Goal: Task Accomplishment & Management: Complete application form

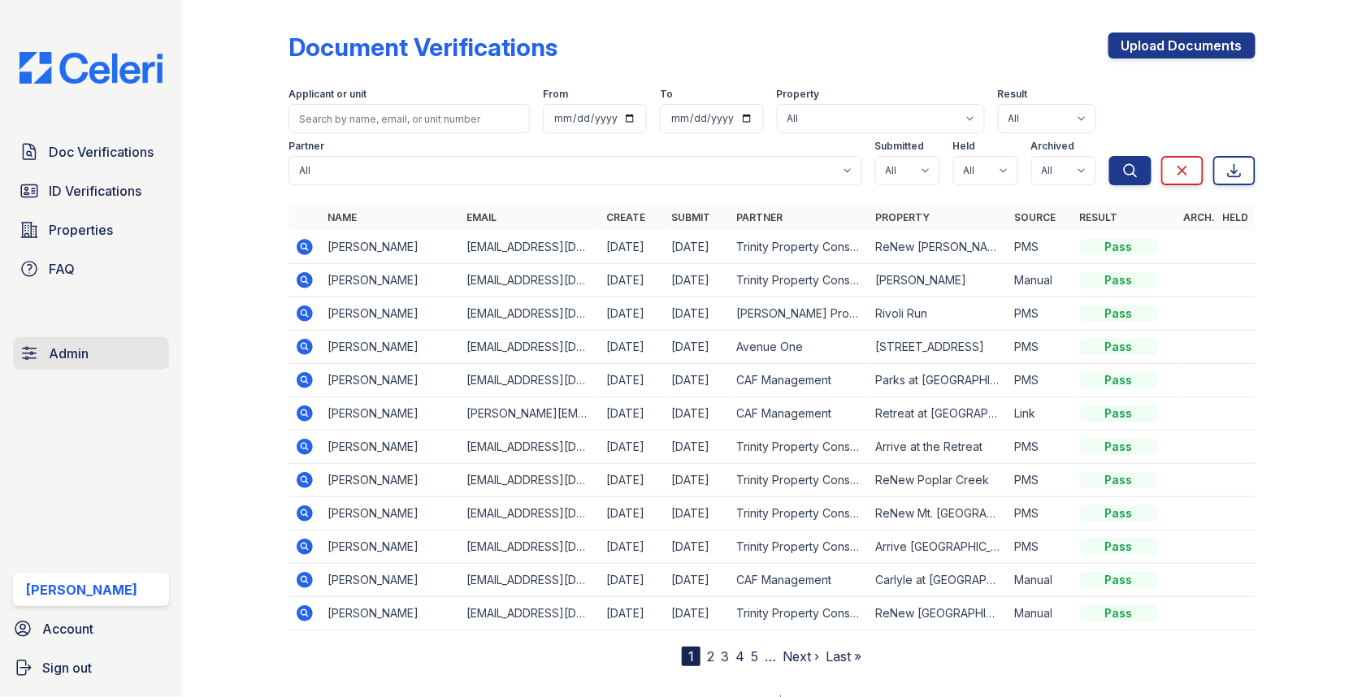
click at [115, 352] on link "Admin" at bounding box center [91, 353] width 156 height 33
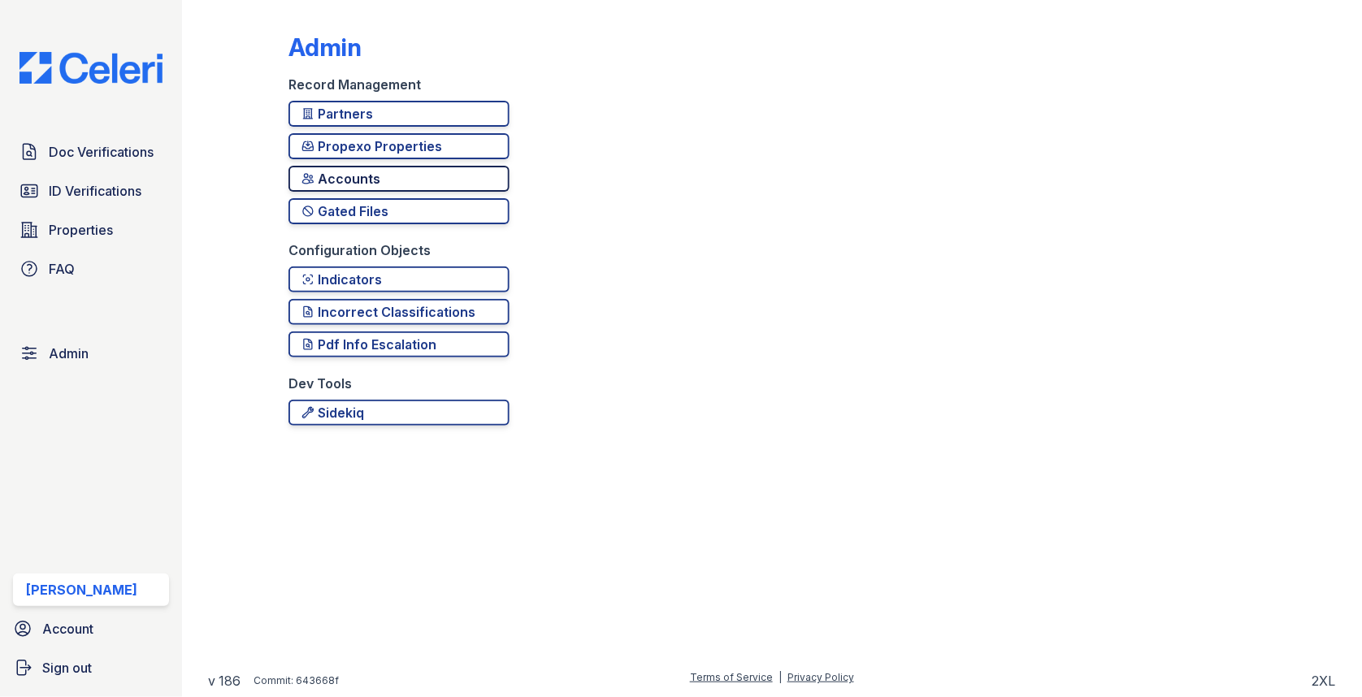
click at [425, 171] on div "Accounts" at bounding box center [399, 179] width 195 height 20
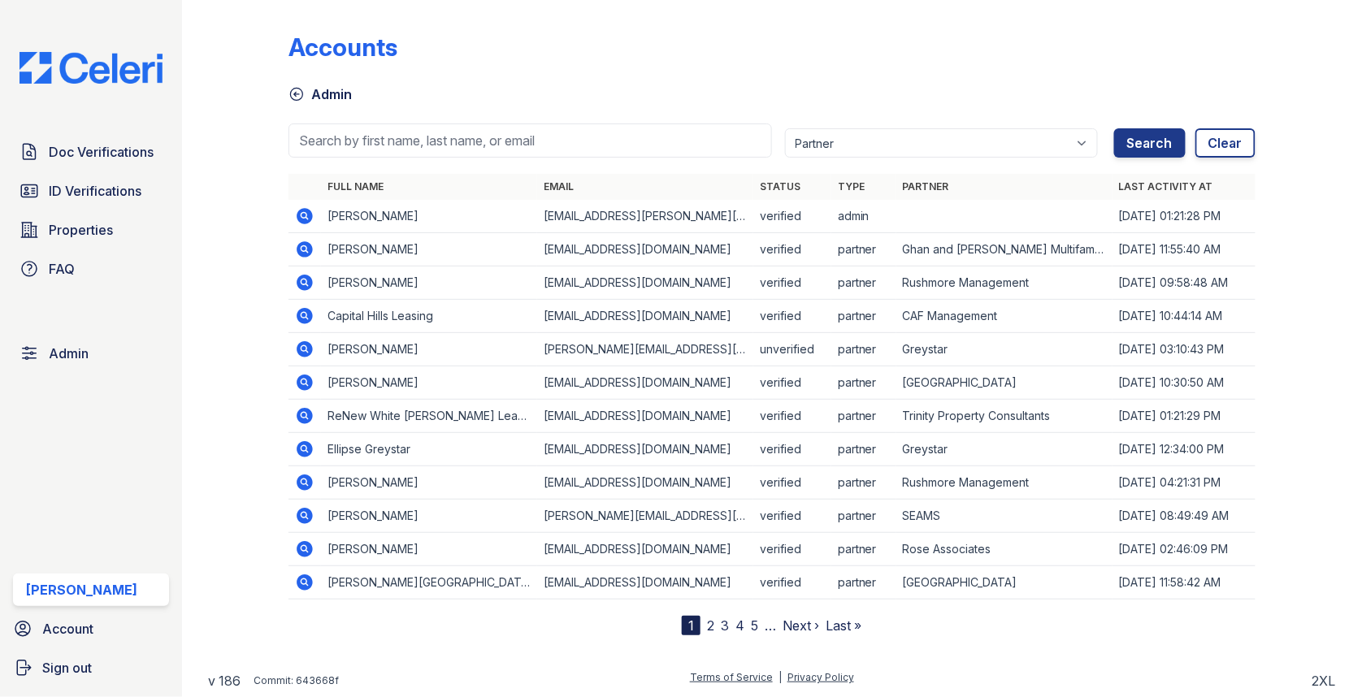
click at [399, 168] on div at bounding box center [772, 166] width 967 height 16
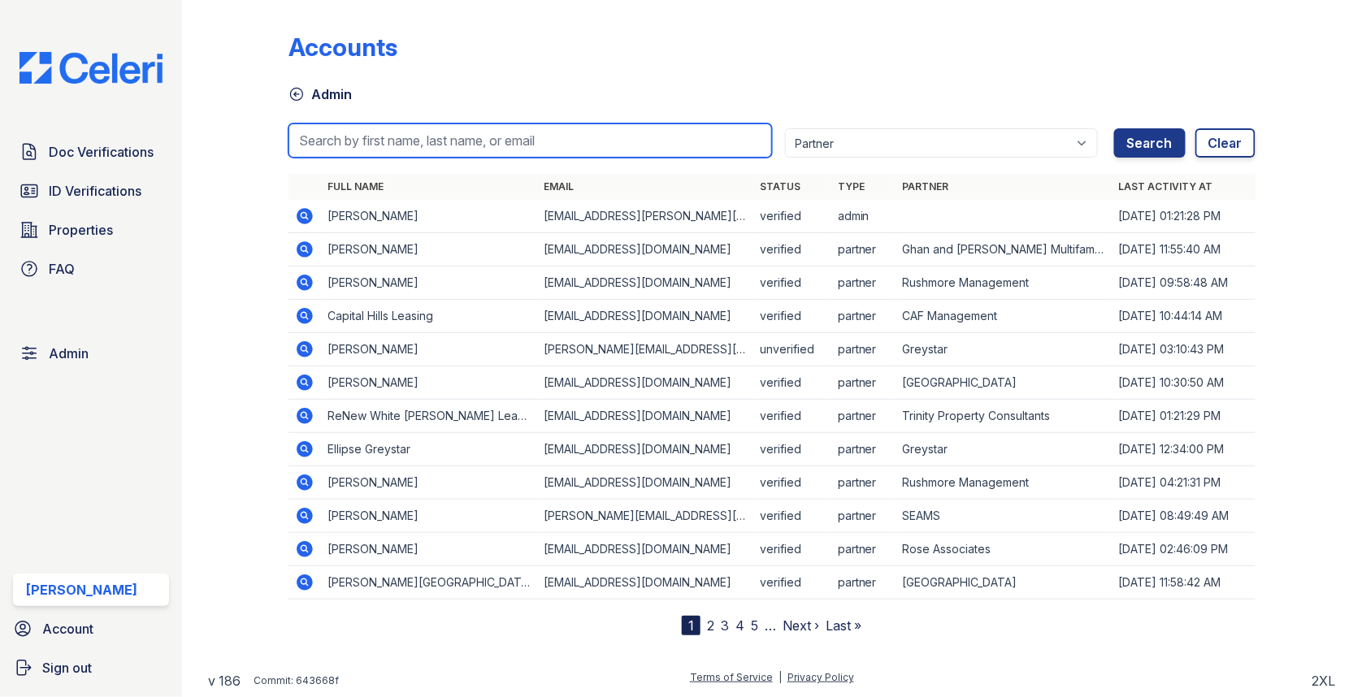
click at [399, 152] on input "search" at bounding box center [531, 141] width 484 height 34
paste input "KSwanson@trinity-pm.com"
type input "KSwanson@trinity-pm.com"
click at [1114, 128] on button "Search" at bounding box center [1150, 142] width 72 height 29
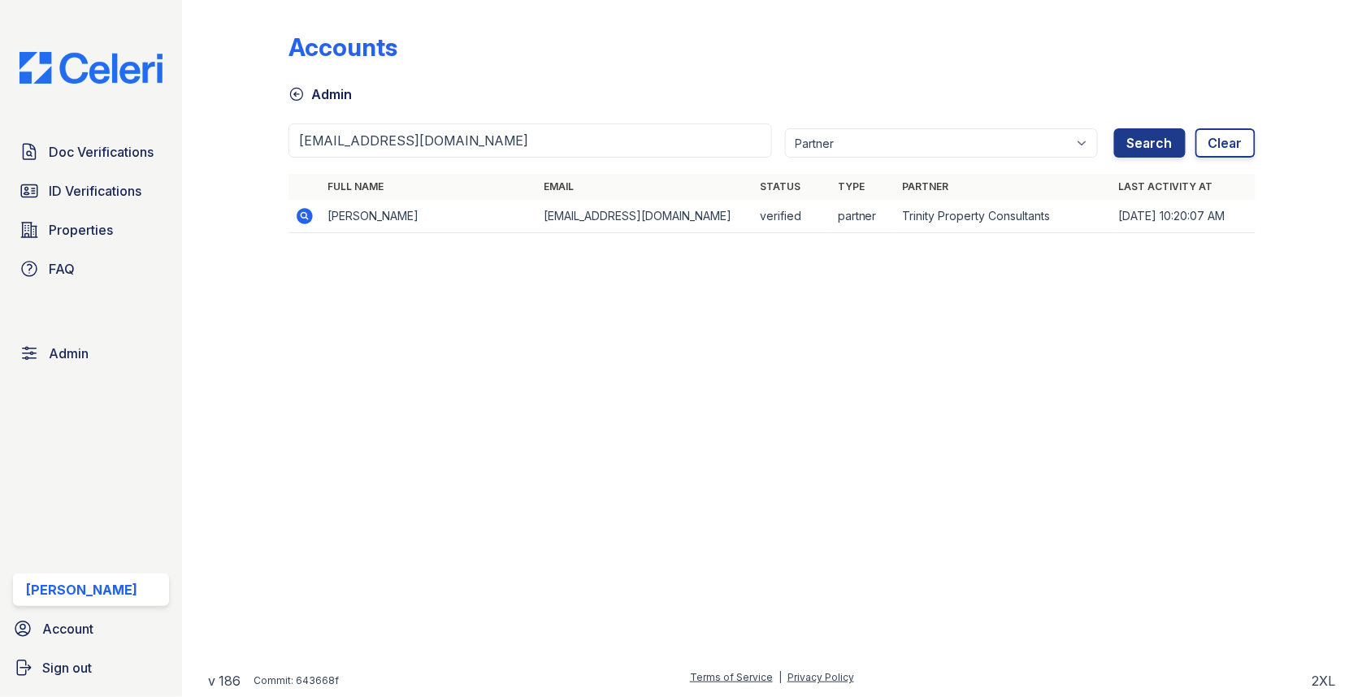
click at [306, 214] on icon at bounding box center [305, 216] width 20 height 20
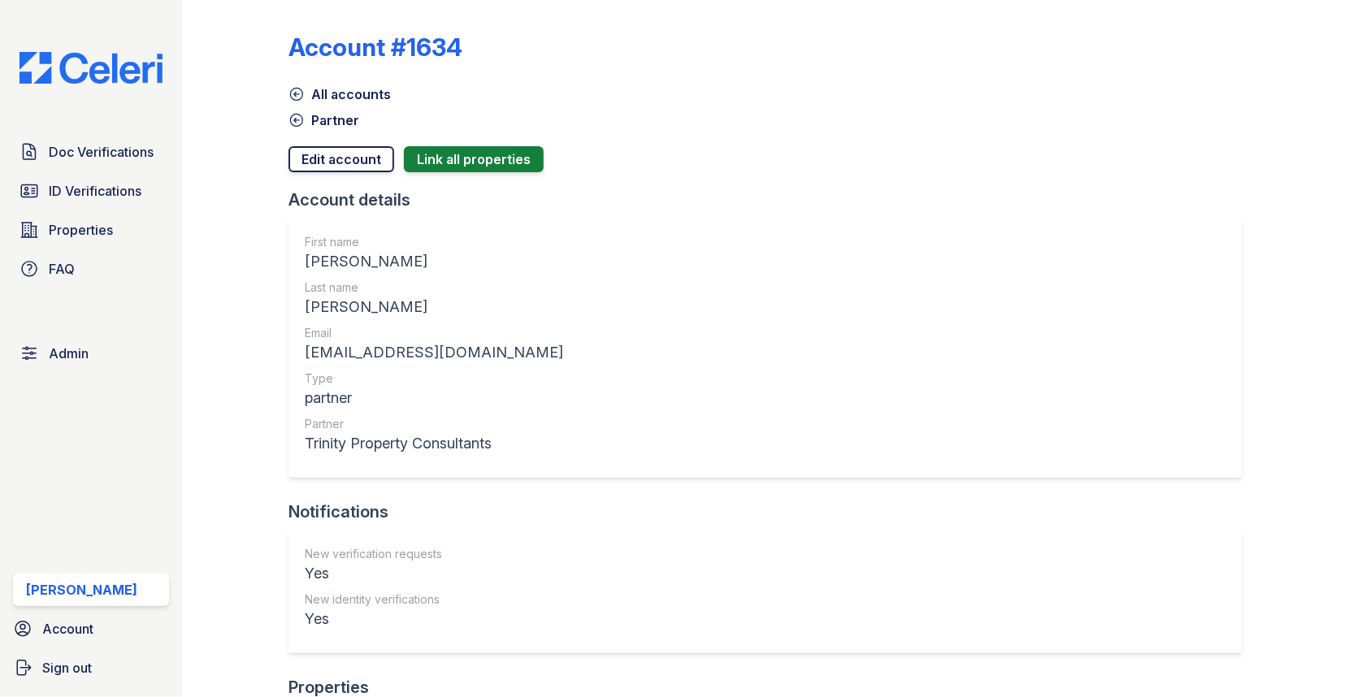
click at [328, 158] on link "Edit account" at bounding box center [342, 159] width 106 height 26
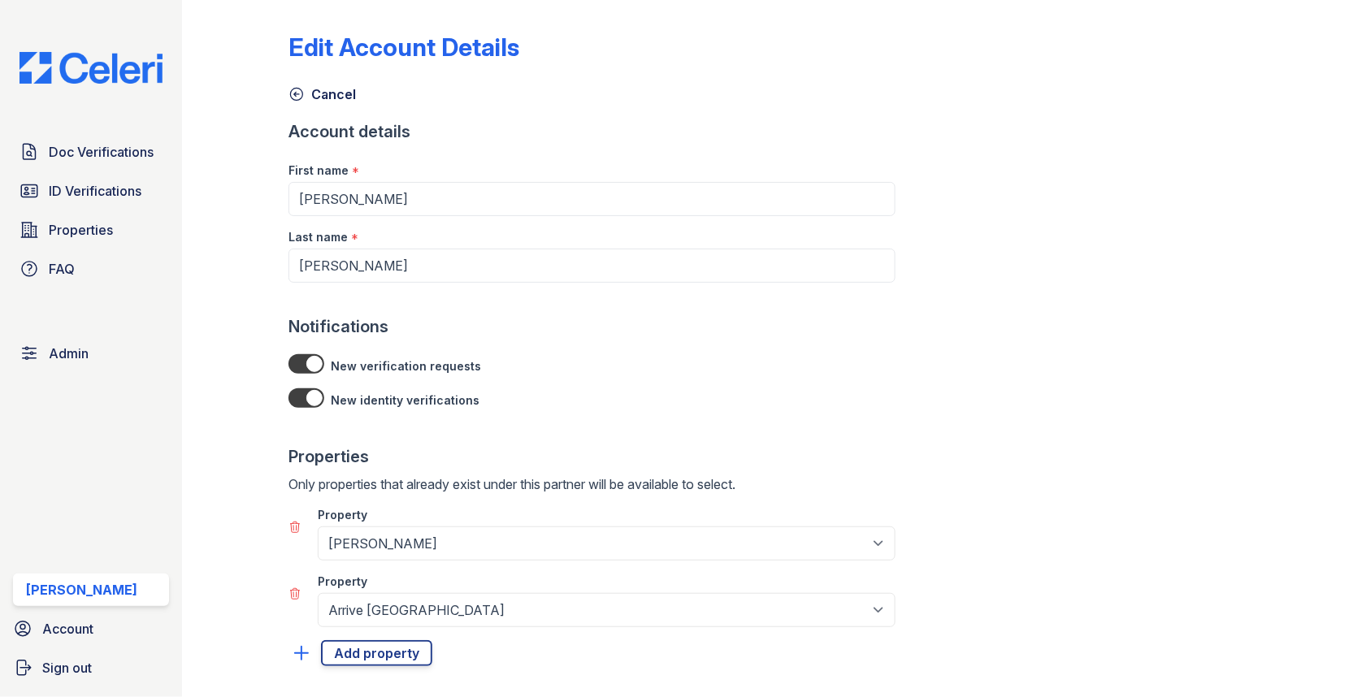
scroll to position [80, 0]
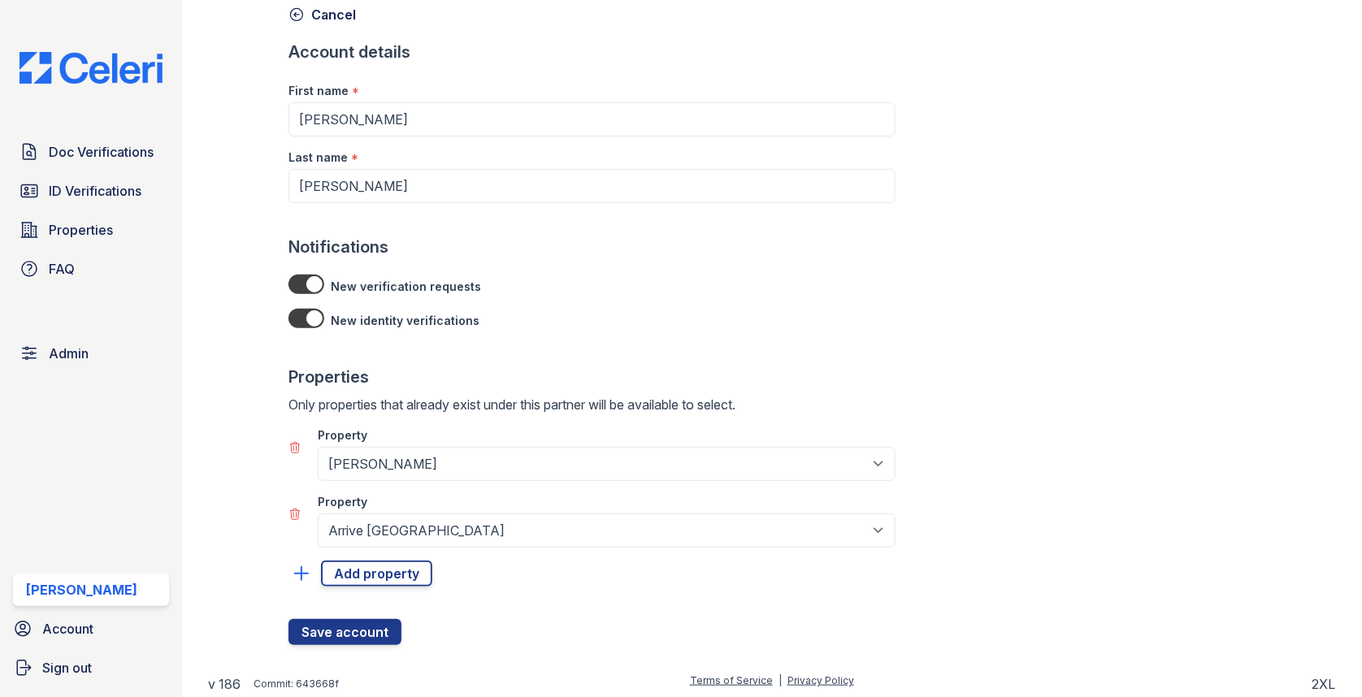
click at [293, 511] on icon at bounding box center [295, 514] width 13 height 13
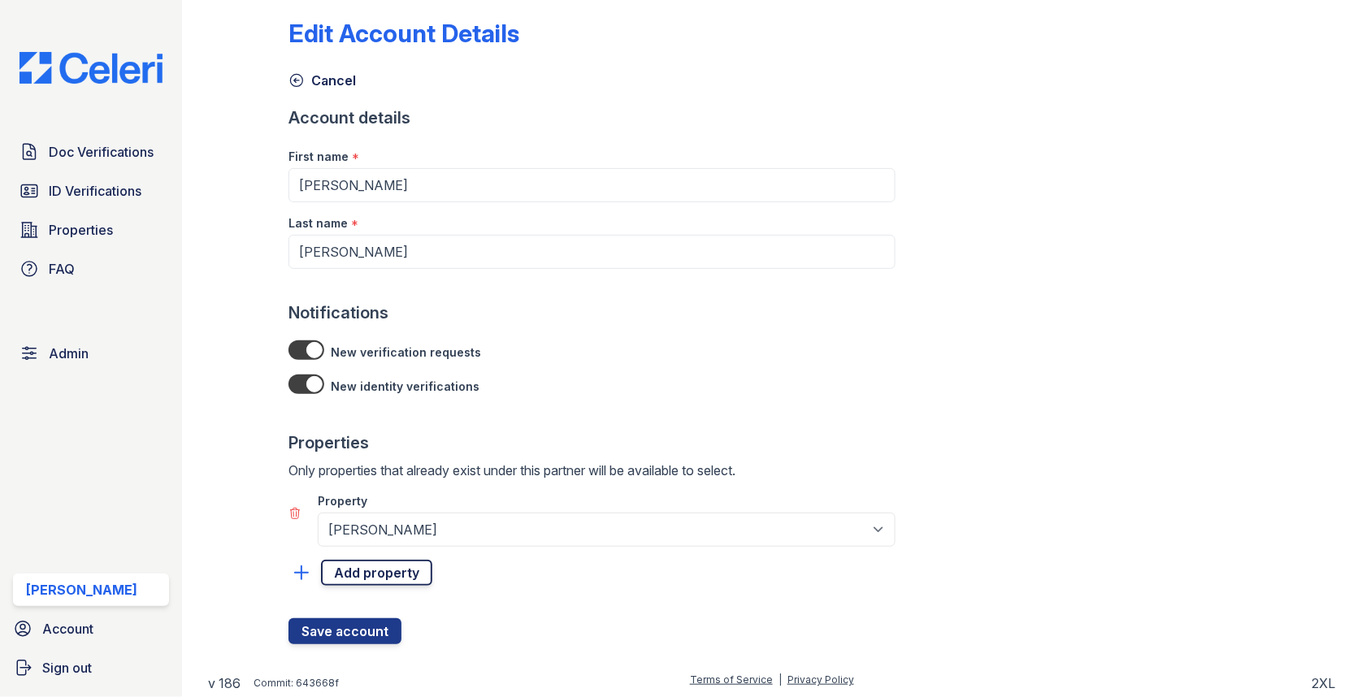
click at [337, 560] on link "Add property" at bounding box center [376, 573] width 111 height 26
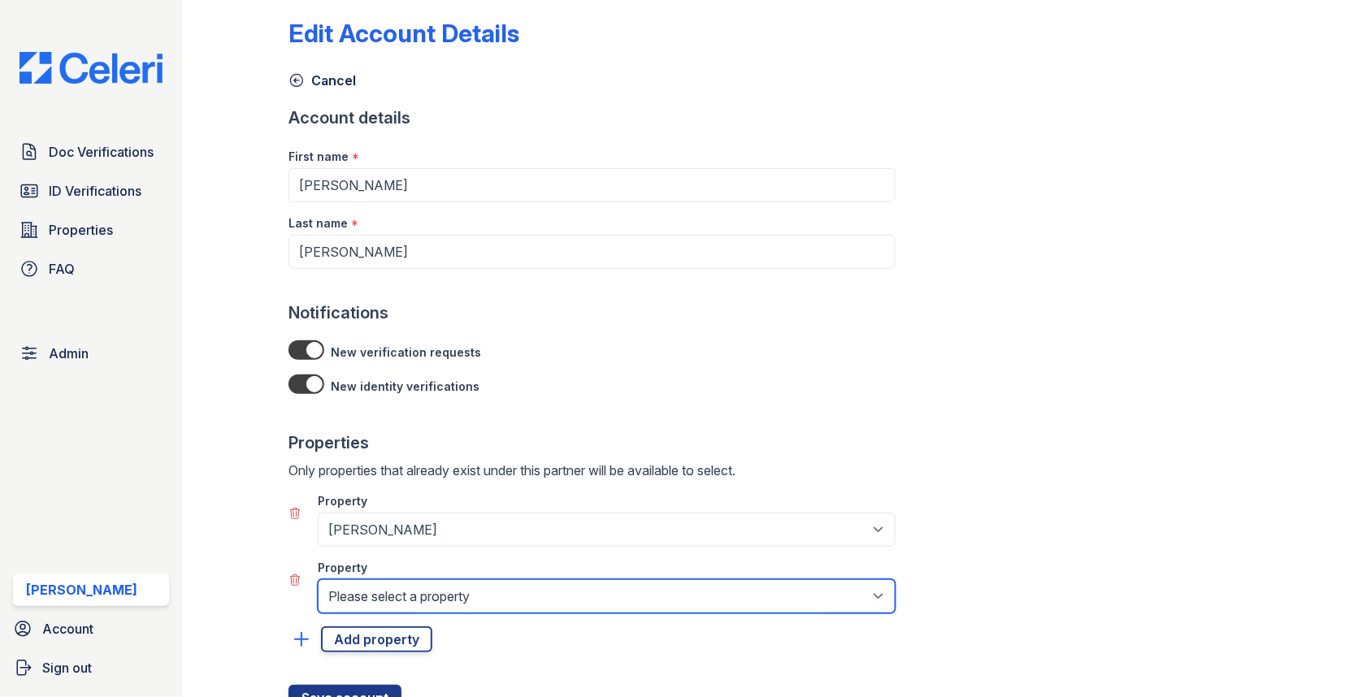
click at [338, 592] on select "Please select a property 888 at Grand Hope Park Alturas Andrews Alturas Cedar H…" at bounding box center [607, 597] width 578 height 34
select select "5260"
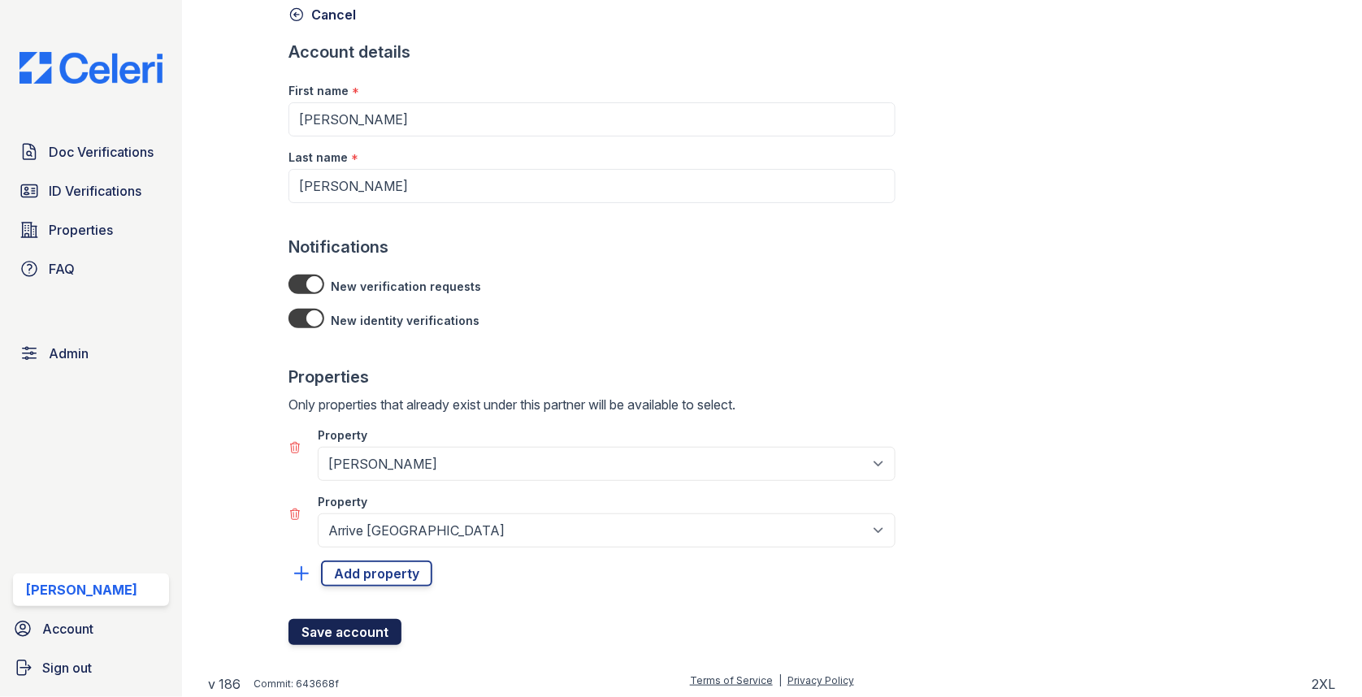
click at [363, 623] on button "Save account" at bounding box center [345, 632] width 113 height 26
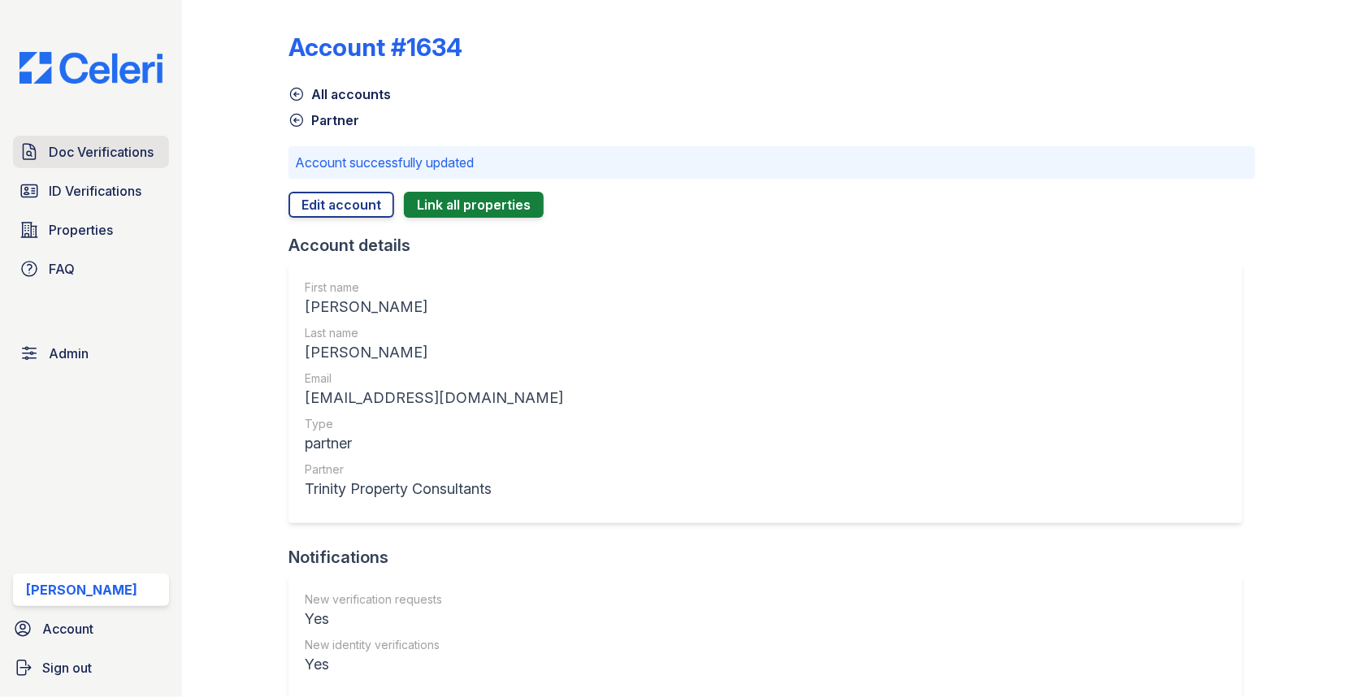
click at [128, 157] on span "Doc Verifications" at bounding box center [101, 152] width 105 height 20
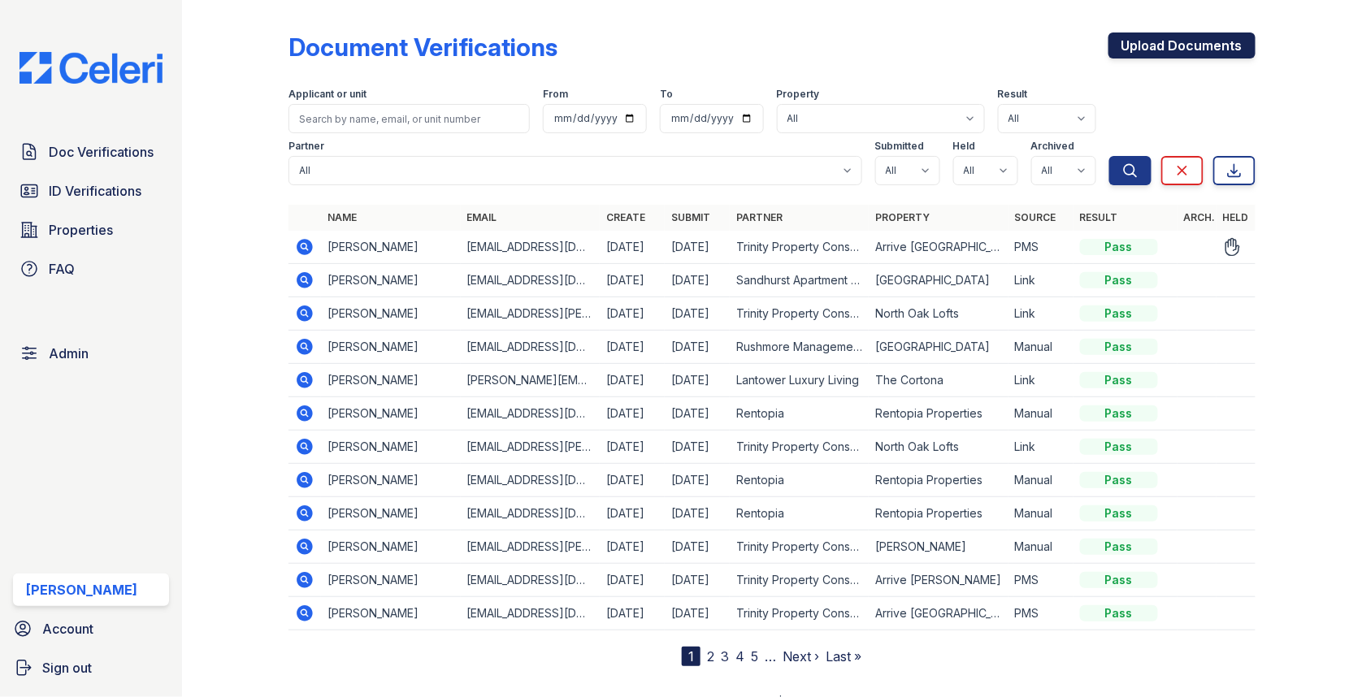
click at [1142, 46] on link "Upload Documents" at bounding box center [1182, 46] width 147 height 26
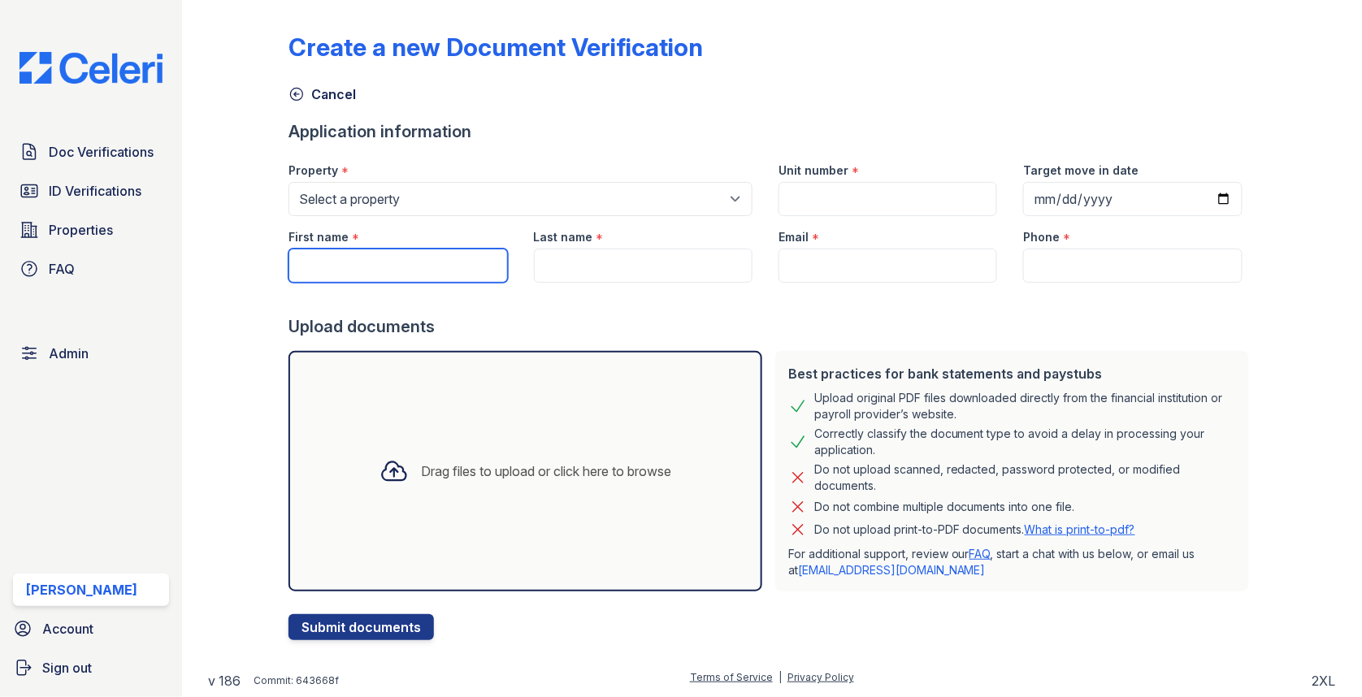
click at [353, 274] on input "First name" at bounding box center [398, 266] width 219 height 34
paste input "[EMAIL_ADDRESS][DOMAIN_NAME]"
type input "[EMAIL_ADDRESS][DOMAIN_NAME]"
paste input "JIYANA MERCEDEZ DOMINGUEZ"
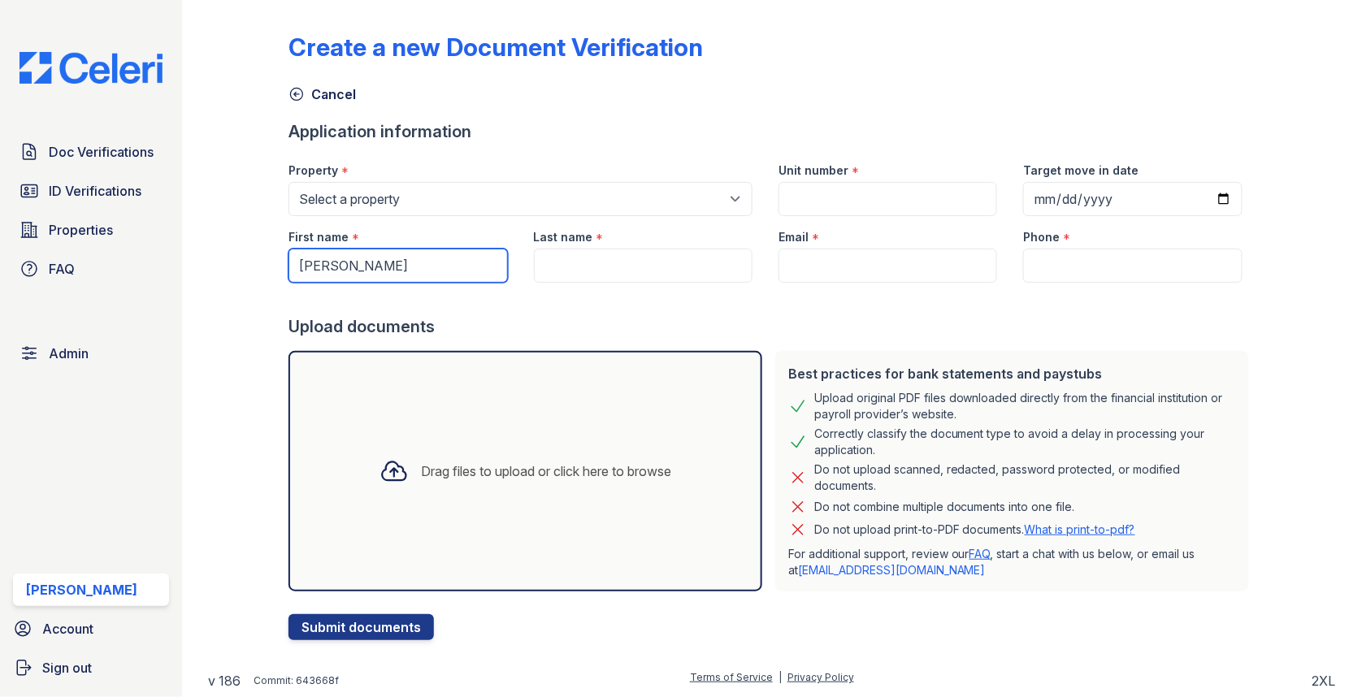
click at [439, 263] on input "JIYANA MERCEDEZ DOMINGUEZ" at bounding box center [398, 266] width 219 height 34
type input "JIYANA"
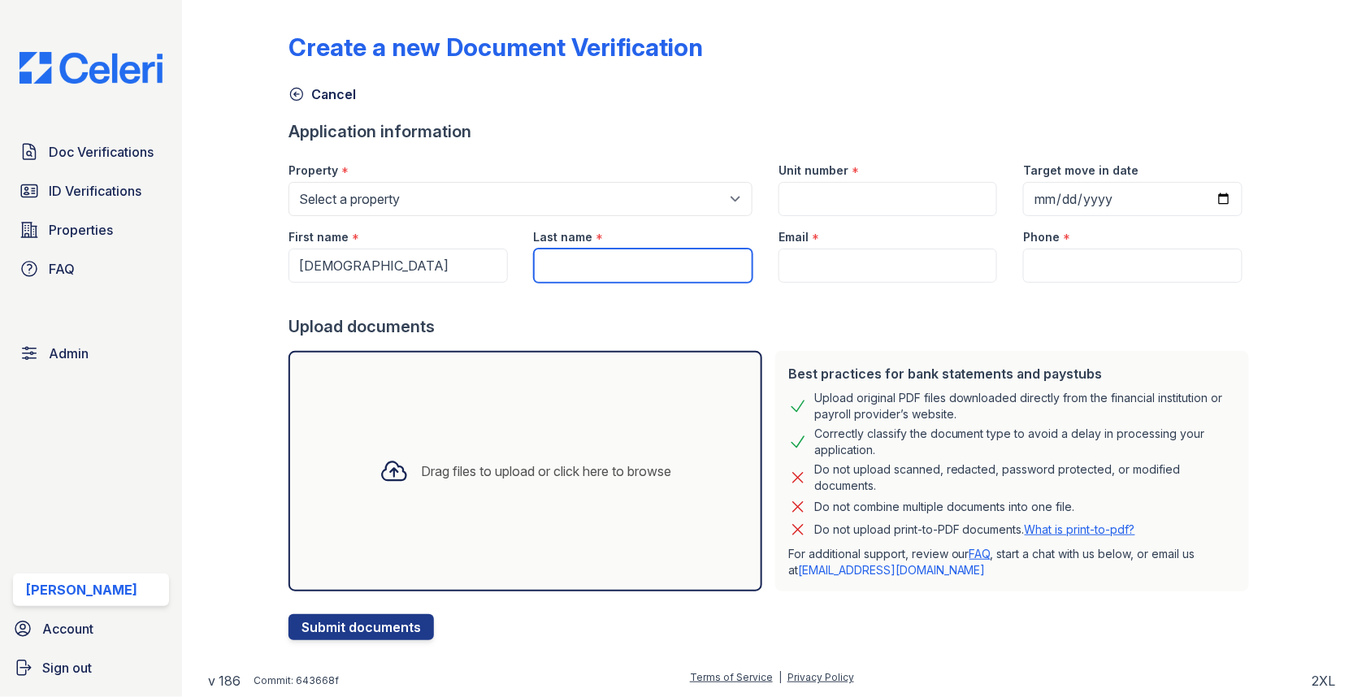
paste input "DOMINGUEZ"
type input "DOMINGUEZ"
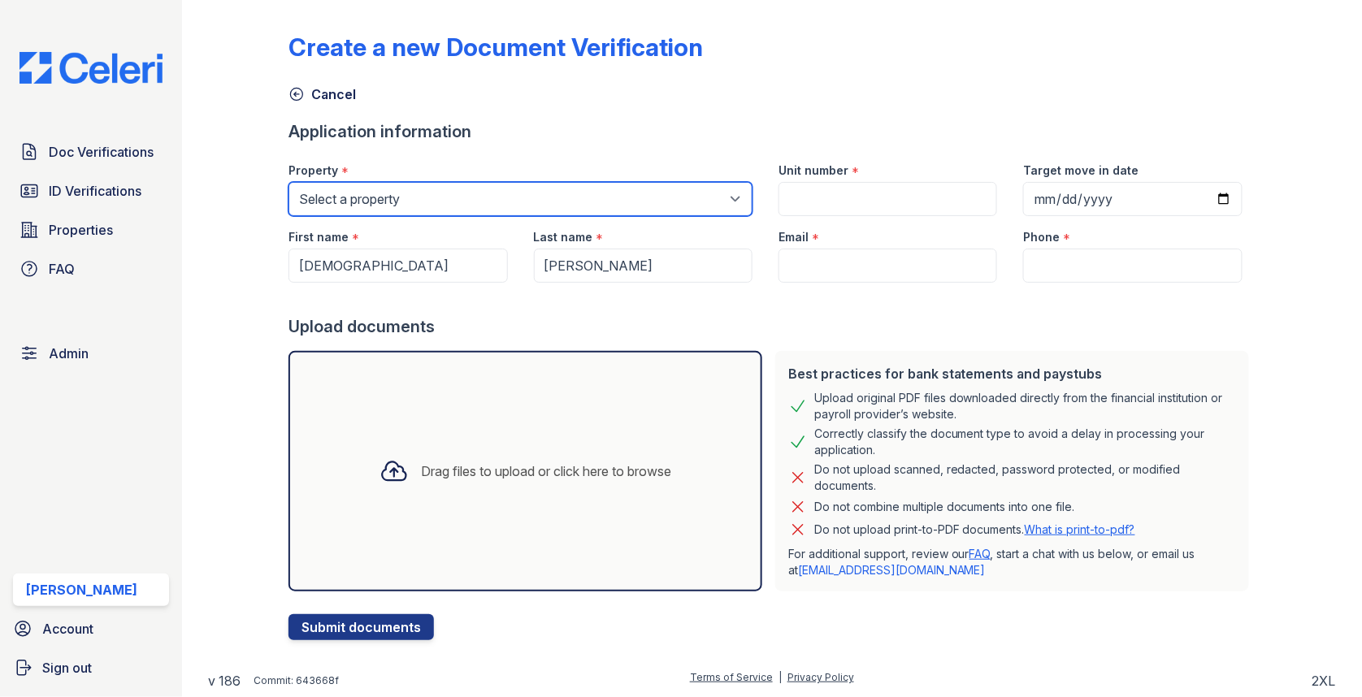
click at [521, 201] on select "Select a property 0000 Kinney Avenue 09 Cape Coral 10006 North Glowing Forge Co…" at bounding box center [521, 199] width 464 height 34
select select "109"
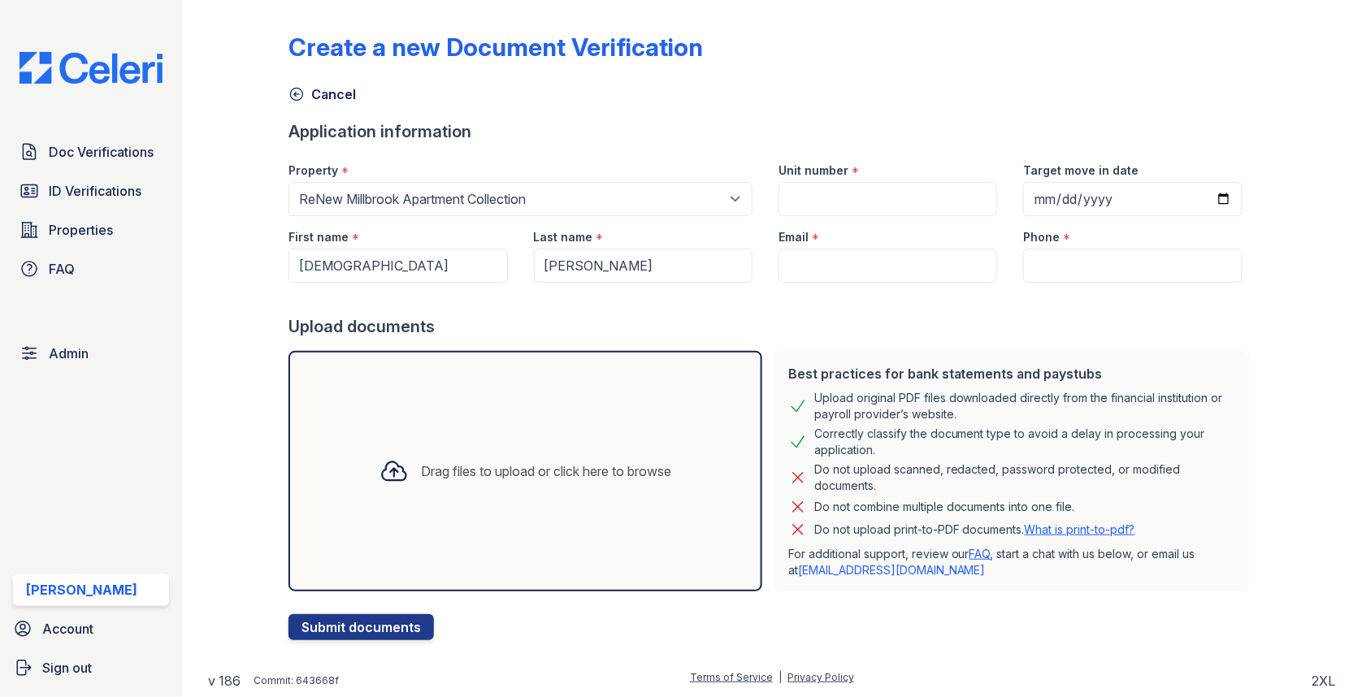
click at [953, 283] on div at bounding box center [772, 299] width 967 height 33
click at [930, 267] on input "Email" at bounding box center [888, 266] width 219 height 34
type input "jiyanadominguez@gmail.com"
type input "3054444444"
click at [904, 198] on input "Unit number" at bounding box center [888, 199] width 219 height 34
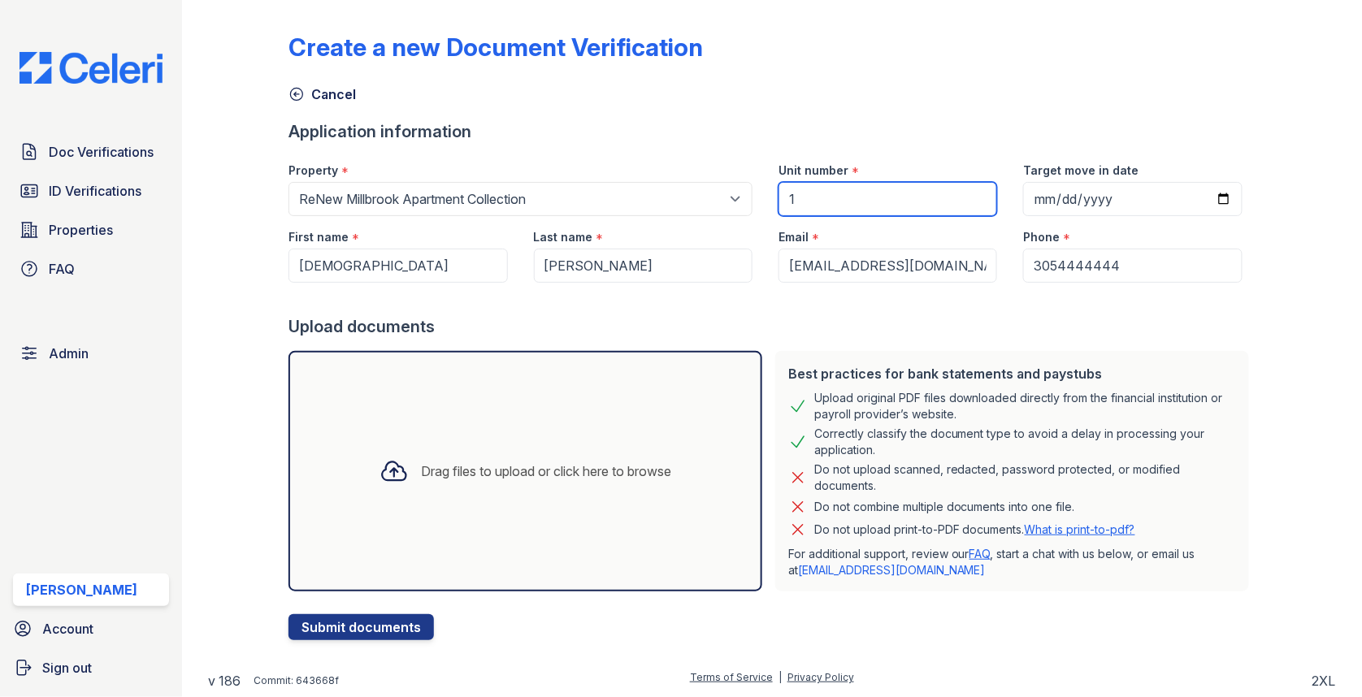
type input "1"
click at [449, 434] on div "Drag files to upload or click here to browse" at bounding box center [526, 471] width 474 height 241
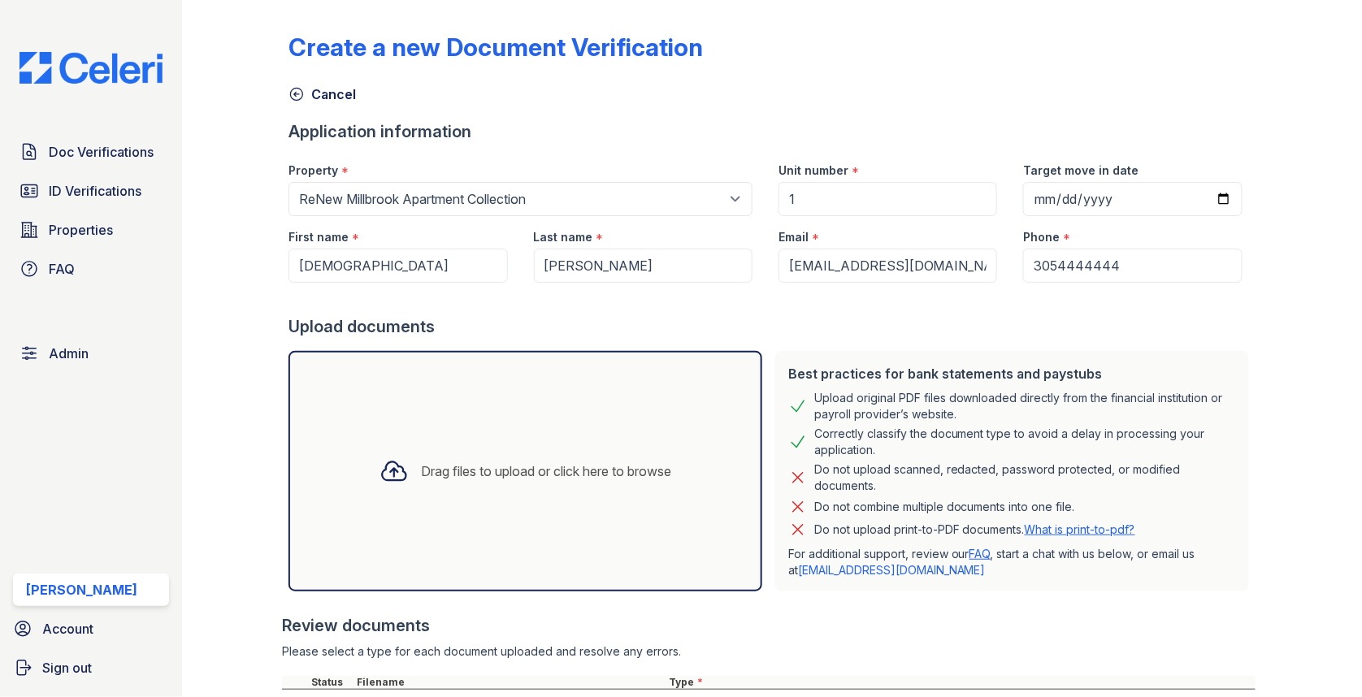
scroll to position [223, 0]
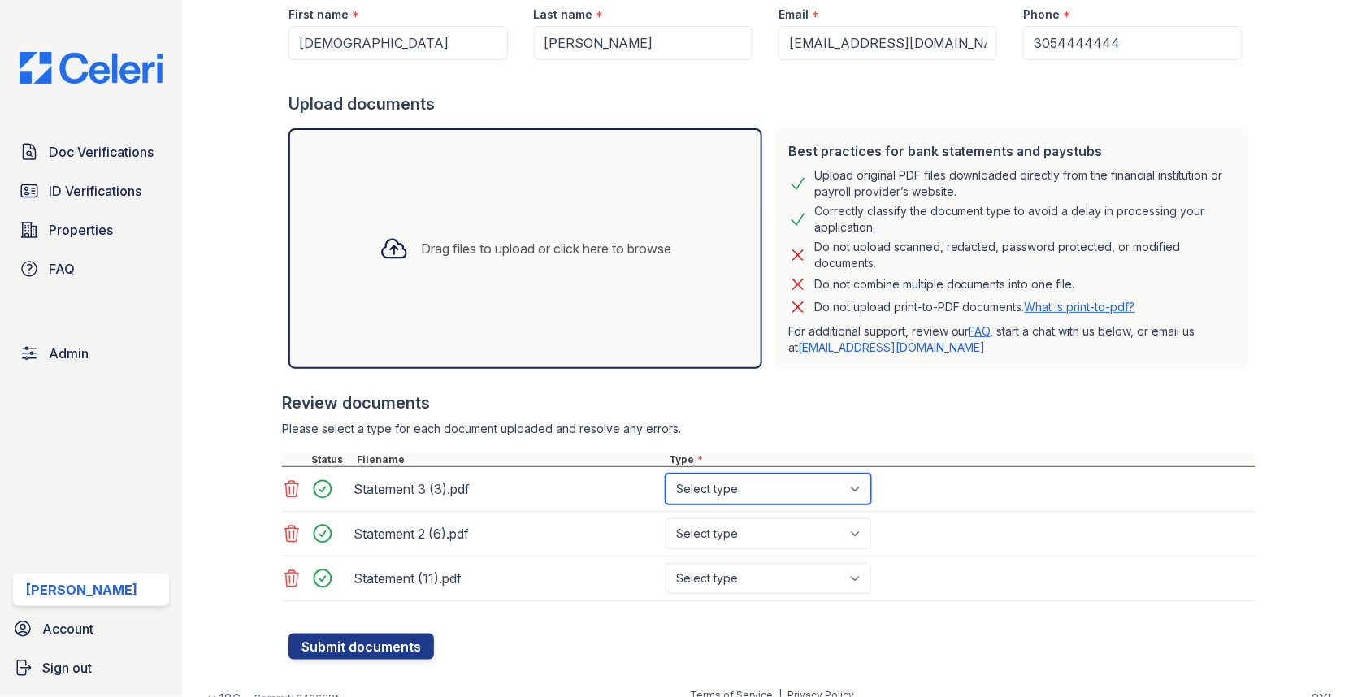
click at [717, 495] on select "Select type Paystub Bank Statement Offer Letter Tax Documents Benefit Award Let…" at bounding box center [769, 489] width 206 height 31
select select "bank_statement"
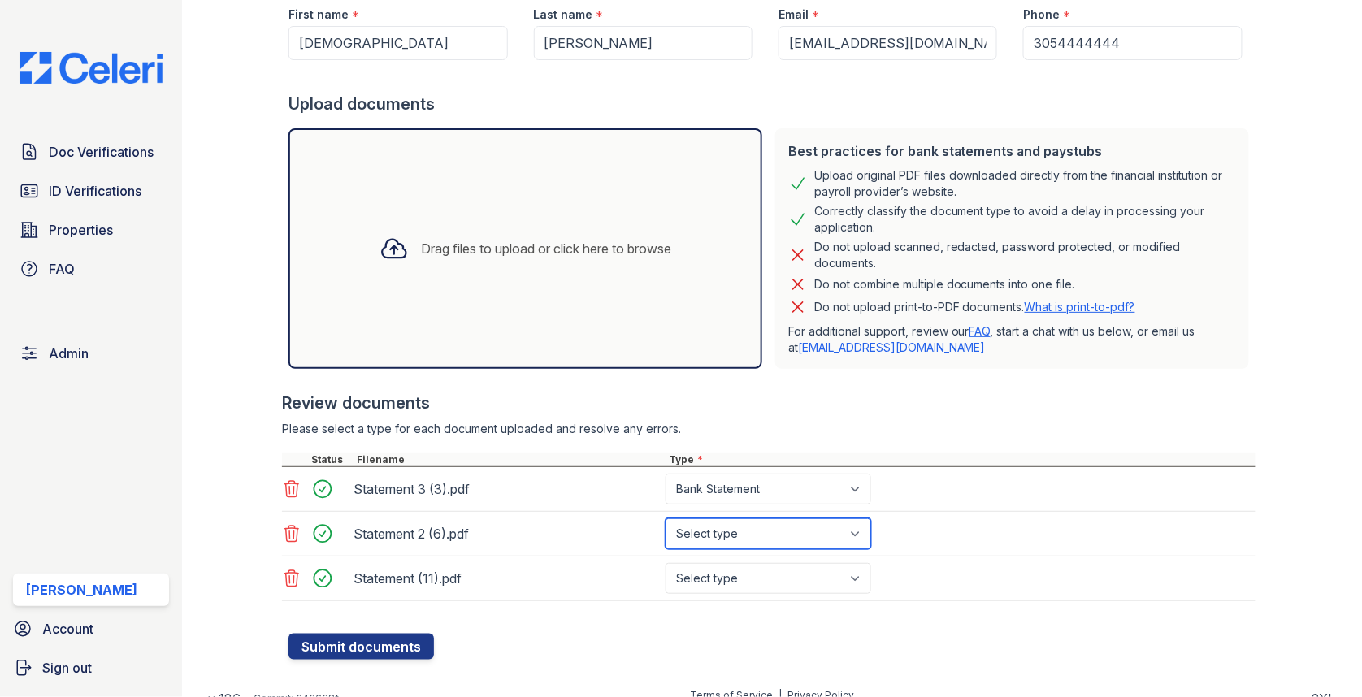
click at [710, 541] on select "Select type Paystub Bank Statement Offer Letter Tax Documents Benefit Award Let…" at bounding box center [769, 534] width 206 height 31
click at [714, 536] on select "Select type Paystub Bank Statement Offer Letter Tax Documents Benefit Award Let…" at bounding box center [769, 534] width 206 height 31
click at [710, 536] on select "Select type Paystub Bank Statement Offer Letter Tax Documents Benefit Award Let…" at bounding box center [769, 534] width 206 height 31
select select "bank_statement"
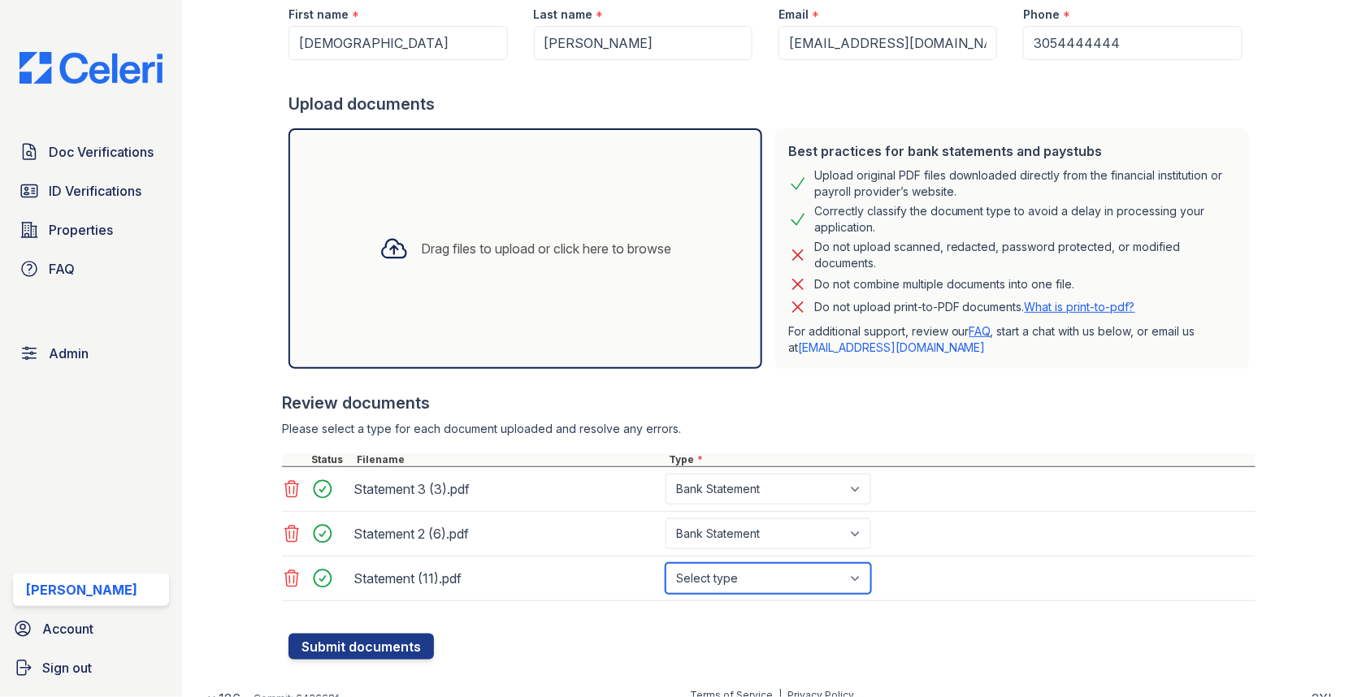
click at [715, 568] on select "Select type Paystub Bank Statement Offer Letter Tax Documents Benefit Award Let…" at bounding box center [769, 578] width 206 height 31
select select "bank_statement"
click at [383, 651] on button "Submit documents" at bounding box center [361, 647] width 145 height 26
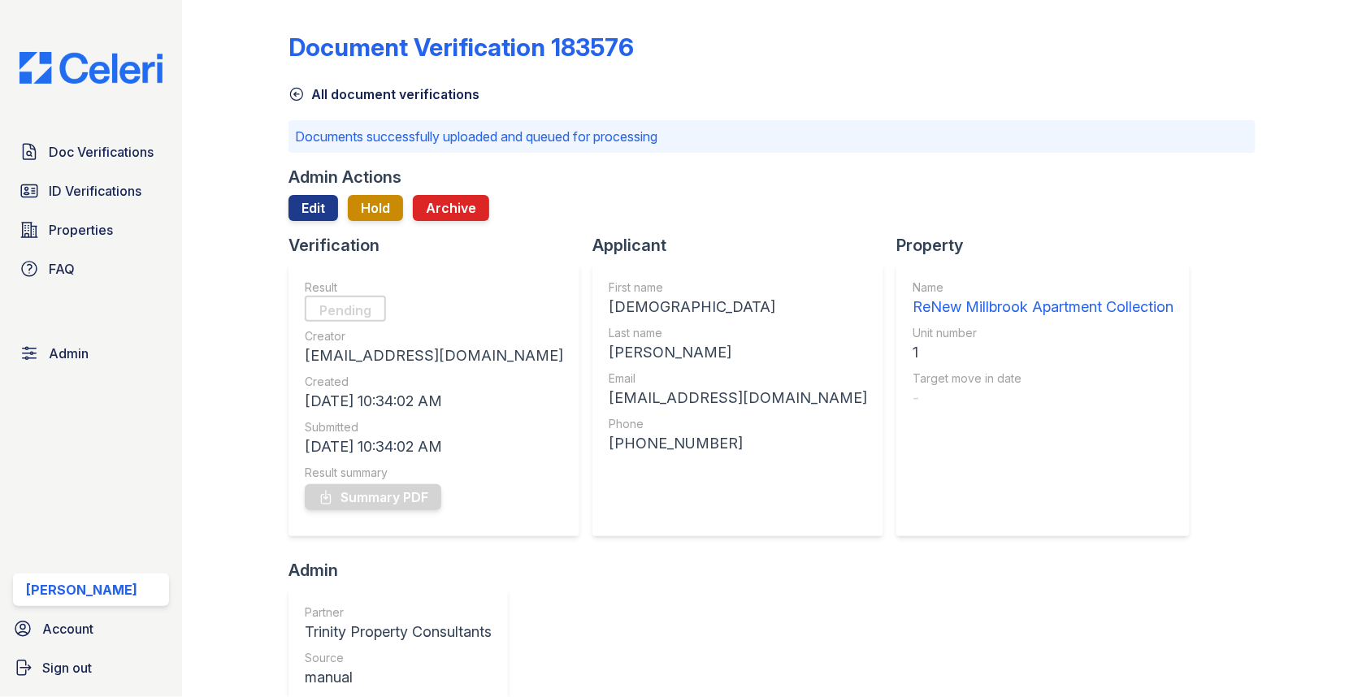
click at [108, 173] on div "Doc Verifications ID Verifications Properties FAQ" at bounding box center [91, 211] width 169 height 150
click at [108, 165] on link "Doc Verifications" at bounding box center [91, 152] width 156 height 33
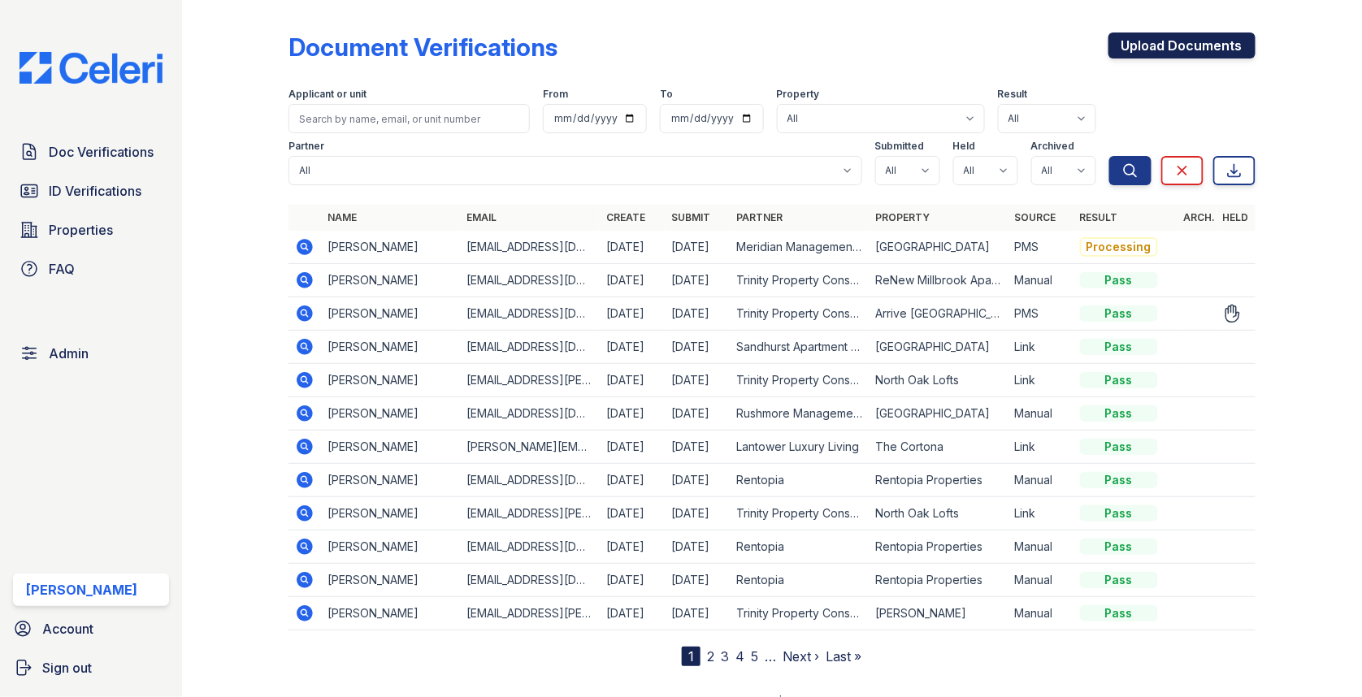
click at [1188, 43] on link "Upload Documents" at bounding box center [1182, 46] width 147 height 26
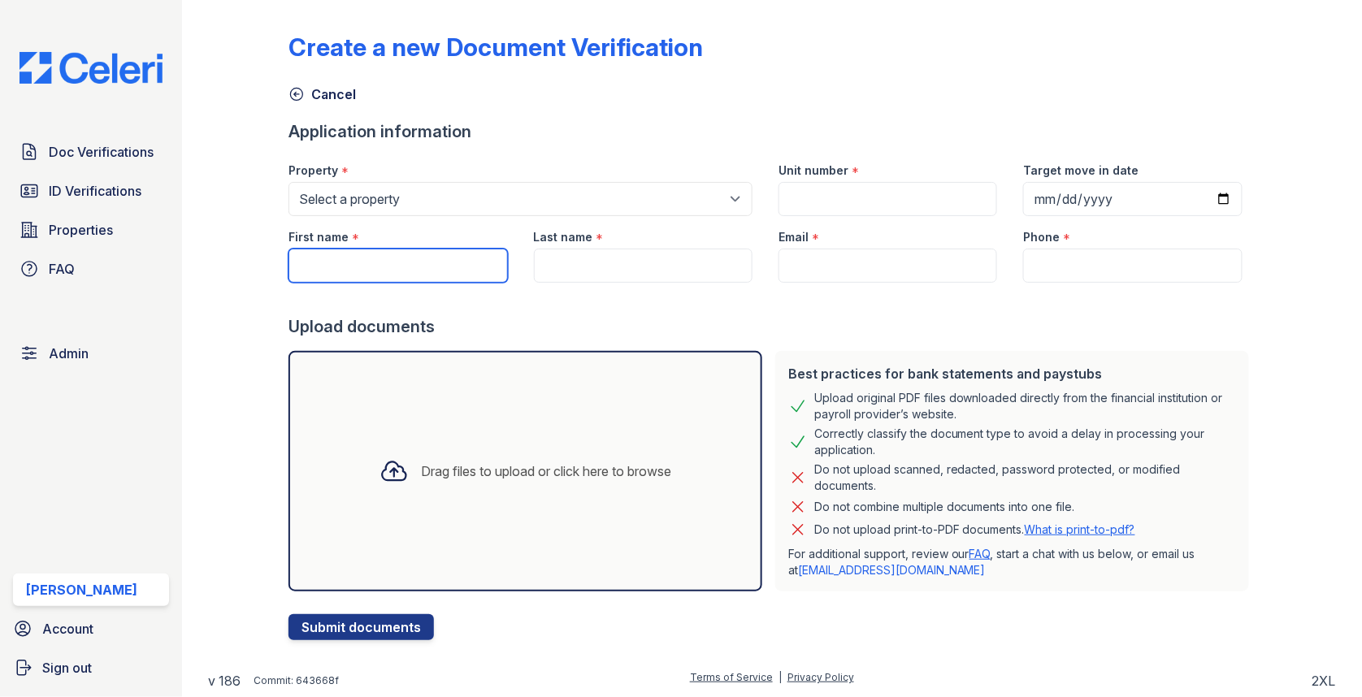
click at [419, 271] on input "First name" at bounding box center [398, 266] width 219 height 34
click at [364, 267] on input "Maria" at bounding box center [398, 266] width 219 height 34
type input "Maria Jose"
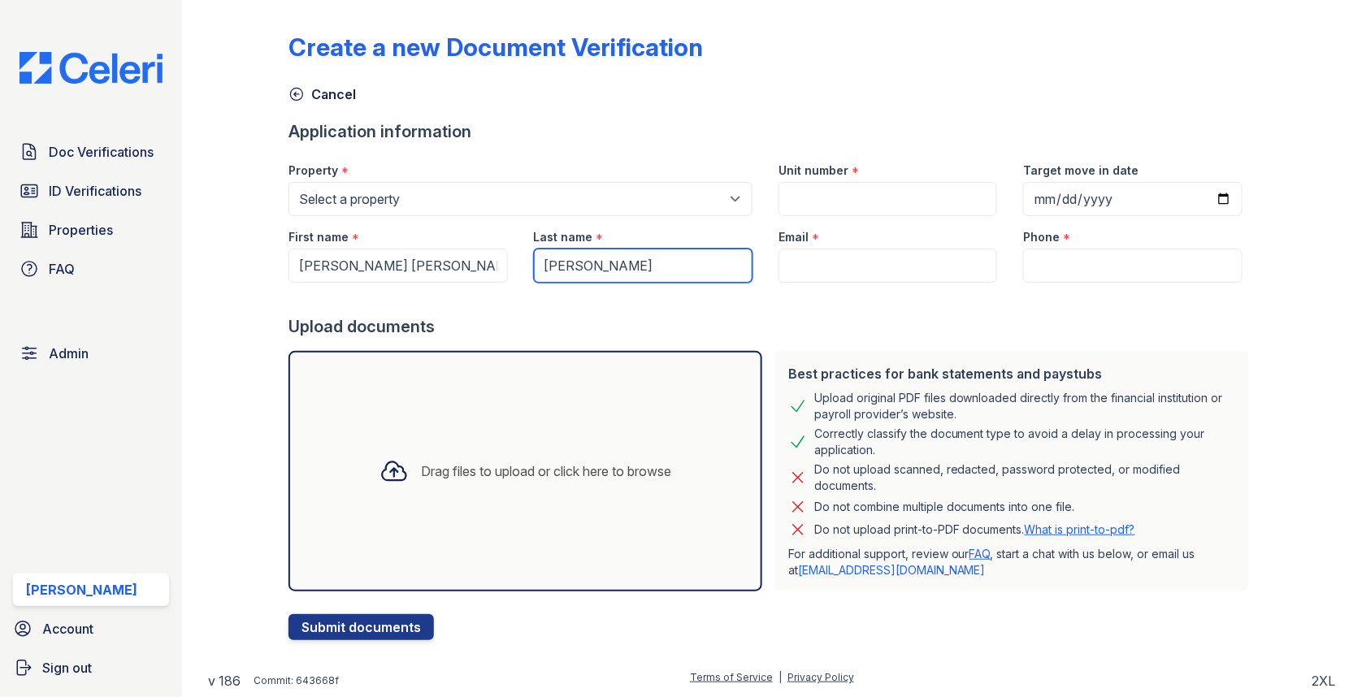
type input "Mora"
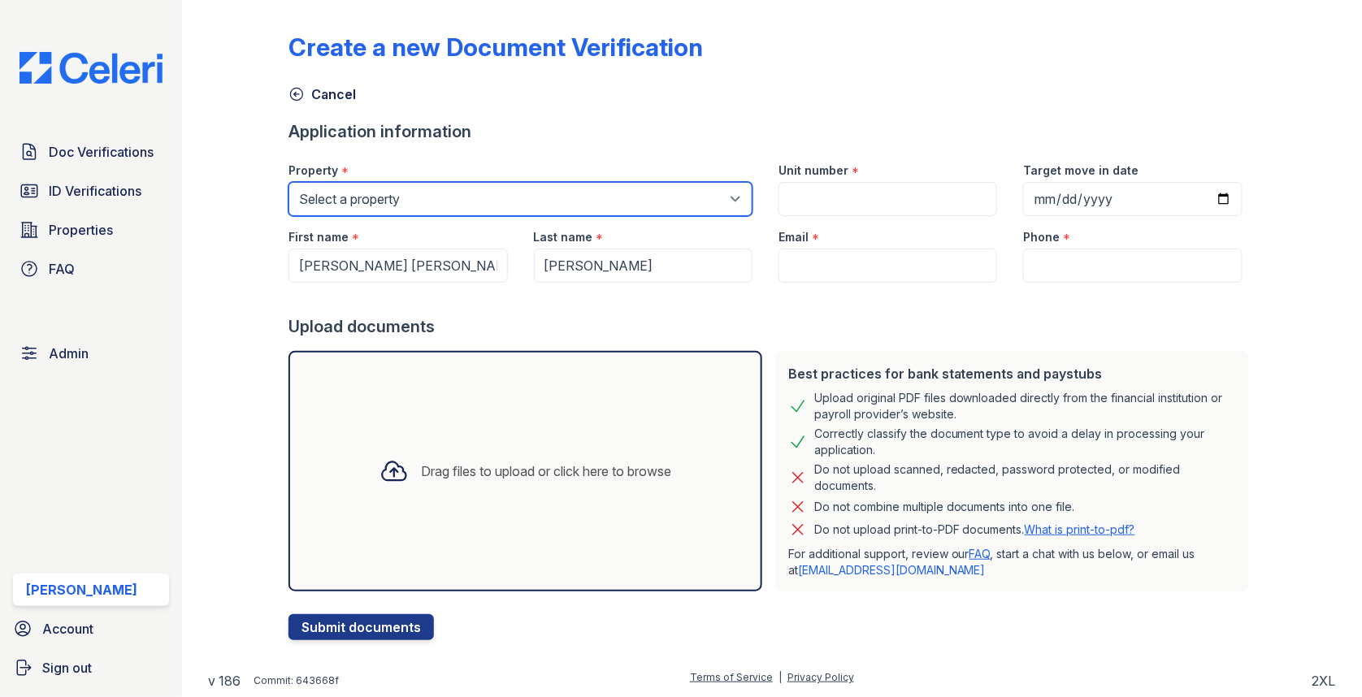
click at [457, 199] on select "Select a property 0000 Kinney Avenue 09 Cape Coral 10006 North Glowing Forge Co…" at bounding box center [521, 199] width 464 height 34
select select "139"
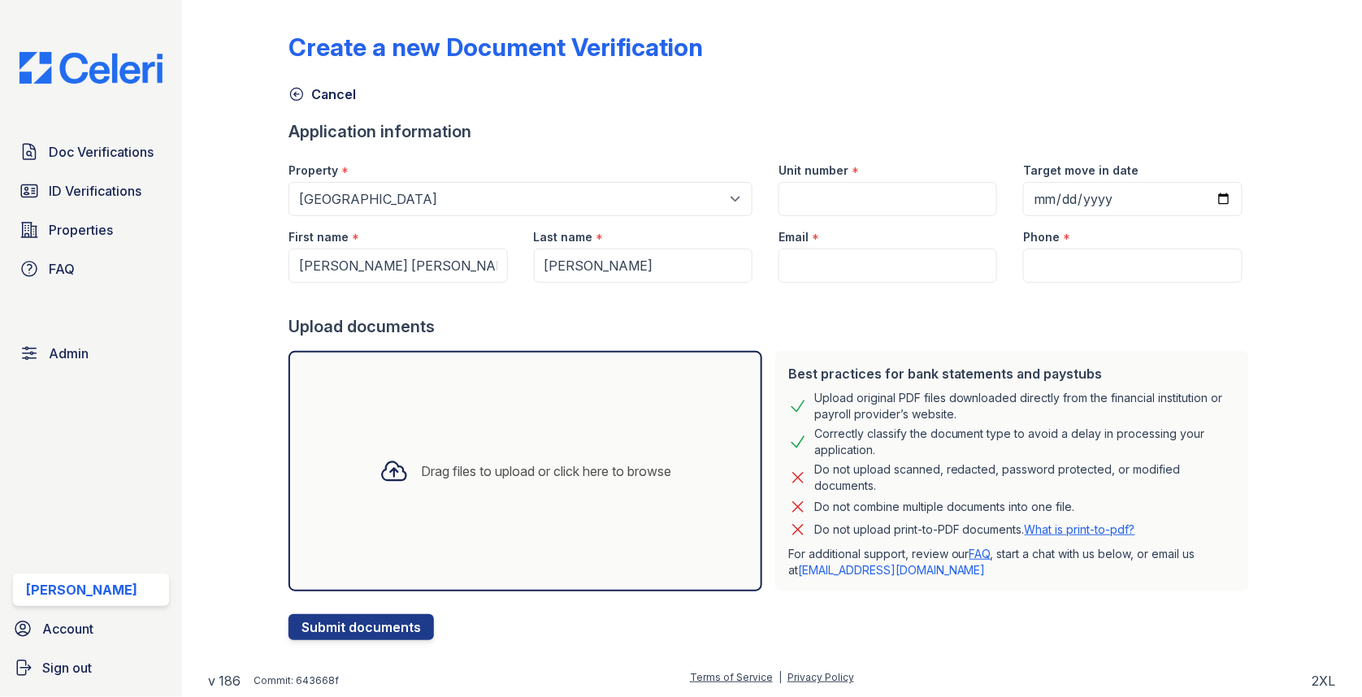
click at [853, 283] on div at bounding box center [772, 299] width 967 height 33
click at [850, 263] on input "Email" at bounding box center [888, 266] width 219 height 34
type input "mariajosemora@gmail.com"
type input "4"
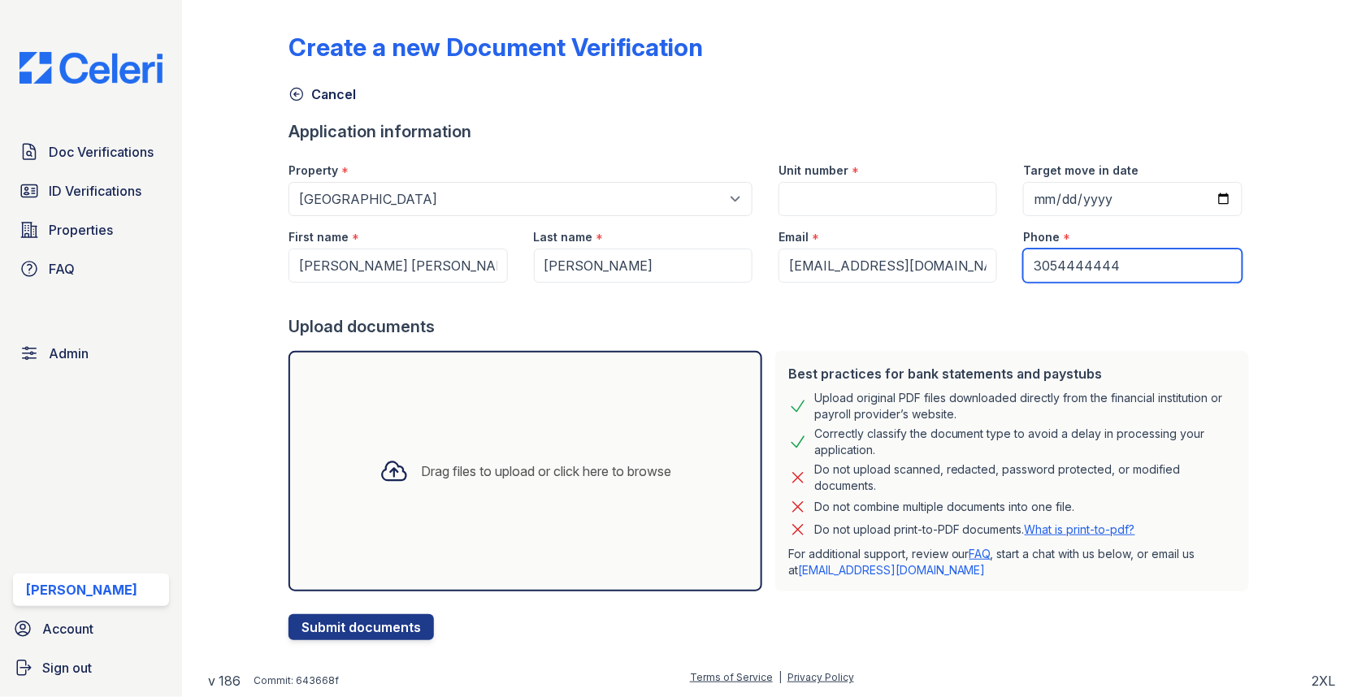
type input "3054444444"
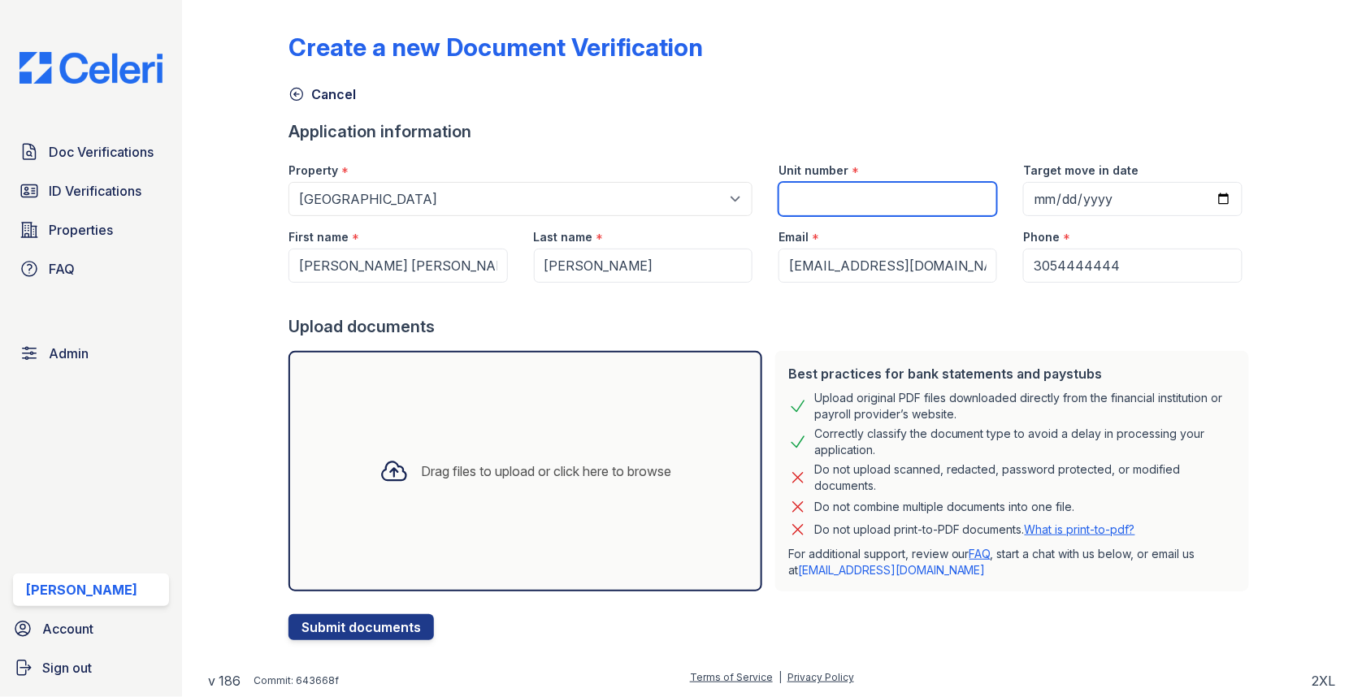
click at [806, 193] on input "Unit number" at bounding box center [888, 199] width 219 height 34
type input "1"
click at [568, 429] on div "Drag files to upload or click here to browse" at bounding box center [526, 471] width 474 height 241
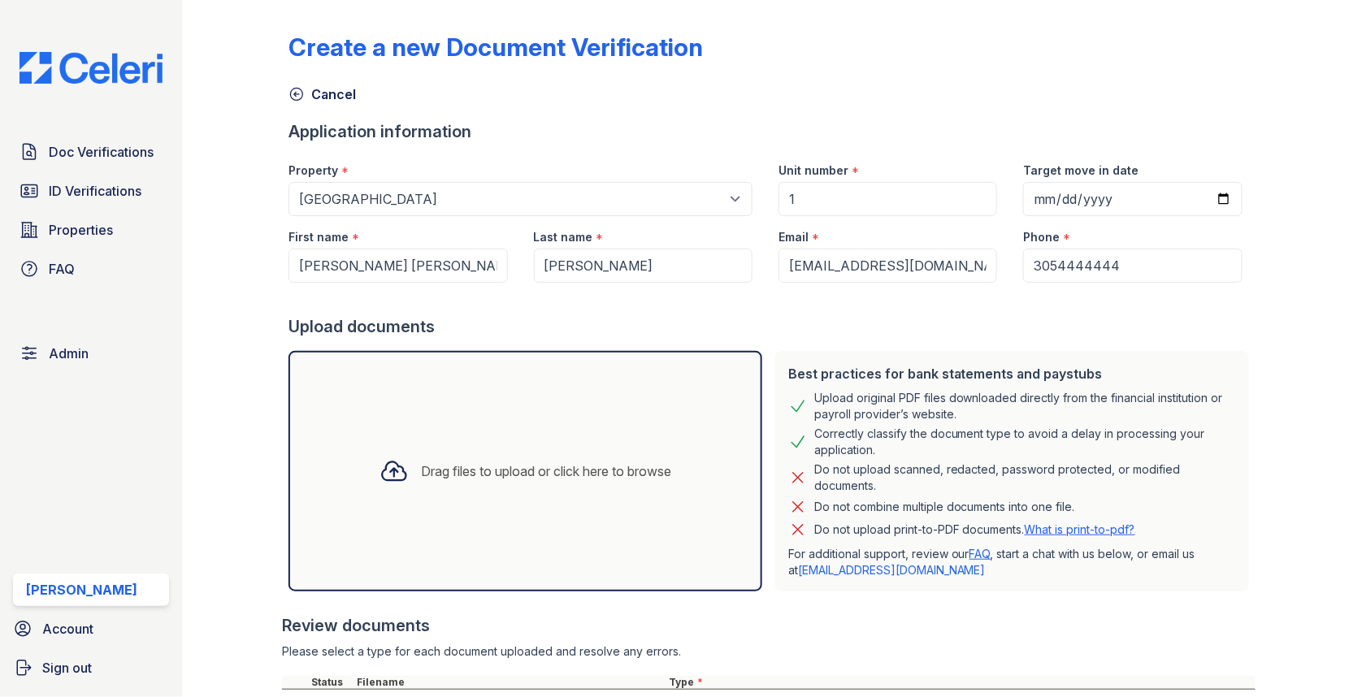
scroll to position [144, 0]
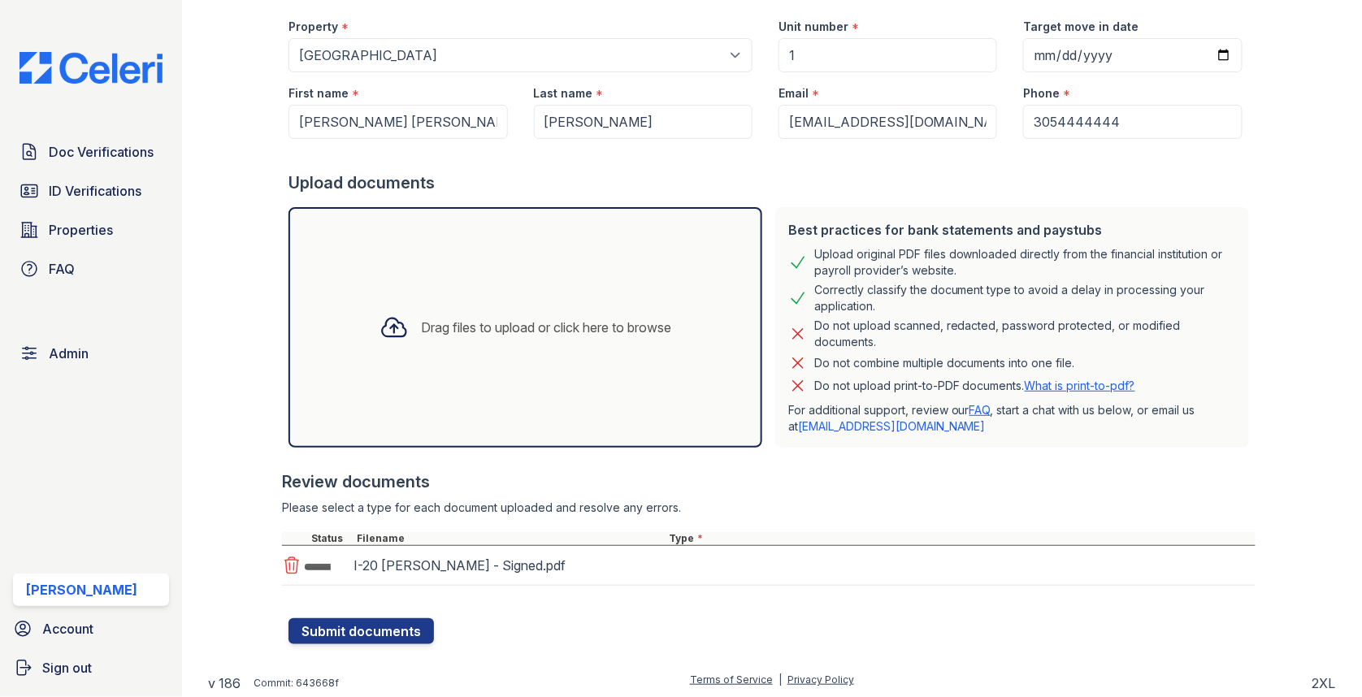
click at [696, 563] on div "I-20 Maria Jose Mora - Signed.pdf" at bounding box center [769, 566] width 974 height 40
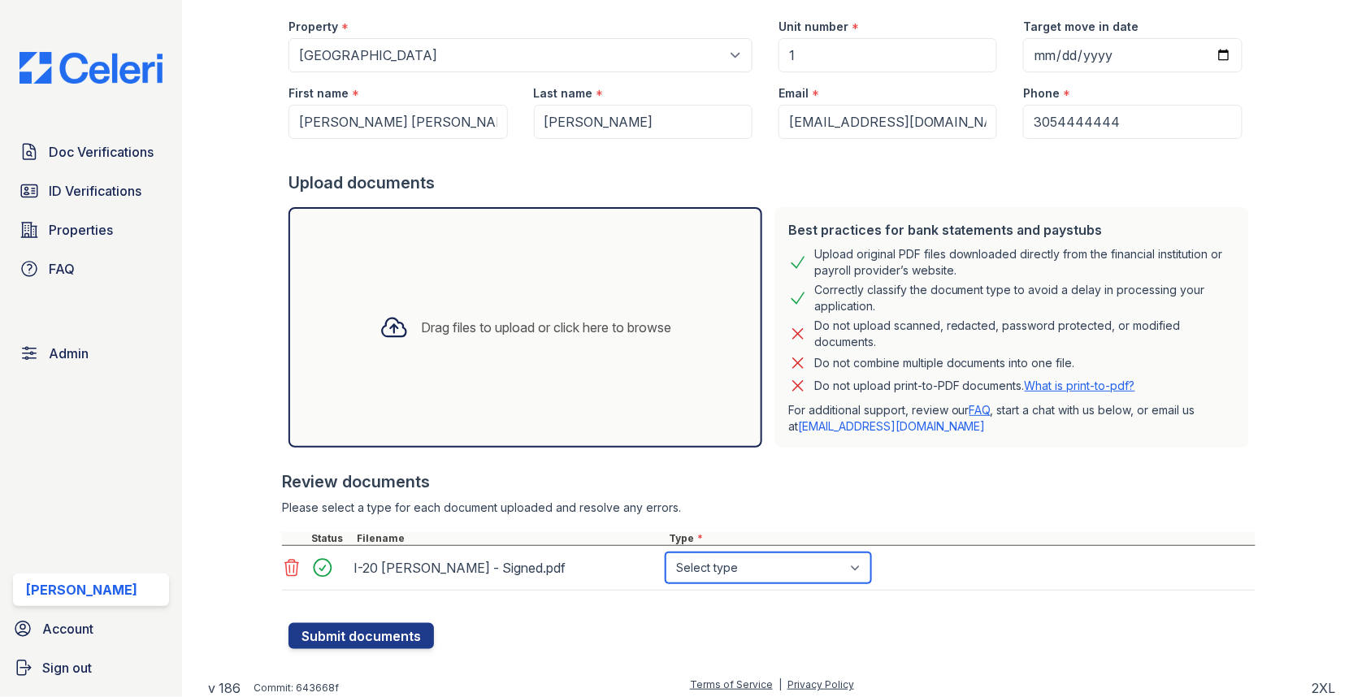
click at [704, 566] on select "Select type Paystub Bank Statement Offer Letter Tax Documents Benefit Award Let…" at bounding box center [769, 568] width 206 height 31
select select "other"
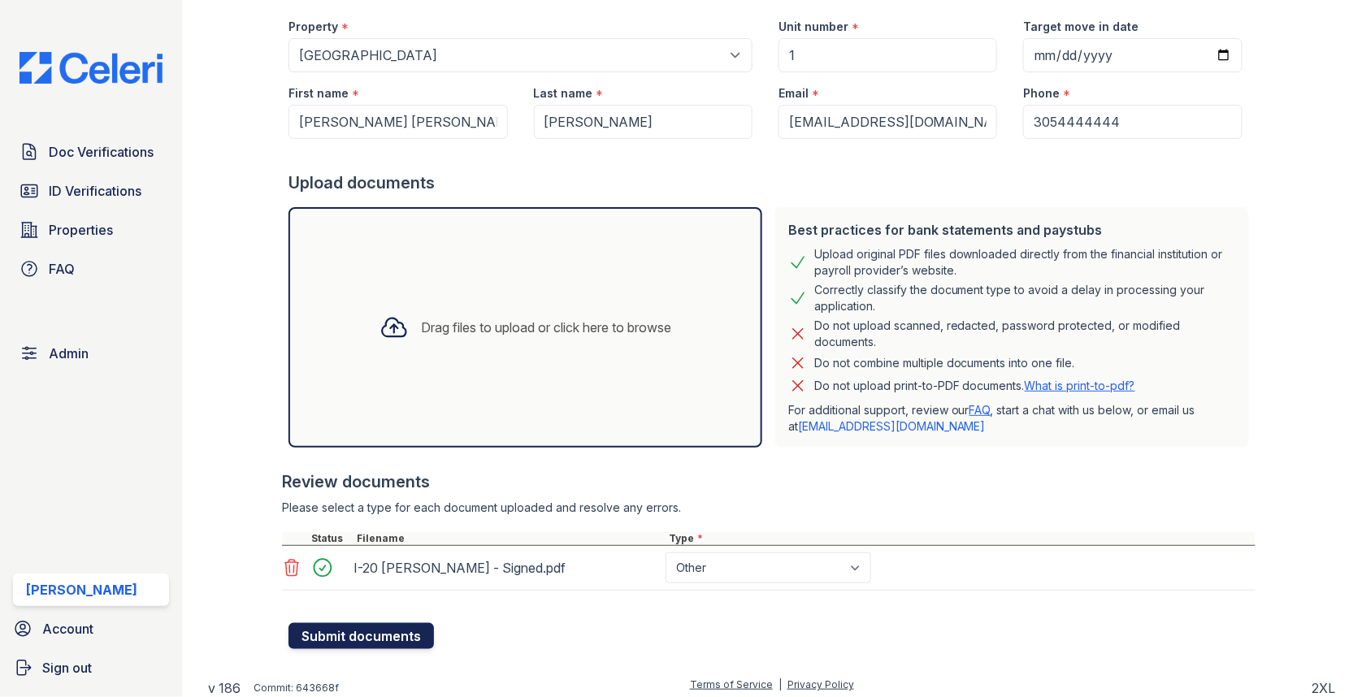
click at [420, 624] on button "Submit documents" at bounding box center [361, 636] width 145 height 26
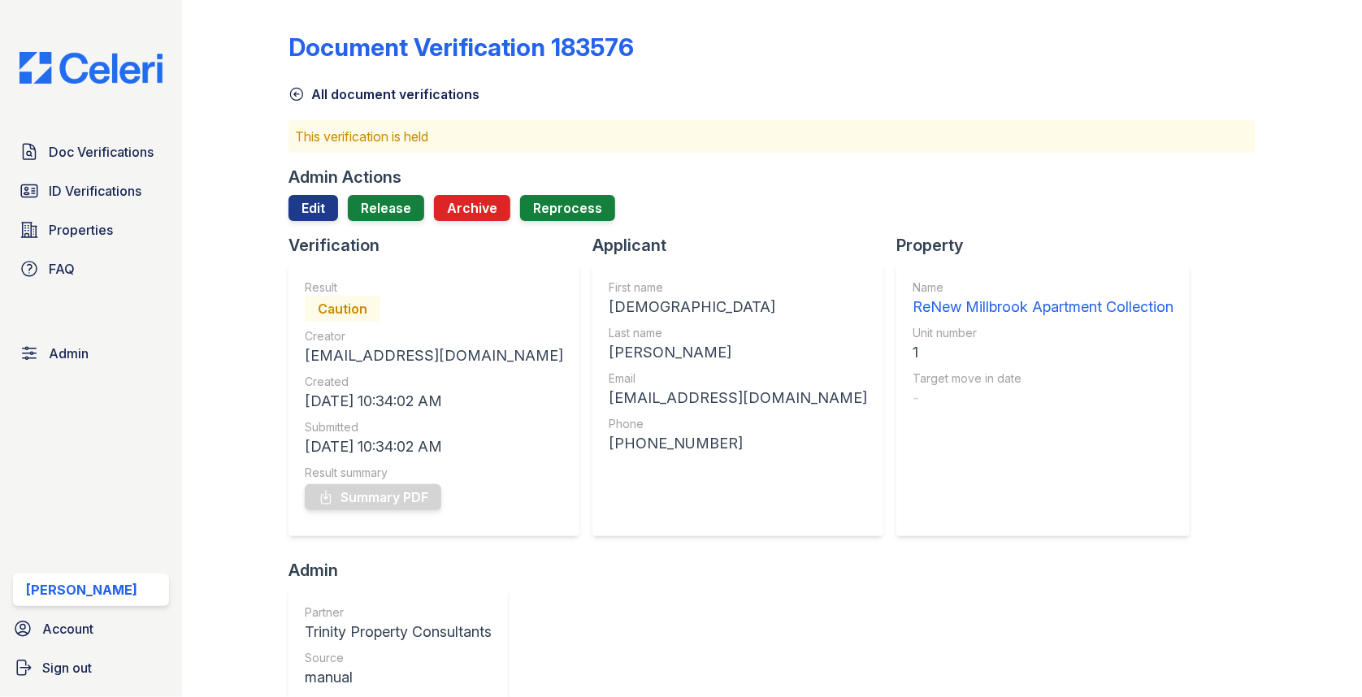
click at [319, 191] on div "Admin Actions Edit Release Archive Reprocess" at bounding box center [772, 200] width 967 height 68
click at [314, 203] on link "Edit" at bounding box center [314, 208] width 50 height 26
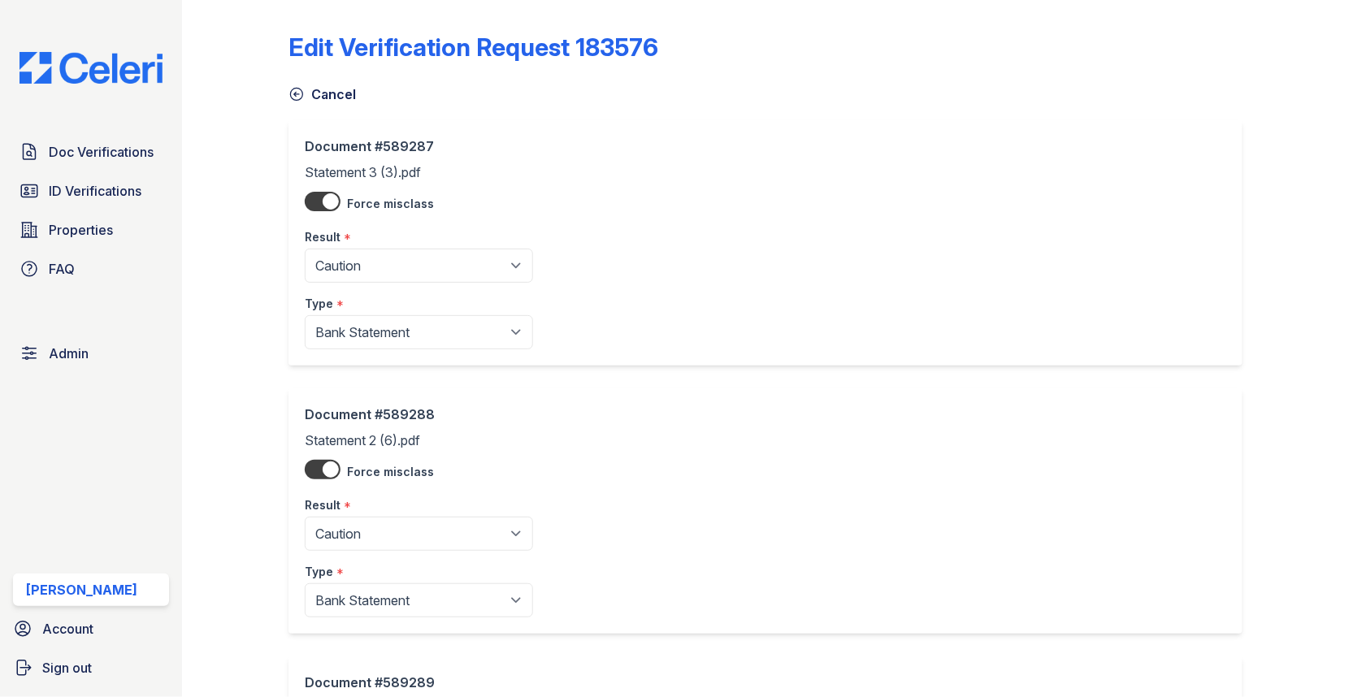
click at [371, 240] on div "Result *" at bounding box center [419, 232] width 228 height 33
click at [367, 252] on select "Pending Sent Started Processing Pass Fail Caution Error N/A" at bounding box center [419, 266] width 228 height 34
select select "pass"
click at [415, 525] on select "Pending Sent Started Processing Pass Fail Caution Error N/A" at bounding box center [419, 534] width 228 height 34
select select "pass"
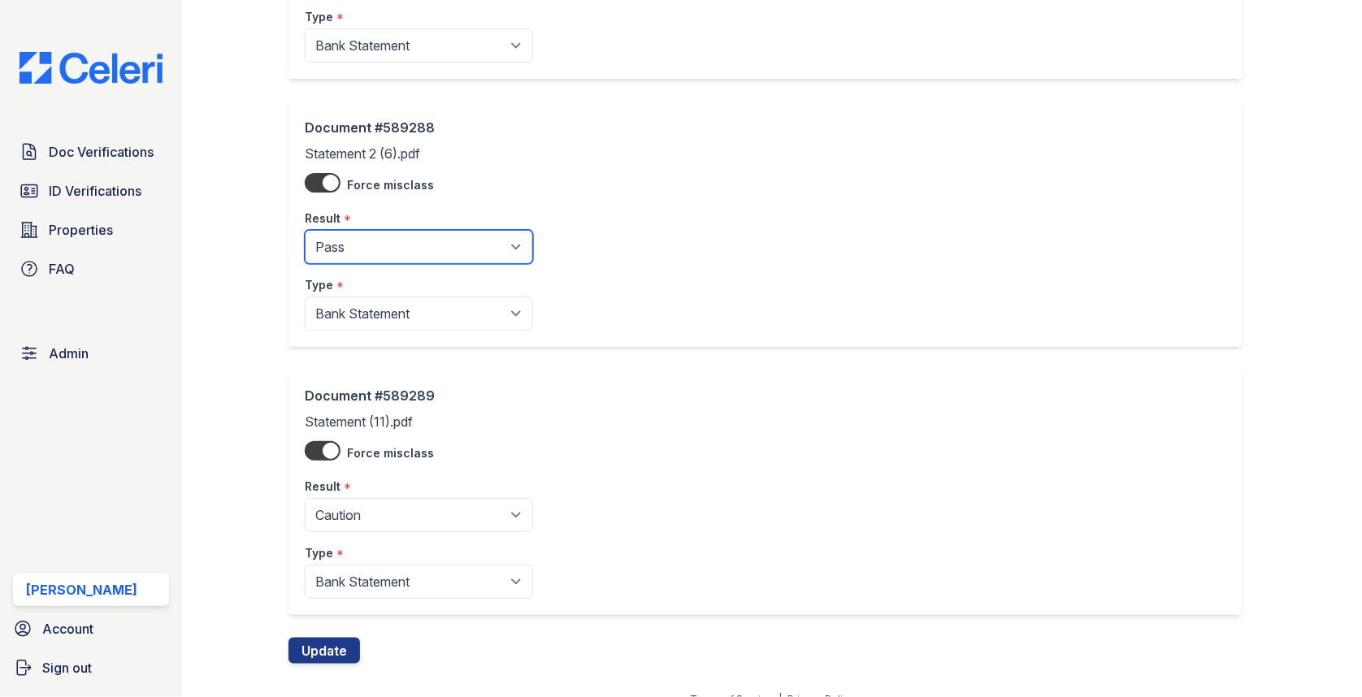
scroll to position [305, 0]
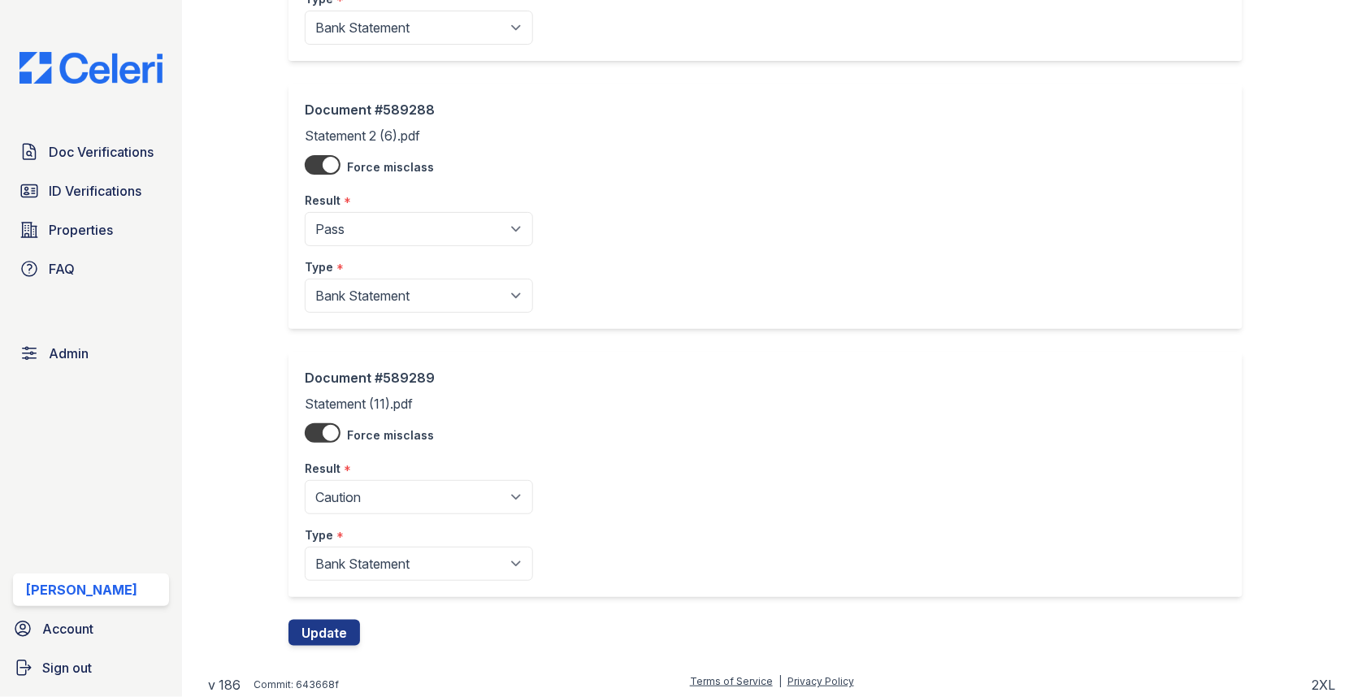
click at [397, 491] on select "Pending Sent Started Processing Pass Fail Caution Error N/A" at bounding box center [419, 497] width 228 height 34
select select "pass"
click at [336, 623] on button "Update" at bounding box center [325, 633] width 72 height 26
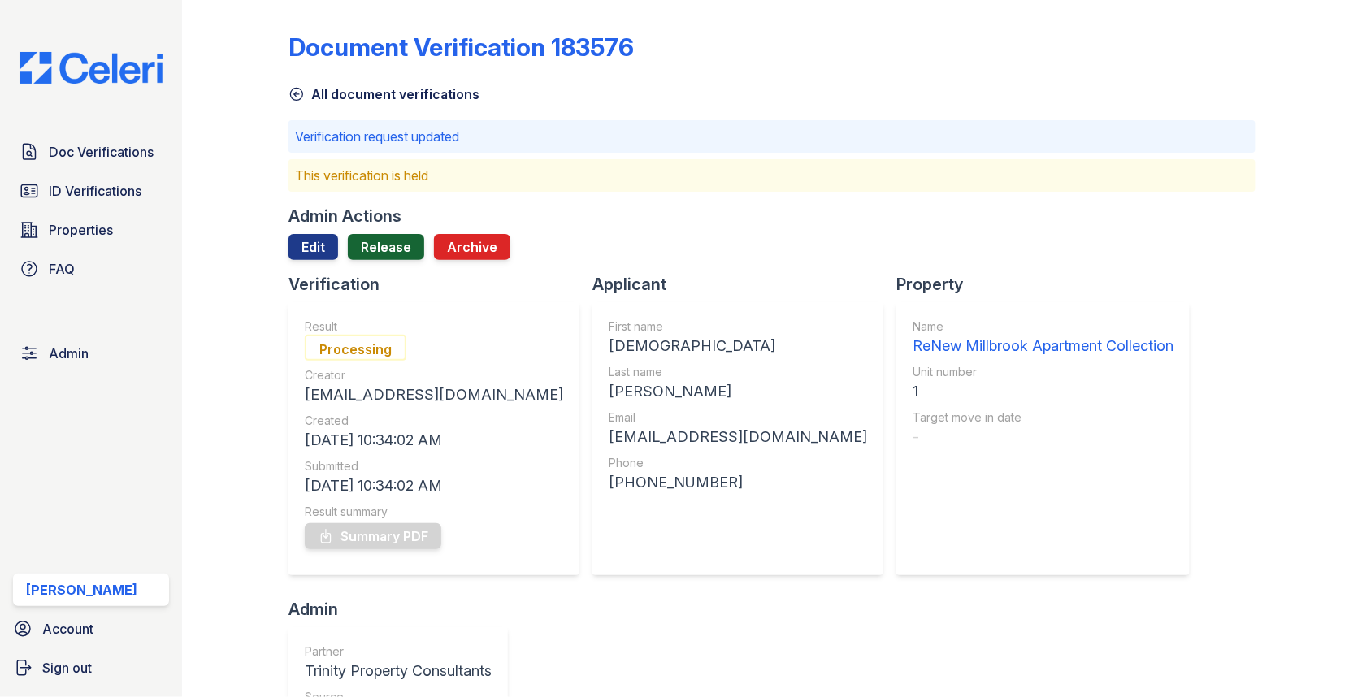
click at [389, 241] on link "Release" at bounding box center [386, 247] width 76 height 26
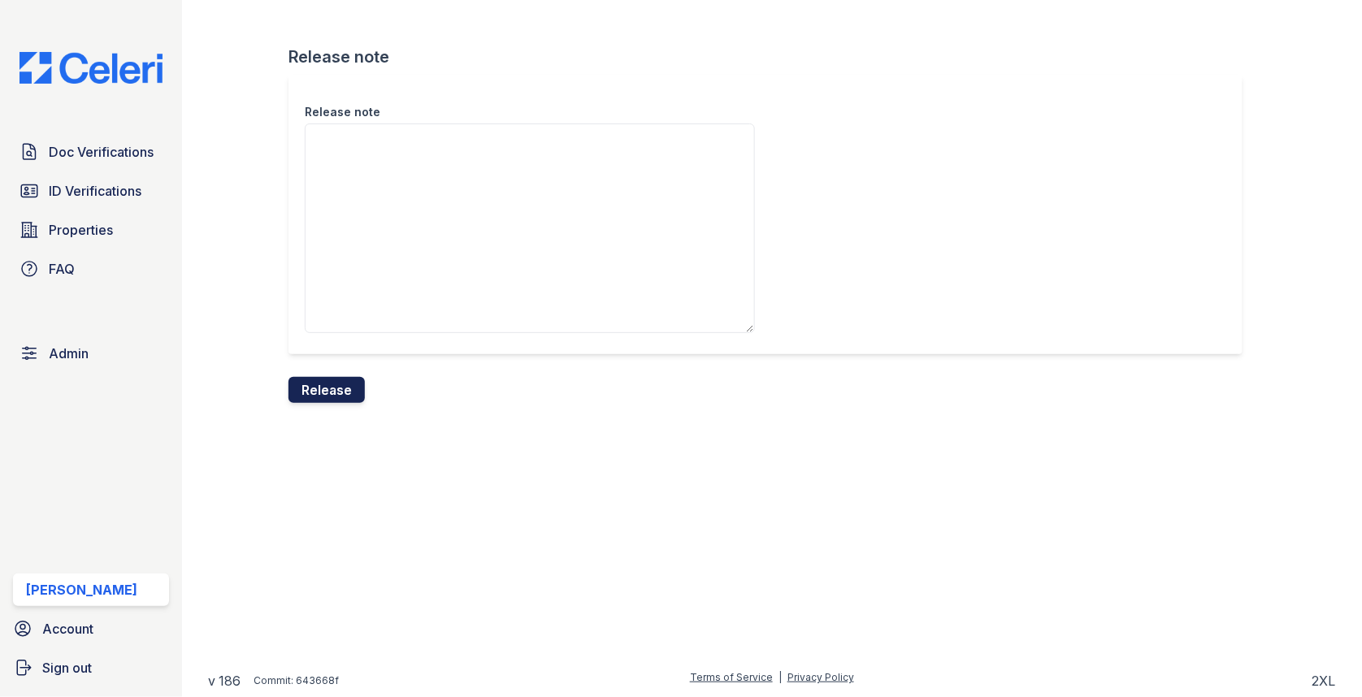
click at [345, 384] on button "Release" at bounding box center [327, 390] width 76 height 26
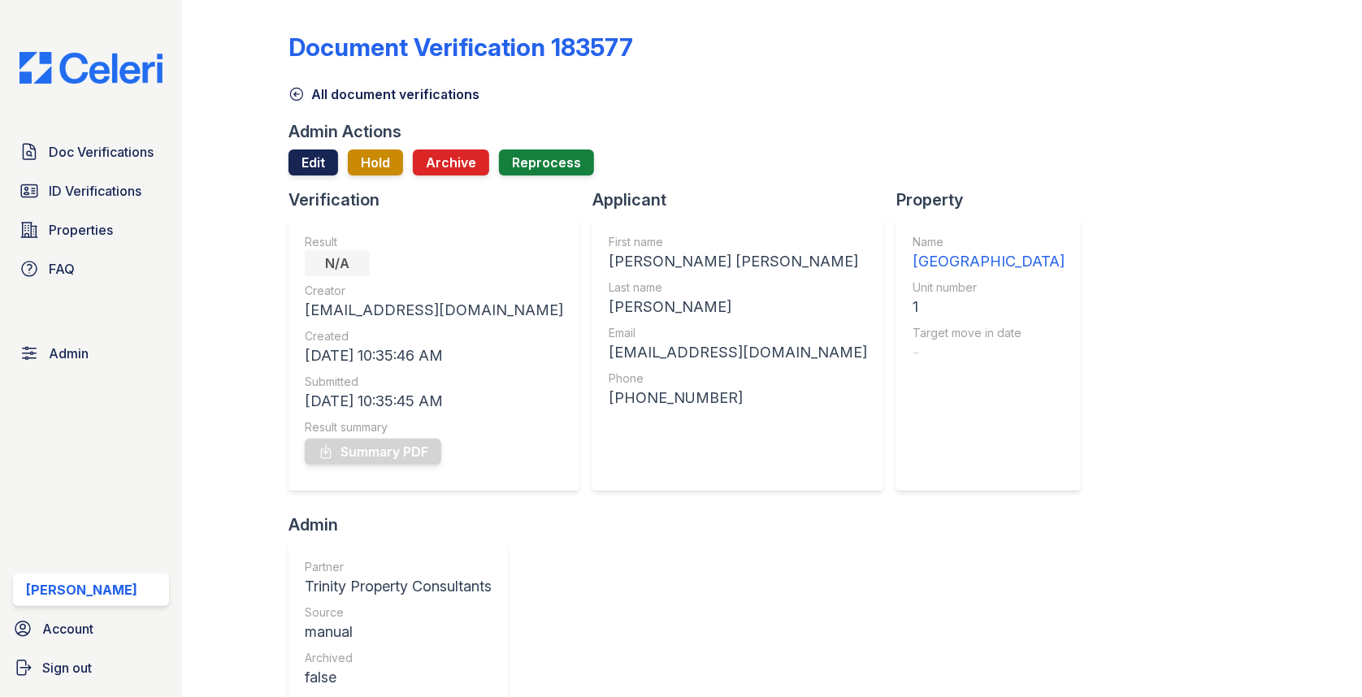
click at [312, 166] on link "Edit" at bounding box center [314, 163] width 50 height 26
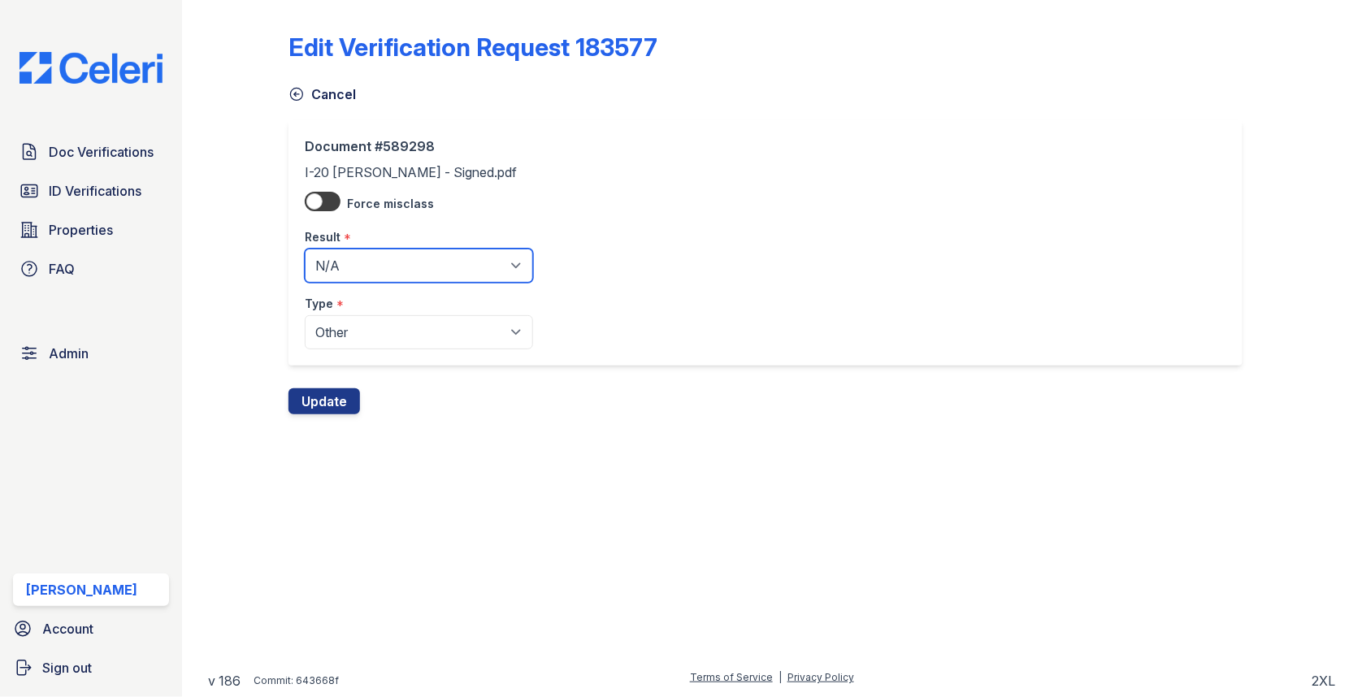
click at [359, 261] on select "Pending Sent Started Processing Pass Fail Caution Error N/A" at bounding box center [419, 266] width 228 height 34
select select "pass"
click at [339, 402] on button "Update" at bounding box center [325, 402] width 72 height 26
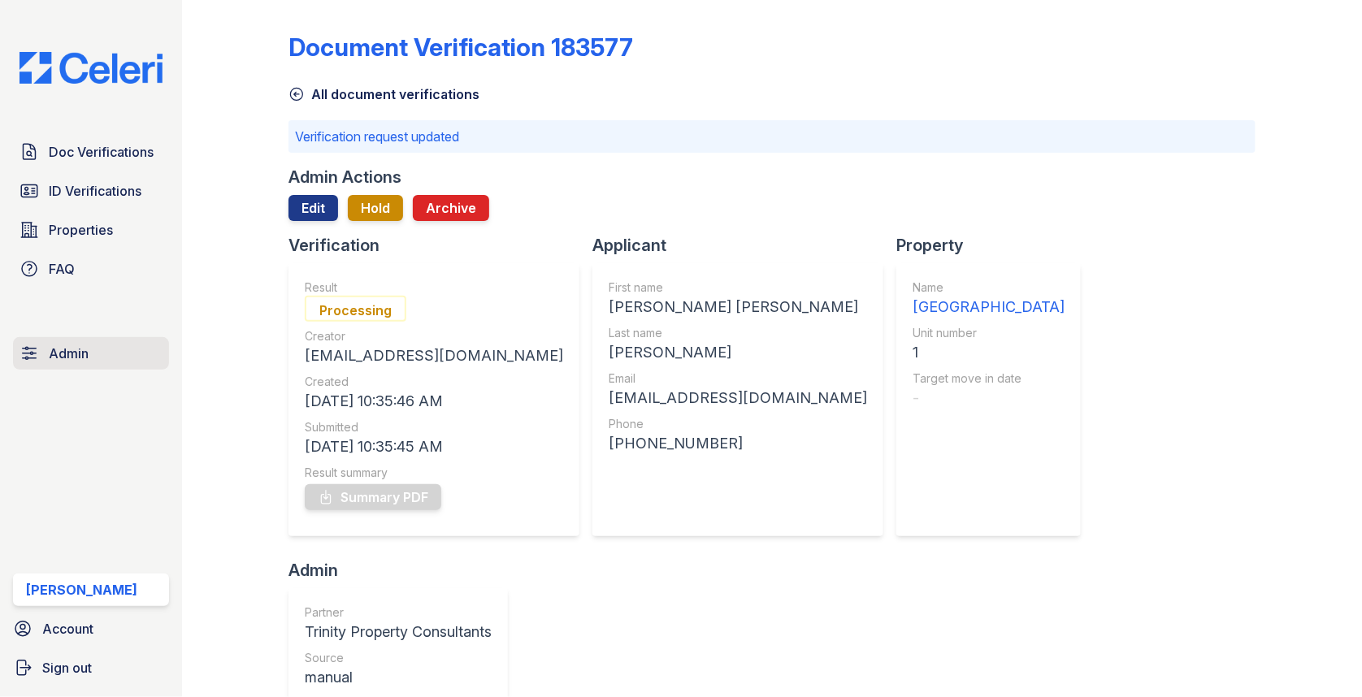
click at [98, 345] on link "Admin" at bounding box center [91, 353] width 156 height 33
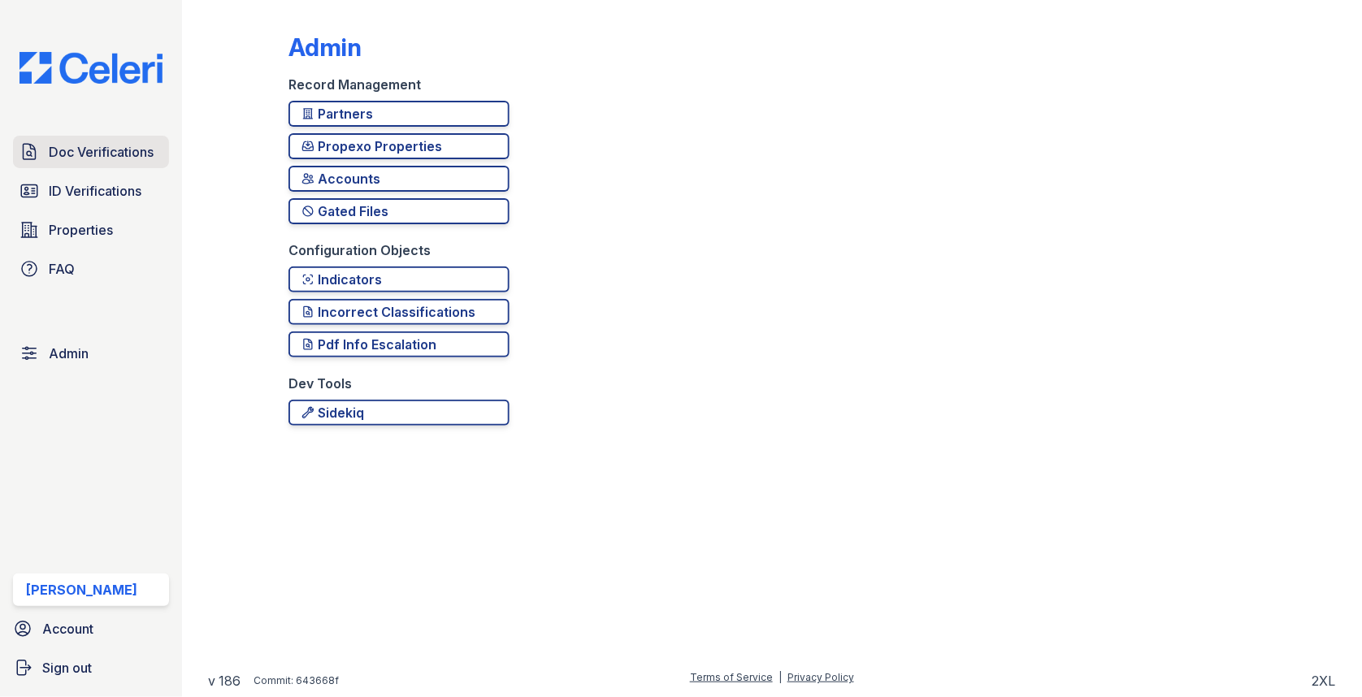
click at [147, 138] on link "Doc Verifications" at bounding box center [91, 152] width 156 height 33
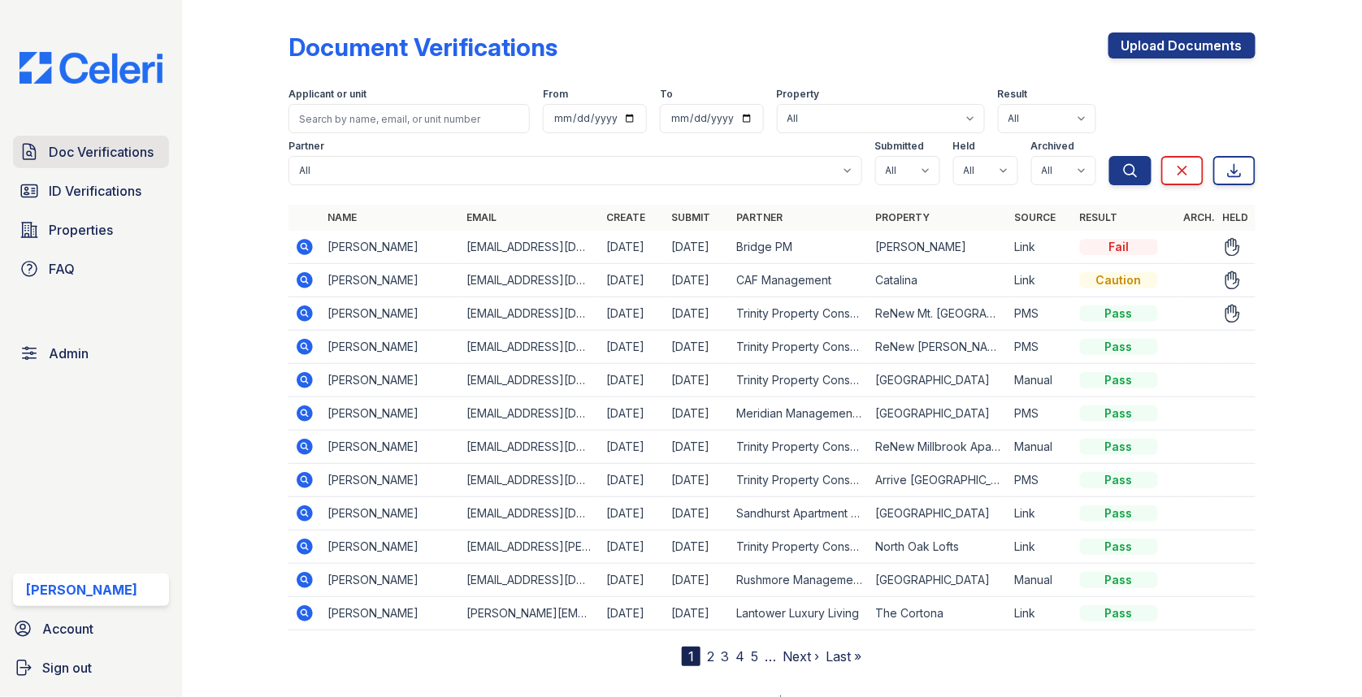
click at [124, 147] on span "Doc Verifications" at bounding box center [101, 152] width 105 height 20
click at [136, 145] on span "Doc Verifications" at bounding box center [101, 152] width 105 height 20
click at [79, 146] on span "Doc Verifications" at bounding box center [101, 152] width 105 height 20
click at [120, 359] on link "Admin" at bounding box center [91, 353] width 156 height 33
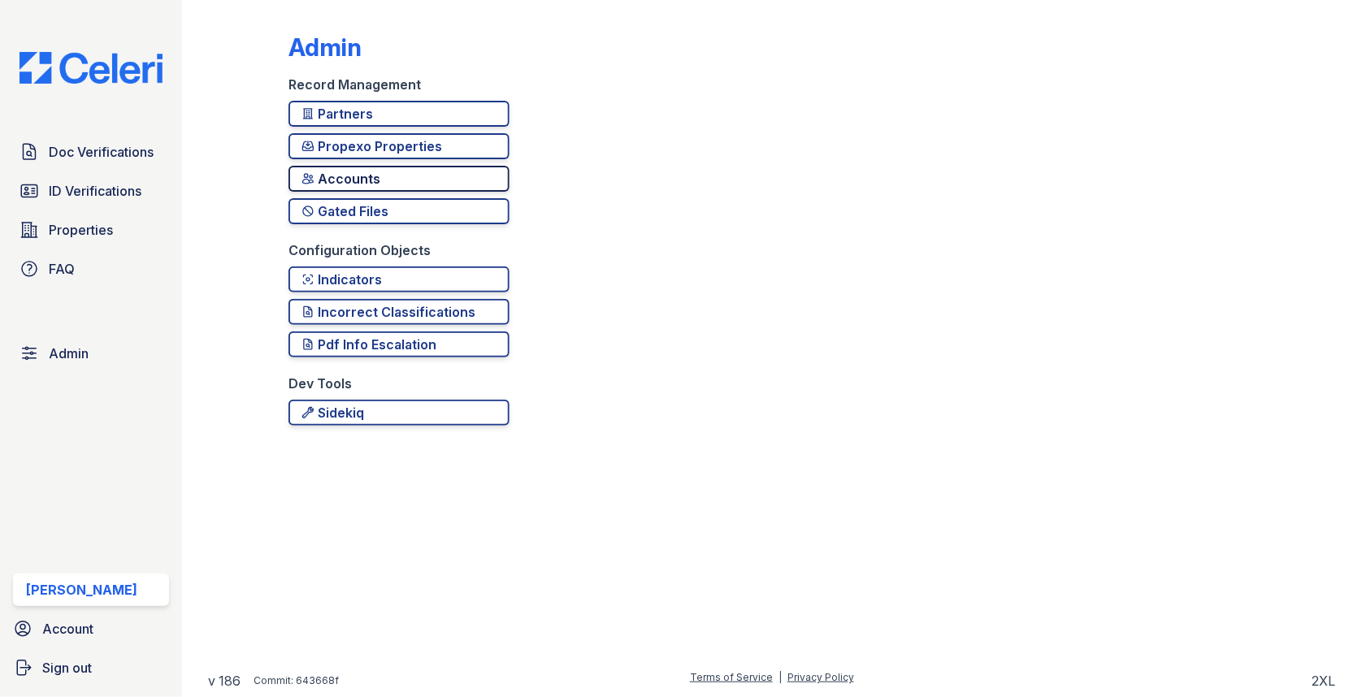
click at [341, 187] on div "Accounts" at bounding box center [399, 179] width 195 height 20
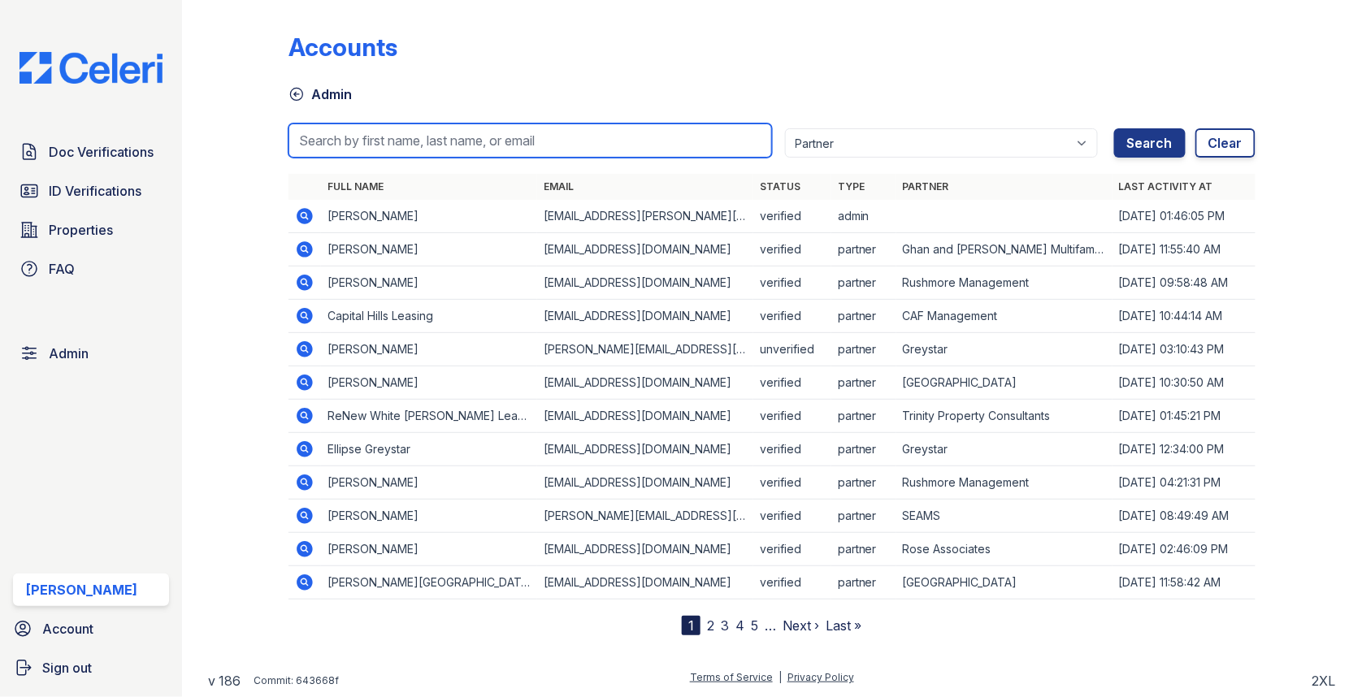
click at [395, 141] on input "search" at bounding box center [531, 141] width 484 height 34
paste input "[EMAIL_ADDRESS][DOMAIN_NAME]"
type input "[EMAIL_ADDRESS][DOMAIN_NAME]"
click at [1114, 128] on button "Search" at bounding box center [1150, 142] width 72 height 29
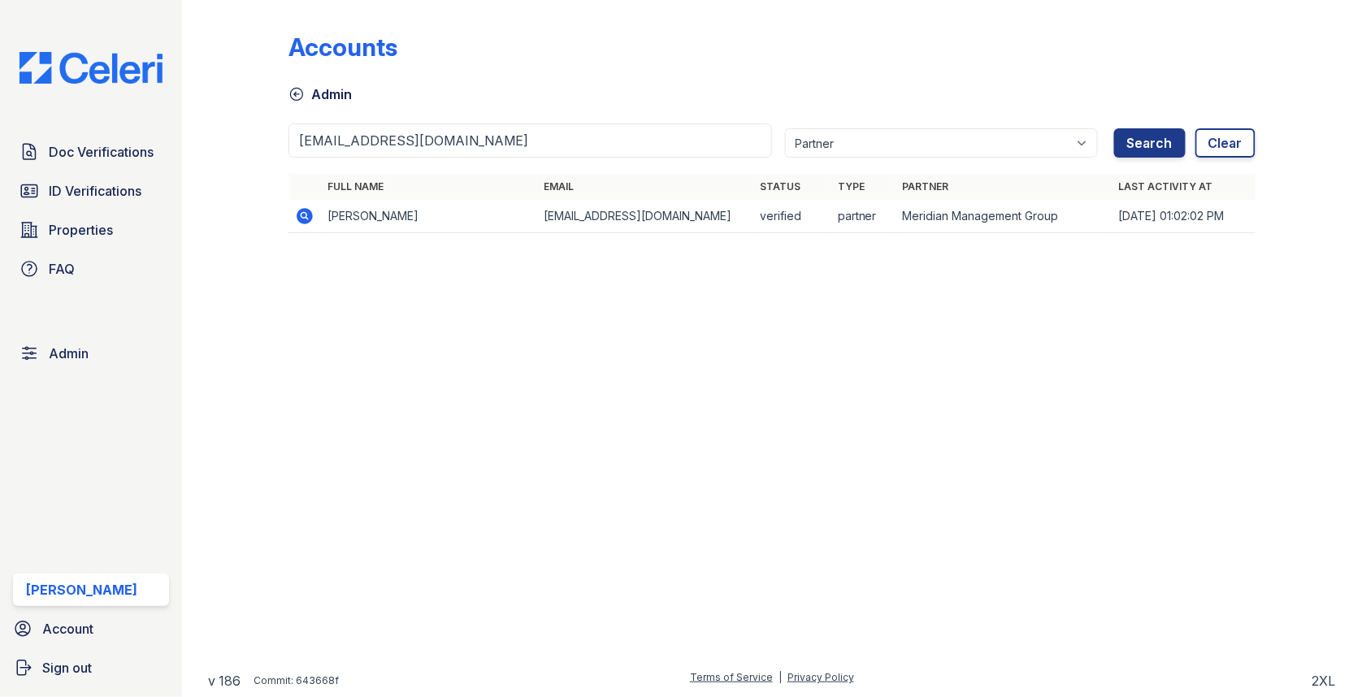
click at [307, 208] on icon at bounding box center [305, 216] width 16 height 16
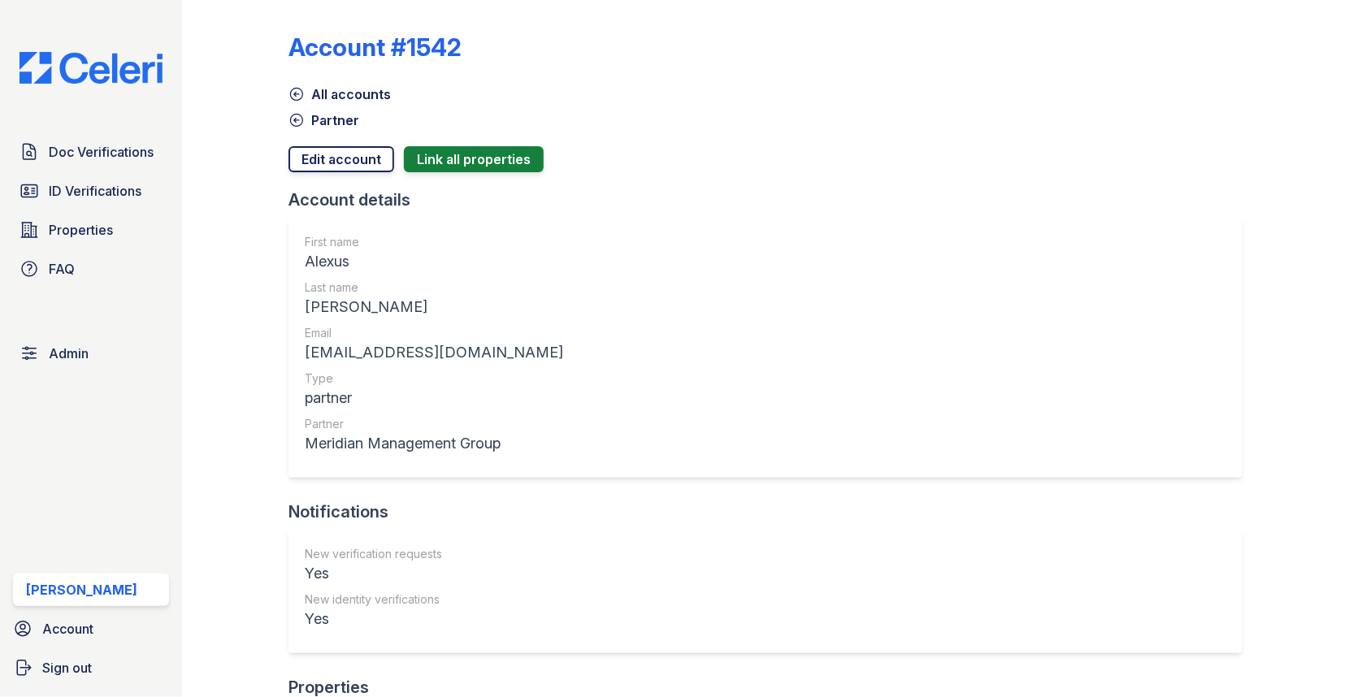
click at [324, 146] on link "Edit account" at bounding box center [342, 159] width 106 height 26
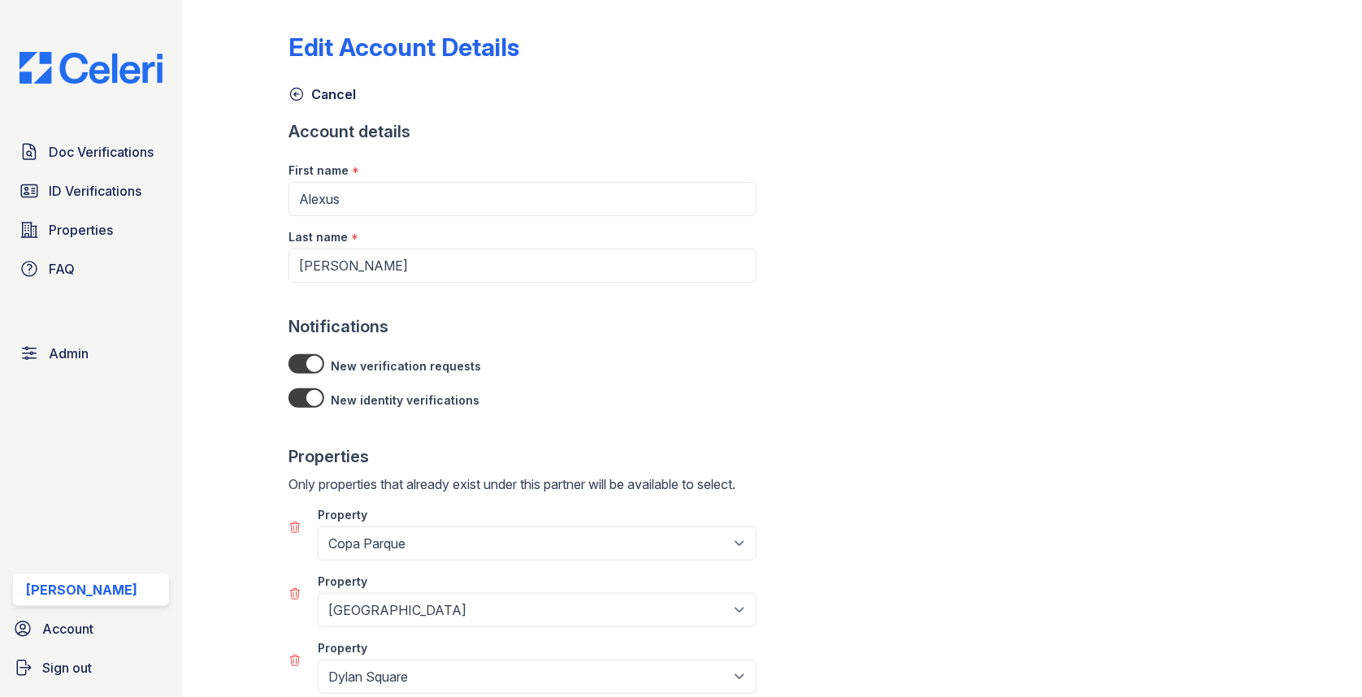
scroll to position [673, 0]
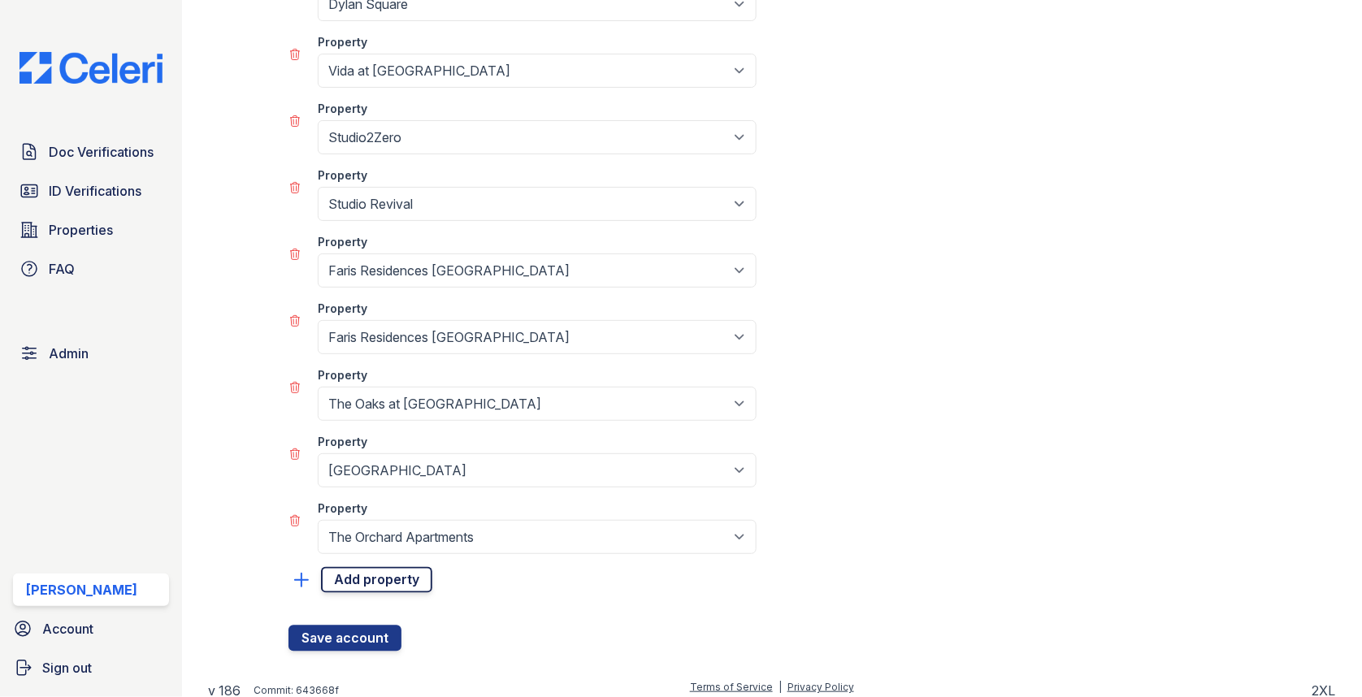
click at [385, 569] on link "Add property" at bounding box center [376, 580] width 111 height 26
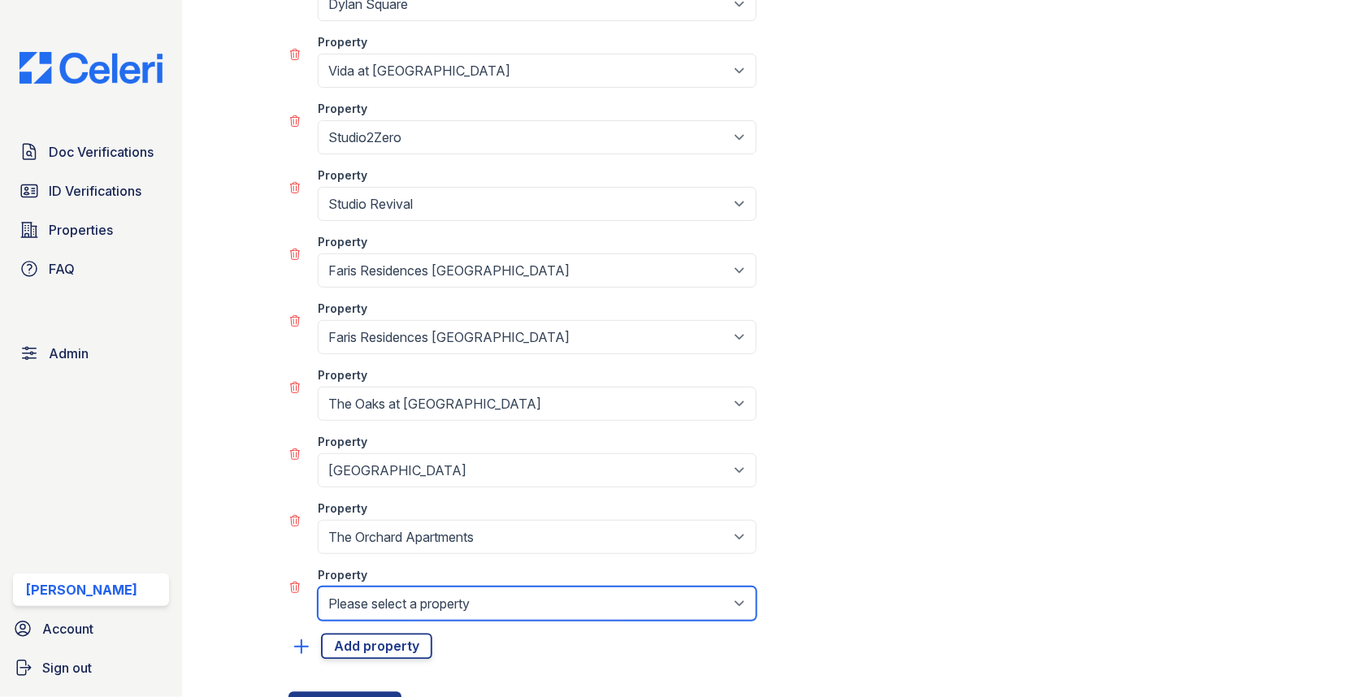
click at [385, 591] on select "Please select a property 1890 House Adams House Alcovy Terrace Ashberry Aspen C…" at bounding box center [537, 604] width 439 height 34
select select "2075"
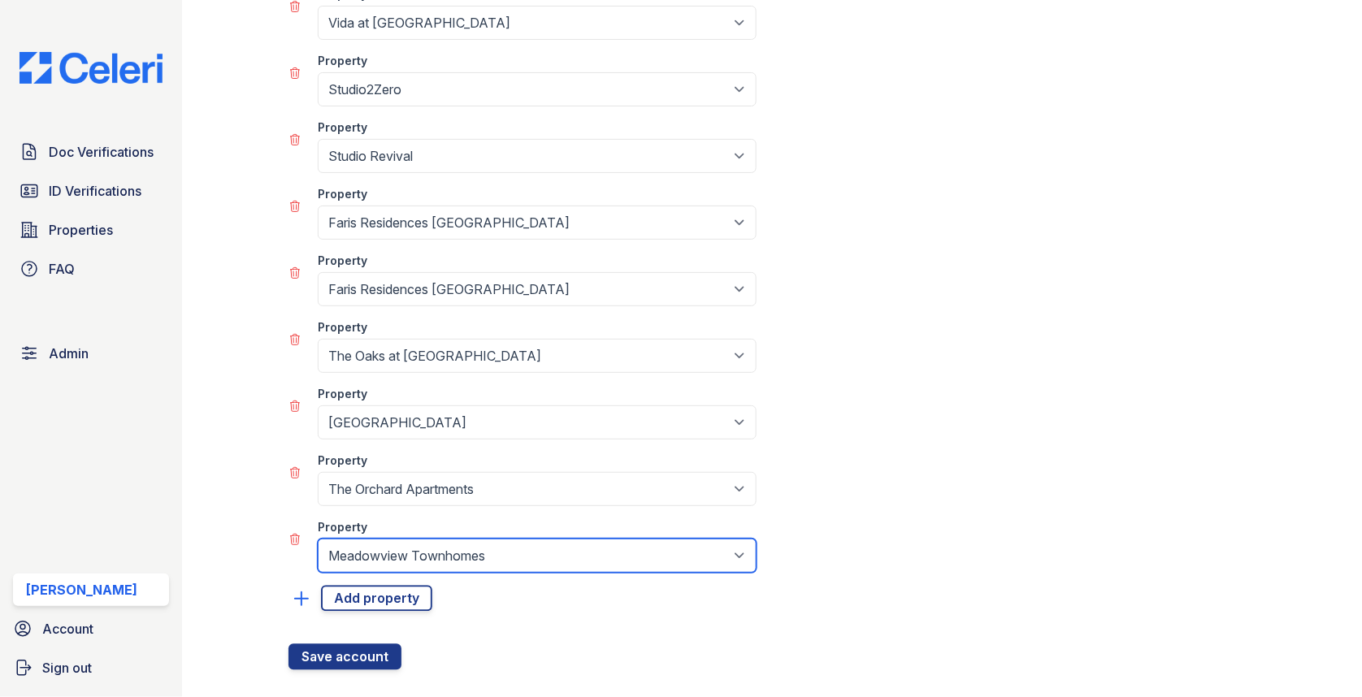
scroll to position [740, 0]
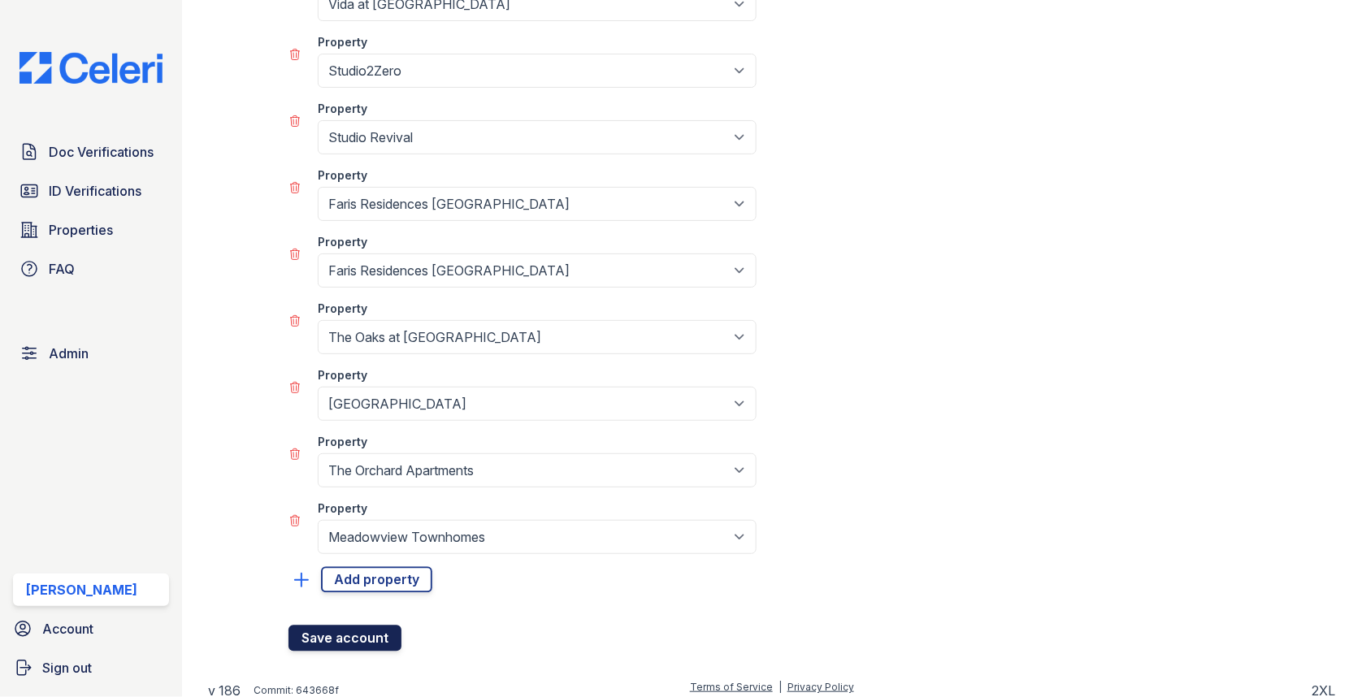
click at [348, 629] on button "Save account" at bounding box center [345, 639] width 113 height 26
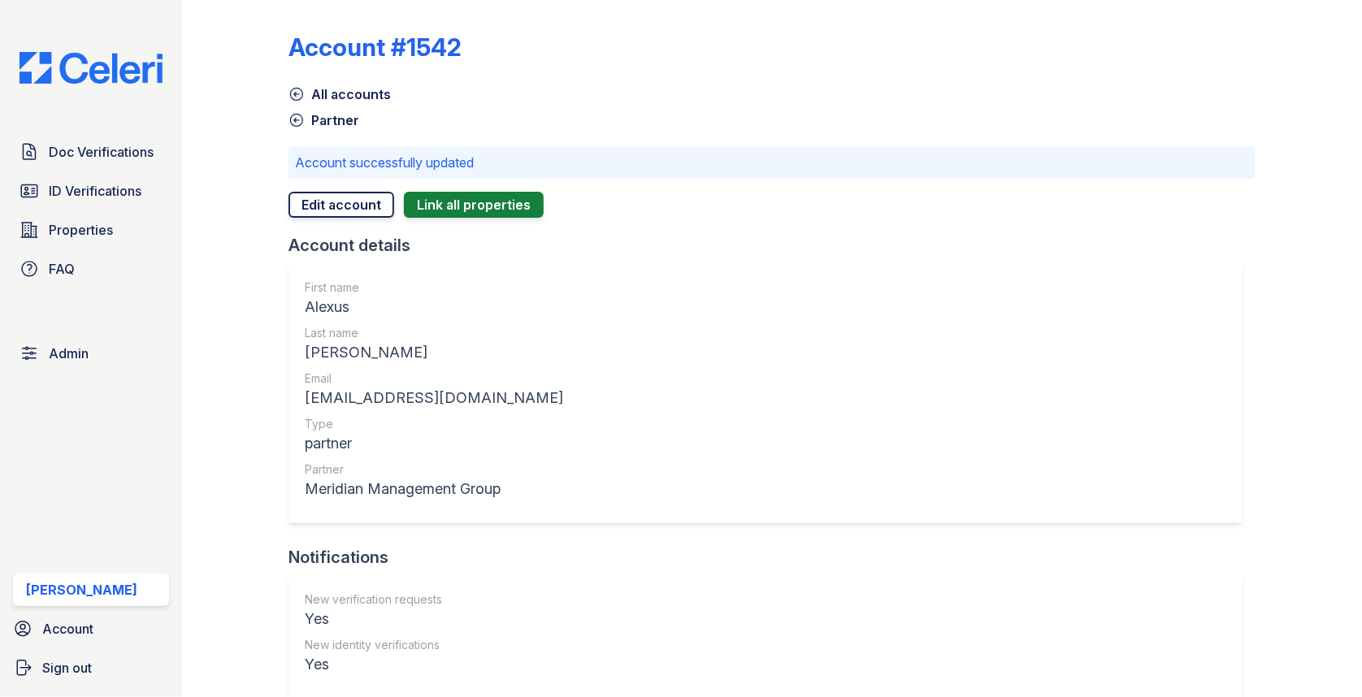
click at [322, 217] on link "Edit account" at bounding box center [342, 205] width 106 height 26
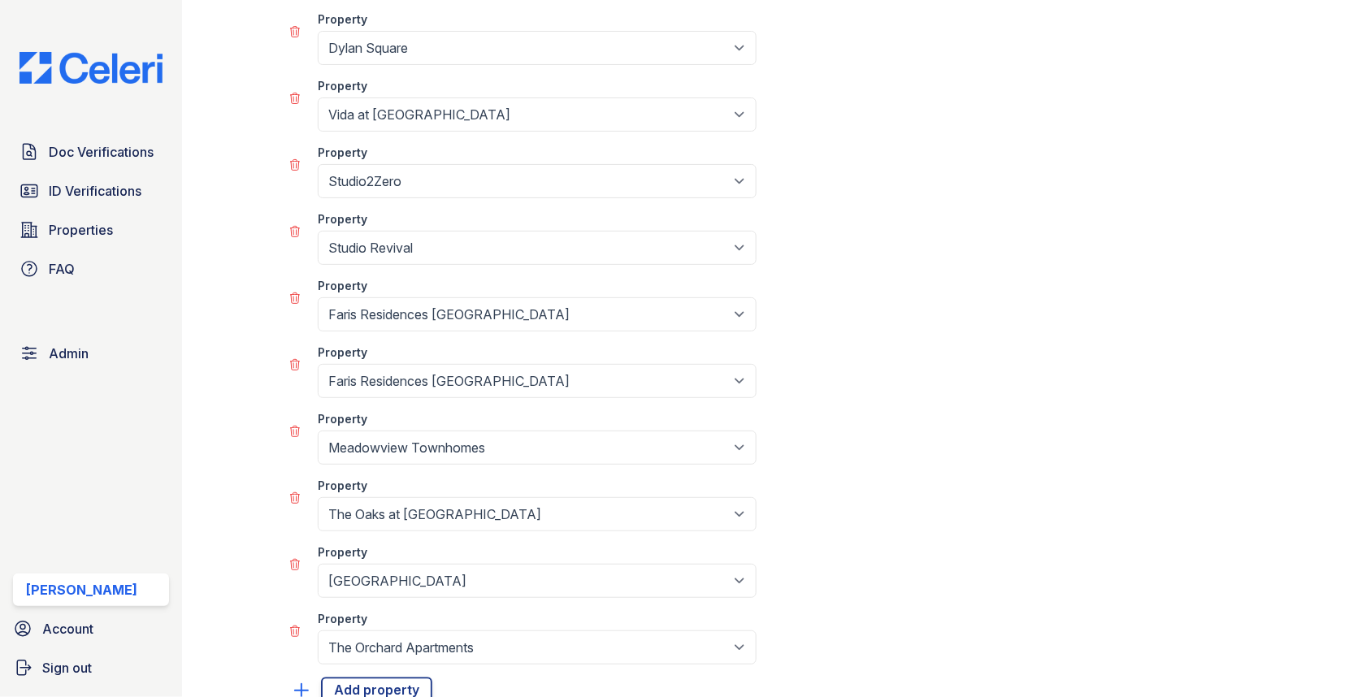
scroll to position [519, 0]
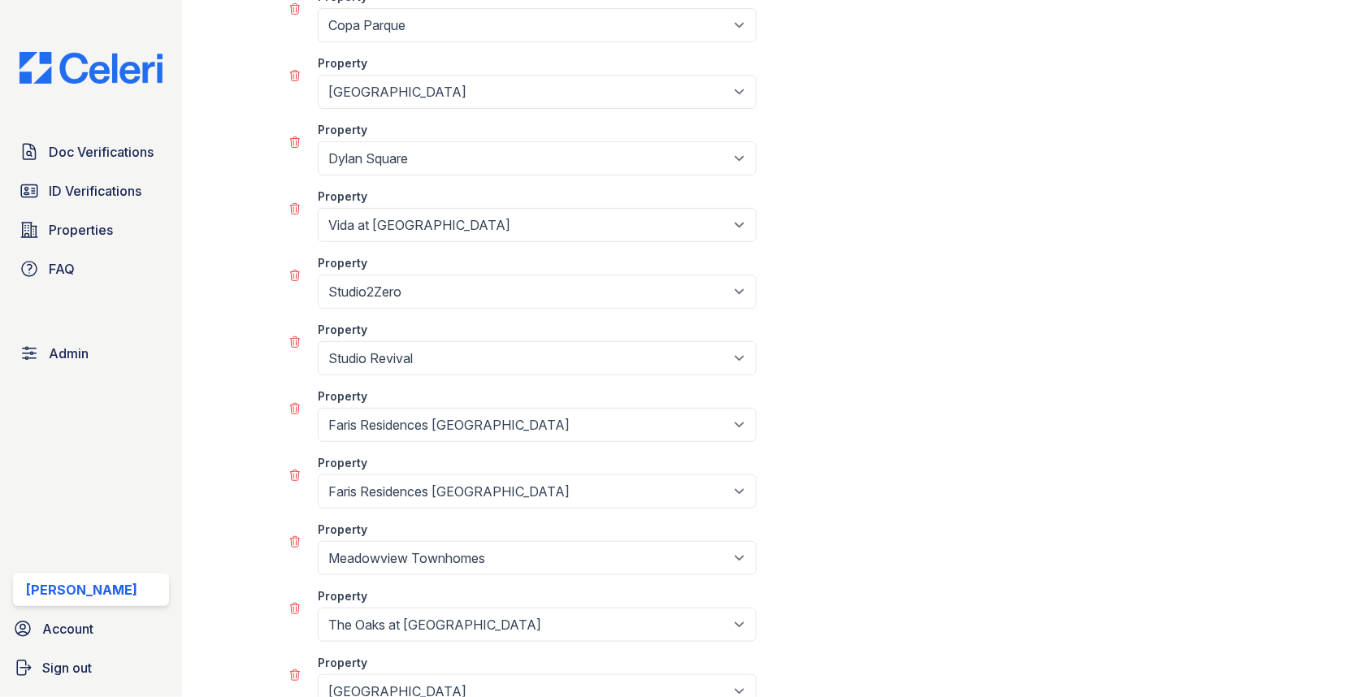
click at [298, 536] on icon at bounding box center [295, 541] width 9 height 11
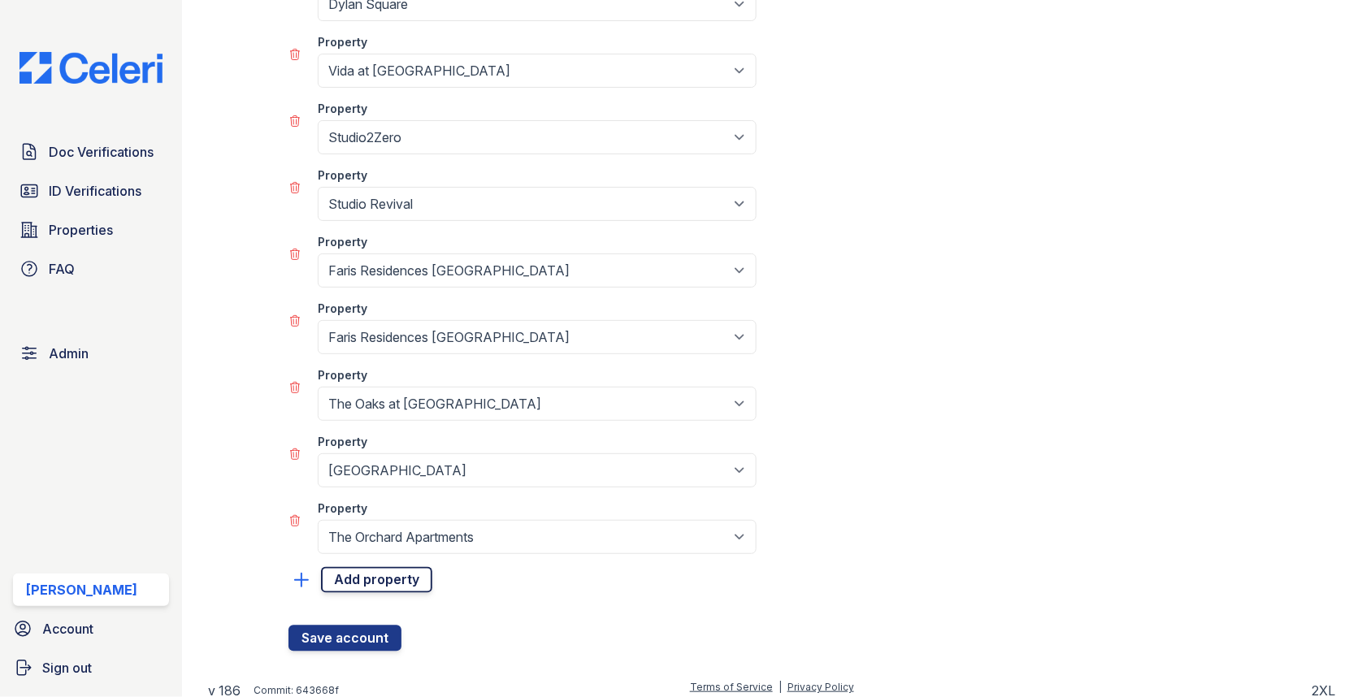
click at [344, 571] on link "Add property" at bounding box center [376, 580] width 111 height 26
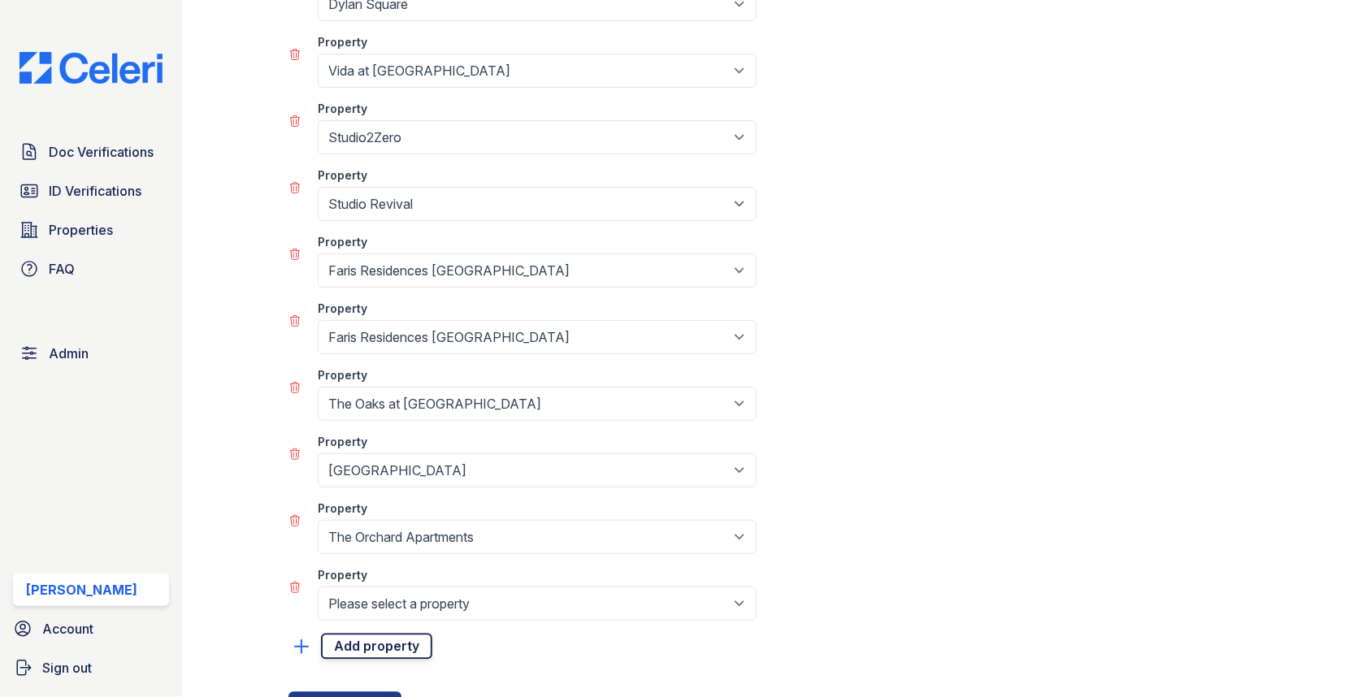
select select "691"
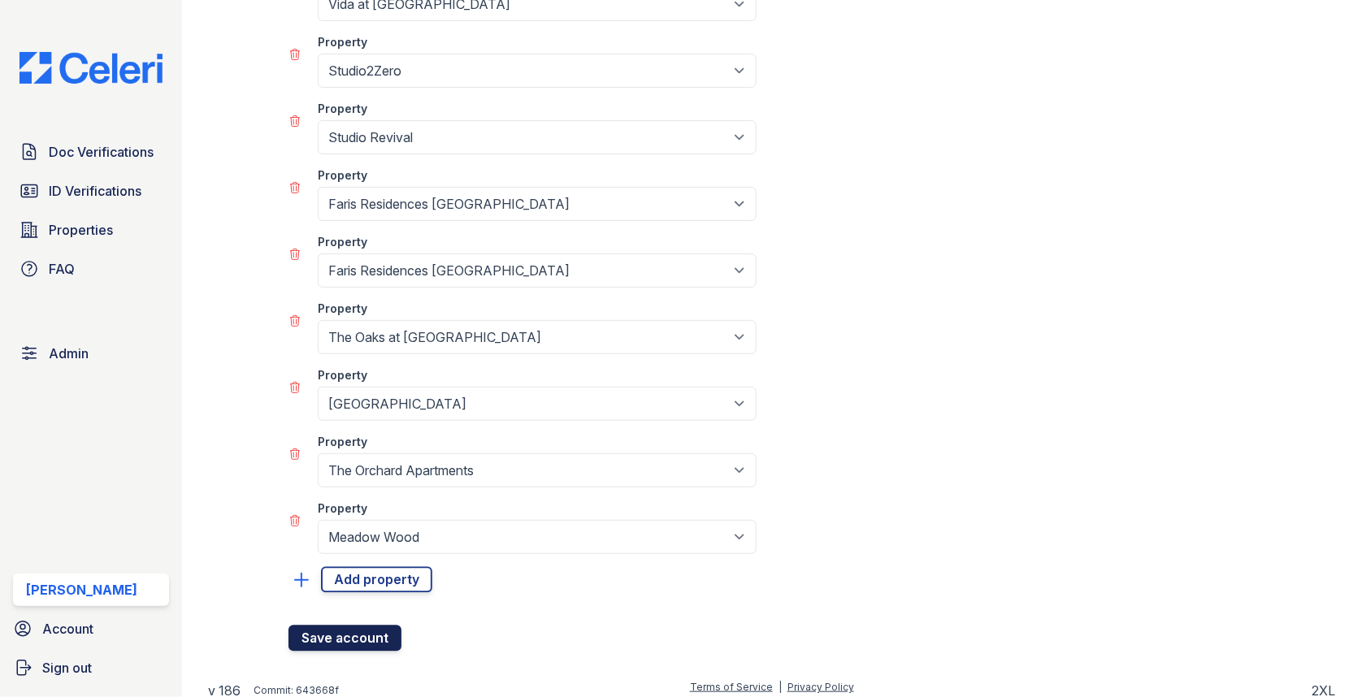
click at [349, 636] on button "Save account" at bounding box center [345, 639] width 113 height 26
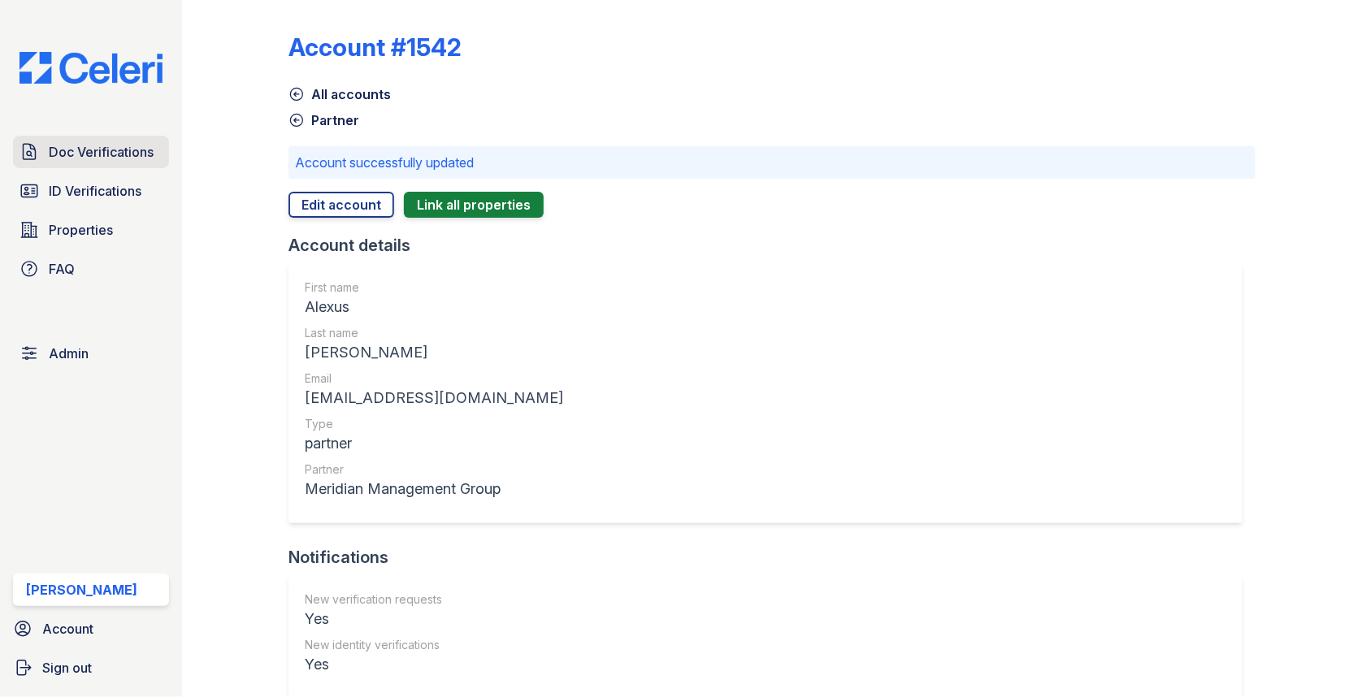
click at [103, 148] on span "Doc Verifications" at bounding box center [101, 152] width 105 height 20
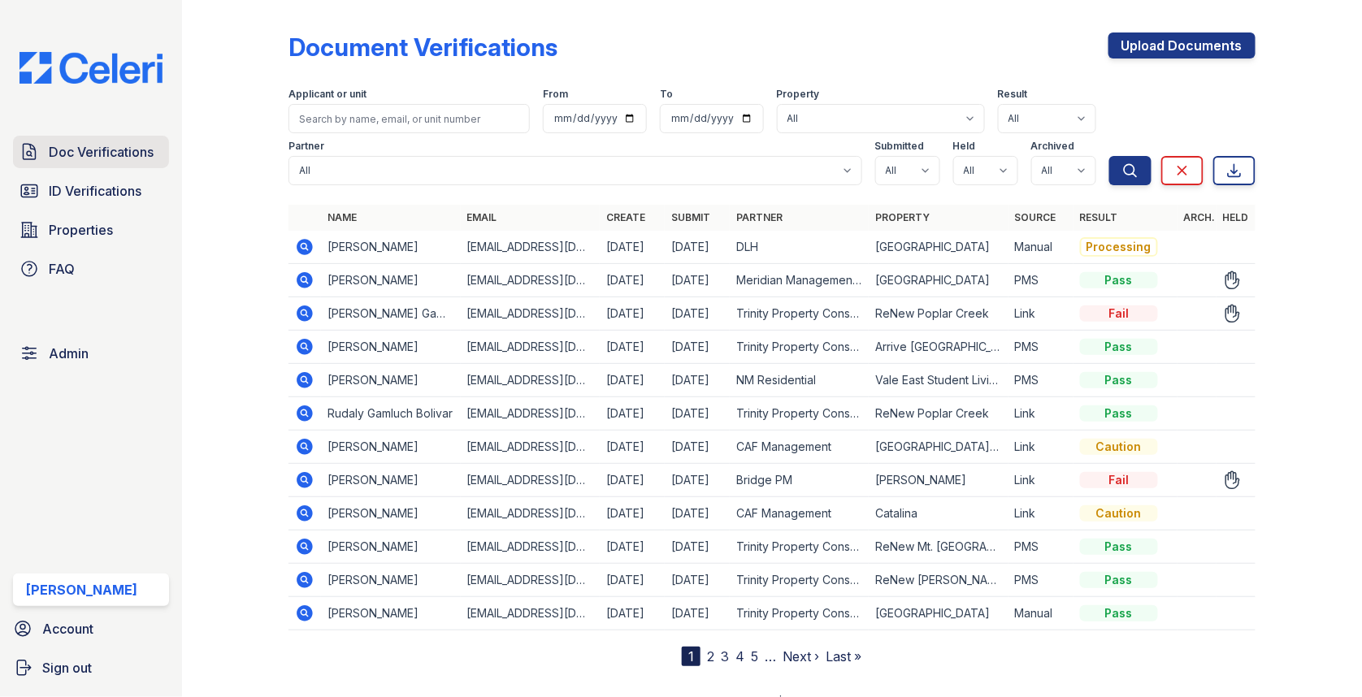
click at [120, 166] on link "Doc Verifications" at bounding box center [91, 152] width 156 height 33
click at [310, 228] on th at bounding box center [305, 218] width 33 height 26
click at [305, 241] on icon at bounding box center [305, 247] width 16 height 16
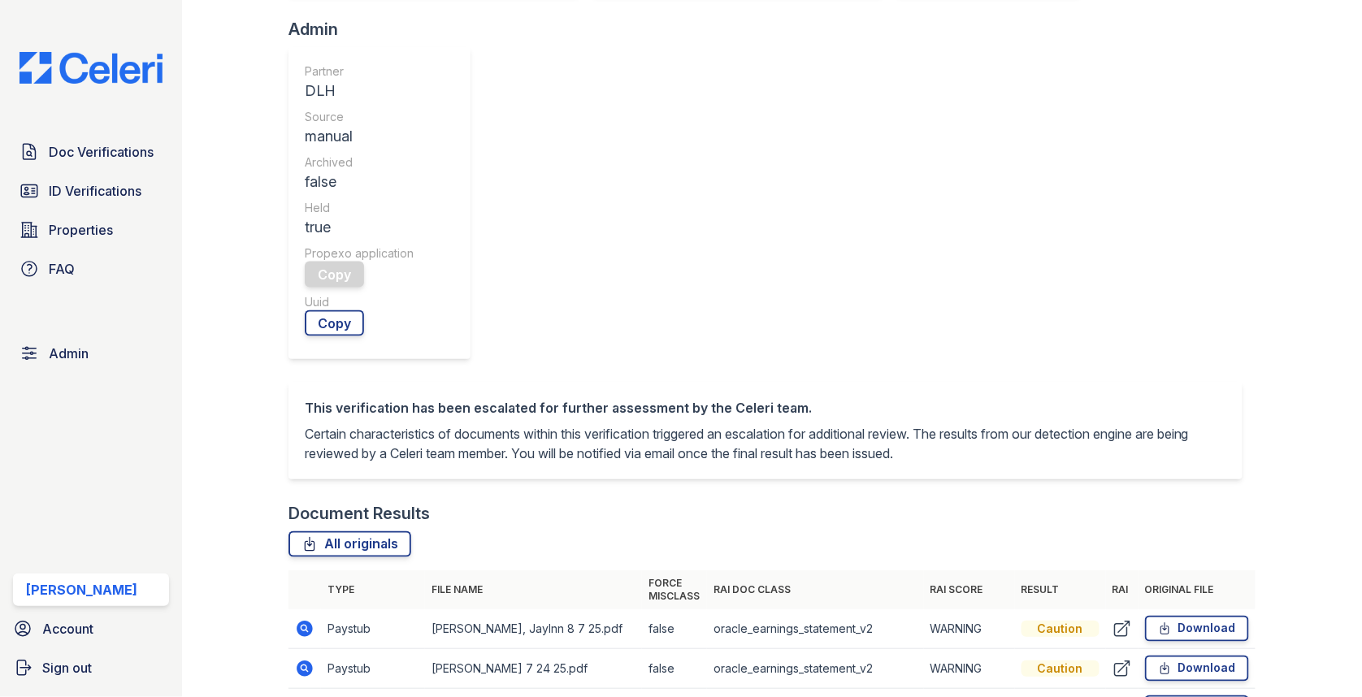
scroll to position [681, 0]
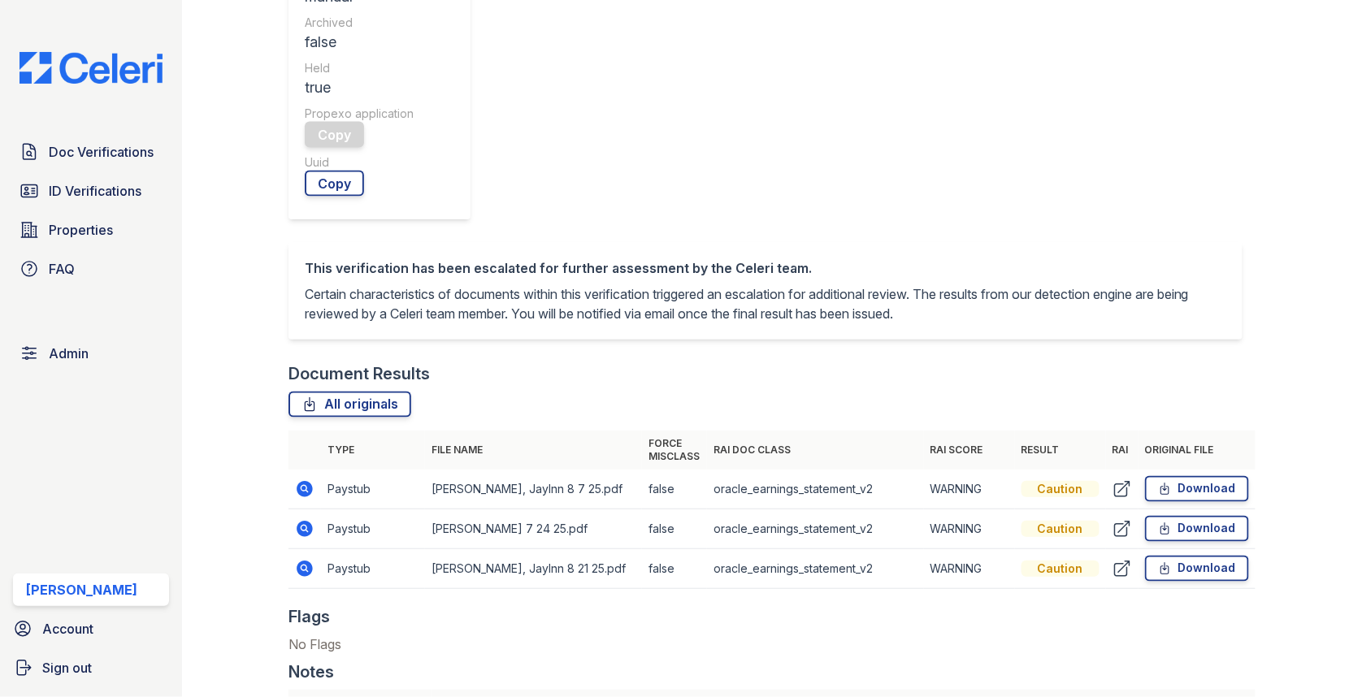
click at [293, 470] on td at bounding box center [305, 490] width 33 height 40
click at [300, 481] on icon at bounding box center [305, 489] width 16 height 16
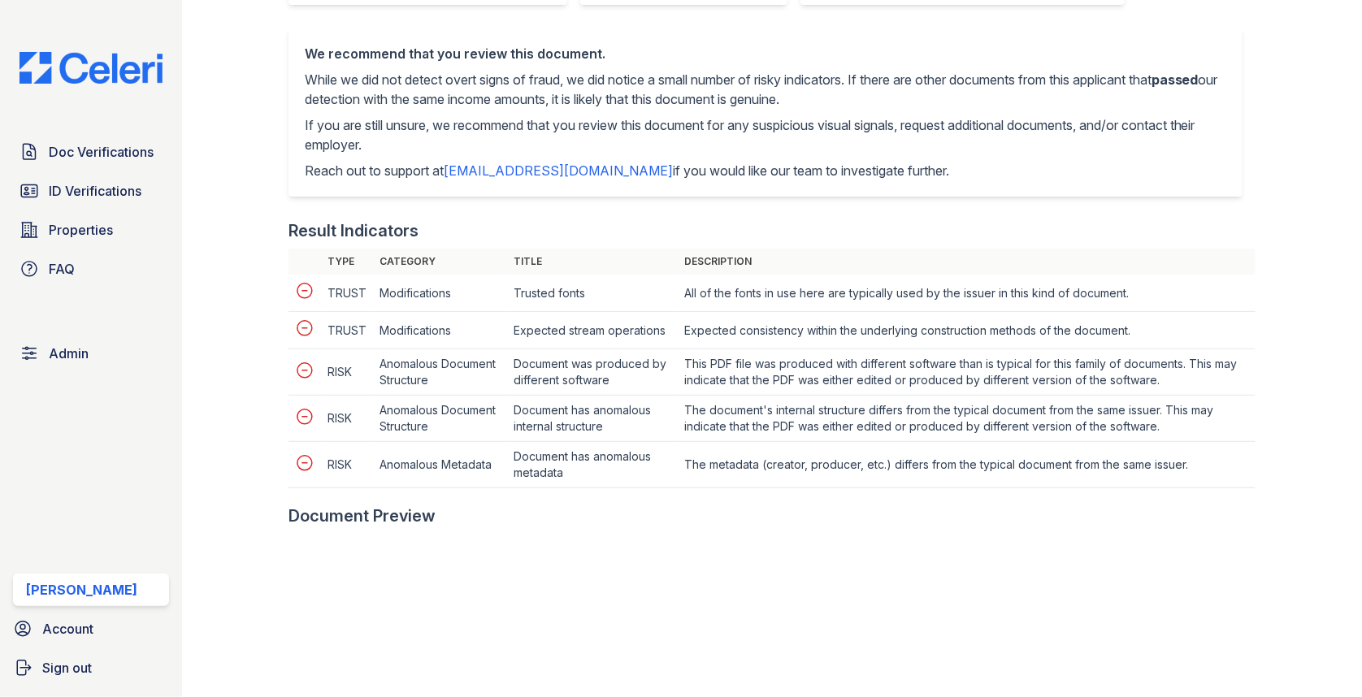
scroll to position [765, 0]
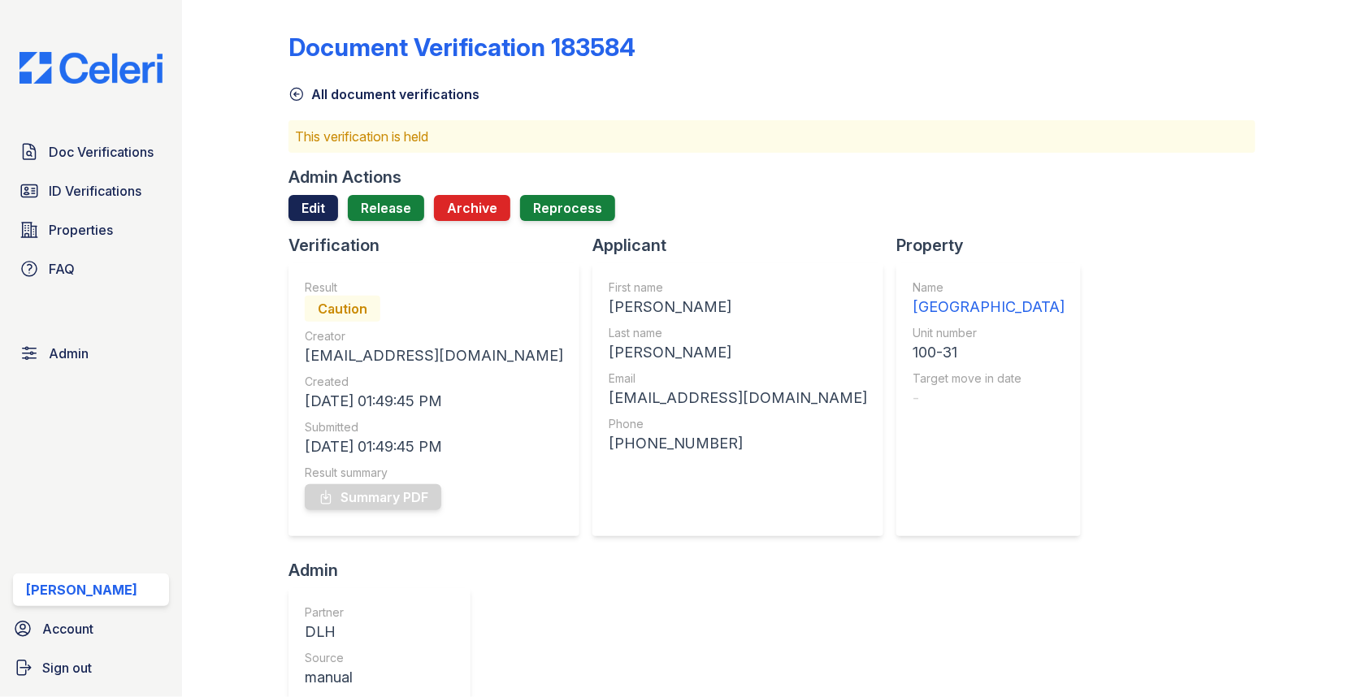
click at [311, 211] on link "Edit" at bounding box center [314, 208] width 50 height 26
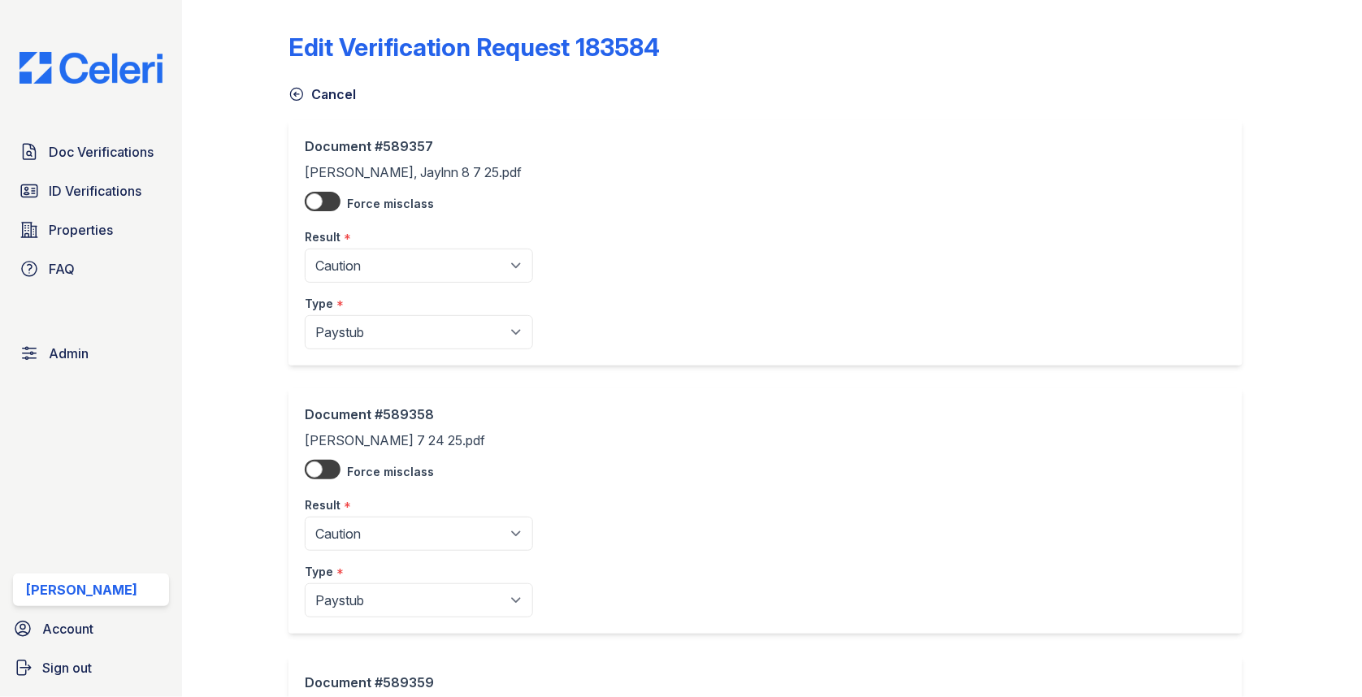
click at [341, 245] on div "Result *" at bounding box center [419, 232] width 228 height 33
click at [341, 248] on div "Result *" at bounding box center [419, 232] width 228 height 33
click at [341, 258] on select "Pending Sent Started Processing Pass Fail Caution Error N/A" at bounding box center [419, 266] width 228 height 34
select select "pass"
click at [350, 525] on select "Pending Sent Started Processing Pass Fail Caution Error N/A" at bounding box center [419, 534] width 228 height 34
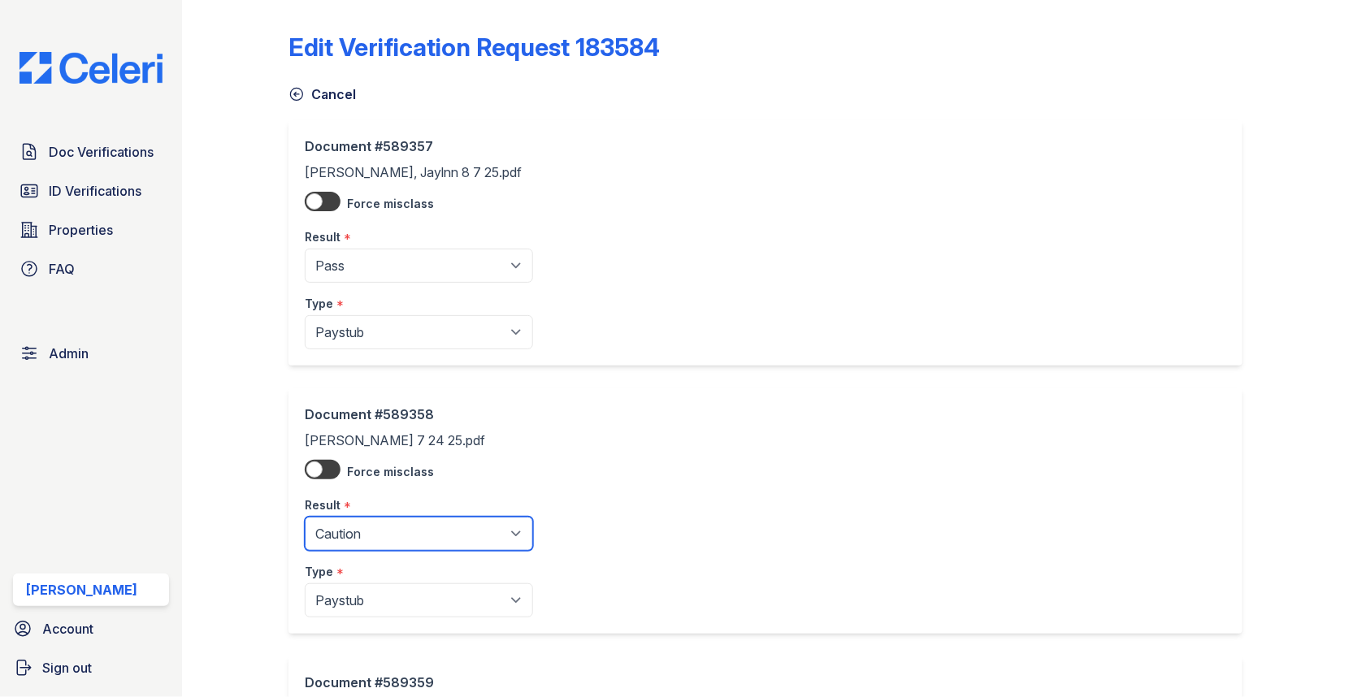
select select "pass"
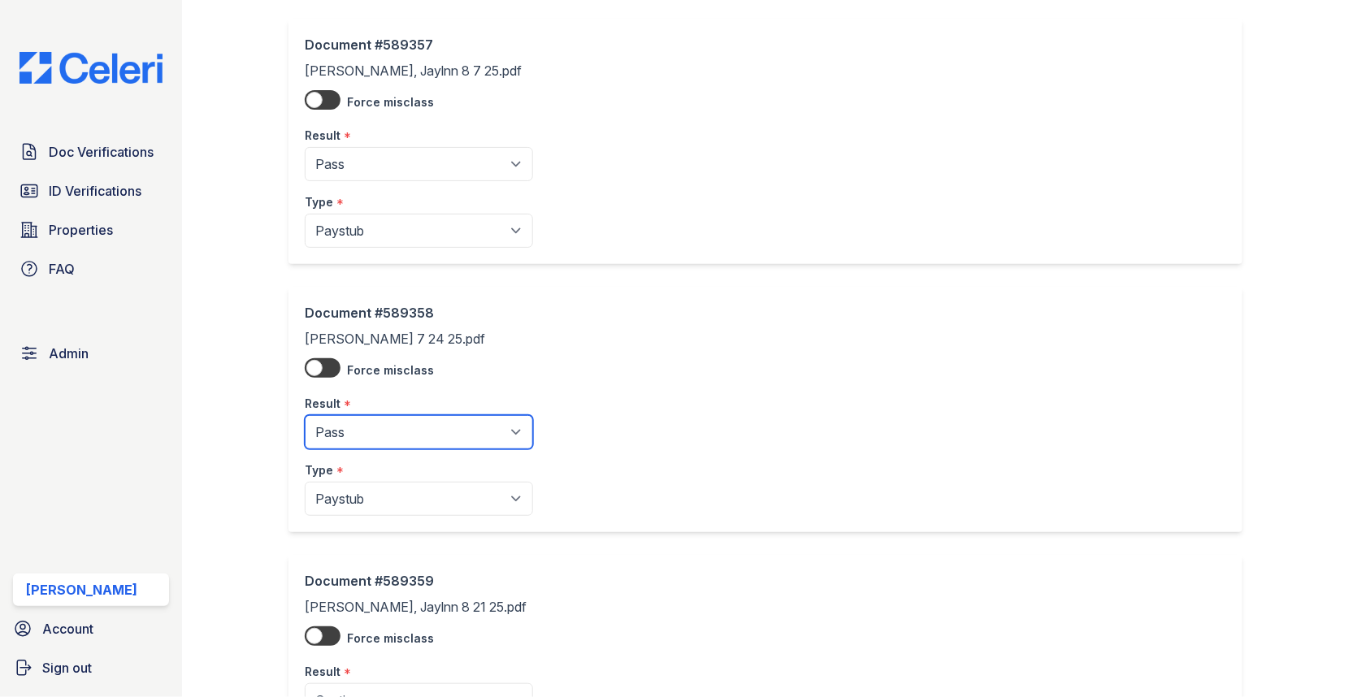
scroll to position [263, 0]
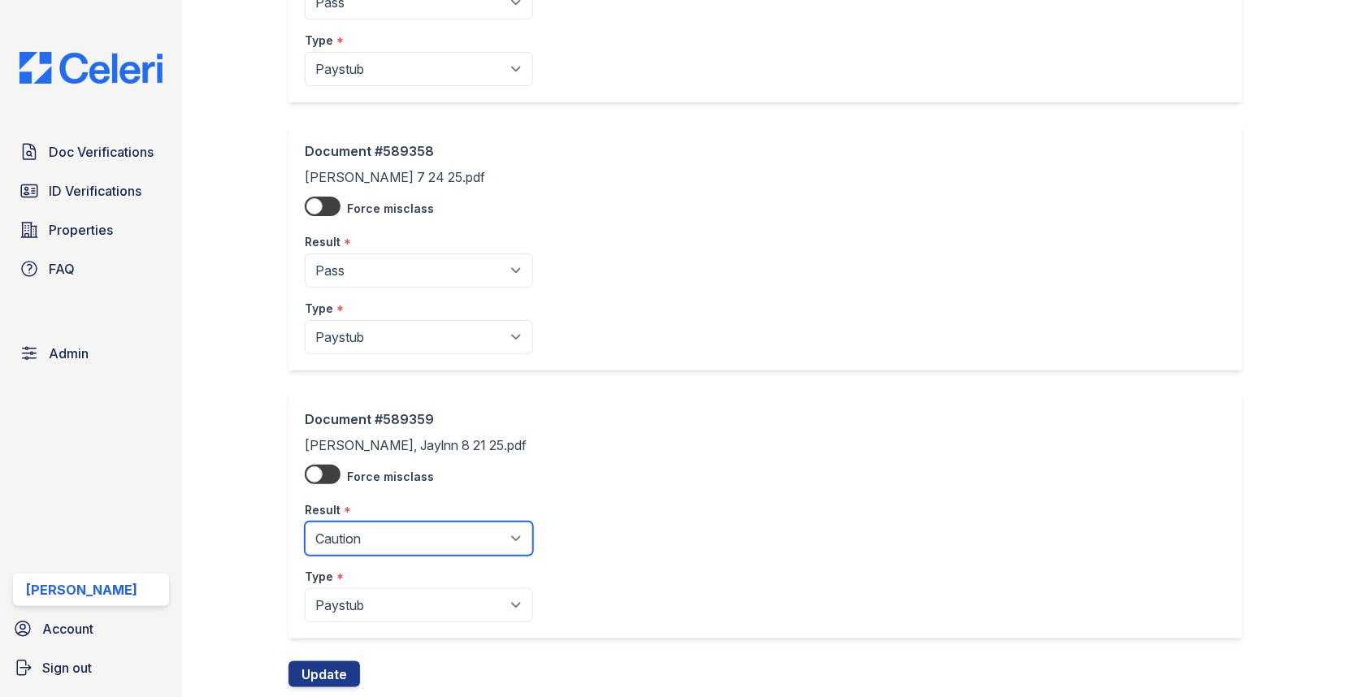
click at [364, 526] on select "Pending Sent Started Processing Pass Fail Caution Error N/A" at bounding box center [419, 539] width 228 height 34
select select "pass"
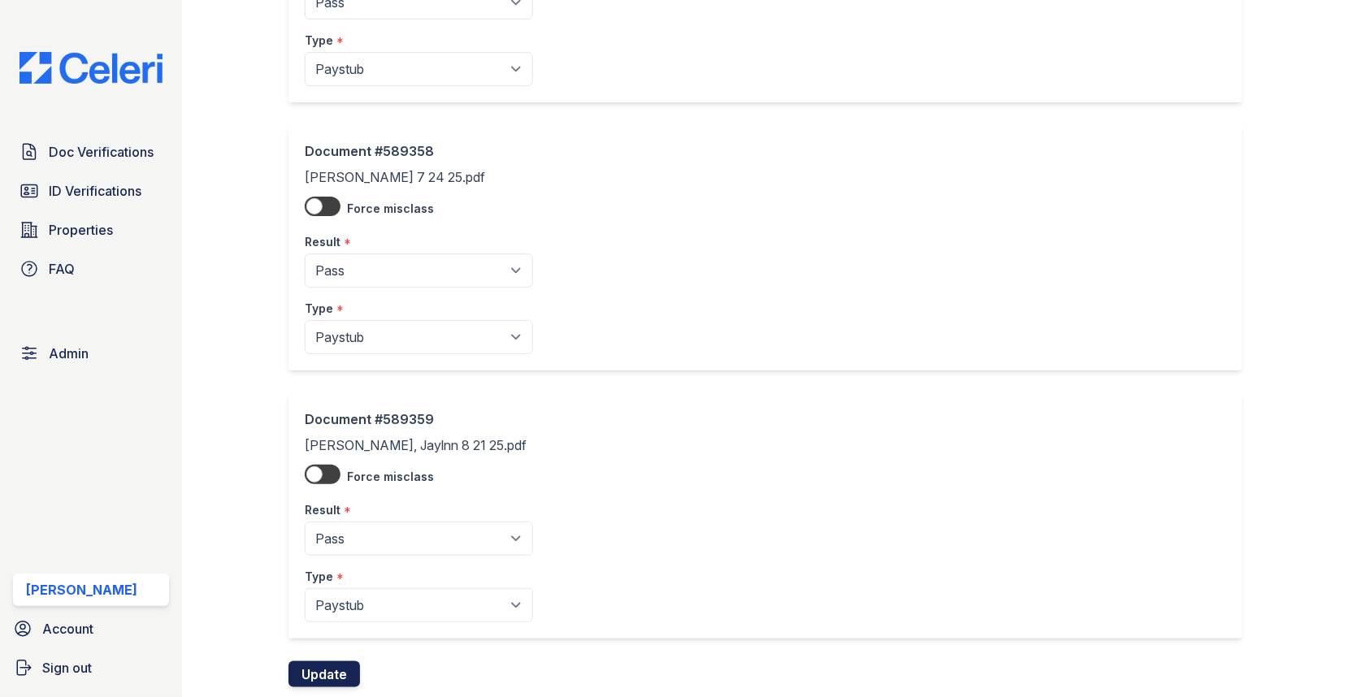
click at [334, 662] on button "Update" at bounding box center [325, 675] width 72 height 26
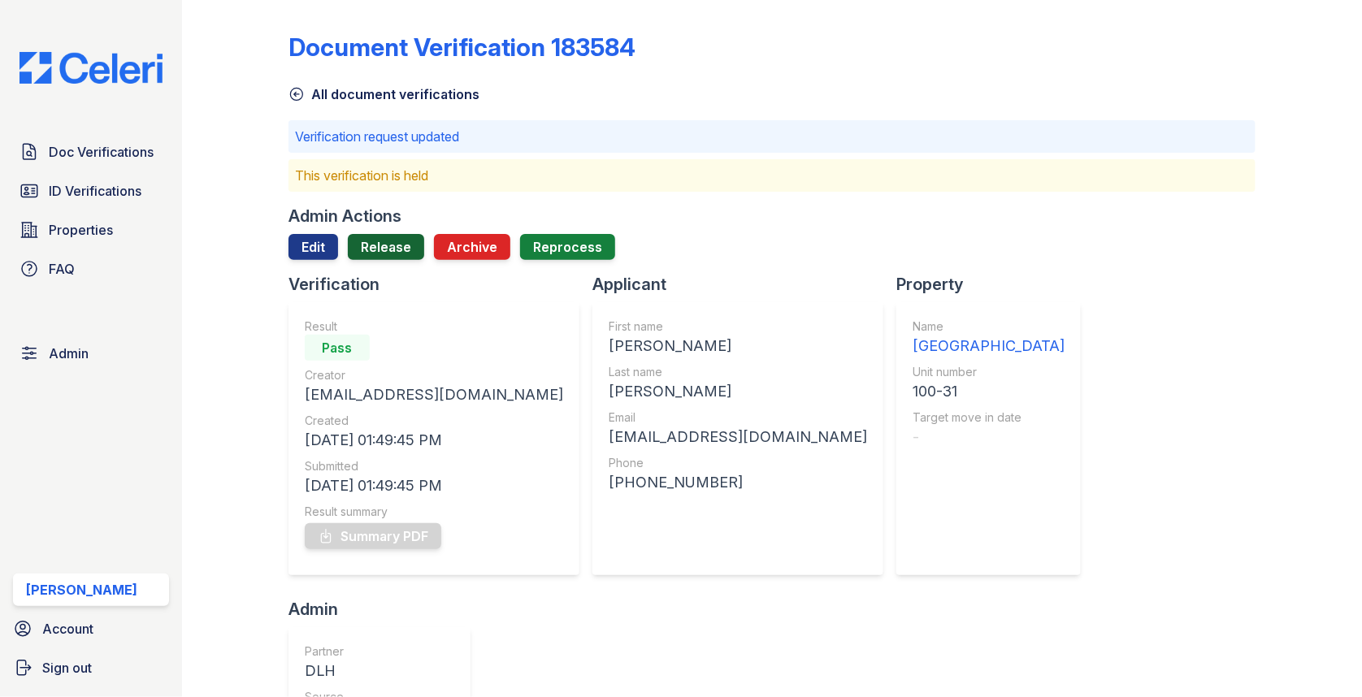
click at [389, 244] on link "Release" at bounding box center [386, 247] width 76 height 26
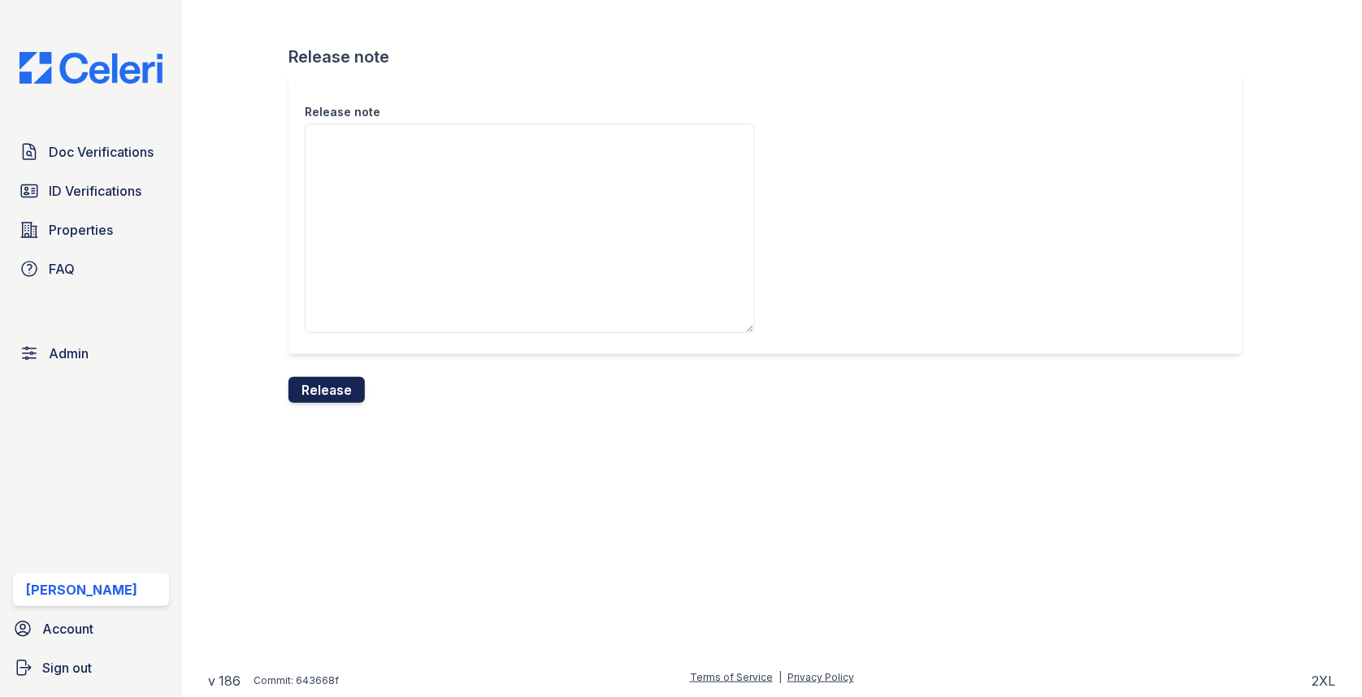
click at [343, 382] on button "Release" at bounding box center [327, 390] width 76 height 26
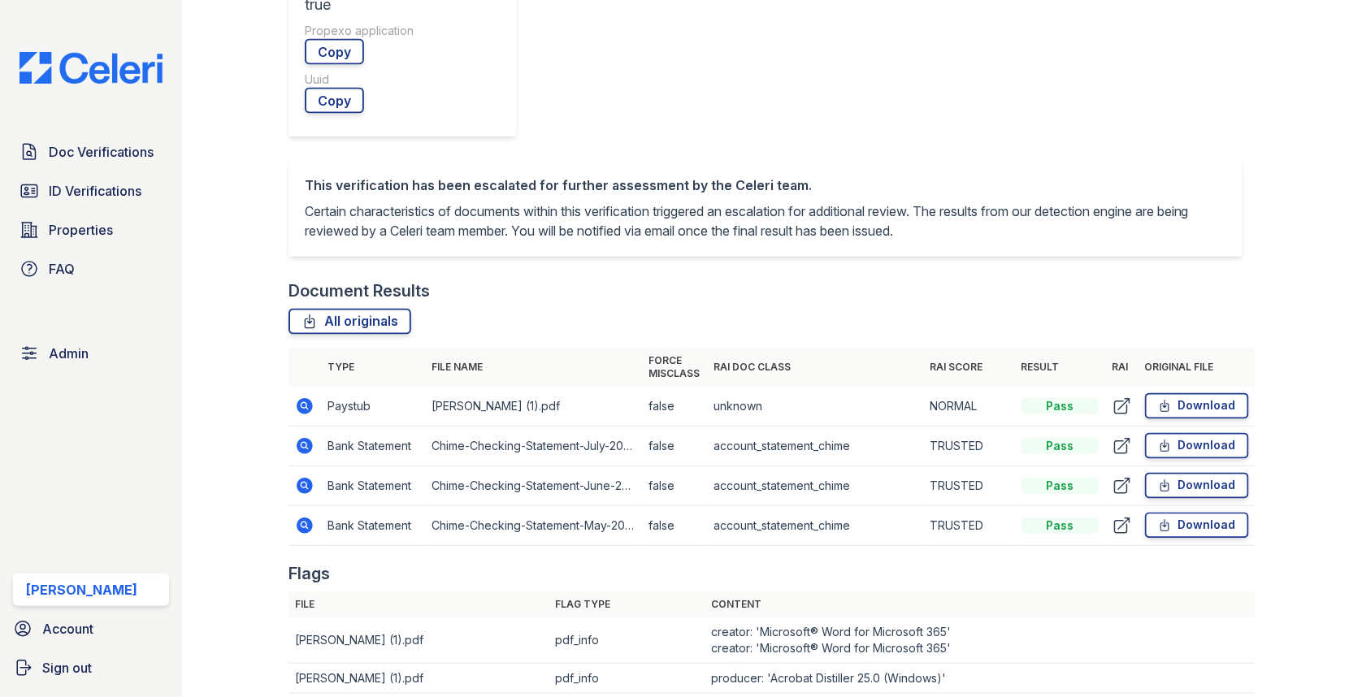
scroll to position [706, 0]
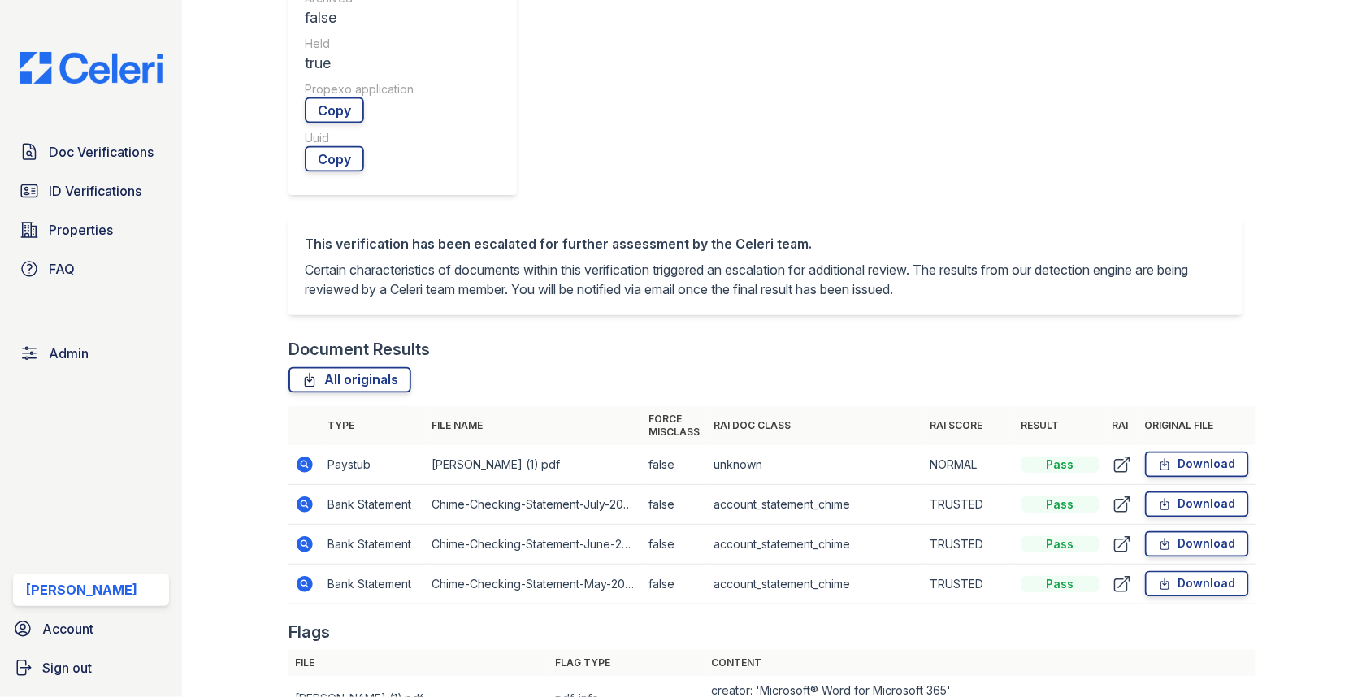
click at [292, 445] on td at bounding box center [305, 465] width 33 height 40
click at [300, 457] on icon at bounding box center [305, 465] width 16 height 16
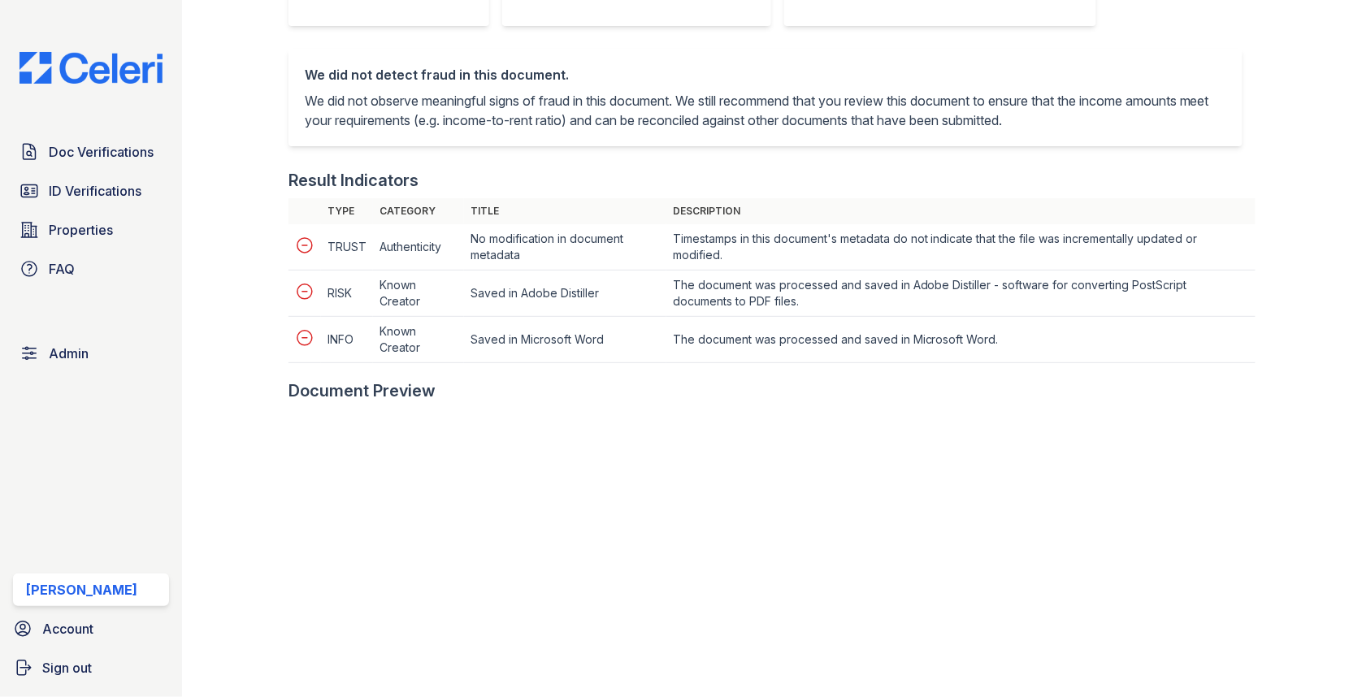
scroll to position [740, 0]
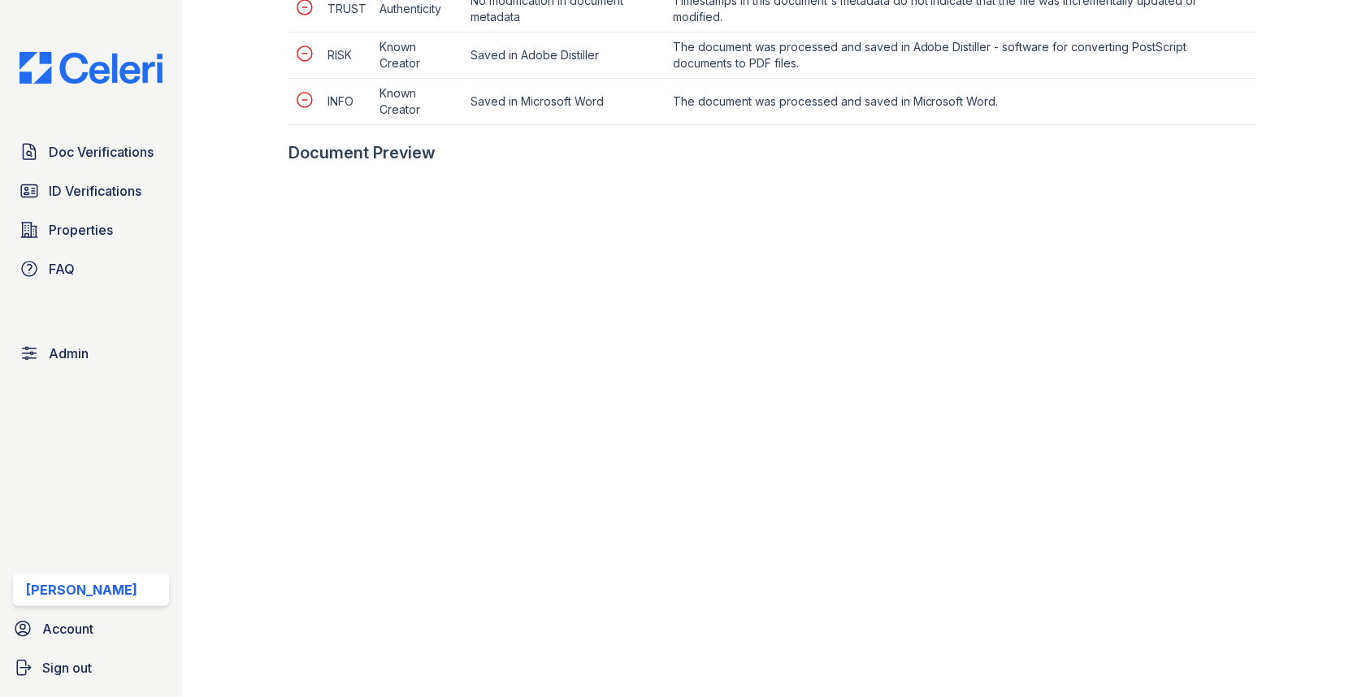
scroll to position [1033, 0]
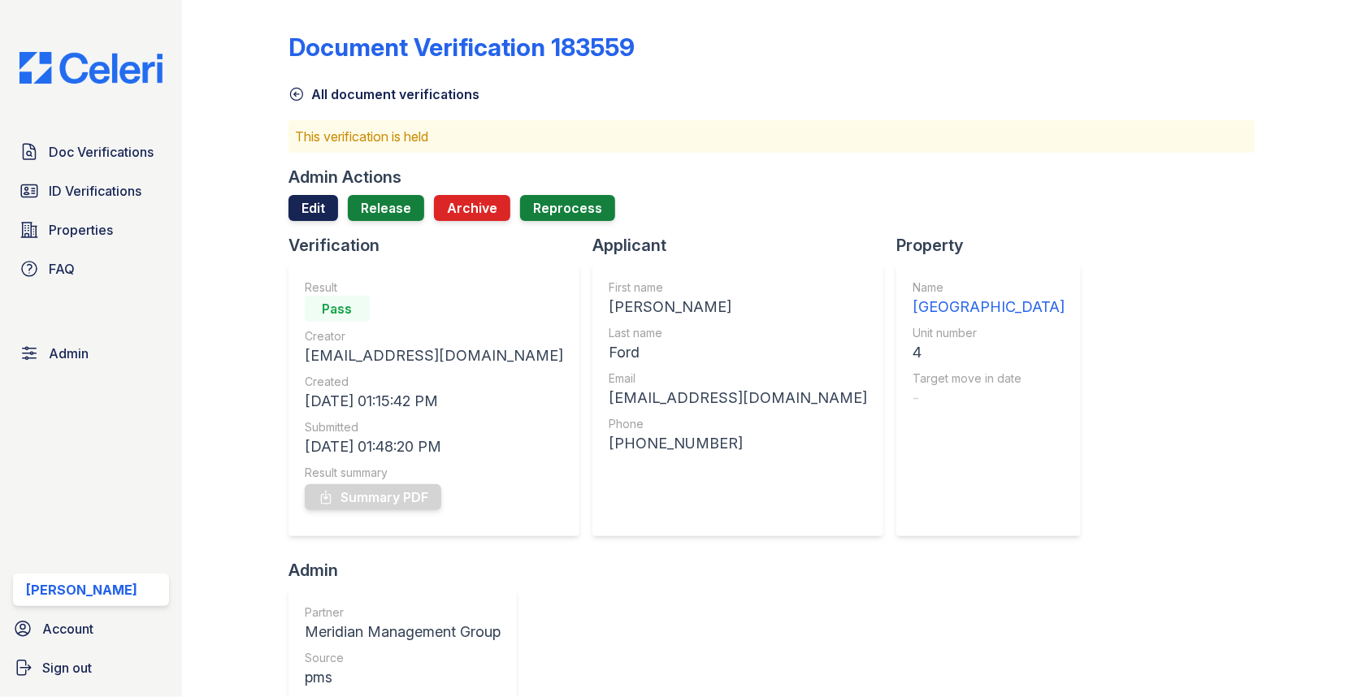
click at [330, 202] on link "Edit" at bounding box center [314, 208] width 50 height 26
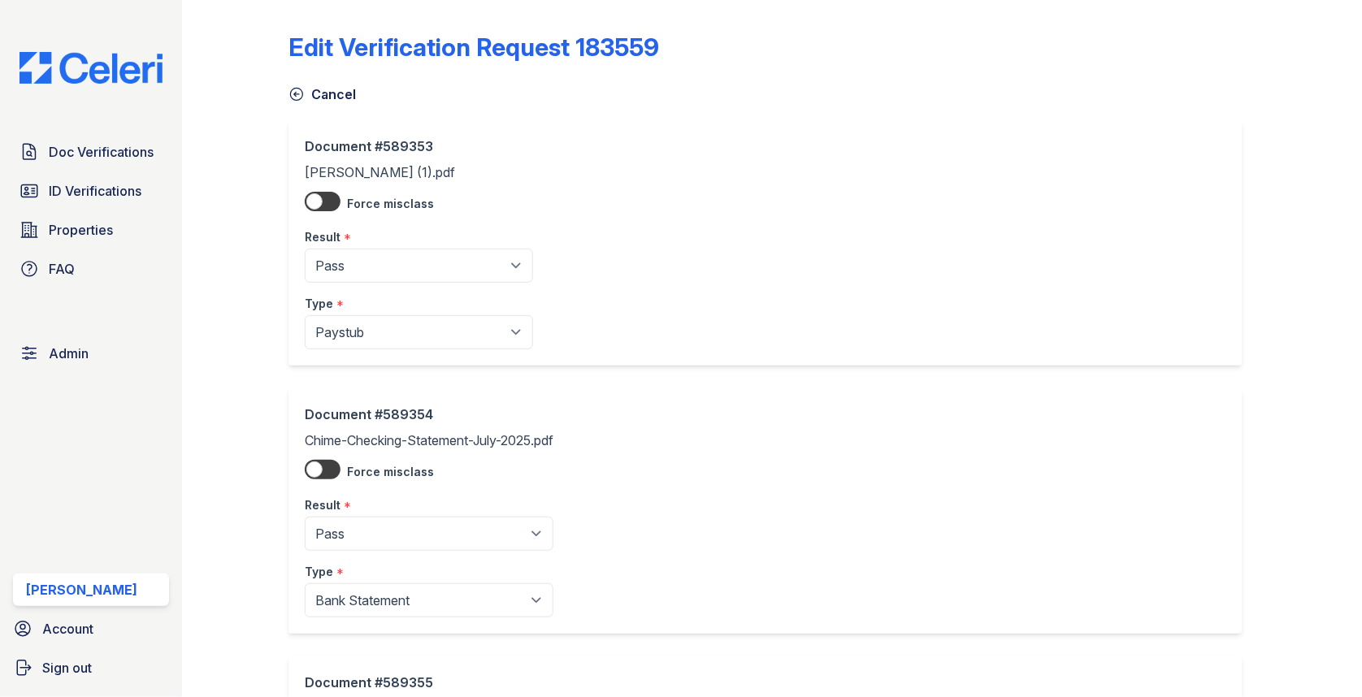
click at [387, 289] on div "Type *" at bounding box center [419, 299] width 228 height 33
click at [387, 275] on select "Pending Sent Started Processing Pass Fail Caution Error N/A" at bounding box center [419, 266] width 228 height 34
select select "caution"
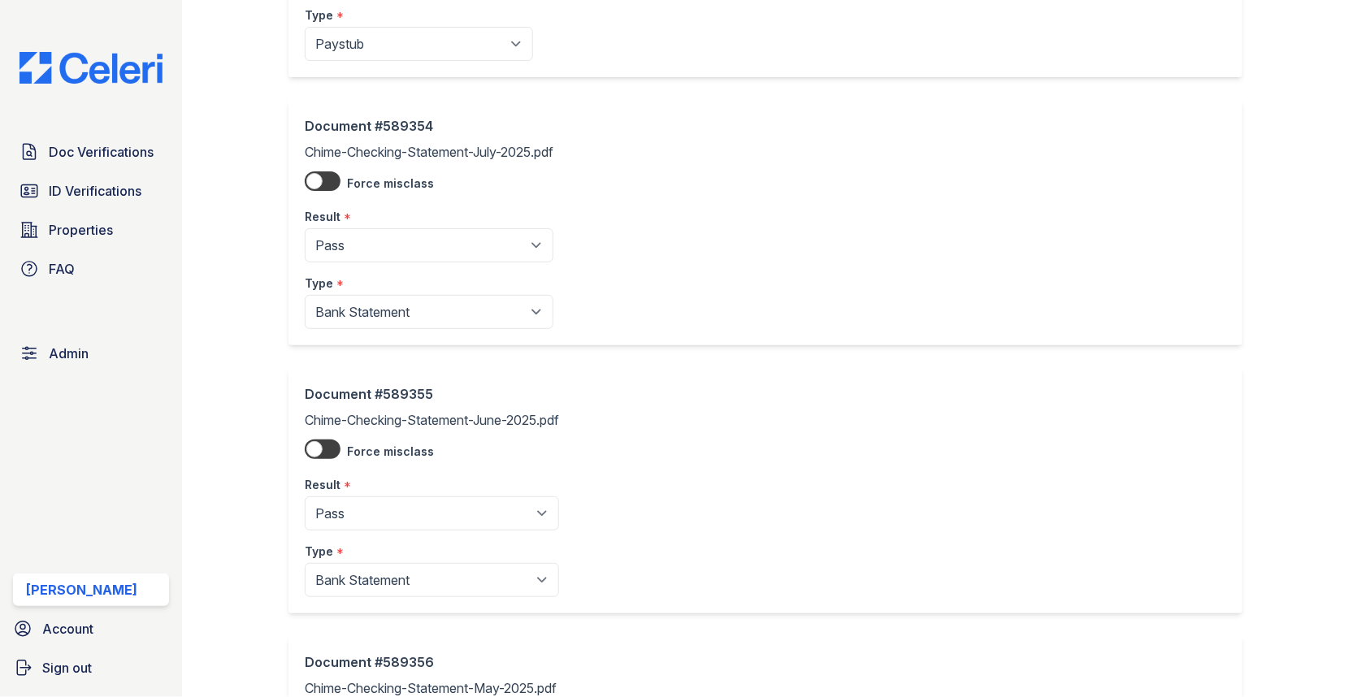
scroll to position [571, 0]
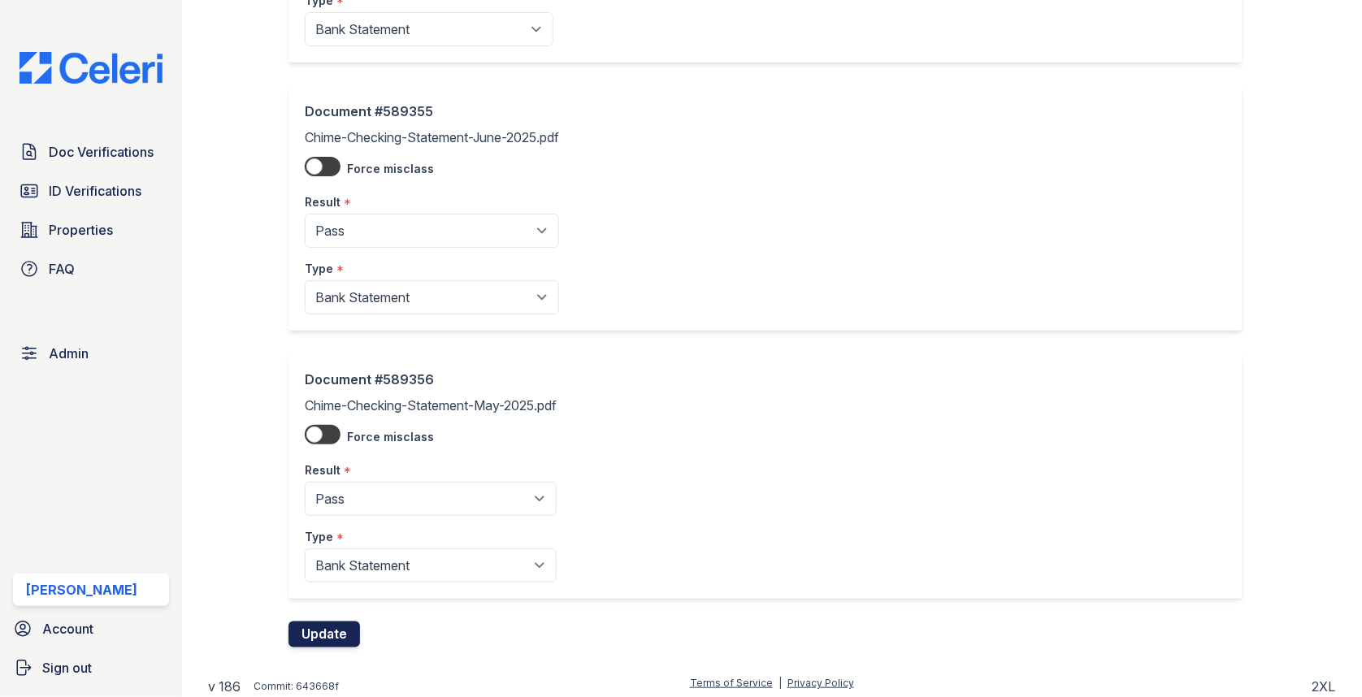
click at [338, 622] on button "Update" at bounding box center [325, 635] width 72 height 26
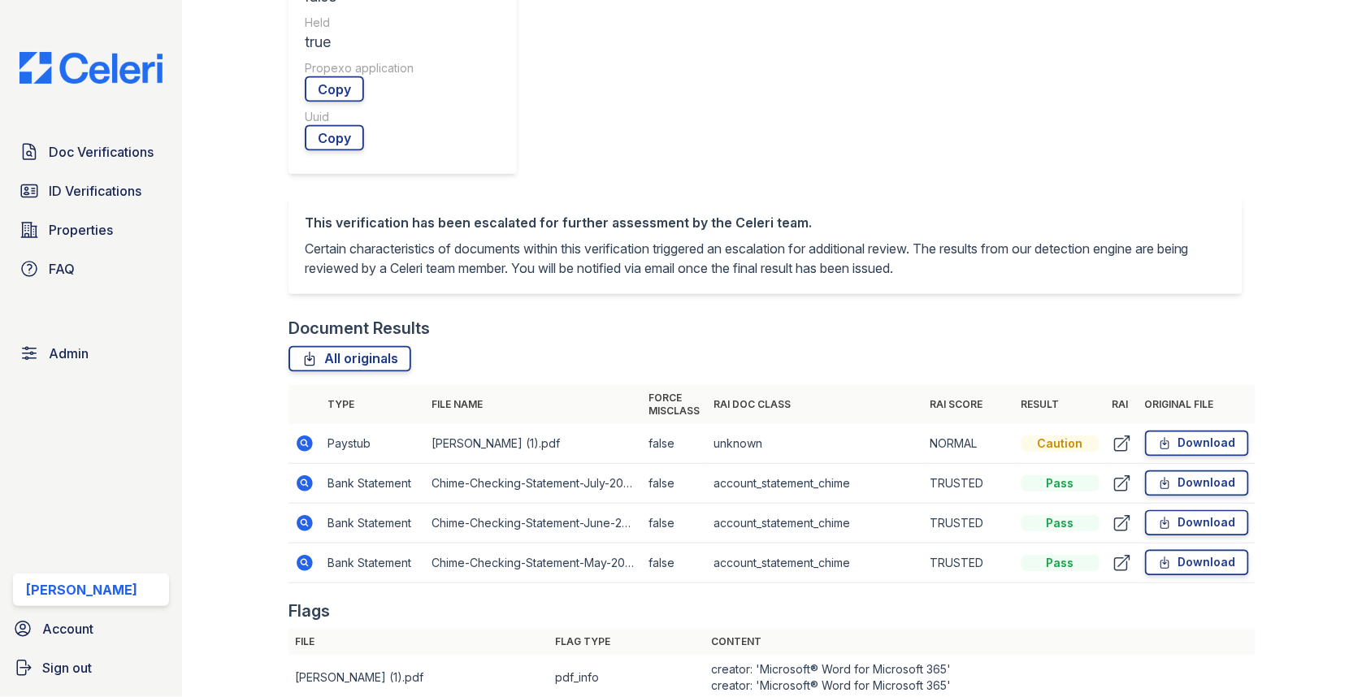
scroll to position [591, 0]
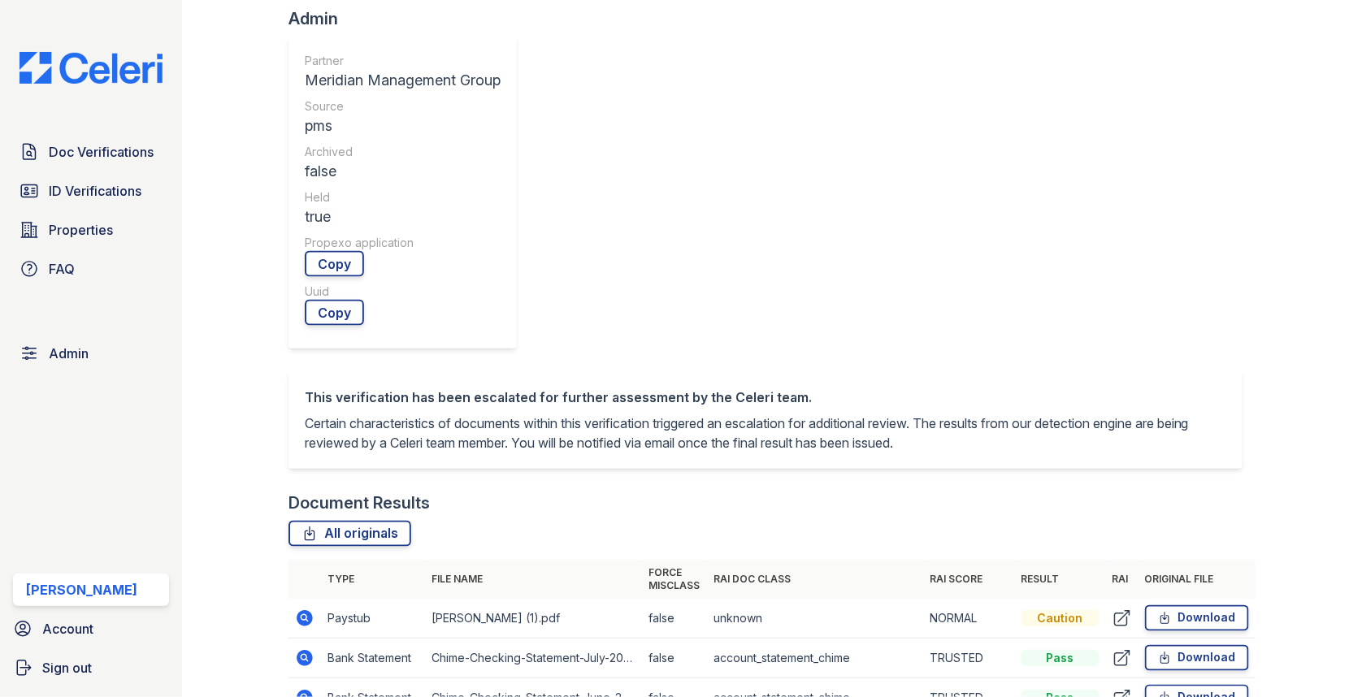
click at [311, 649] on icon at bounding box center [305, 659] width 20 height 20
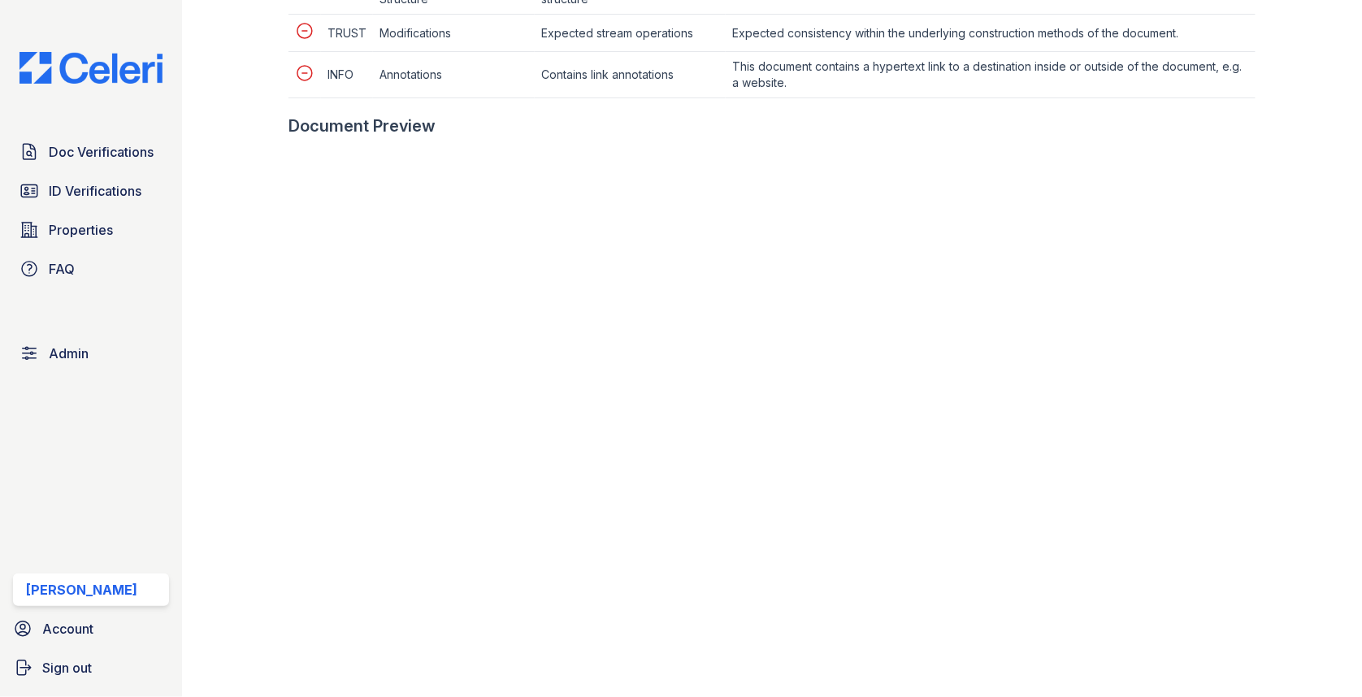
scroll to position [933, 0]
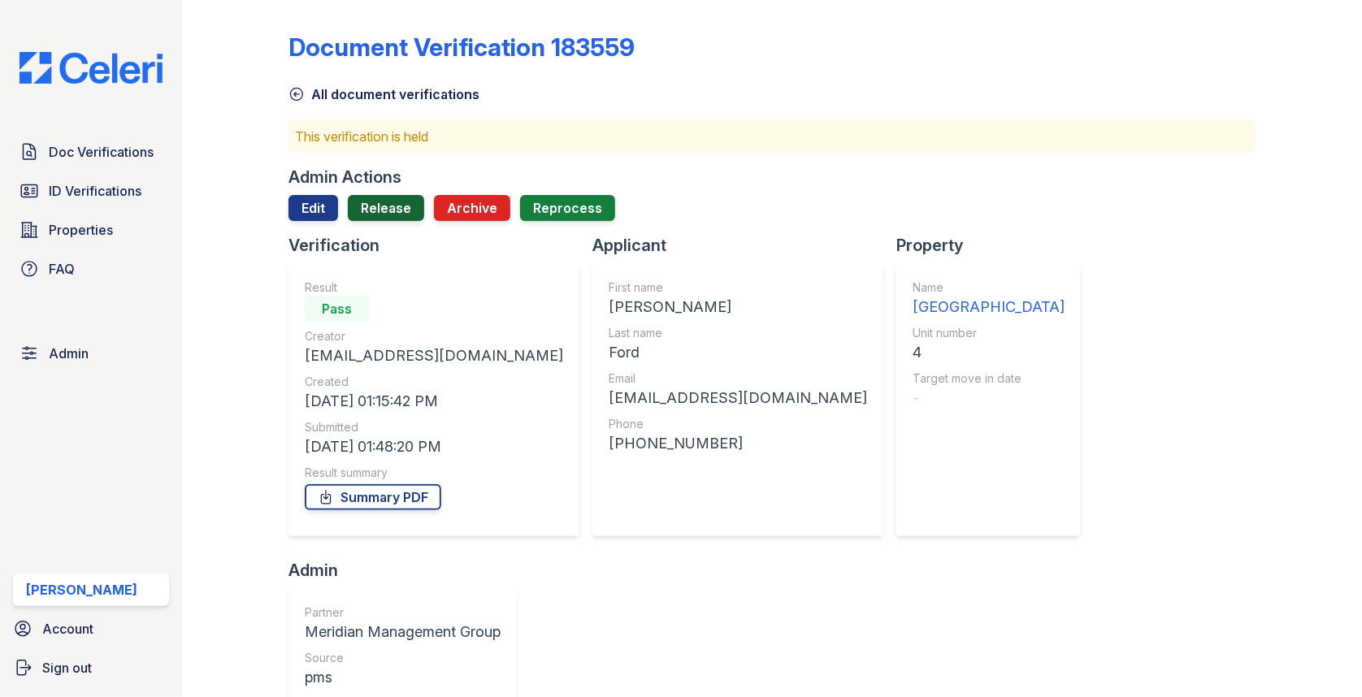
click at [382, 209] on link "Release" at bounding box center [386, 208] width 76 height 26
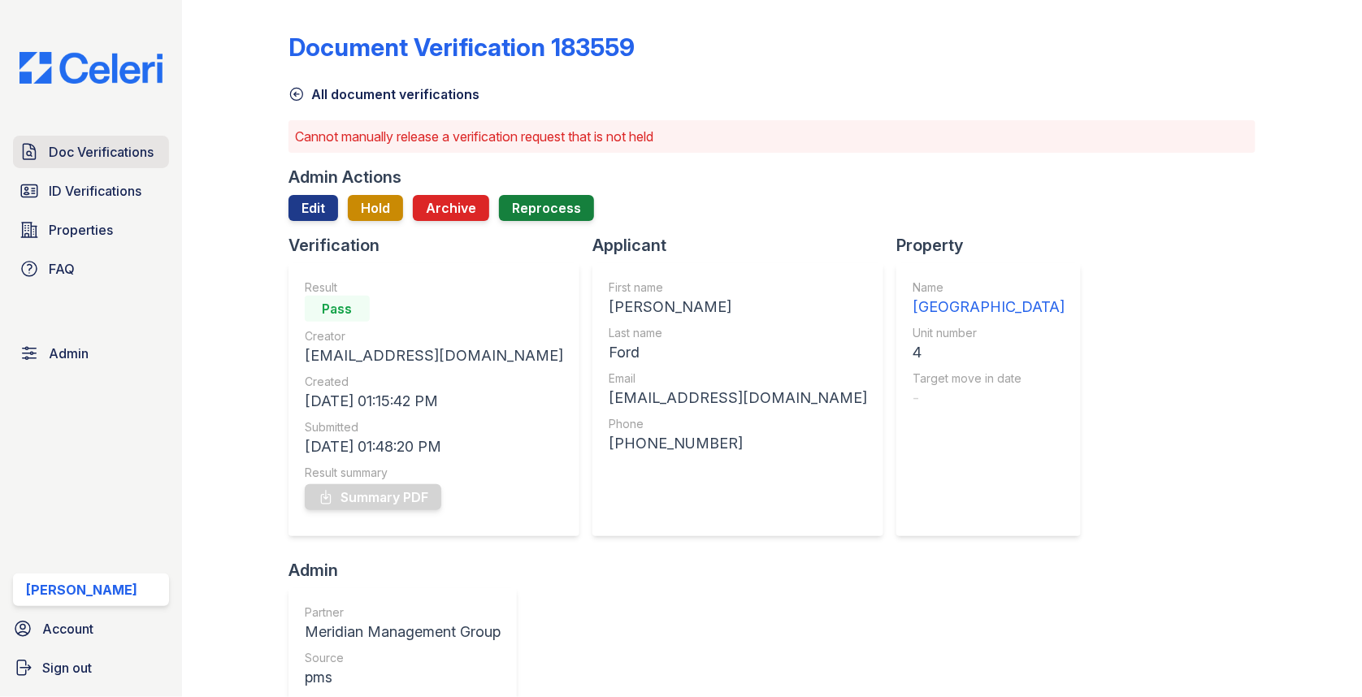
click at [137, 151] on span "Doc Verifications" at bounding box center [101, 152] width 105 height 20
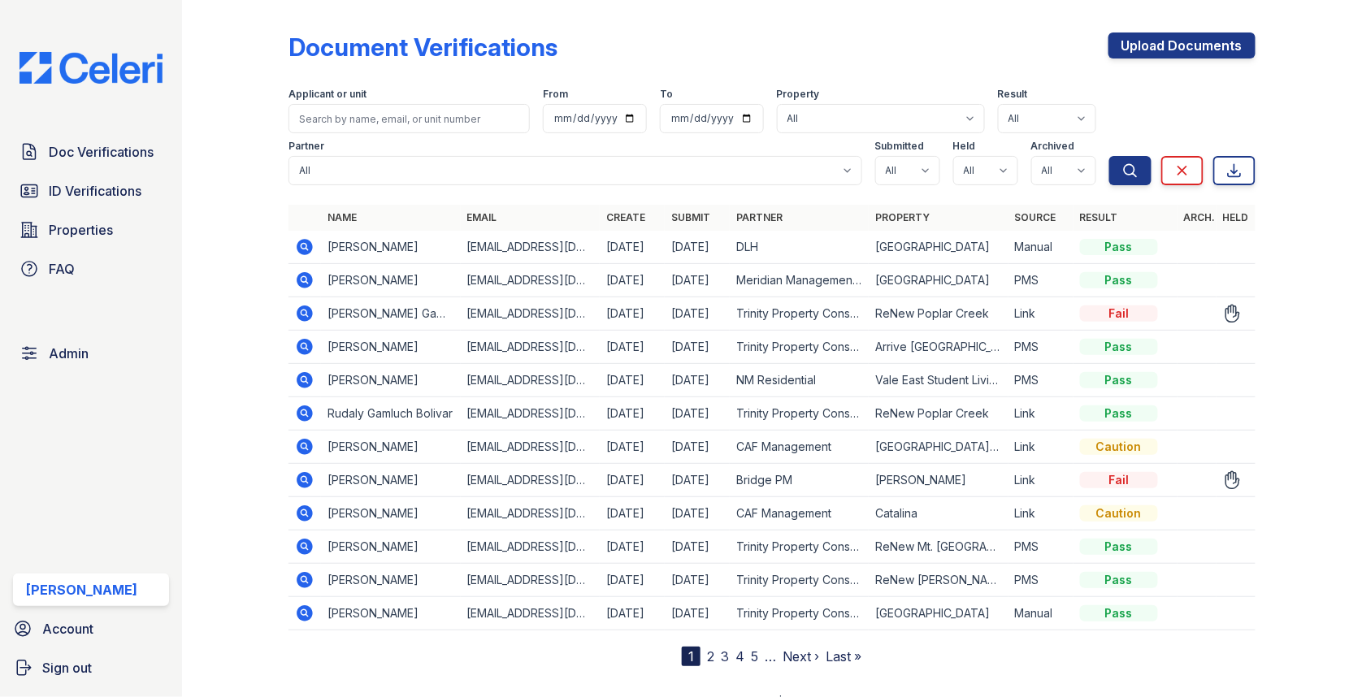
click at [302, 307] on icon at bounding box center [305, 314] width 16 height 16
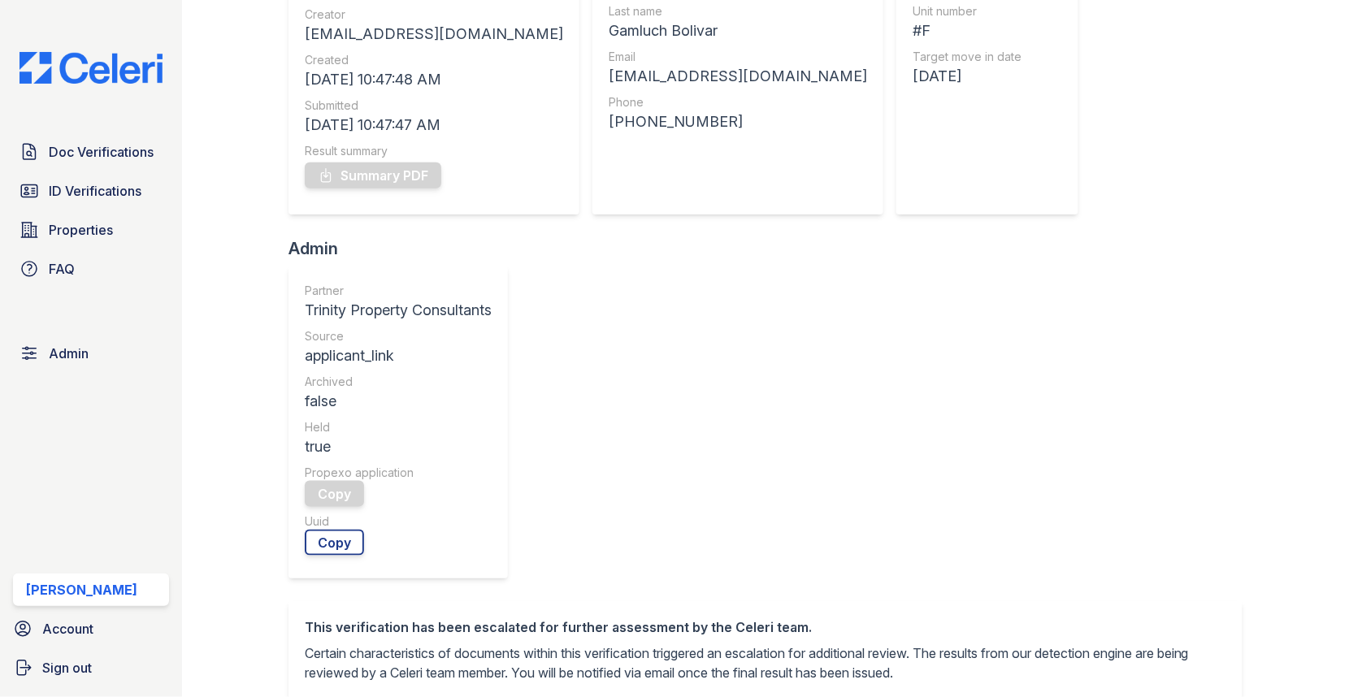
scroll to position [645, 0]
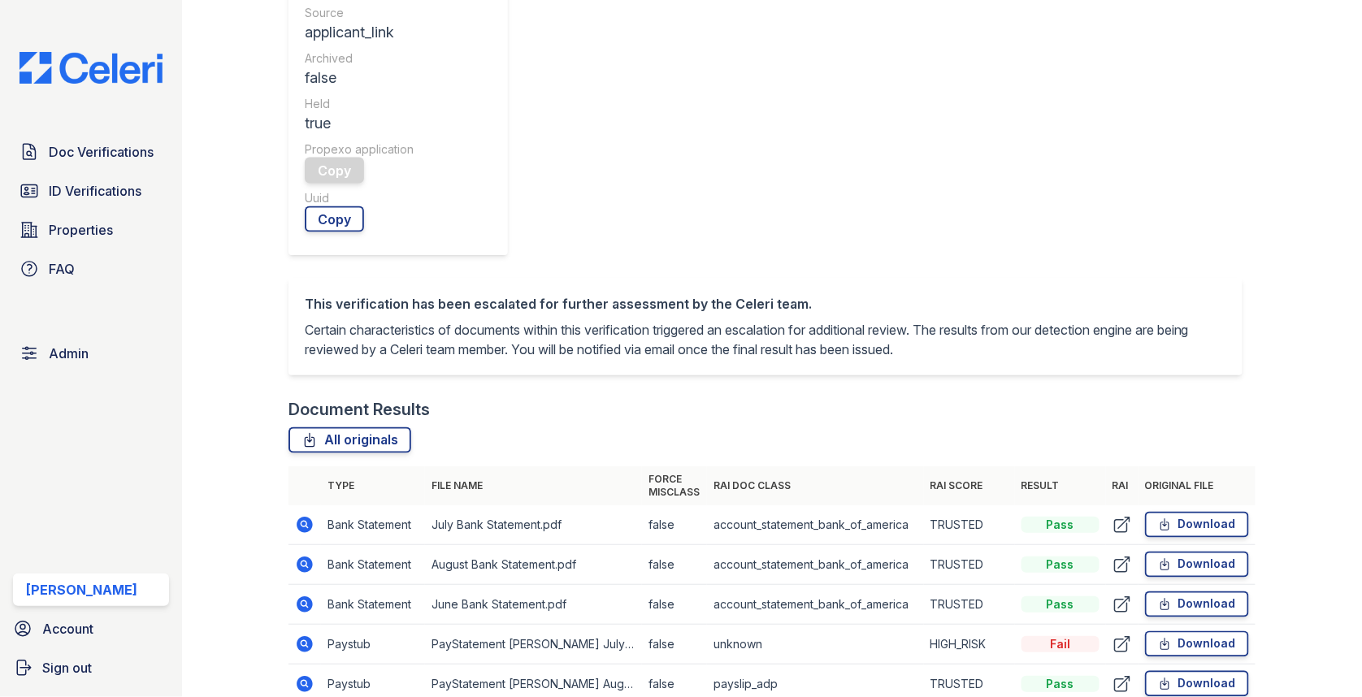
click at [309, 636] on icon at bounding box center [305, 644] width 16 height 16
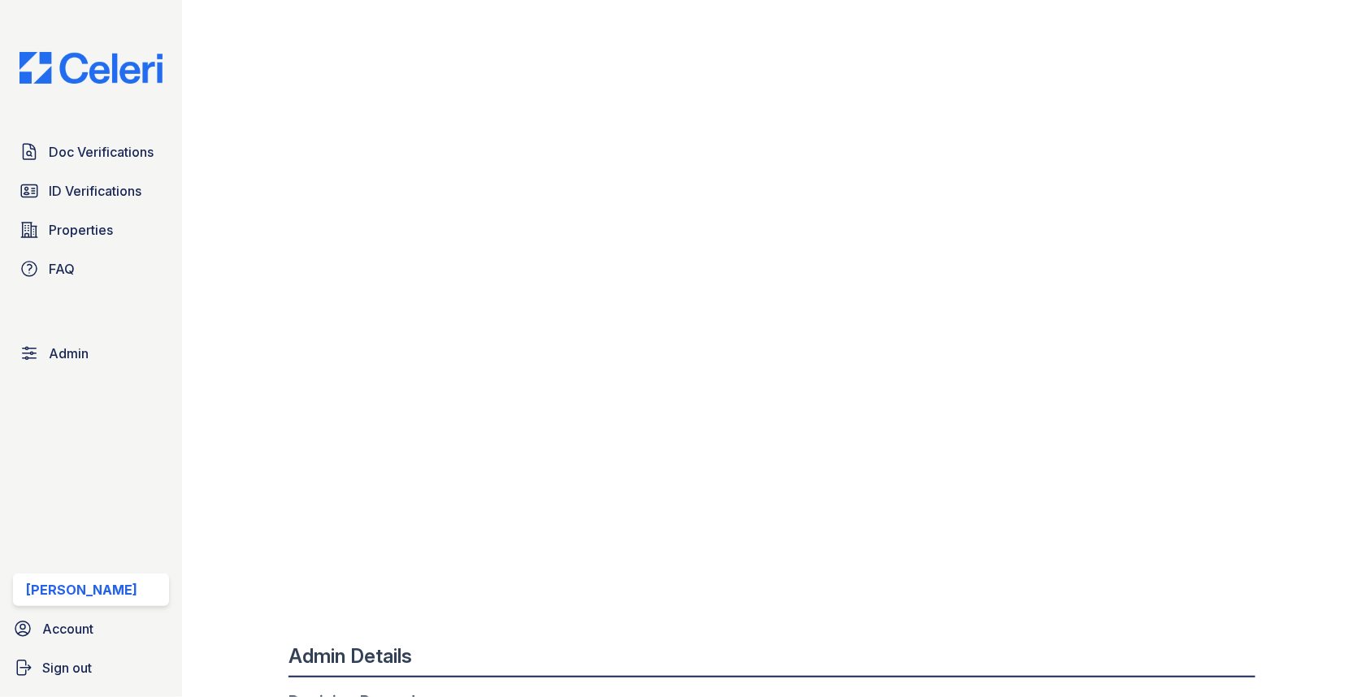
scroll to position [1127, 0]
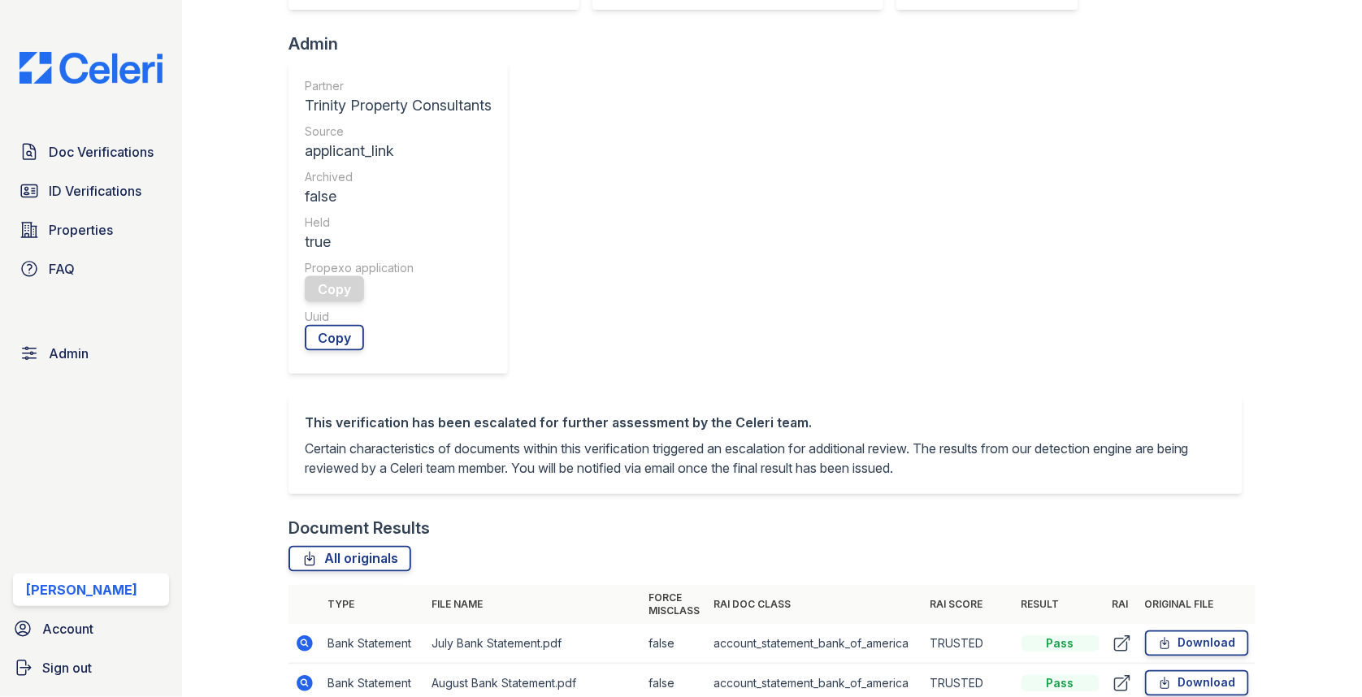
scroll to position [415, 0]
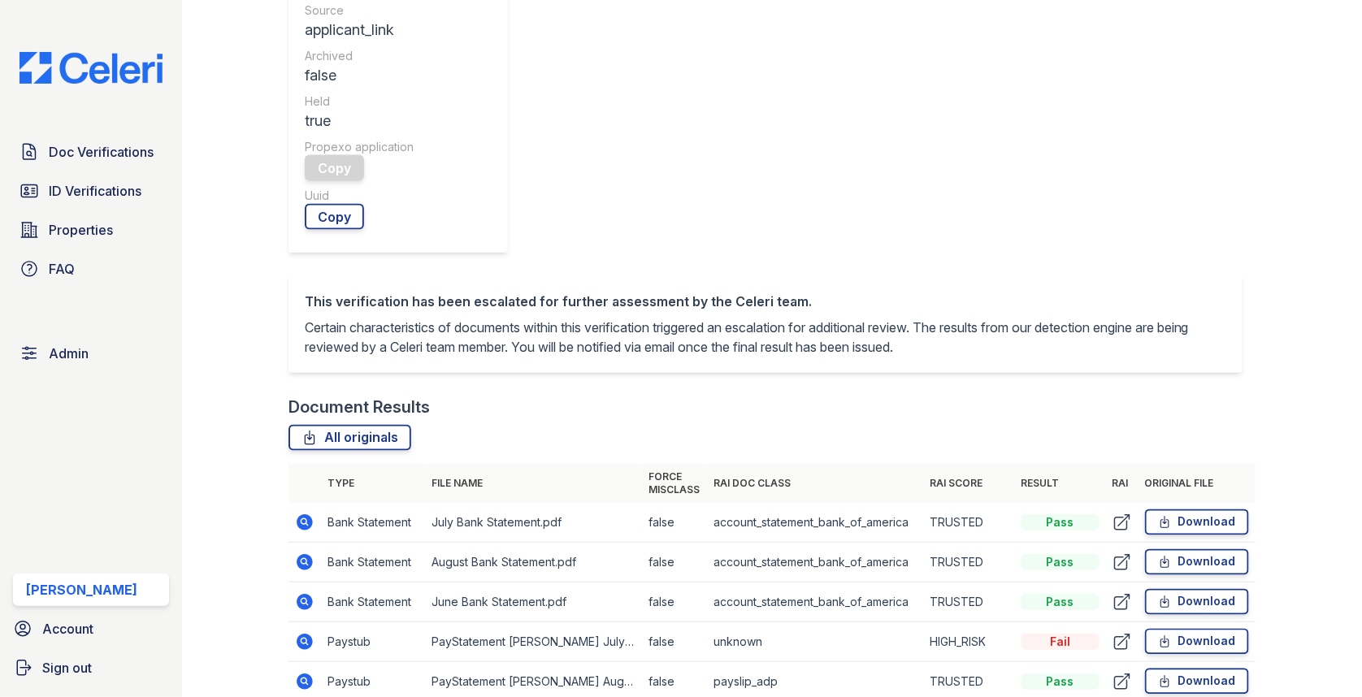
scroll to position [547, 0]
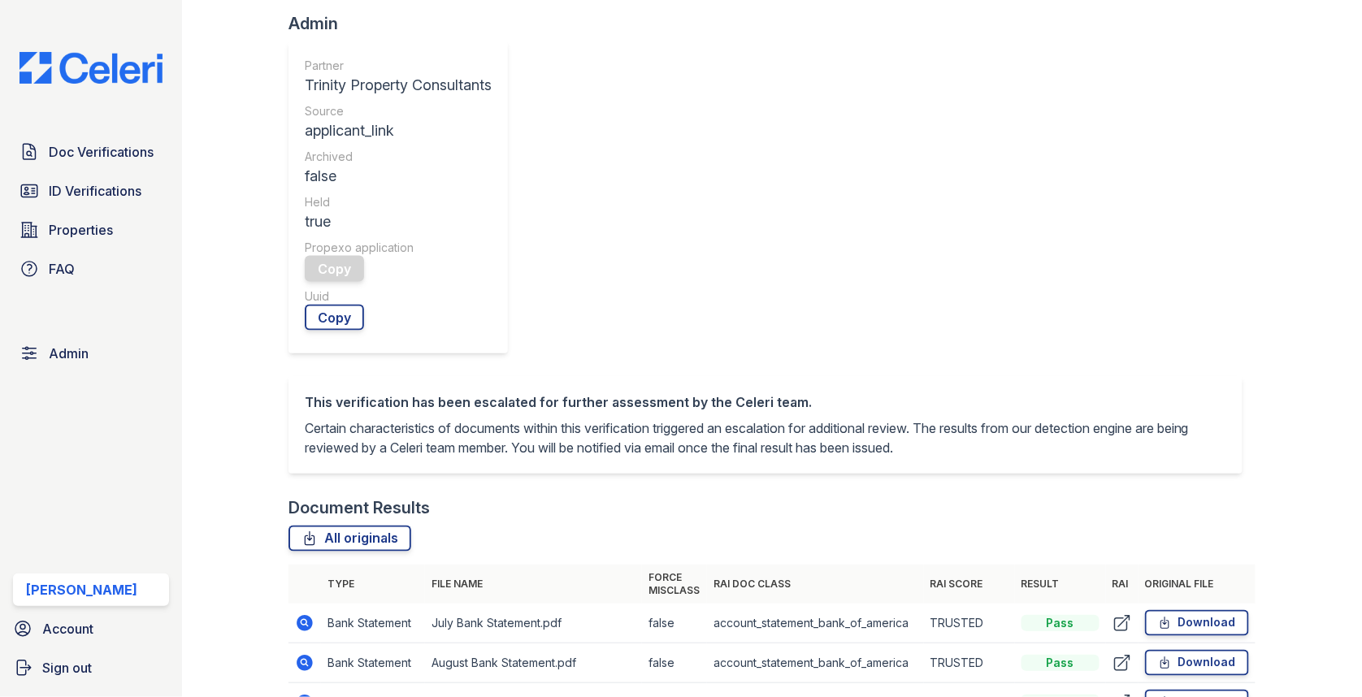
click at [310, 655] on icon at bounding box center [305, 663] width 16 height 16
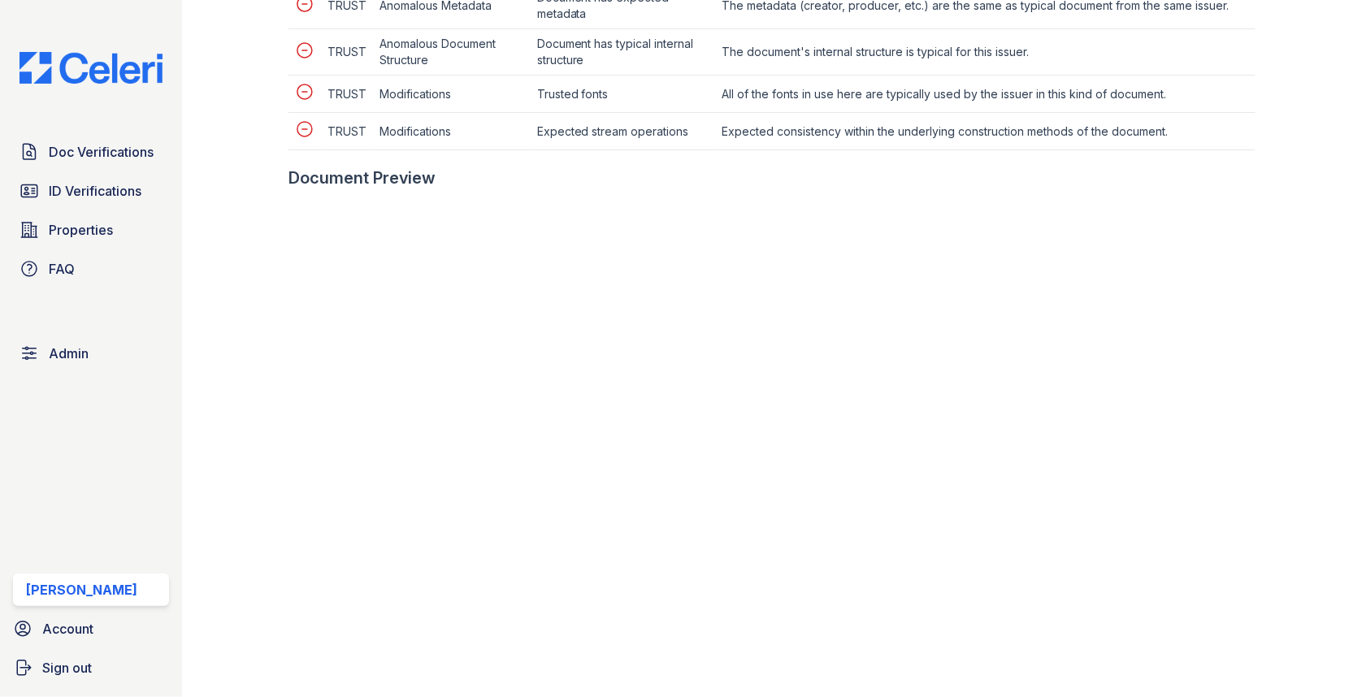
scroll to position [973, 0]
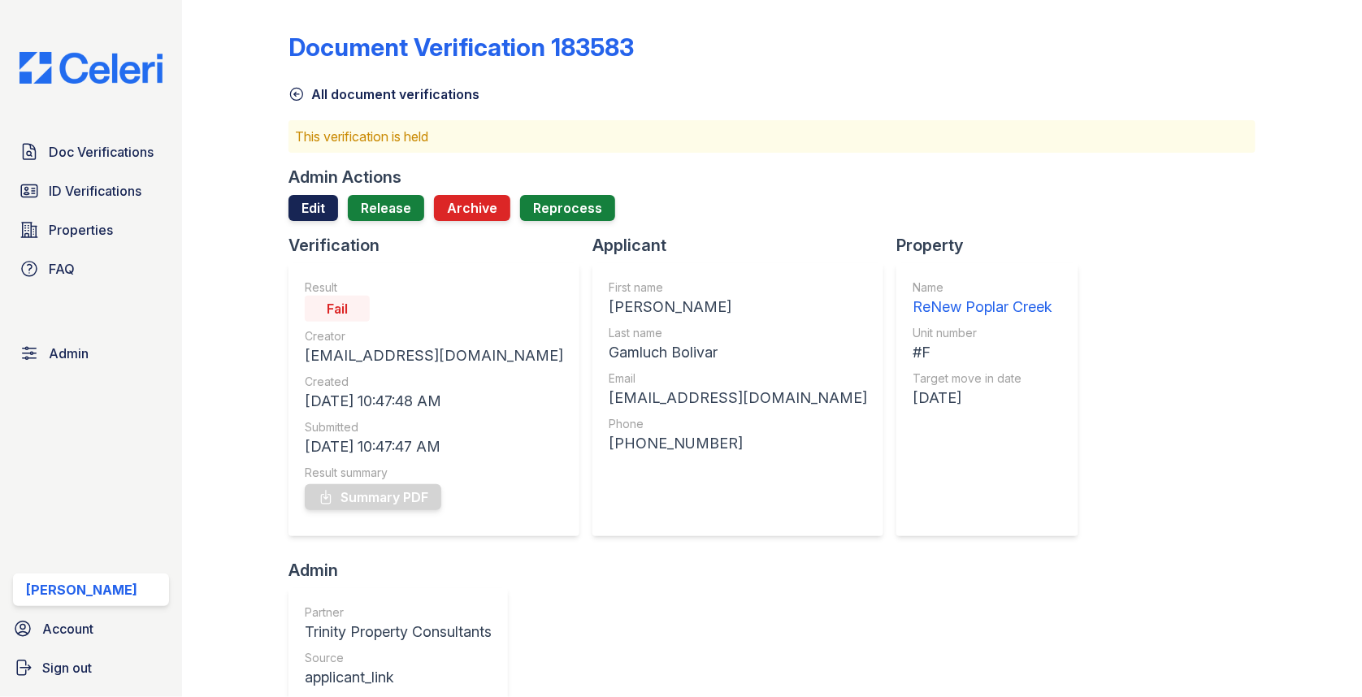
click at [318, 203] on link "Edit" at bounding box center [314, 208] width 50 height 26
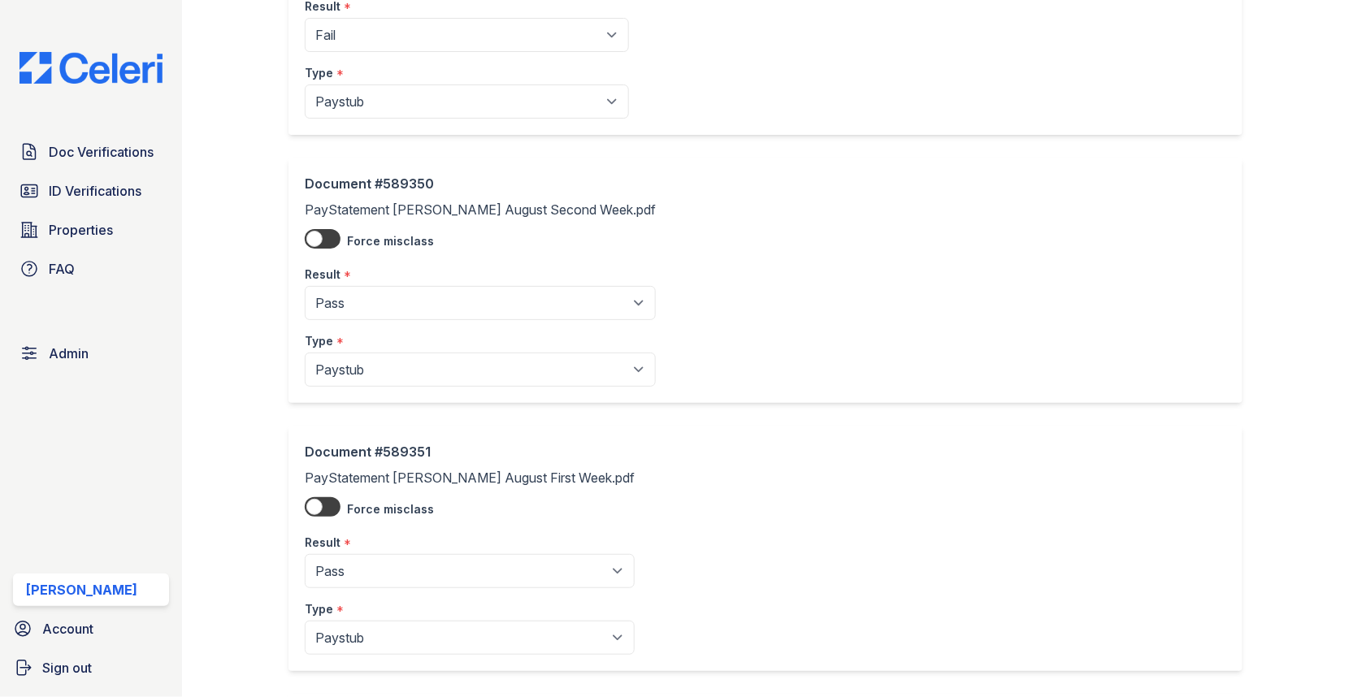
scroll to position [1372, 0]
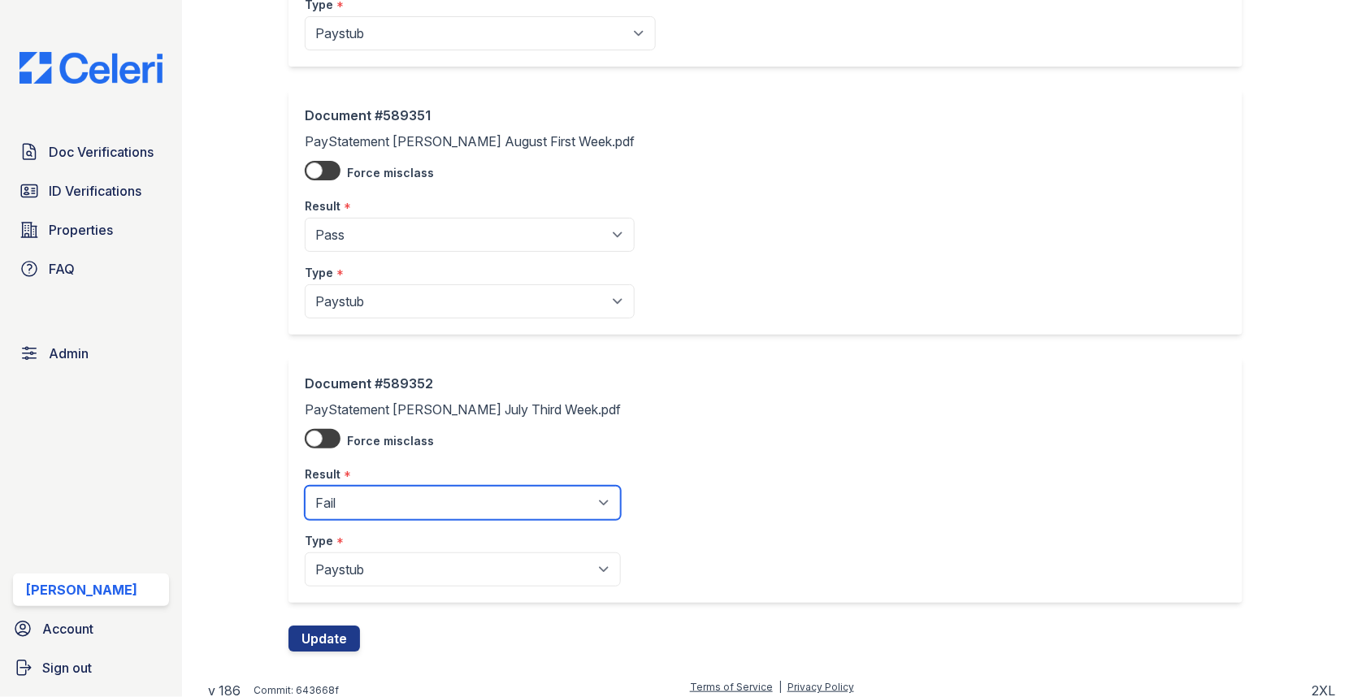
click at [415, 486] on select "Pending Sent Started Processing Pass Fail Caution Error N/A" at bounding box center [463, 503] width 316 height 34
select select "pass"
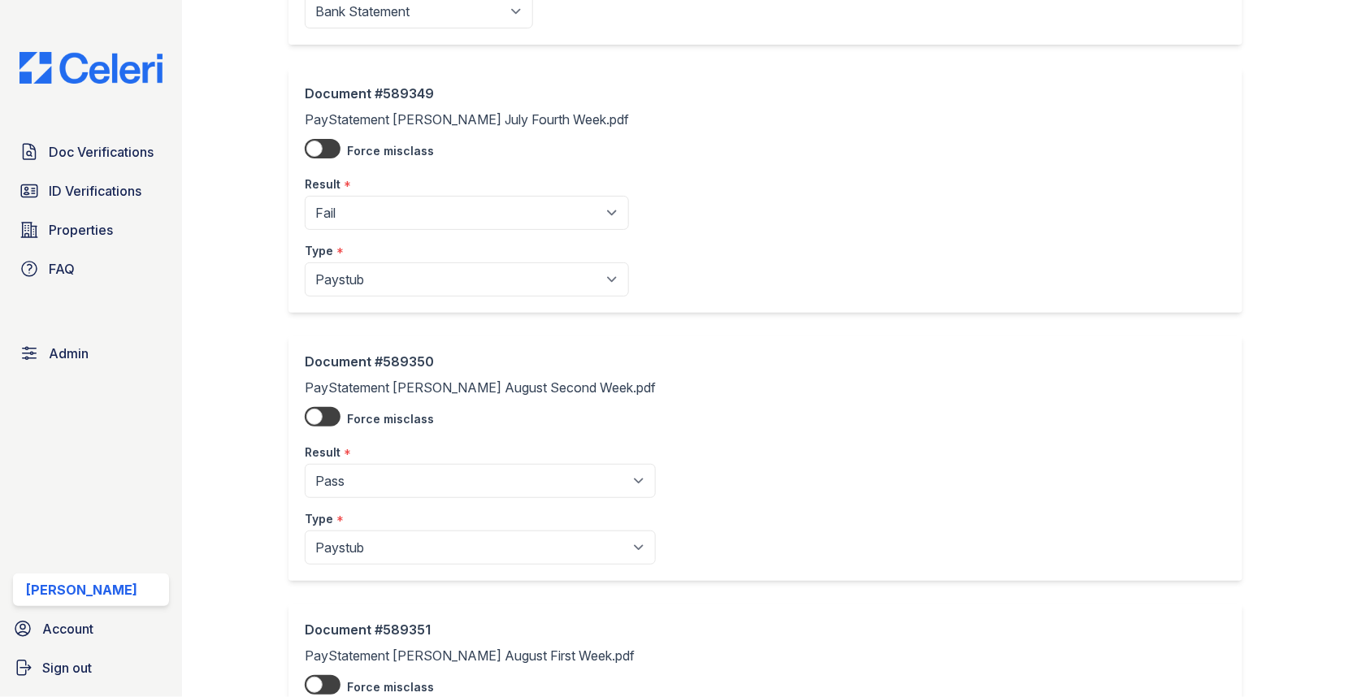
scroll to position [823, 0]
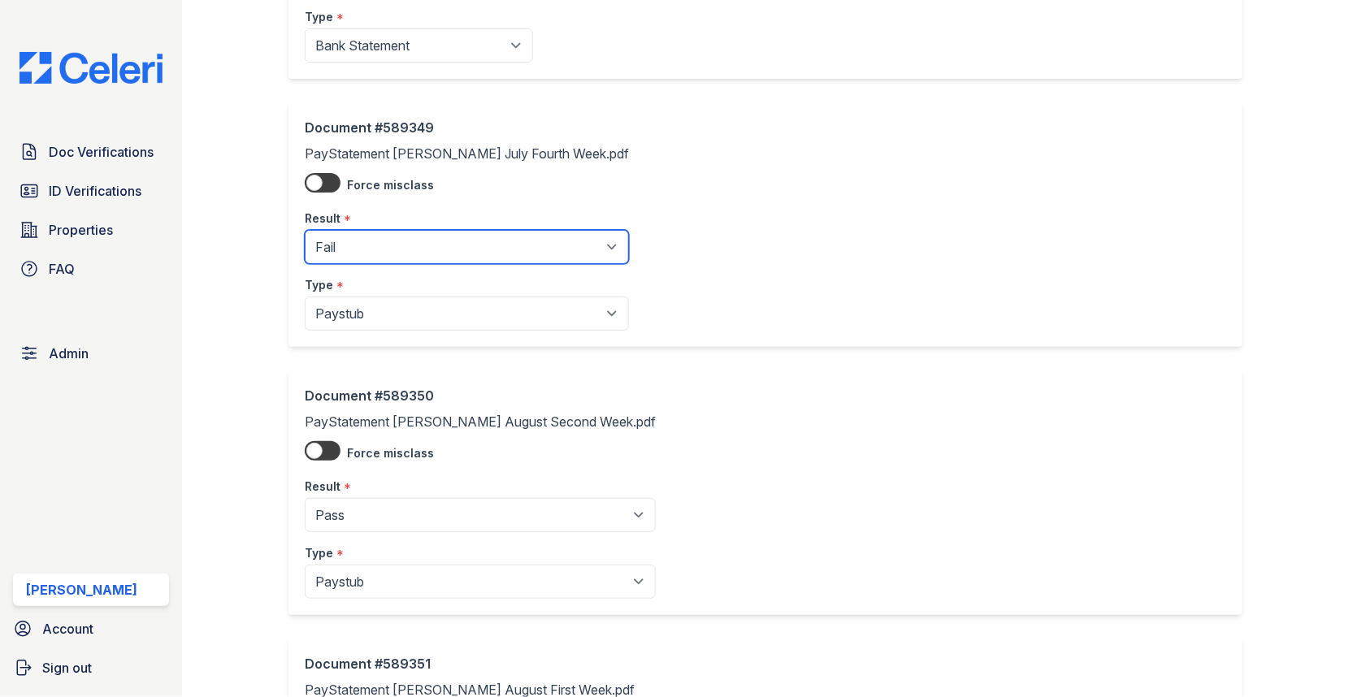
click at [409, 231] on select "Pending Sent Started Processing Pass Fail Caution Error N/A" at bounding box center [467, 247] width 324 height 34
select select "pass"
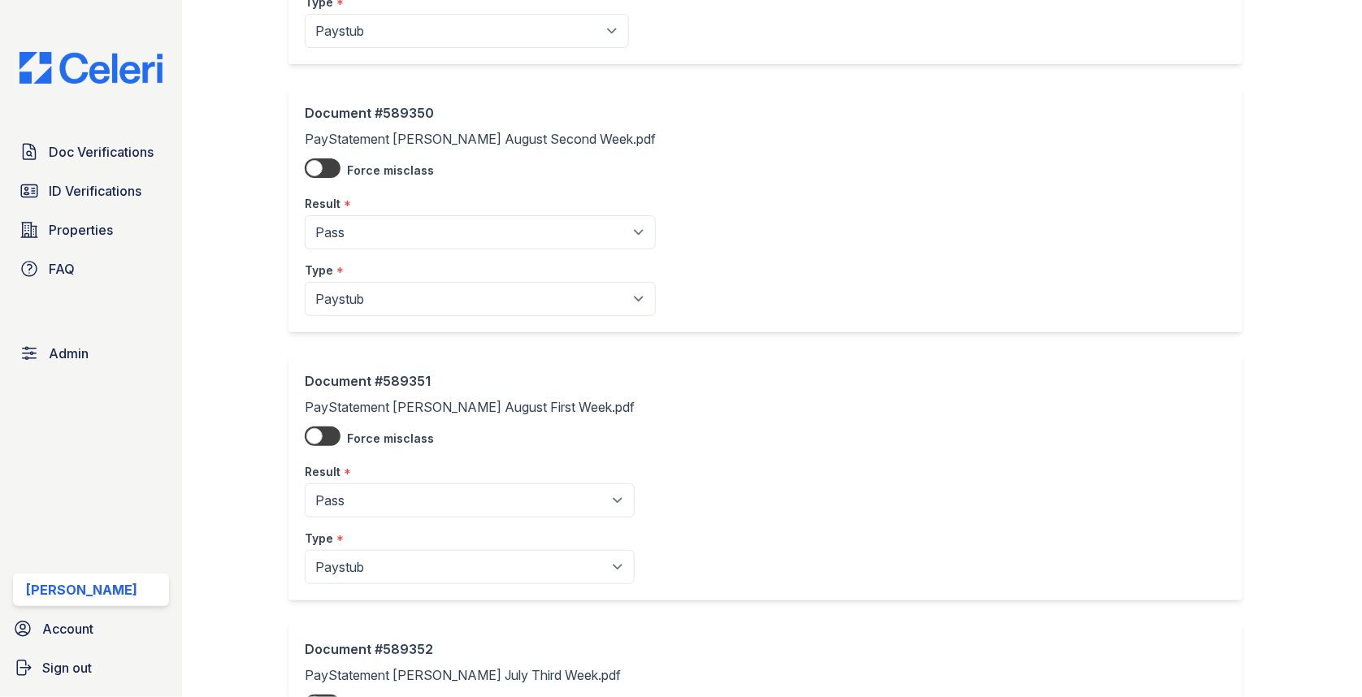
scroll to position [1372, 0]
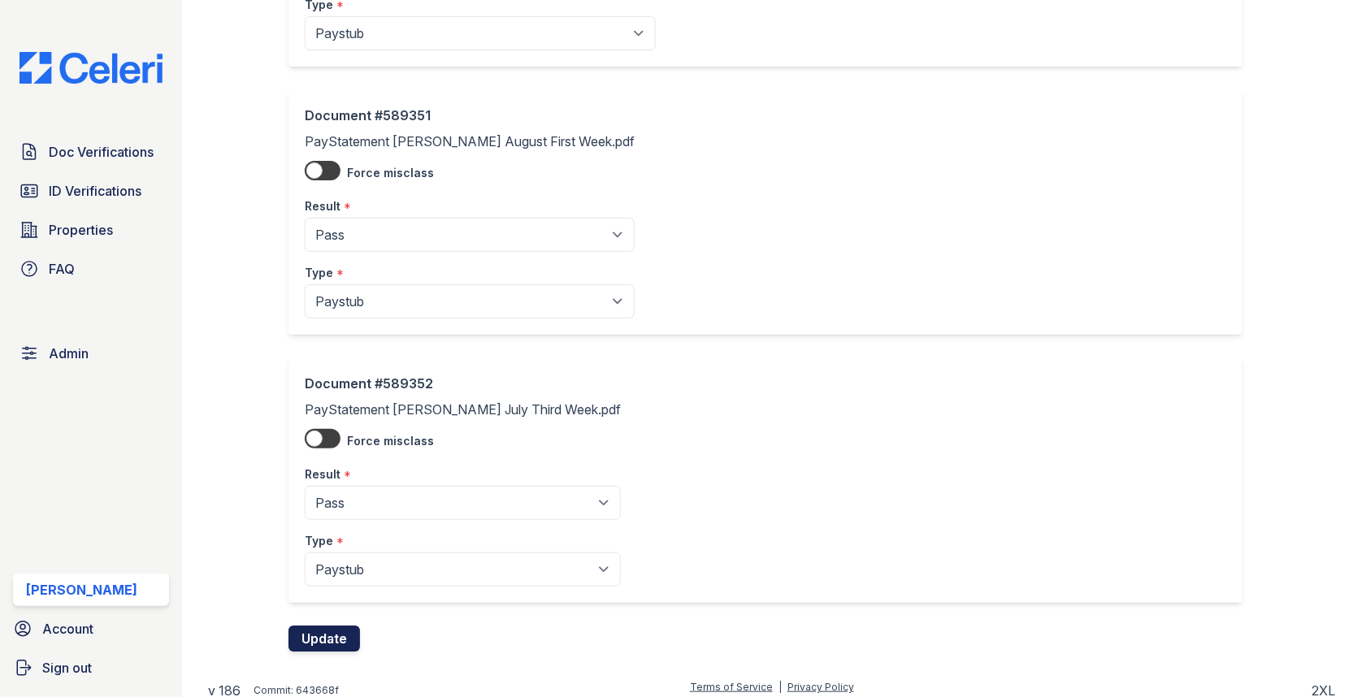
click at [332, 632] on button "Update" at bounding box center [325, 639] width 72 height 26
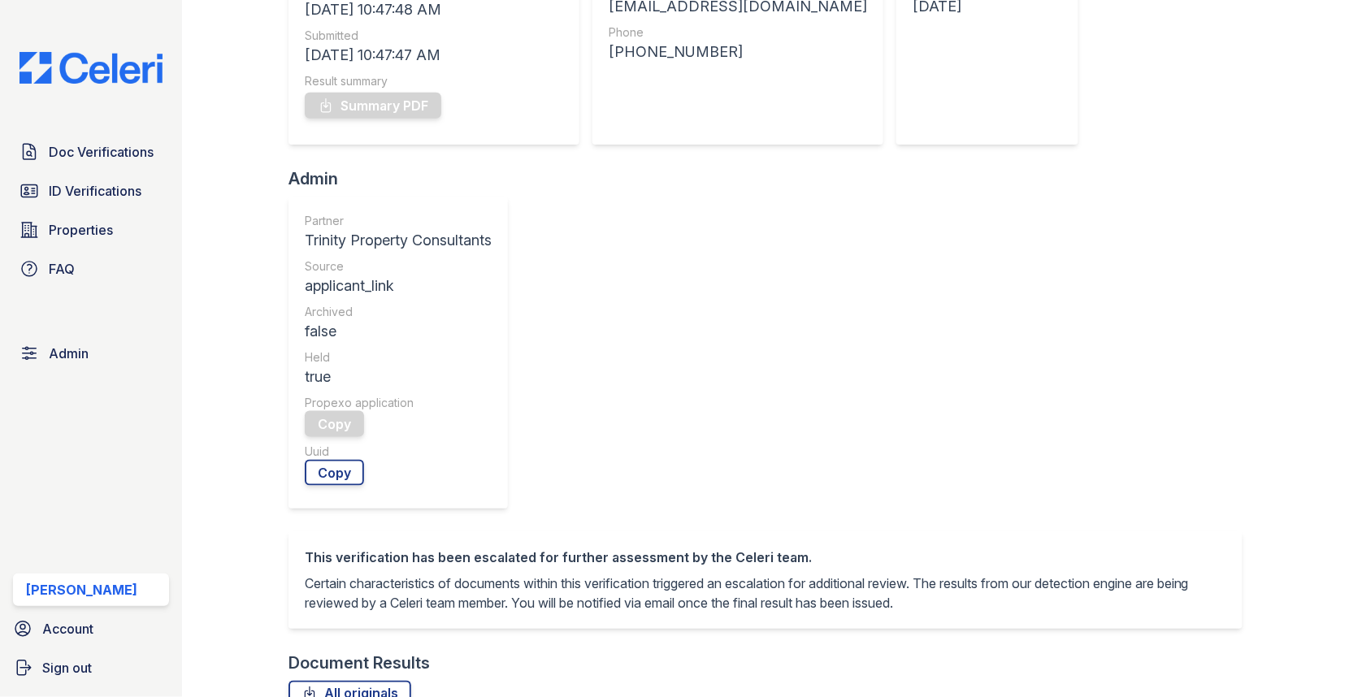
scroll to position [722, 0]
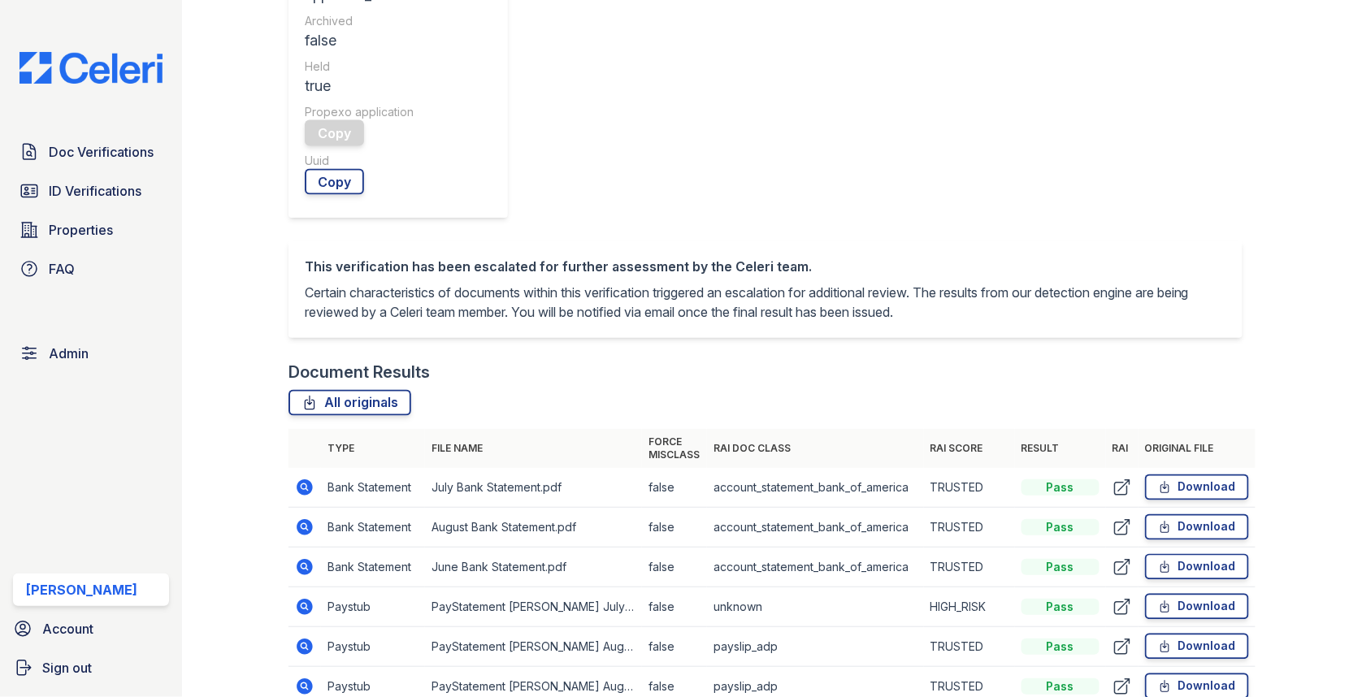
click at [307, 639] on icon at bounding box center [305, 647] width 16 height 16
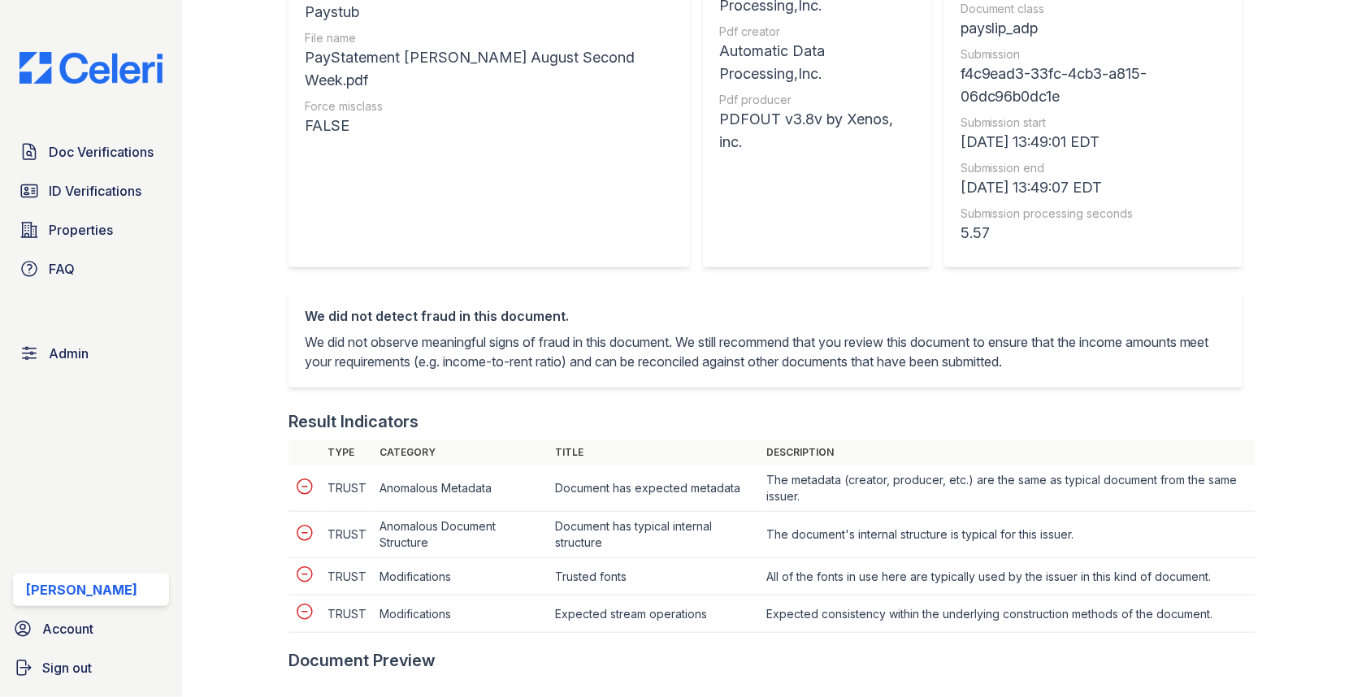
scroll to position [167, 0]
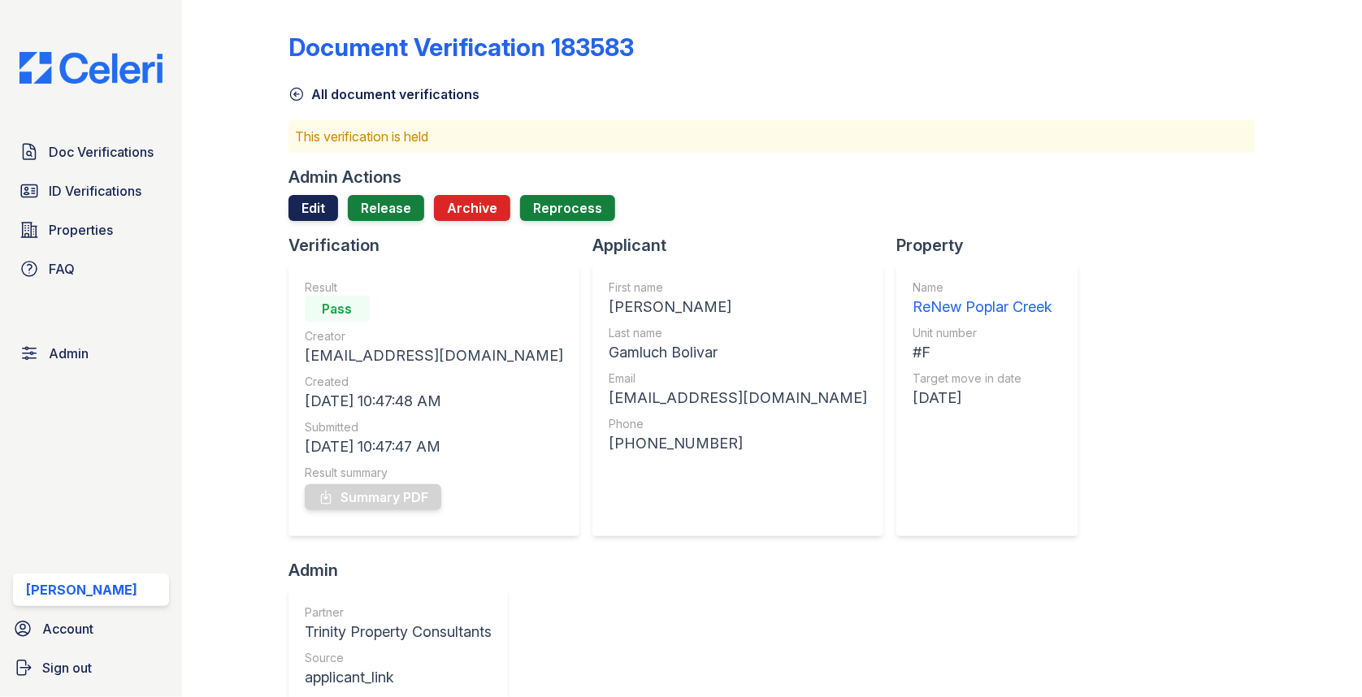
click at [327, 207] on link "Edit" at bounding box center [314, 208] width 50 height 26
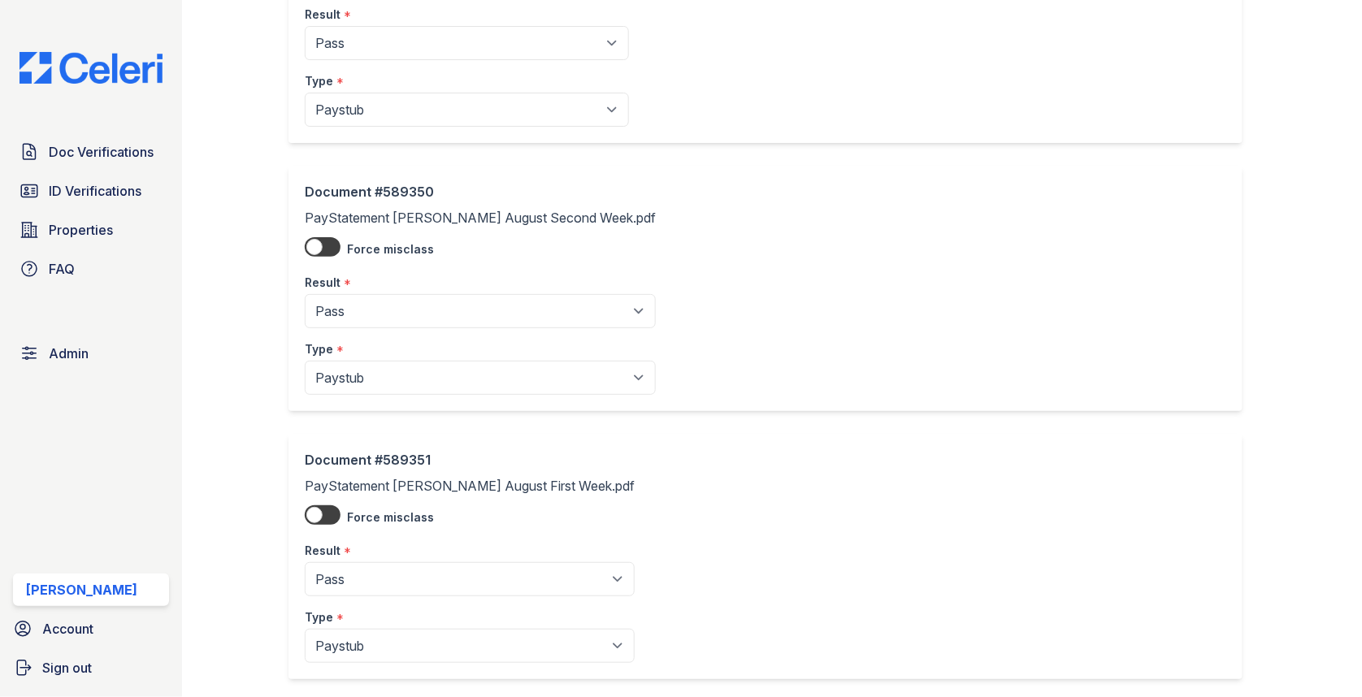
scroll to position [1372, 0]
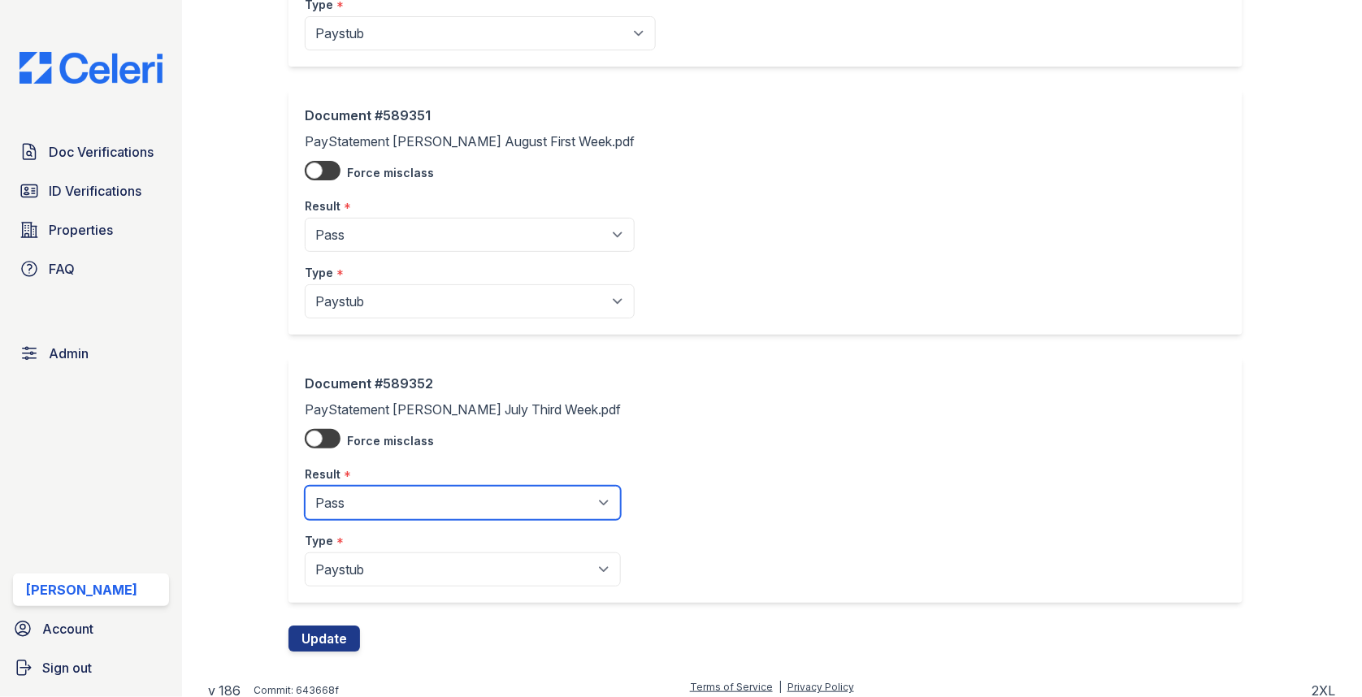
click at [393, 502] on select "Pending Sent Started Processing Pass Fail Caution Error N/A" at bounding box center [463, 503] width 316 height 34
select select "caution"
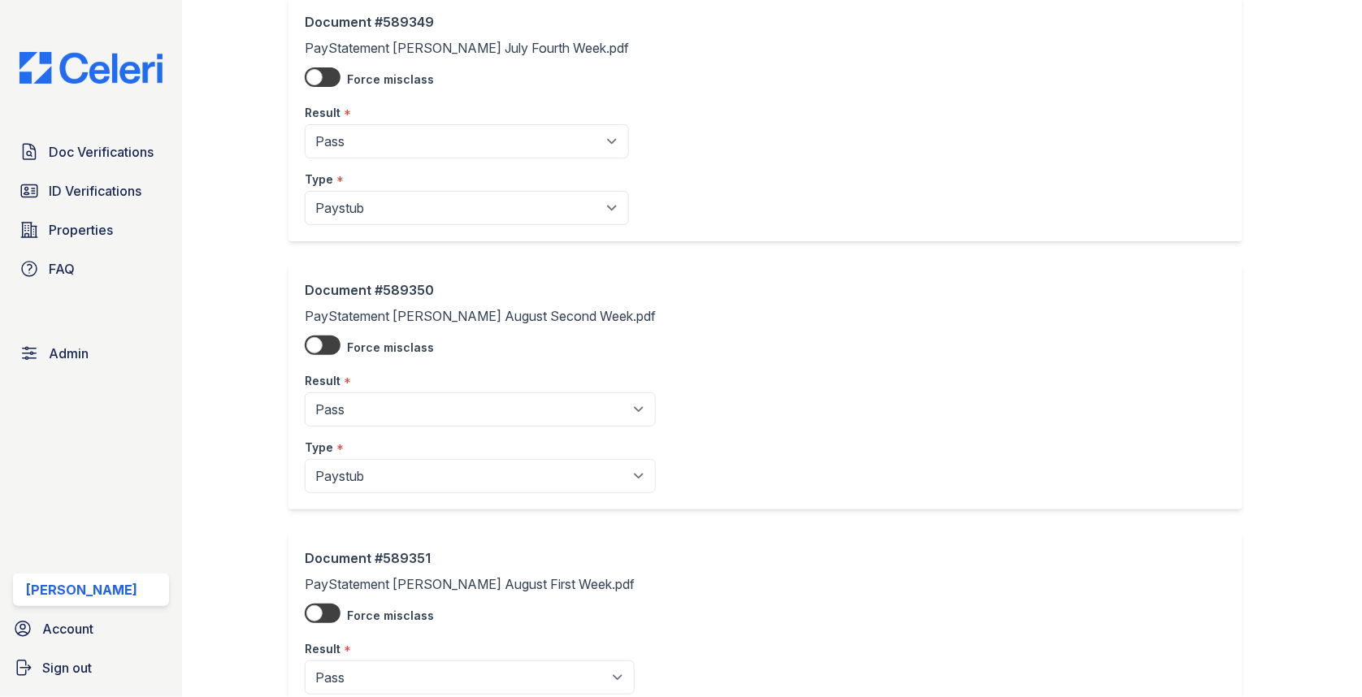
scroll to position [819, 0]
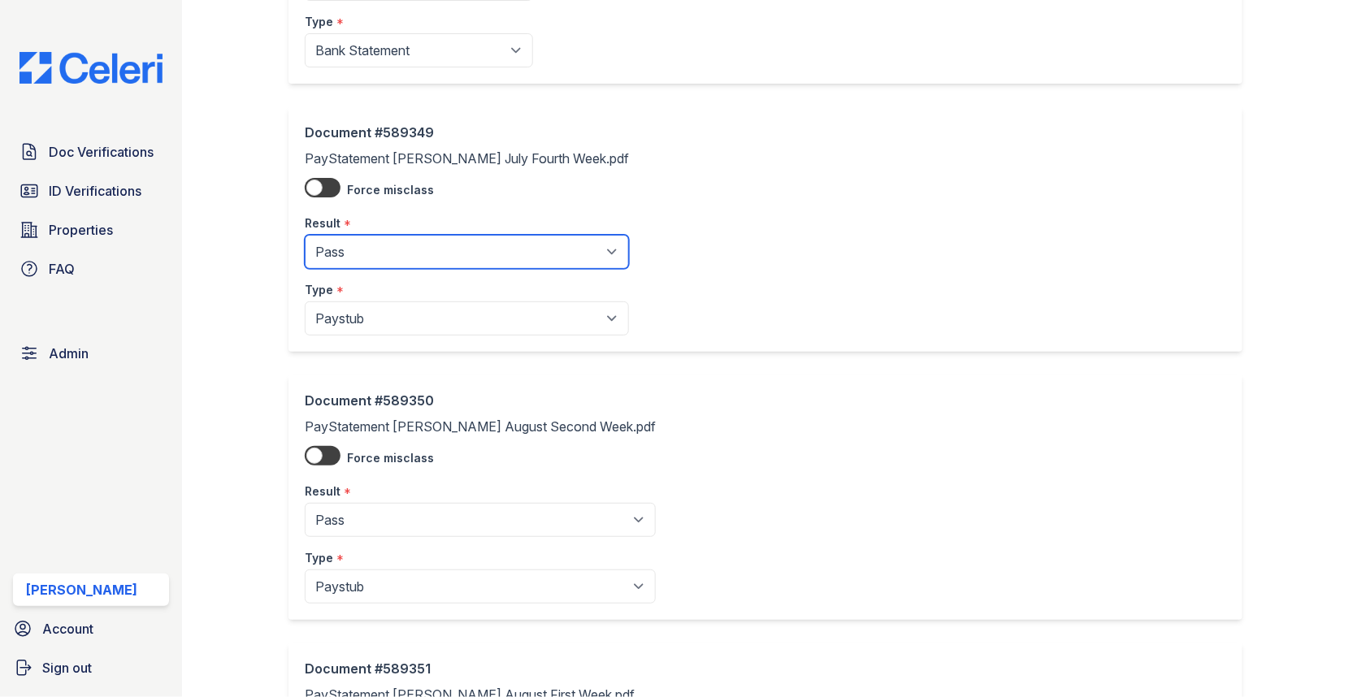
click at [381, 252] on select "Pending Sent Started Processing Pass Fail Caution Error N/A" at bounding box center [467, 252] width 324 height 34
select select "caution"
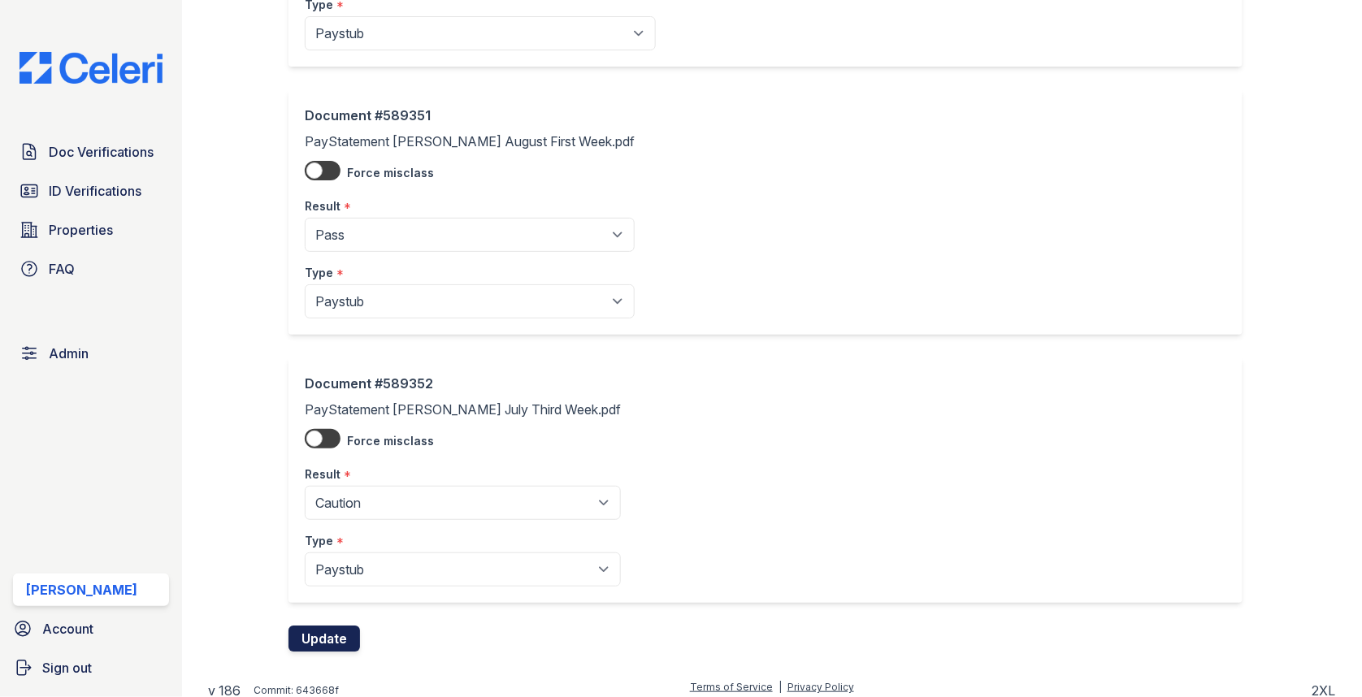
click at [337, 626] on button "Update" at bounding box center [325, 639] width 72 height 26
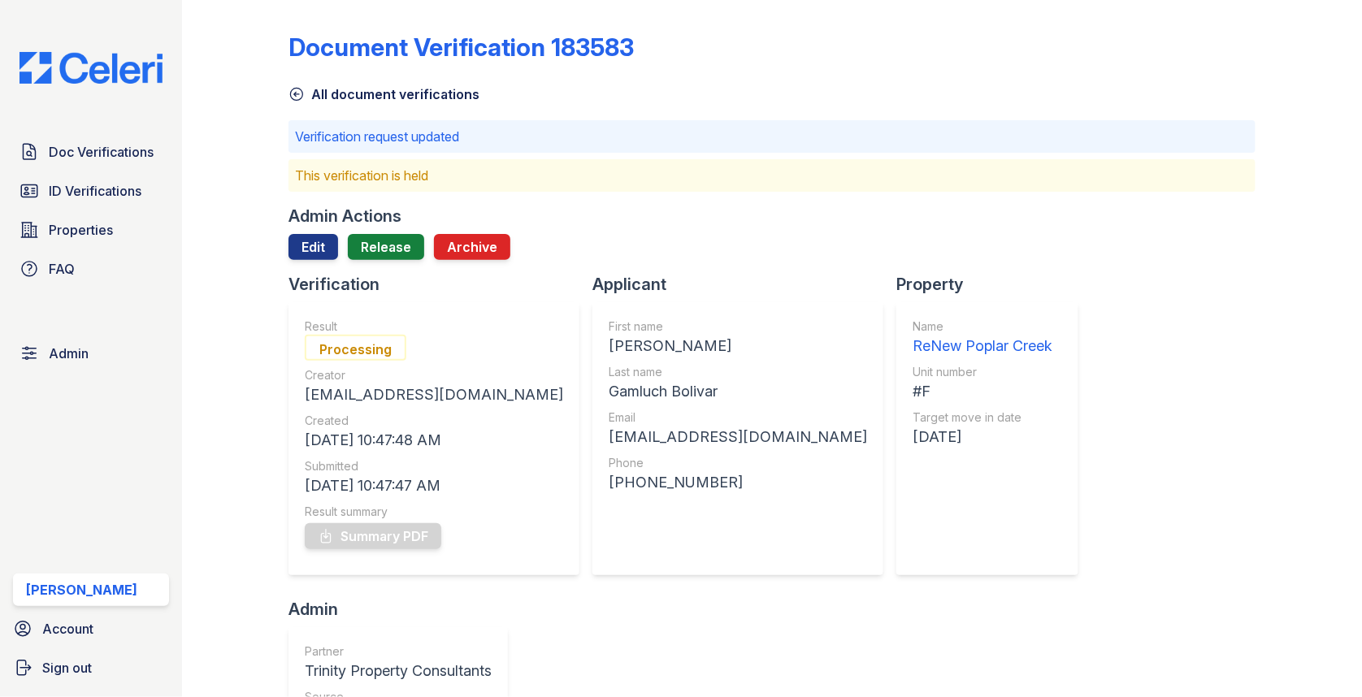
click at [415, 224] on div "Admin Actions" at bounding box center [772, 216] width 967 height 23
click at [403, 249] on link "Release" at bounding box center [386, 247] width 76 height 26
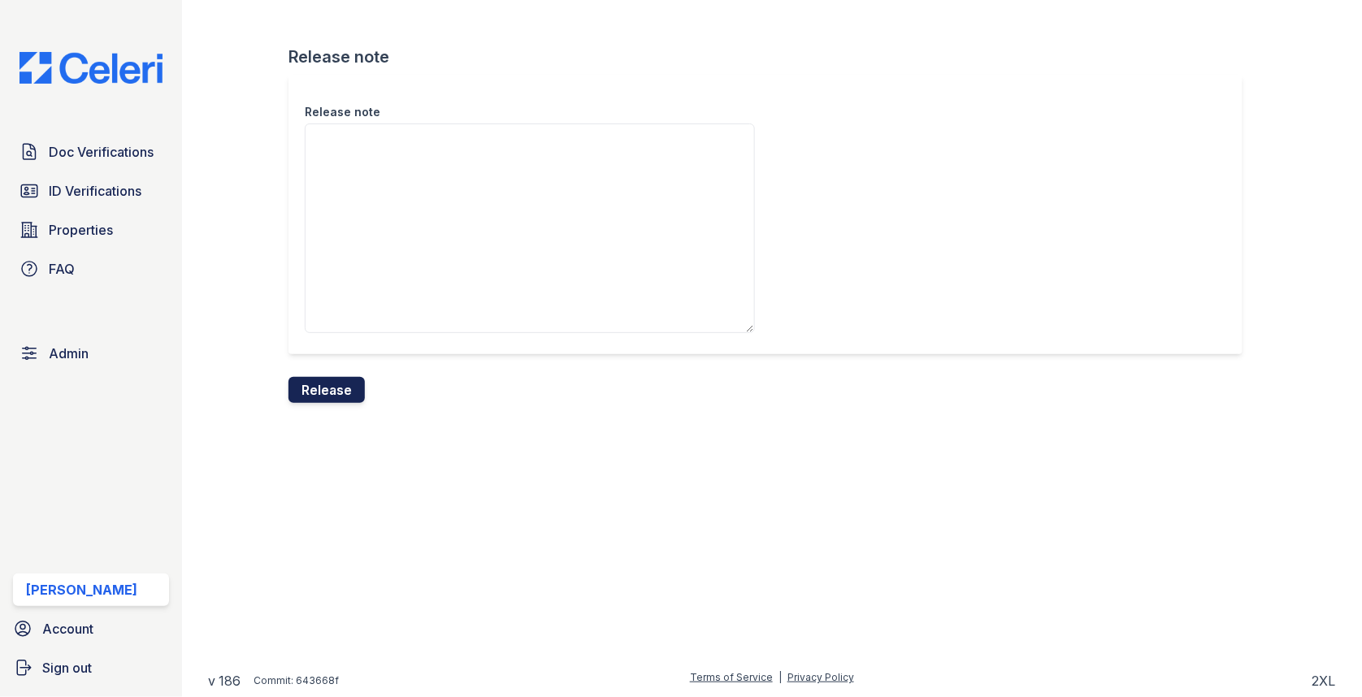
click at [321, 380] on button "Release" at bounding box center [327, 390] width 76 height 26
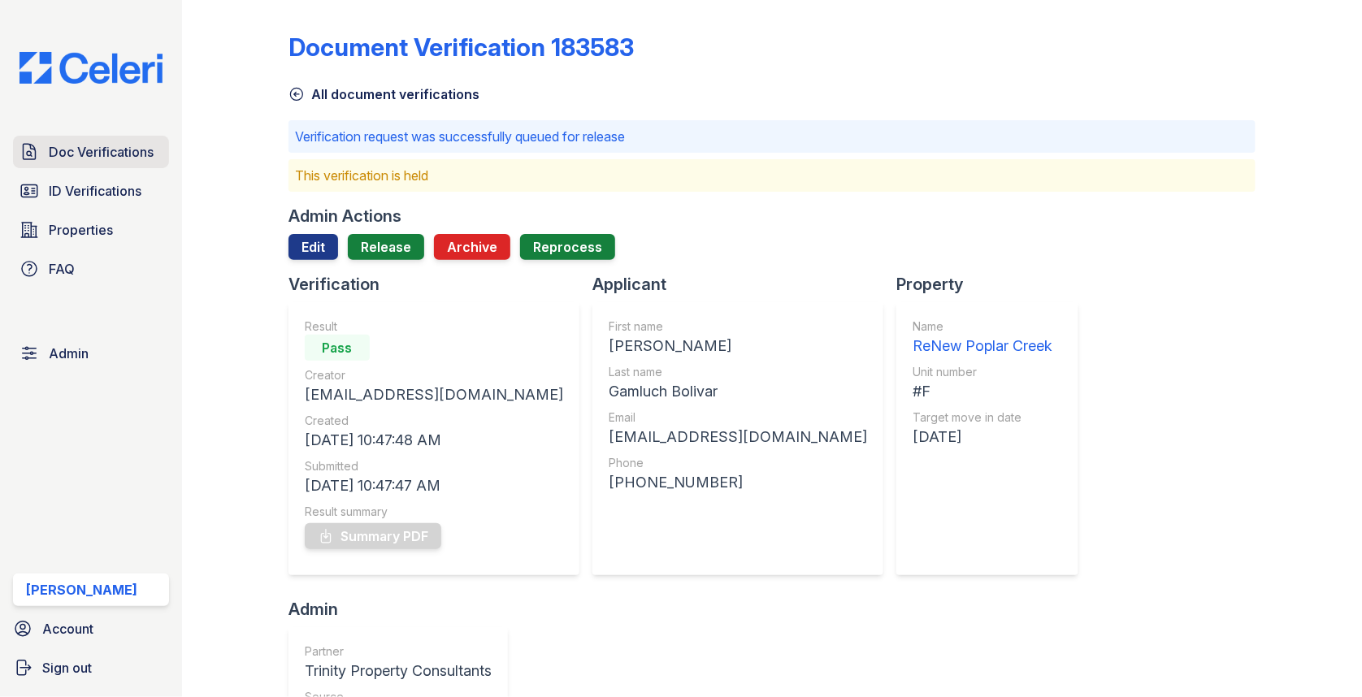
click at [111, 163] on link "Doc Verifications" at bounding box center [91, 152] width 156 height 33
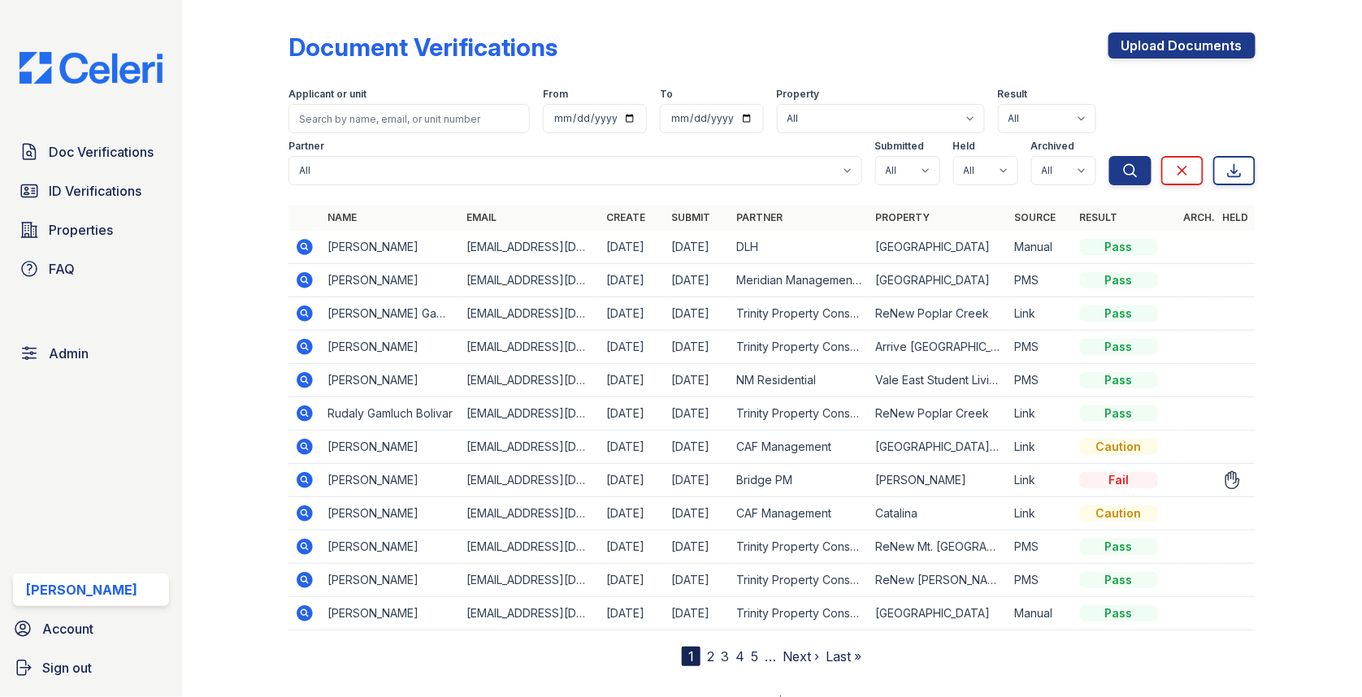
click at [293, 467] on td at bounding box center [305, 480] width 33 height 33
click at [302, 471] on icon at bounding box center [305, 481] width 20 height 20
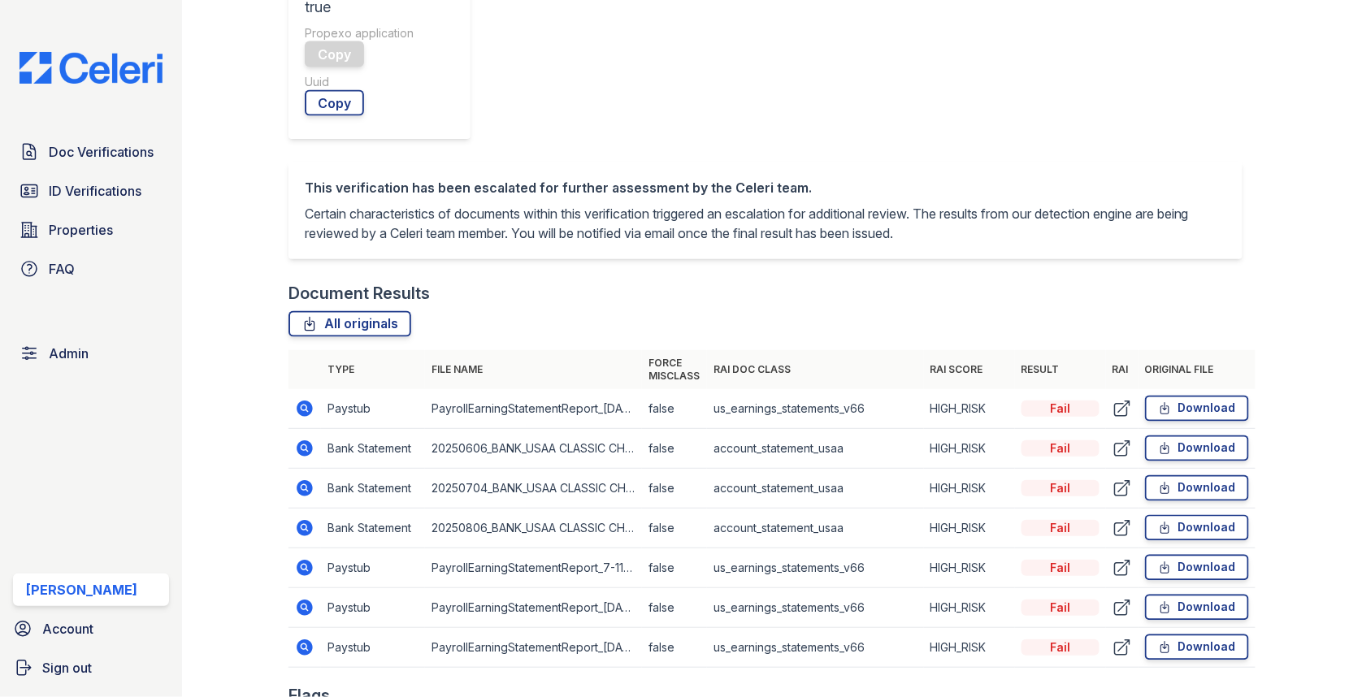
scroll to position [646, 0]
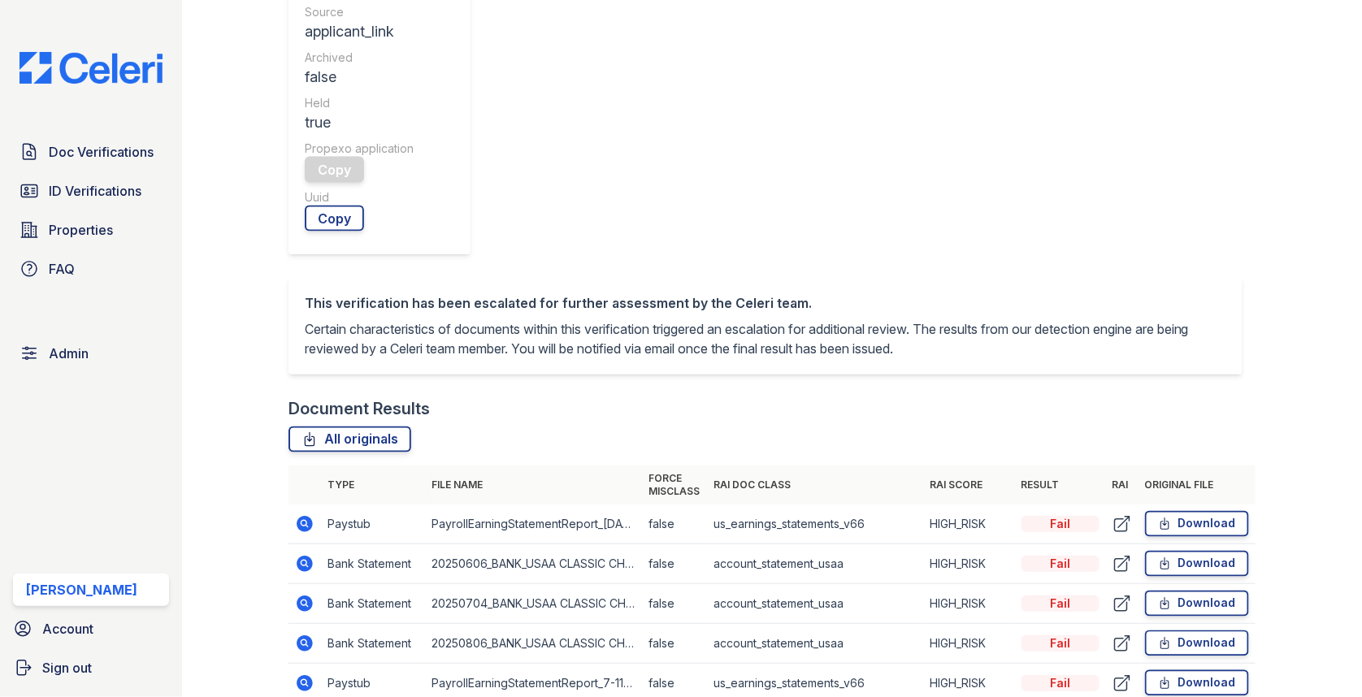
click at [305, 556] on icon at bounding box center [305, 564] width 16 height 16
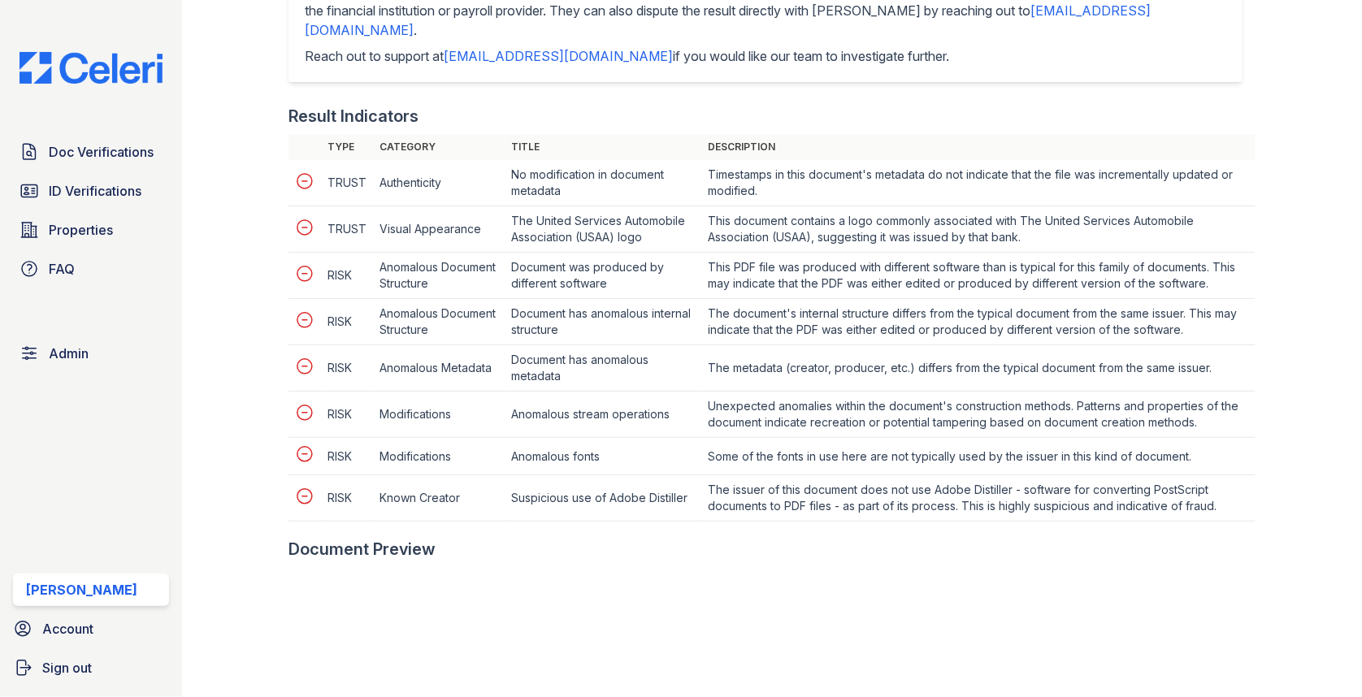
scroll to position [1020, 0]
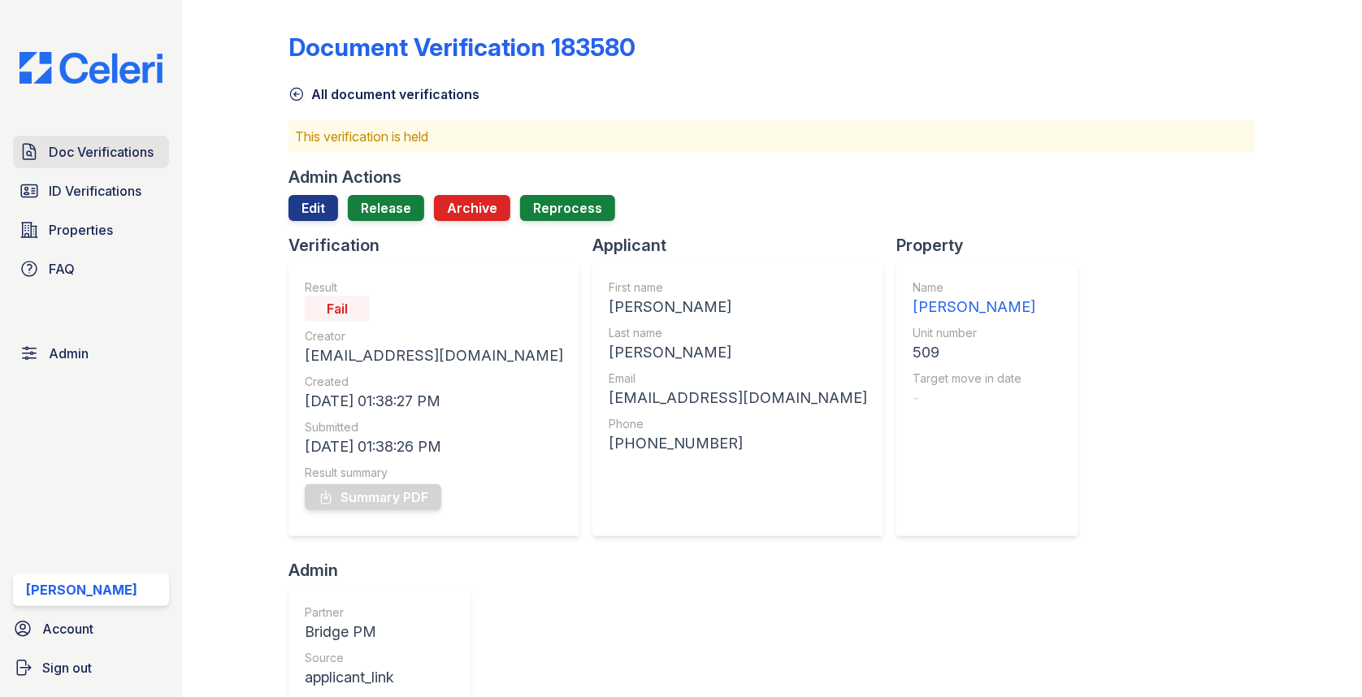
click at [141, 159] on span "Doc Verifications" at bounding box center [101, 152] width 105 height 20
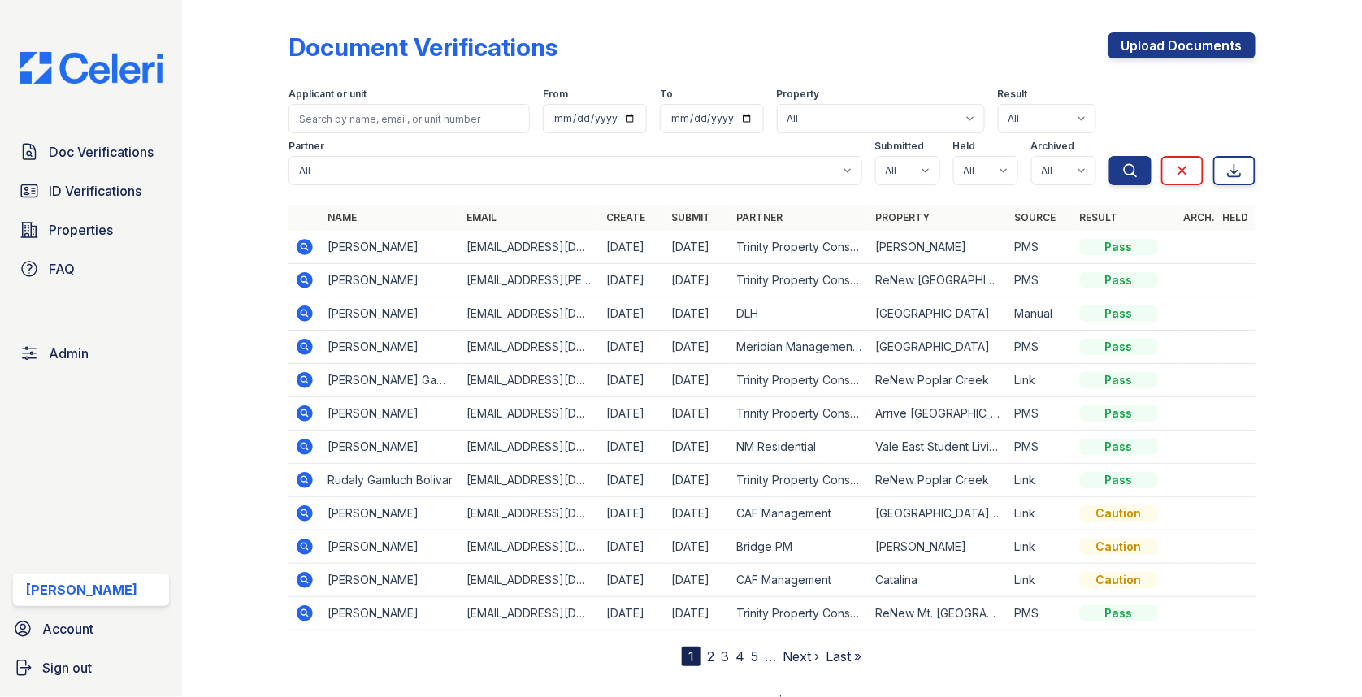
click at [67, 373] on div "Doc Verifications ID Verifications Properties FAQ Admin [PERSON_NAME] Account S…" at bounding box center [91, 348] width 182 height 697
click at [68, 361] on span "Admin" at bounding box center [69, 354] width 40 height 20
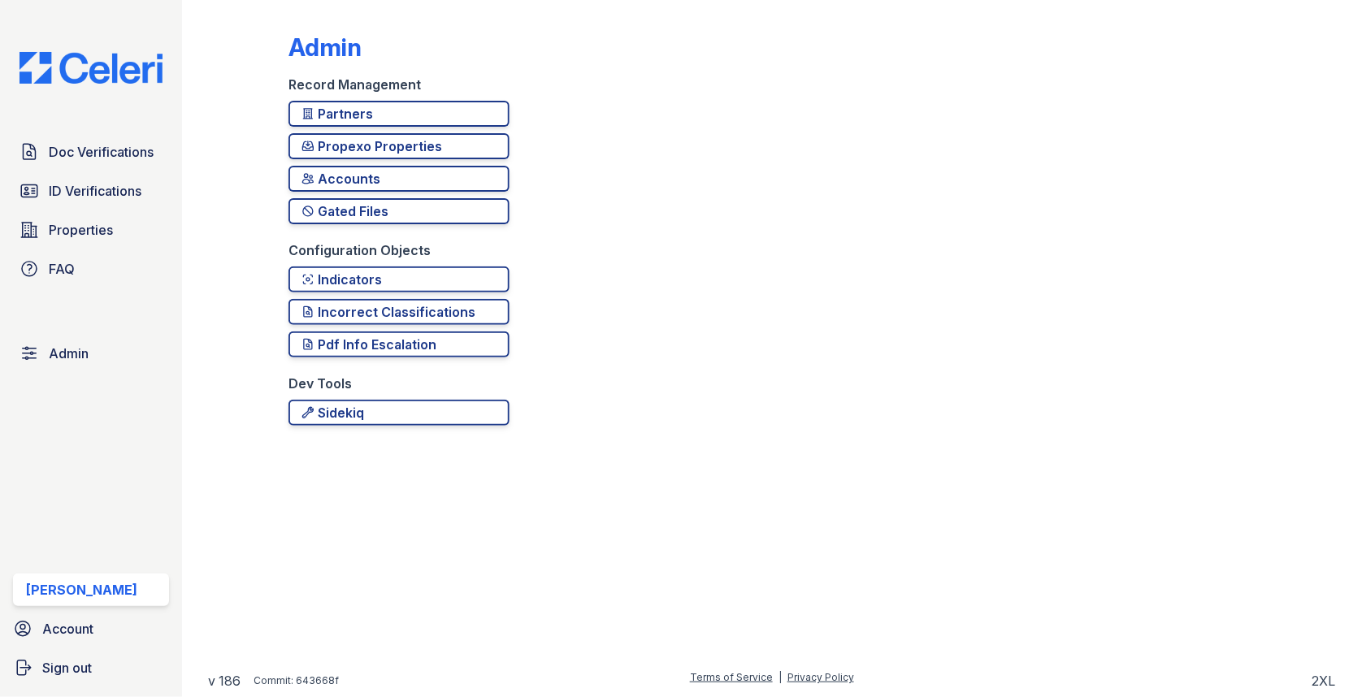
click at [361, 192] on div "Partners Propexo Properties Accounts Gated Files" at bounding box center [399, 171] width 221 height 140
click at [361, 186] on div "Accounts" at bounding box center [399, 179] width 195 height 20
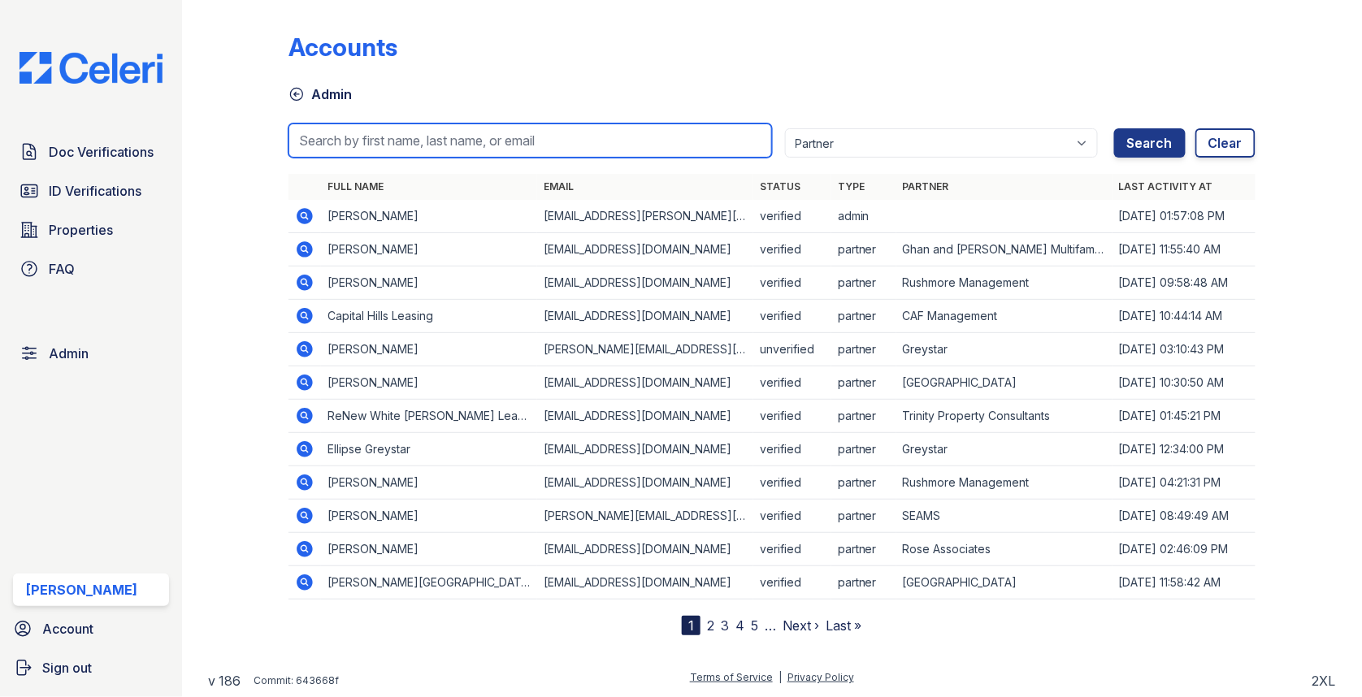
click at [396, 132] on input "search" at bounding box center [531, 141] width 484 height 34
type input "signa"
click at [1114, 128] on button "Search" at bounding box center [1150, 142] width 72 height 29
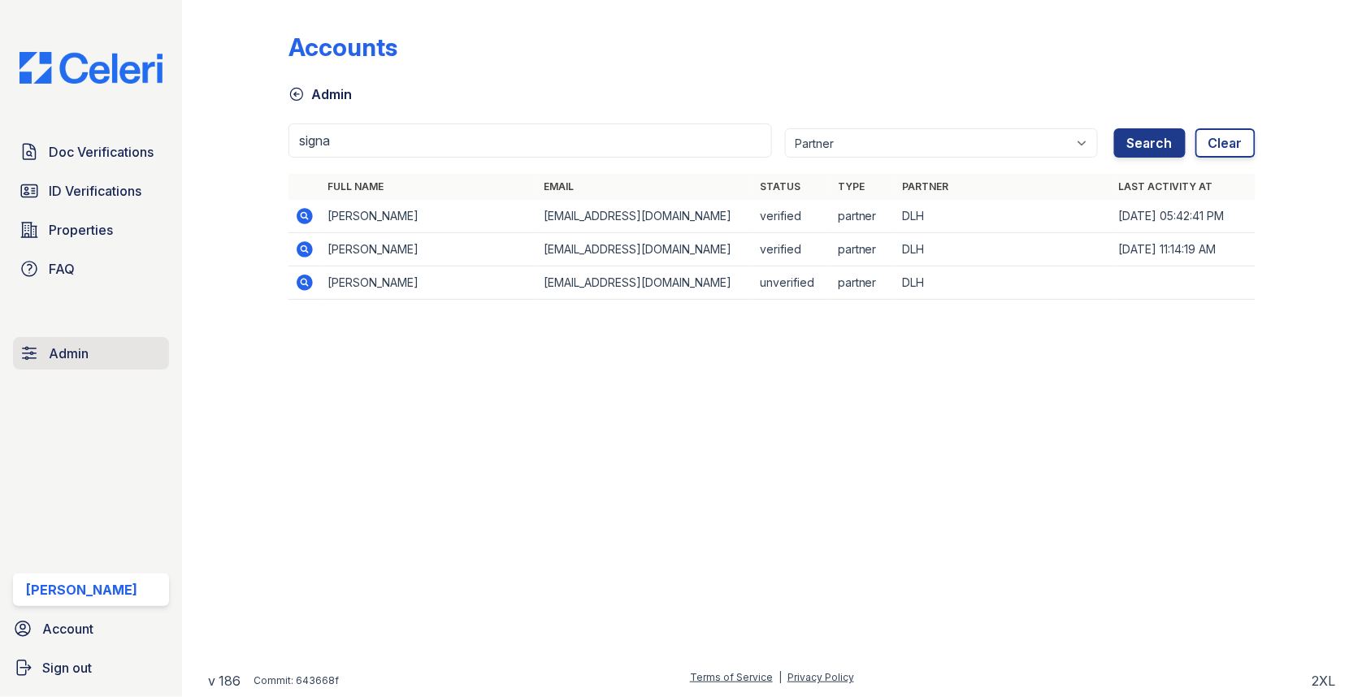
click at [101, 353] on link "Admin" at bounding box center [91, 353] width 156 height 33
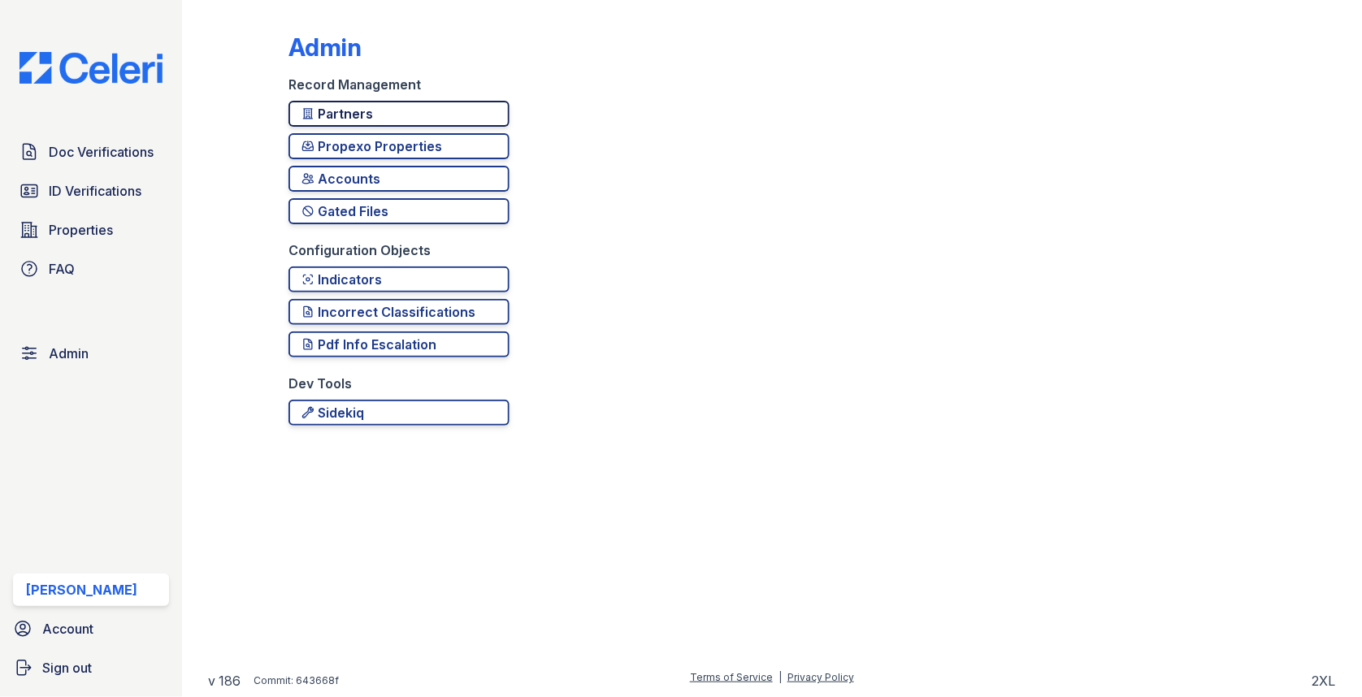
click at [398, 116] on div "Partners" at bounding box center [399, 114] width 195 height 20
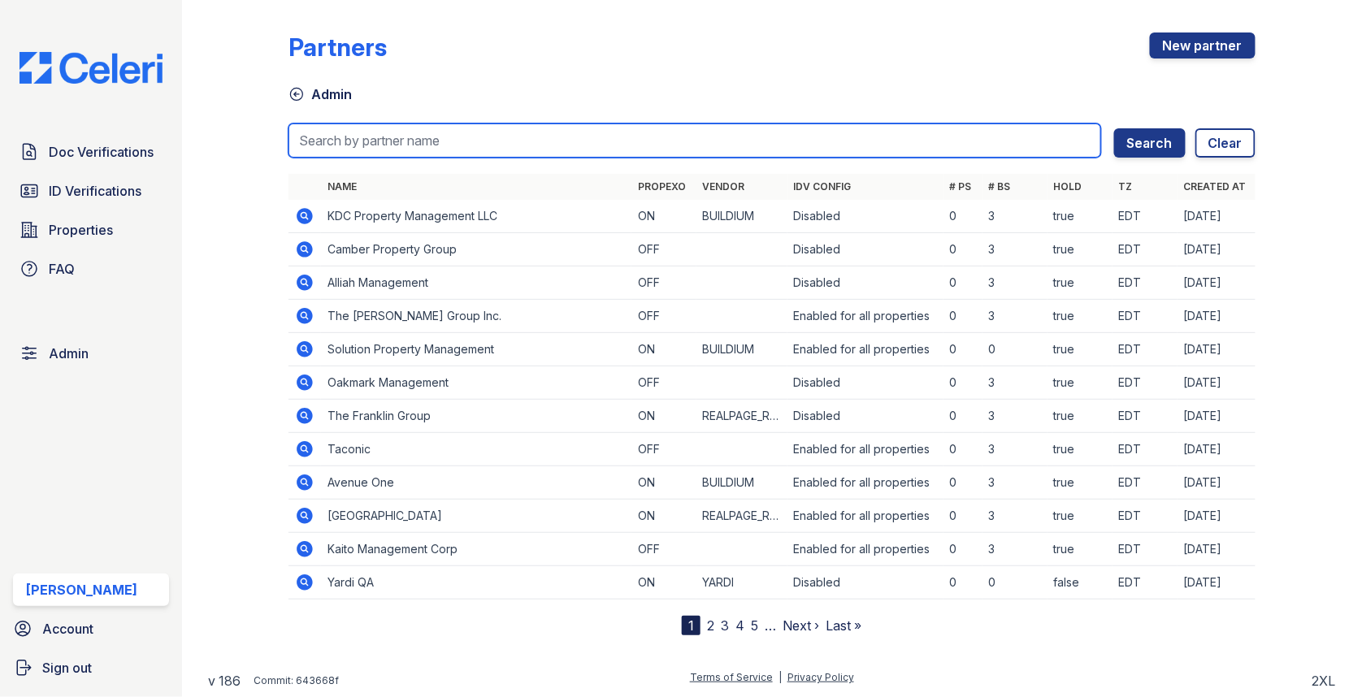
click at [382, 133] on input "search" at bounding box center [695, 141] width 813 height 34
type input "signat"
click at [1114, 128] on button "Search" at bounding box center [1150, 142] width 72 height 29
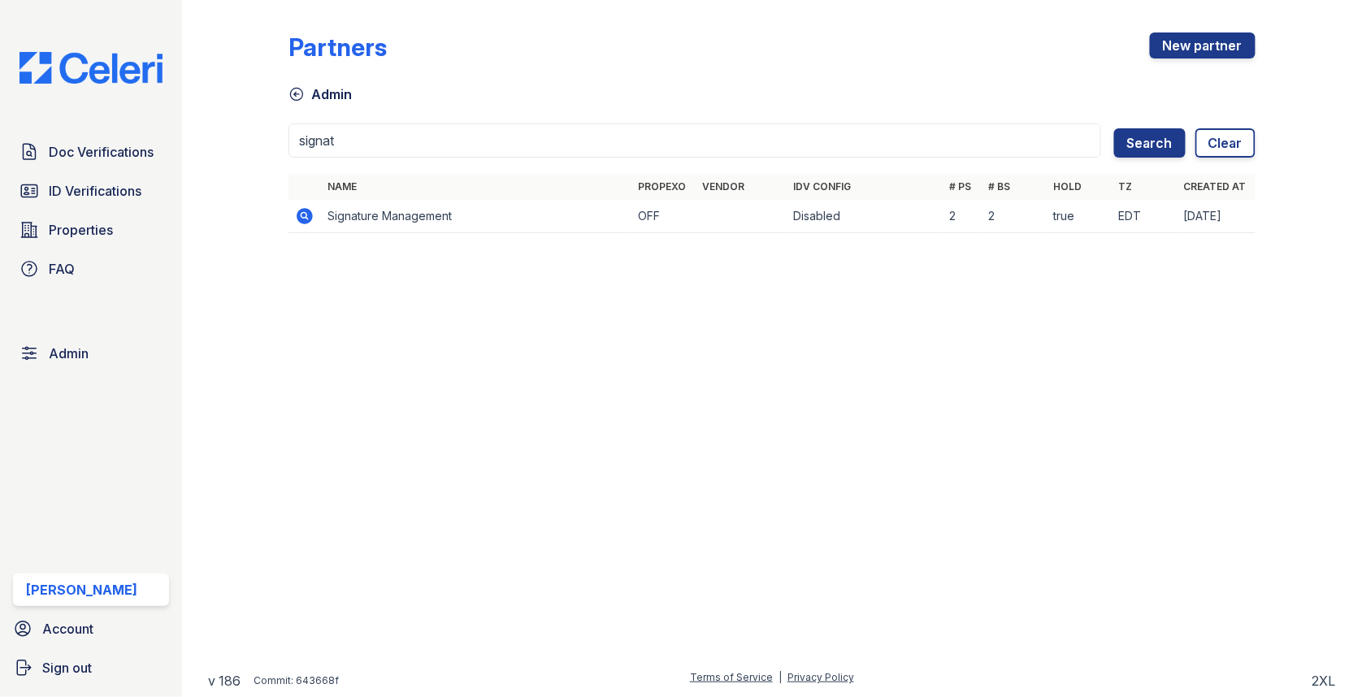
click at [308, 219] on icon at bounding box center [305, 216] width 16 height 16
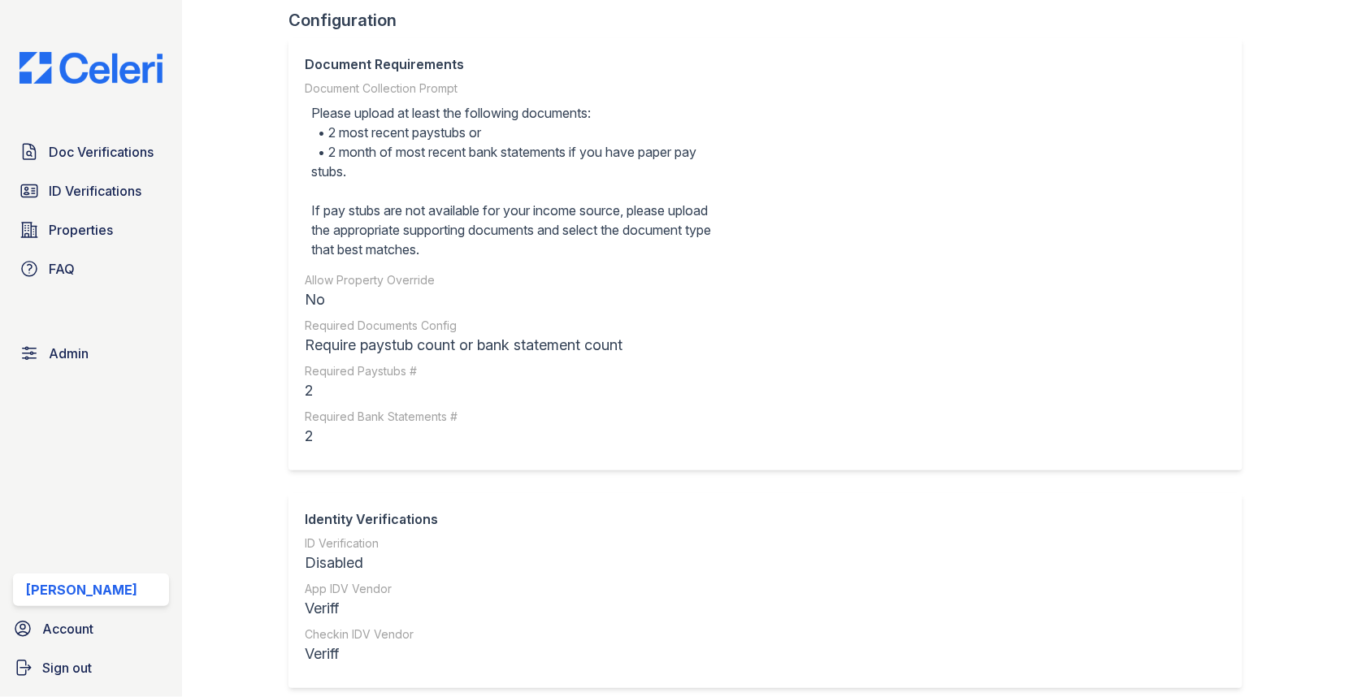
scroll to position [465, 0]
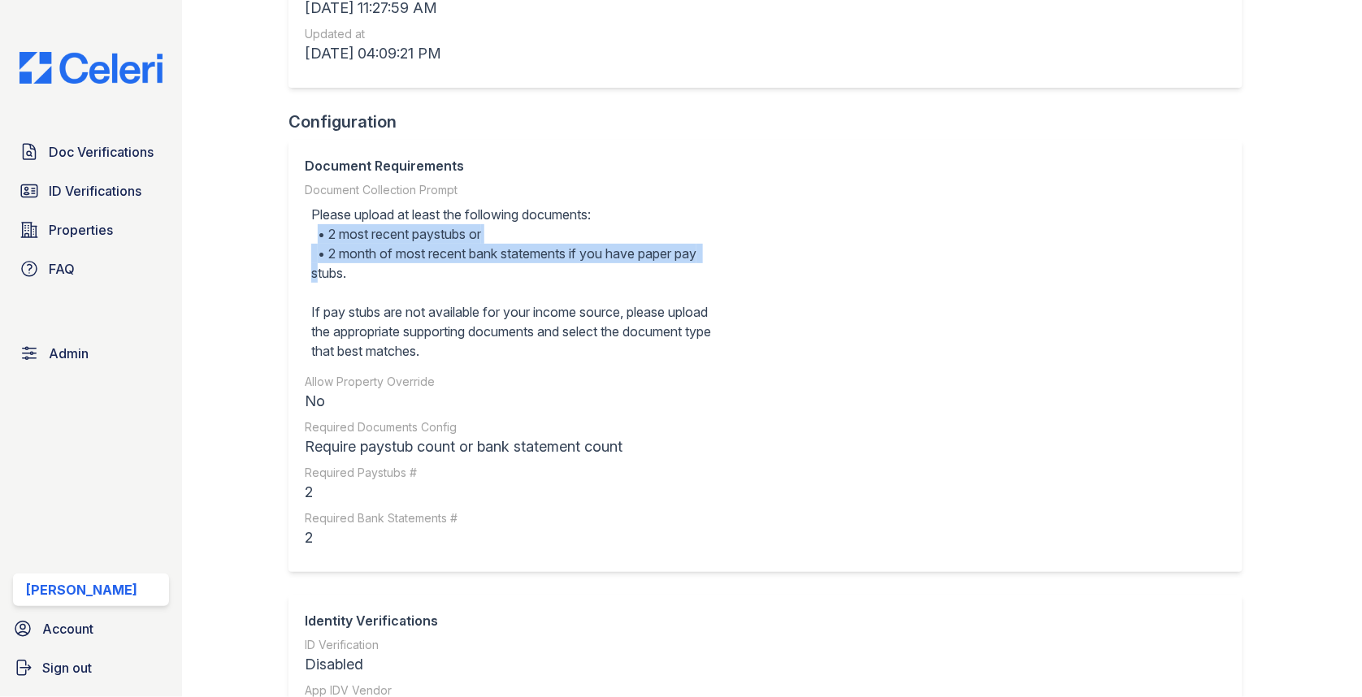
drag, startPoint x: 315, startPoint y: 231, endPoint x: 730, endPoint y: 248, distance: 414.9
click at [730, 248] on div "Document Requirements Document Collection Prompt Please upload at least the fol…" at bounding box center [766, 356] width 954 height 432
copy div "• 2 most recent paystubs or • 2 month of most recent bank statements if you hav…"
drag, startPoint x: 397, startPoint y: 278, endPoint x: 321, endPoint y: 240, distance: 85.4
click at [321, 238] on div "Please upload at least the following documents: • 2 most recent paystubs or • 2…" at bounding box center [513, 282] width 416 height 169
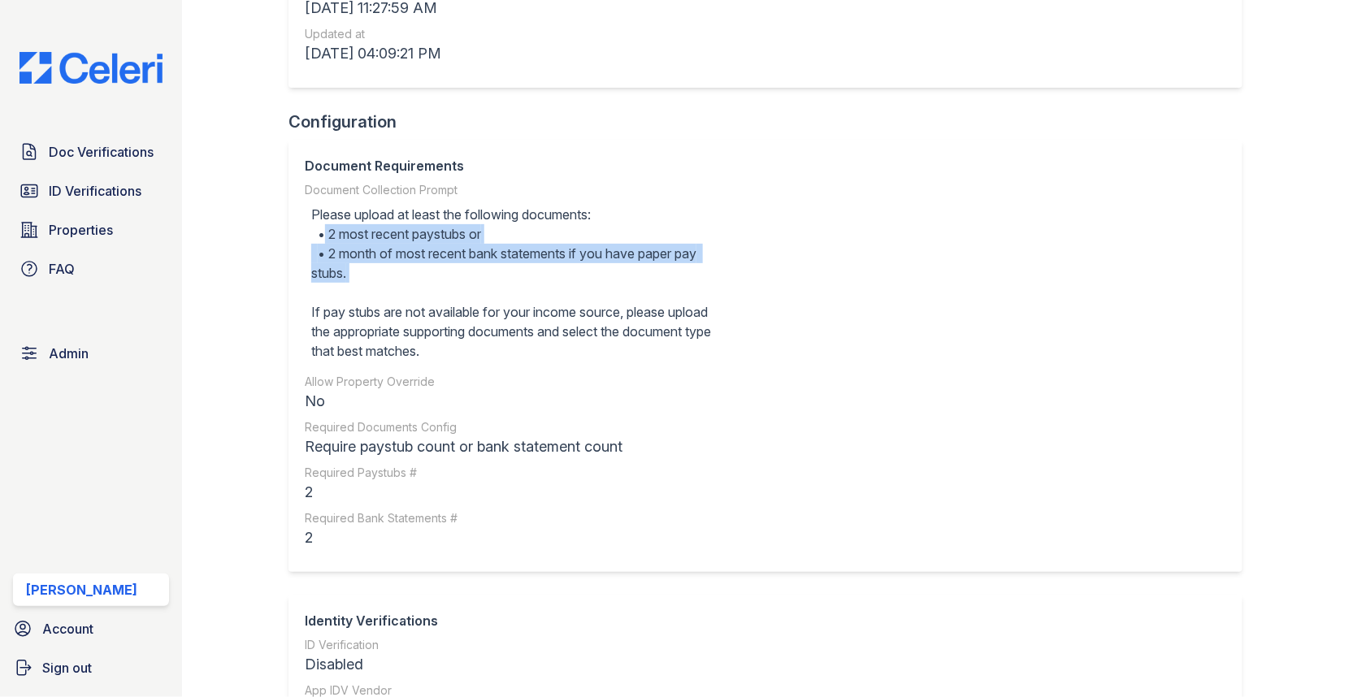
copy div "• 2 most recent paystubs or • 2 month of most recent bank statements if you hav…"
click at [154, 153] on span "Doc Verifications" at bounding box center [101, 152] width 105 height 20
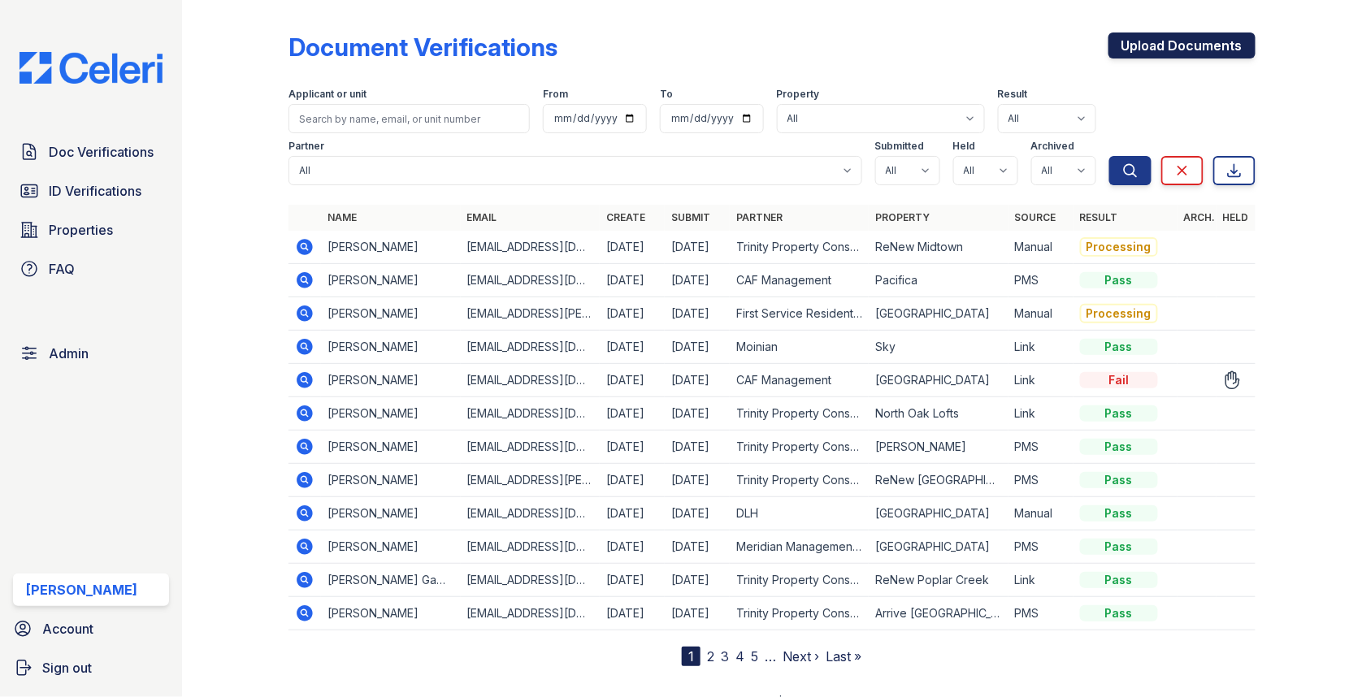
click at [1161, 33] on link "Upload Documents" at bounding box center [1182, 46] width 147 height 26
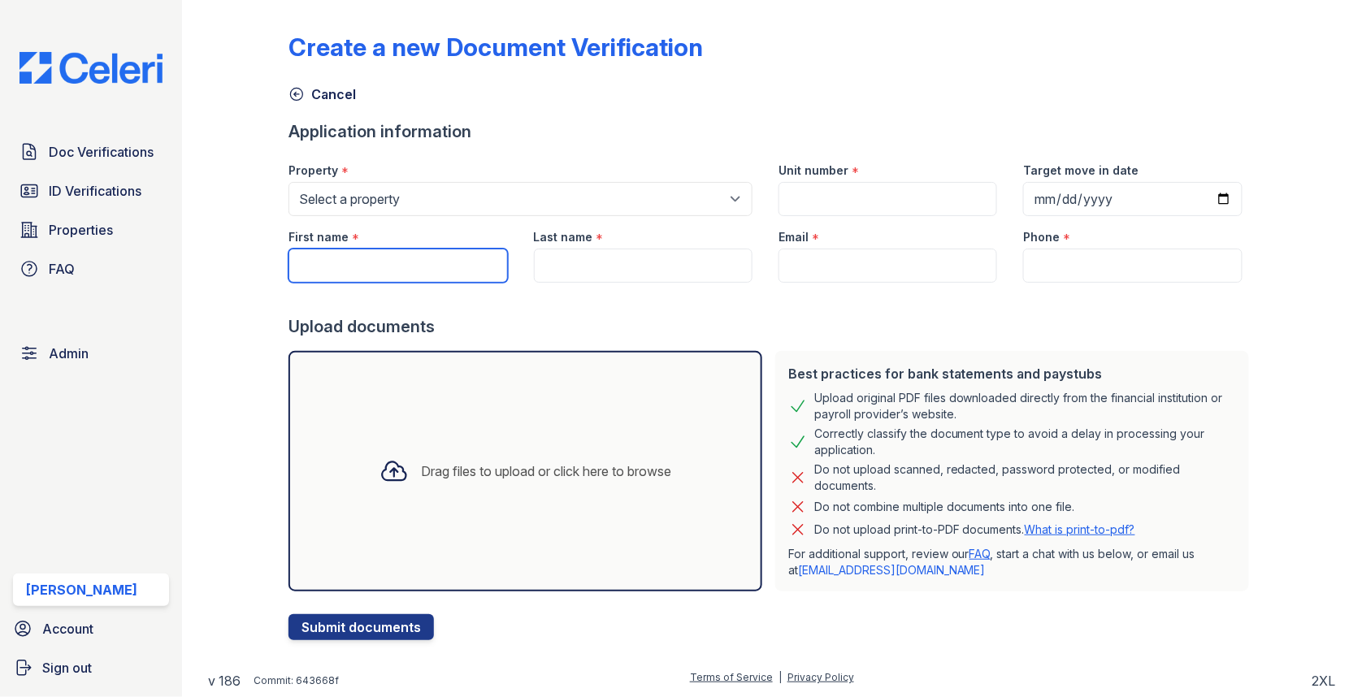
click at [402, 256] on input "First name" at bounding box center [398, 266] width 219 height 34
paste input "[PERSON_NAME]"
click at [390, 261] on input "[PERSON_NAME]" at bounding box center [398, 266] width 219 height 34
type input "[PERSON_NAME]"
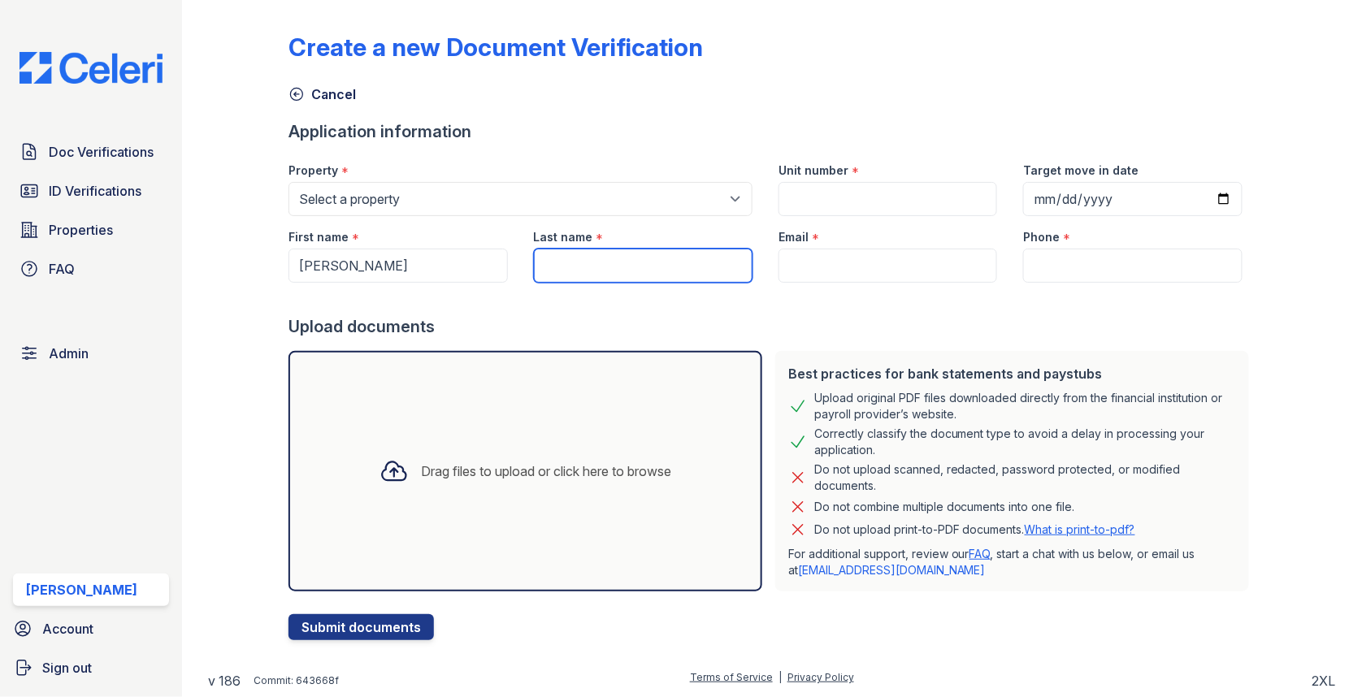
paste input "Onyetemaanene"
type input "Onyetemaanene"
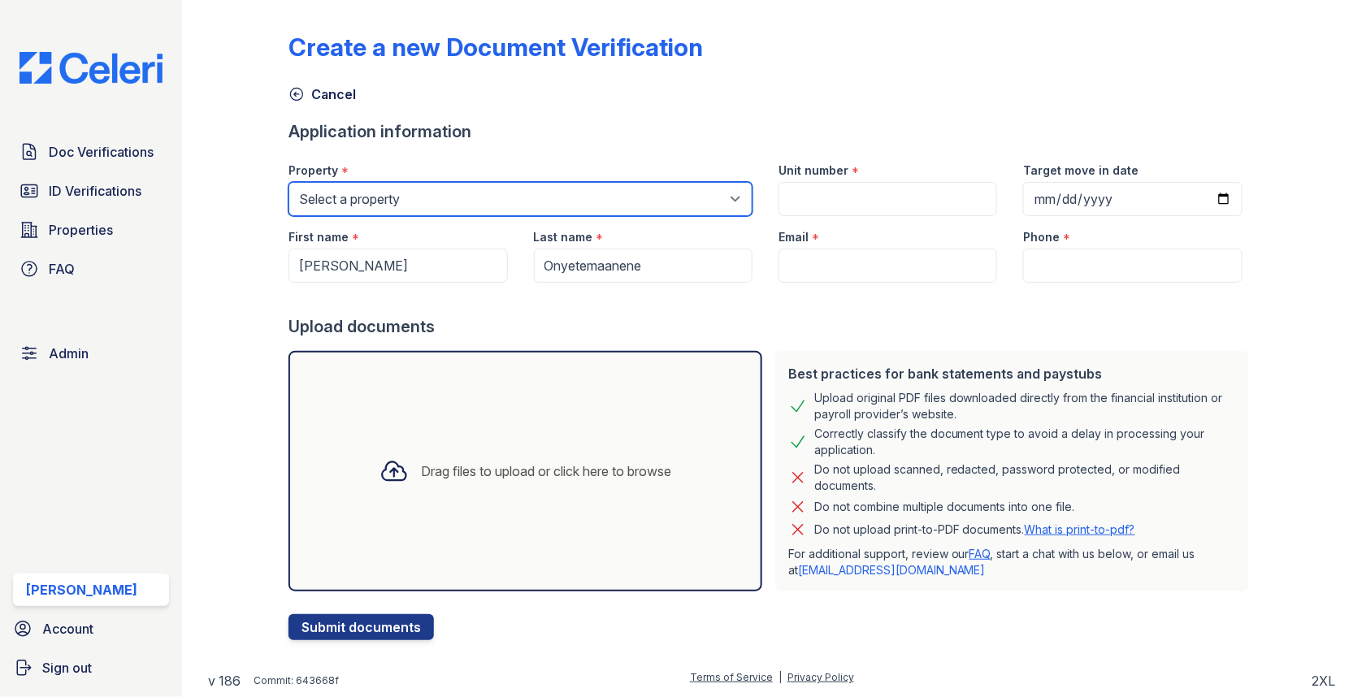
click at [453, 201] on select "Select a property 0000 Kinney Avenue 09 Cape Coral 10006 North Glowing Forge Co…" at bounding box center [521, 199] width 464 height 34
select select "84"
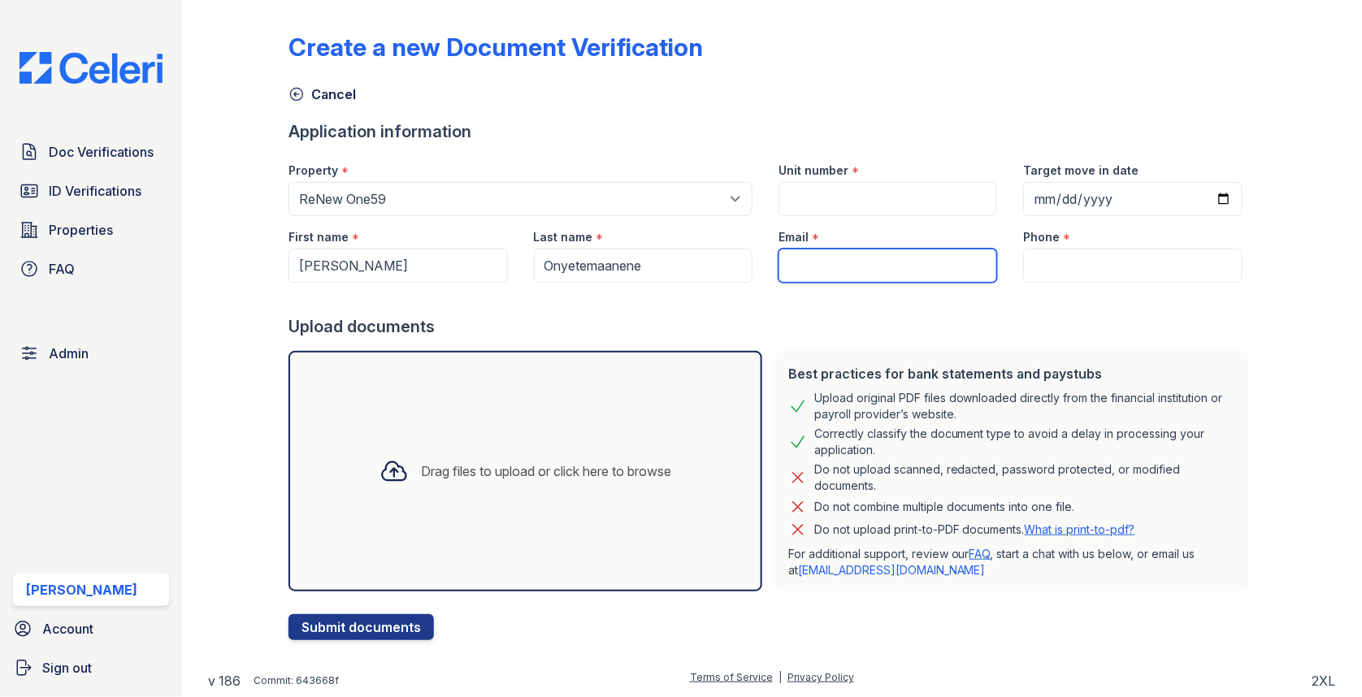
click at [848, 261] on input "Email" at bounding box center [888, 266] width 219 height 34
paste input "[EMAIL_ADDRESS][DOMAIN_NAME]"
type input "[EMAIL_ADDRESS][DOMAIN_NAME]"
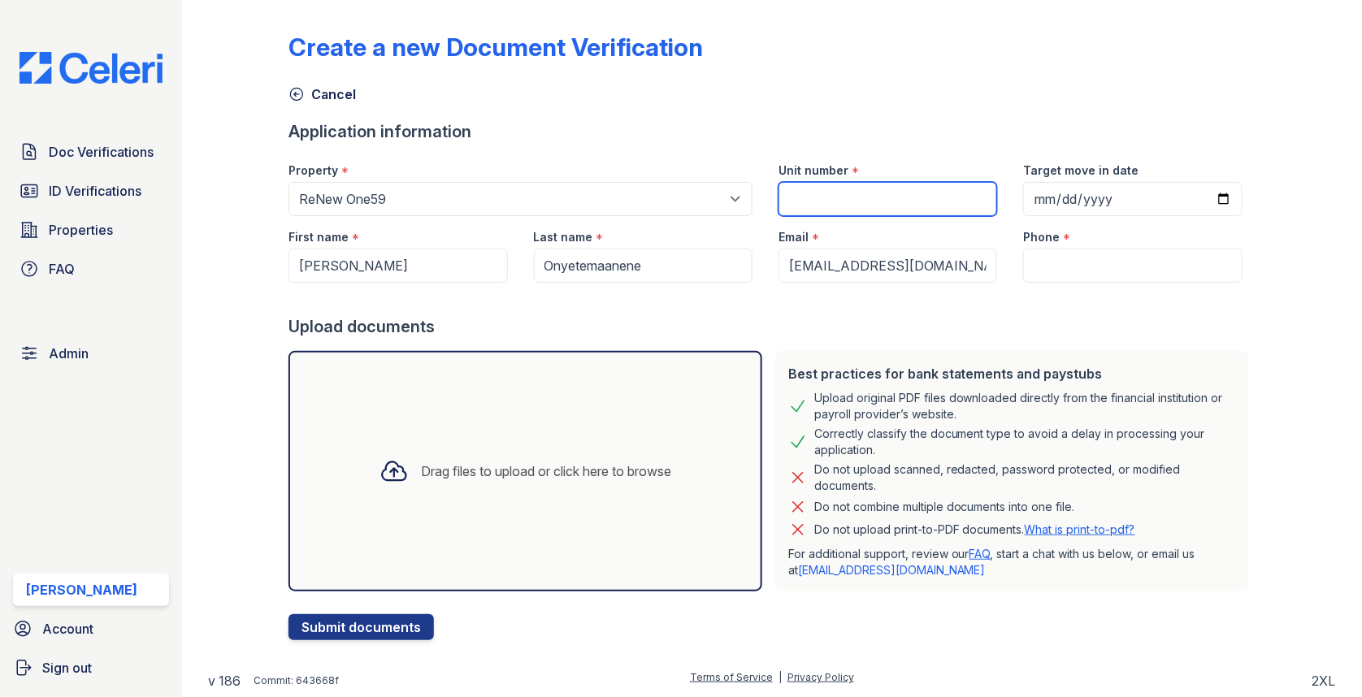
click at [862, 196] on input "Unit number" at bounding box center [888, 199] width 219 height 34
paste input "304"
type input "304"
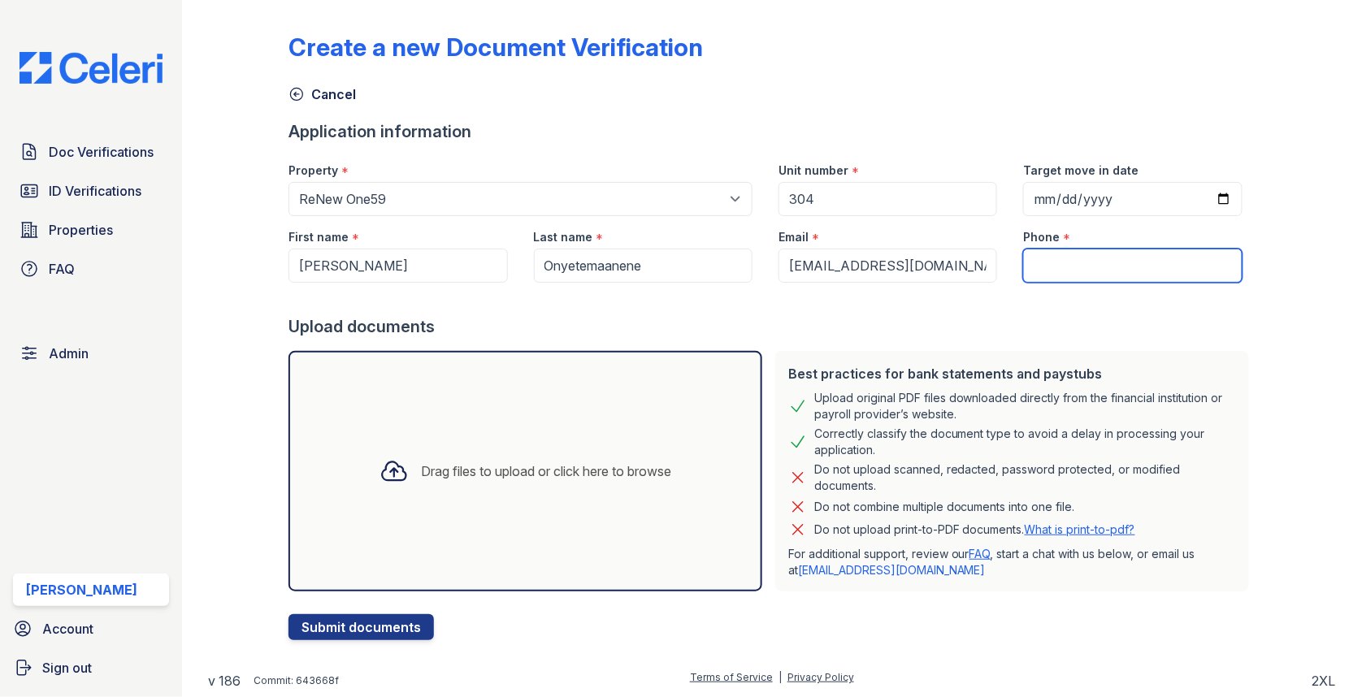
click at [1063, 254] on input "Phone" at bounding box center [1132, 266] width 219 height 34
paste input "510-393-1507"
click at [1056, 266] on input "510-393-1507" at bounding box center [1132, 266] width 219 height 34
type input "5103931507"
click at [554, 501] on div "Drag files to upload or click here to browse" at bounding box center [526, 471] width 474 height 241
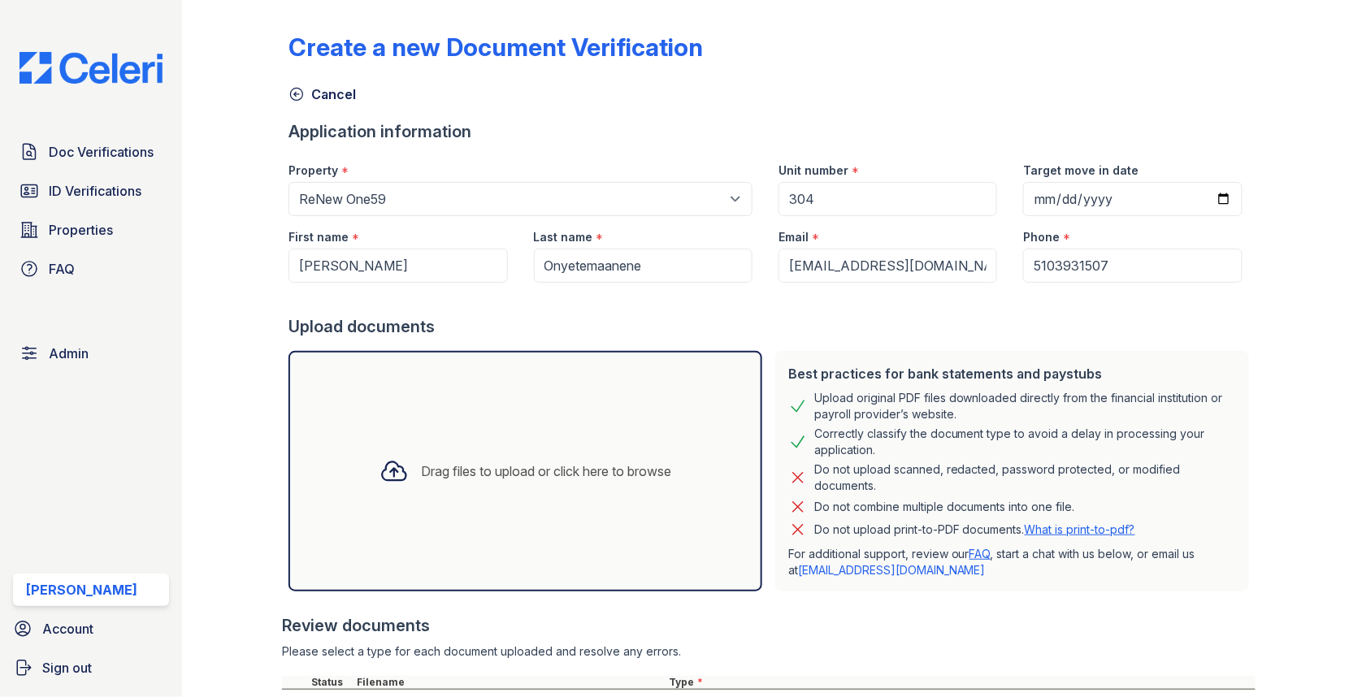
scroll to position [223, 0]
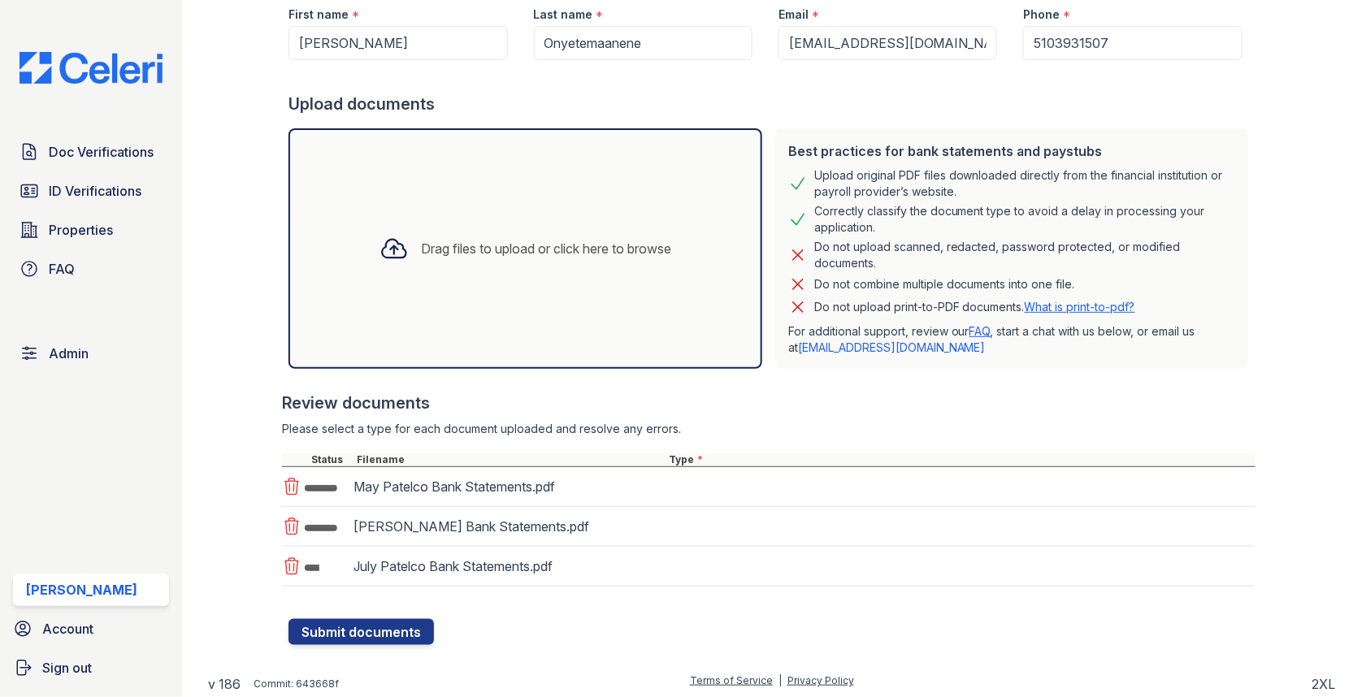
click at [707, 484] on div "May Patelco Bank Statements.pdf" at bounding box center [769, 487] width 974 height 40
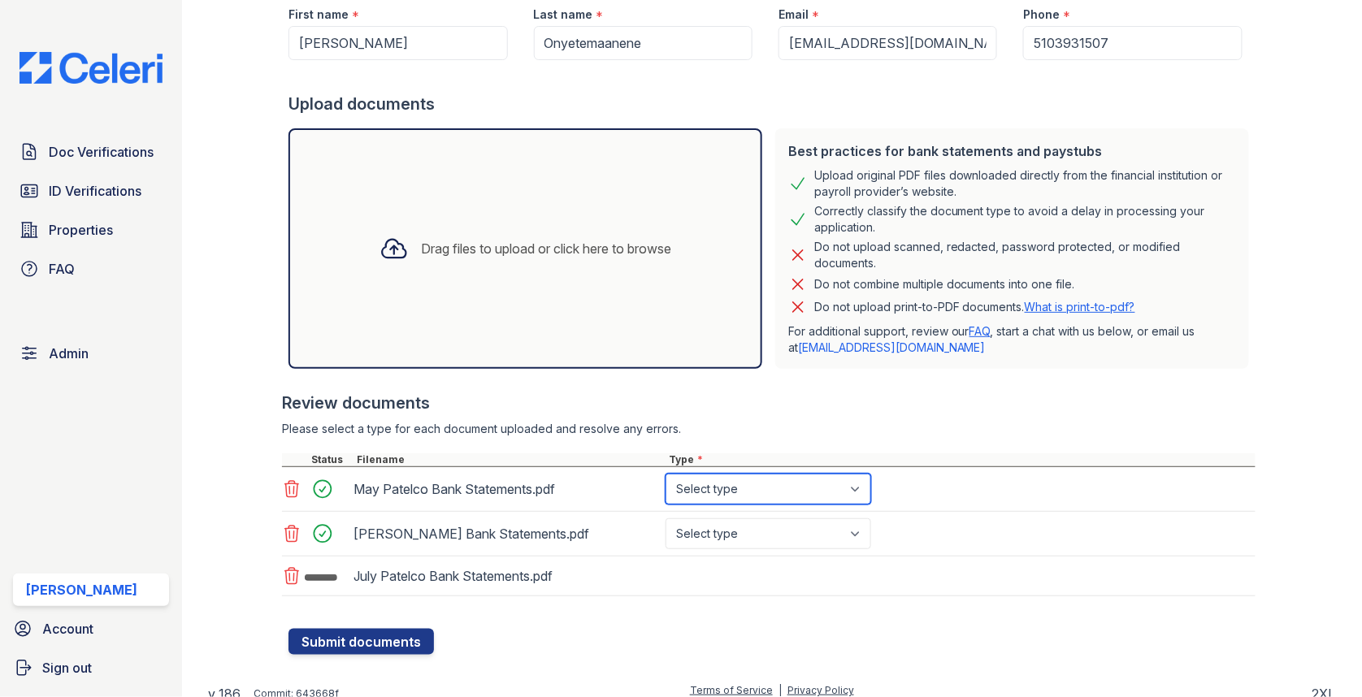
click at [714, 485] on select "Select type Paystub Bank Statement Offer Letter Tax Documents Benefit Award Let…" at bounding box center [769, 489] width 206 height 31
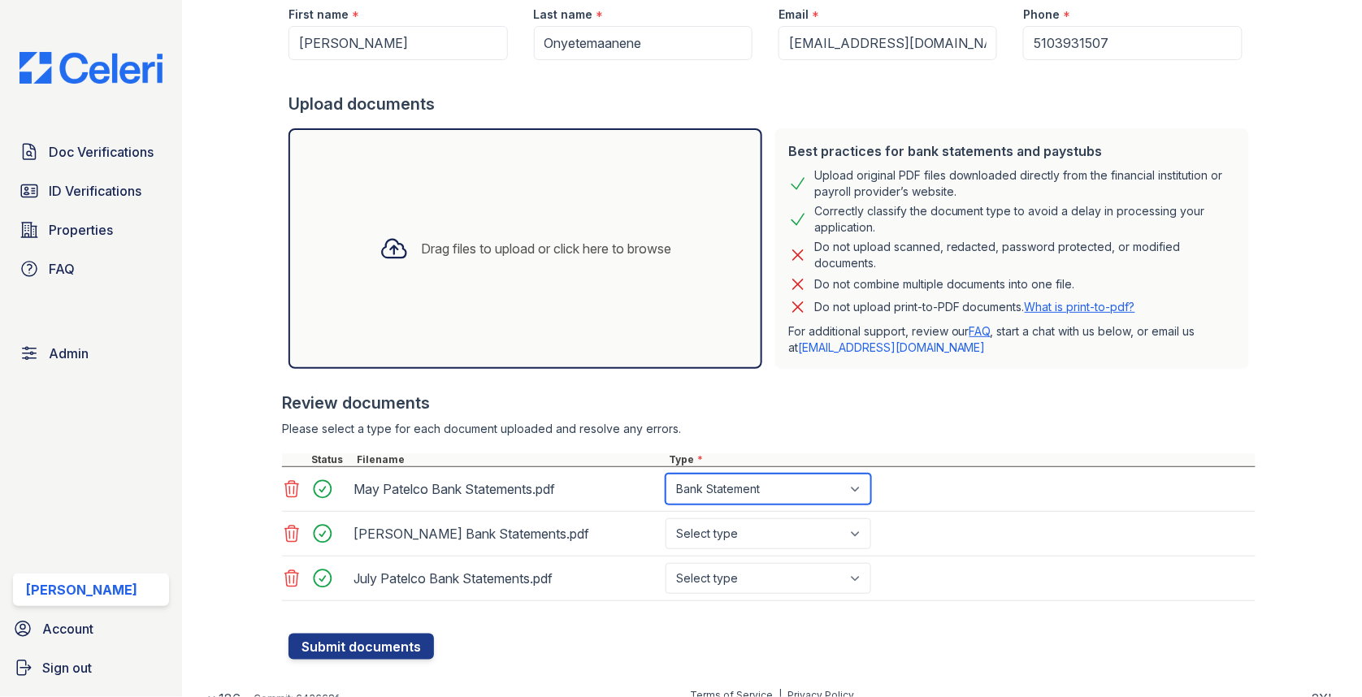
click at [726, 486] on select "Select type Paystub Bank Statement Offer Letter Tax Documents Benefit Award Let…" at bounding box center [769, 489] width 206 height 31
select select "other"
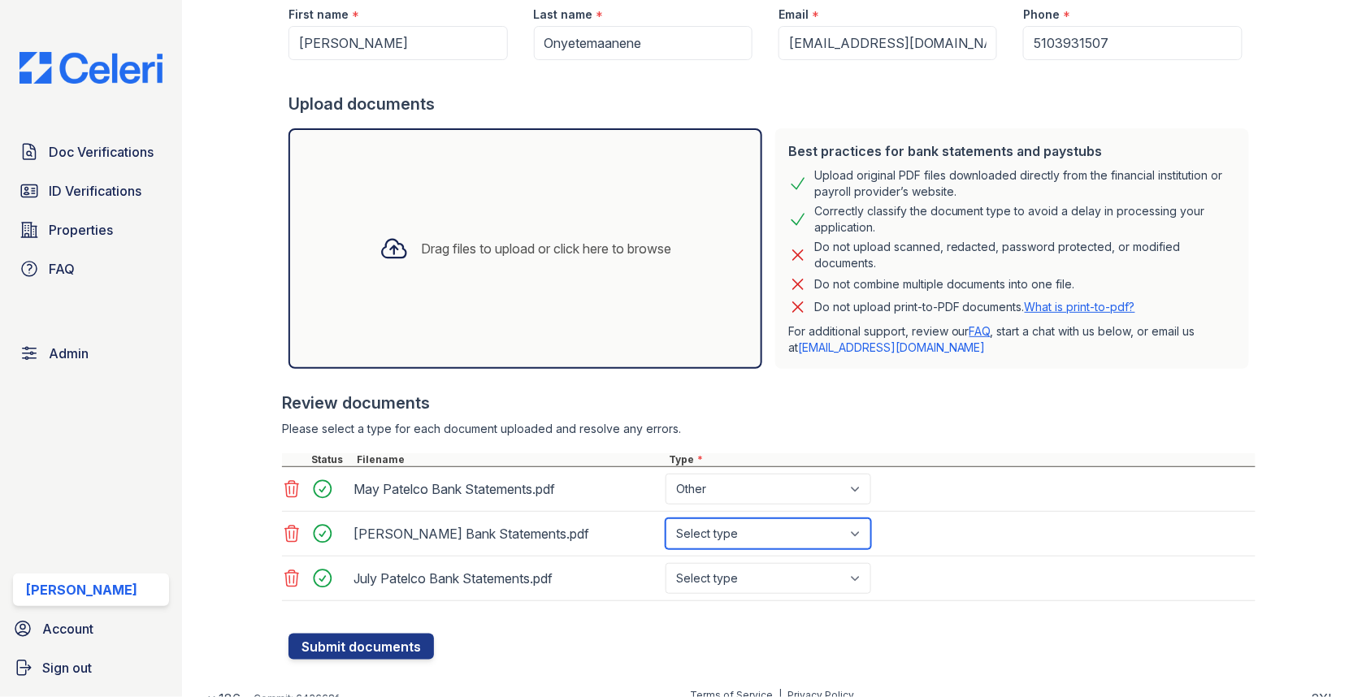
click at [732, 537] on select "Select type Paystub Bank Statement Offer Letter Tax Documents Benefit Award Let…" at bounding box center [769, 534] width 206 height 31
select select "other"
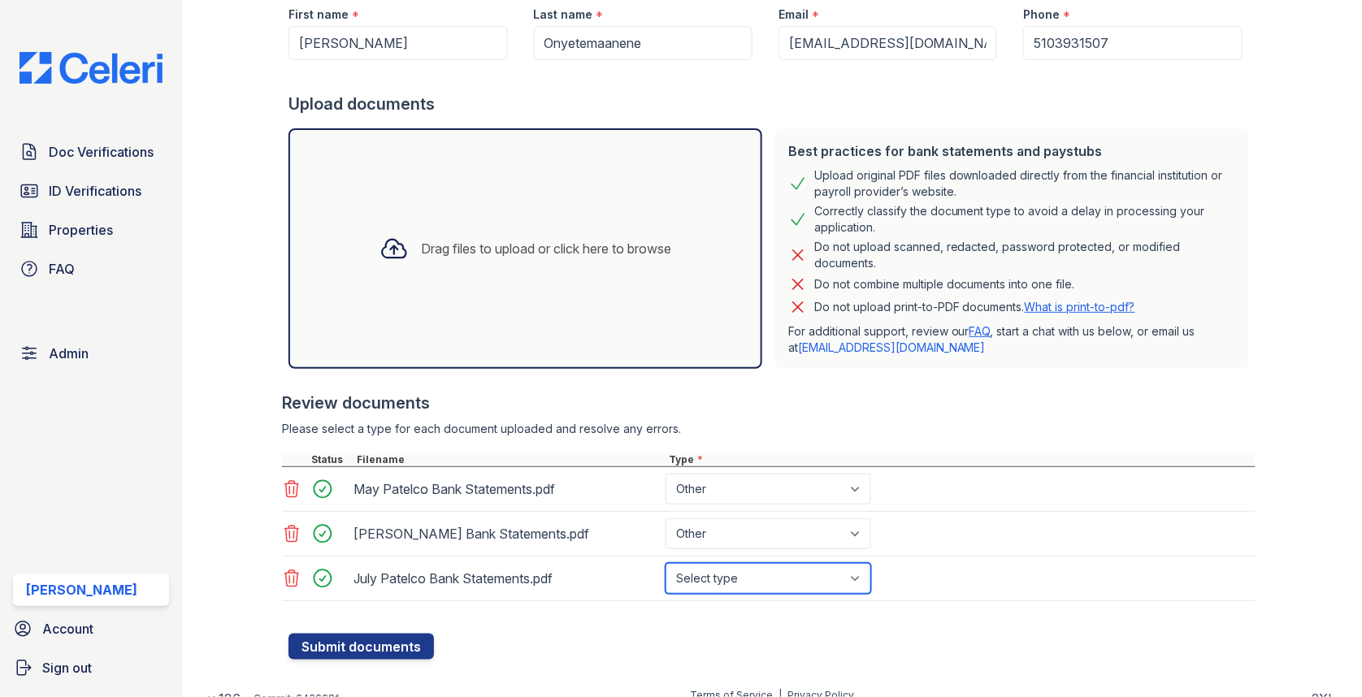
click at [732, 583] on select "Select type Paystub Bank Statement Offer Letter Tax Documents Benefit Award Let…" at bounding box center [769, 578] width 206 height 31
select select "other"
click at [406, 656] on div "Create a new Document Verification Cancel Application information Property * Se…" at bounding box center [772, 231] width 1128 height 909
click at [401, 636] on button "Submit documents" at bounding box center [361, 647] width 145 height 26
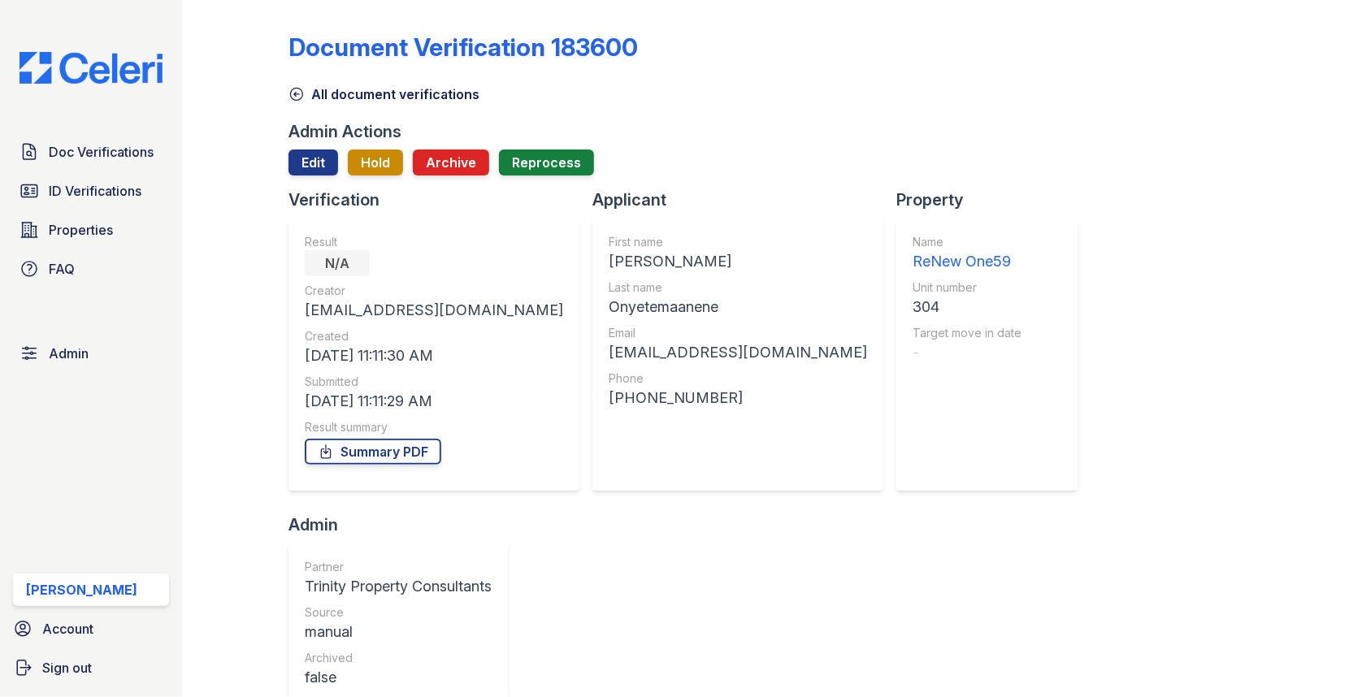
click at [306, 182] on div at bounding box center [772, 182] width 967 height 13
click at [306, 172] on link "Edit" at bounding box center [314, 163] width 50 height 26
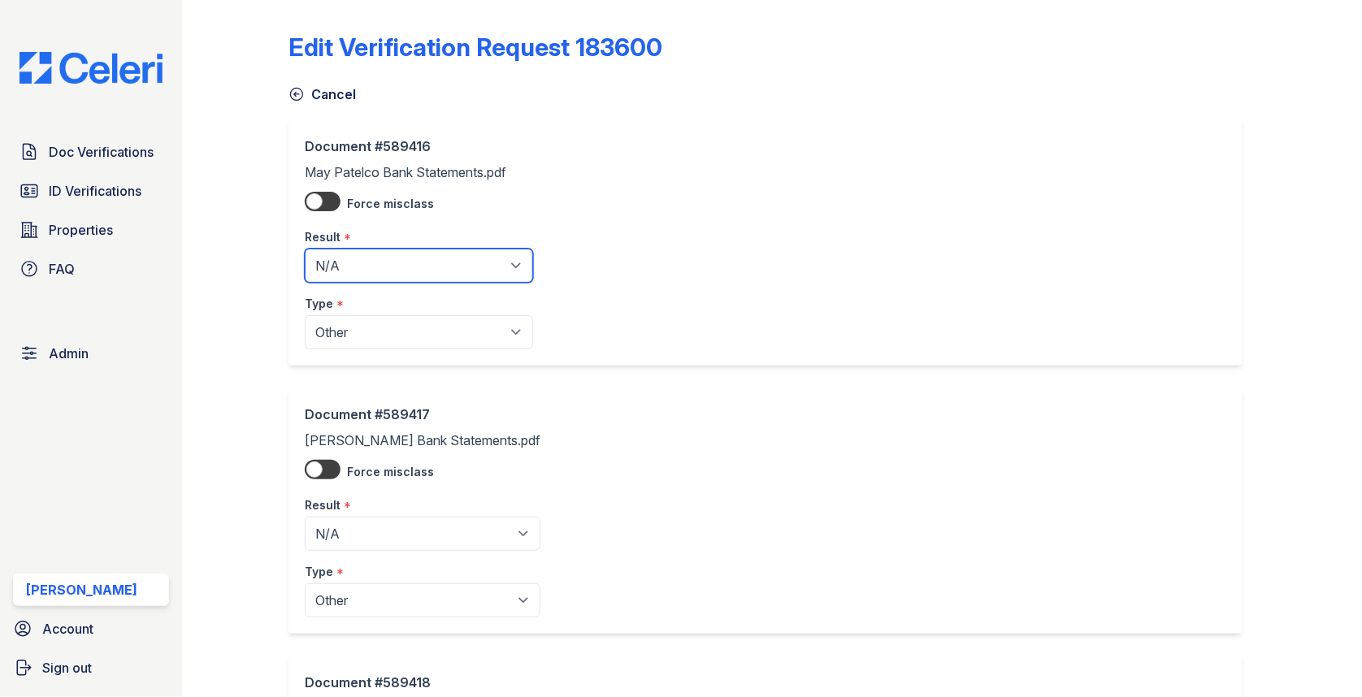
click at [343, 268] on select "Pending Sent Started Processing Pass Fail Caution Error N/A" at bounding box center [419, 266] width 228 height 34
select select "pass"
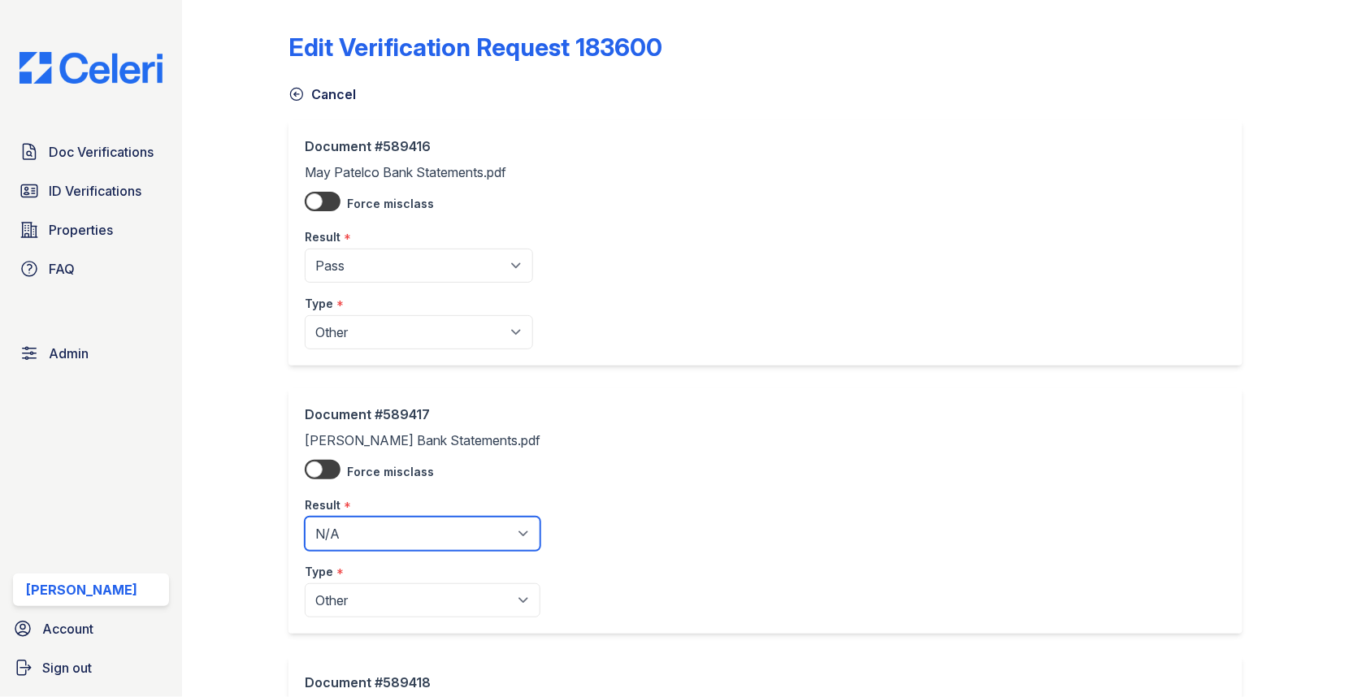
click at [345, 528] on select "Pending Sent Started Processing Pass Fail Caution Error N/A" at bounding box center [423, 534] width 236 height 34
select select "pass"
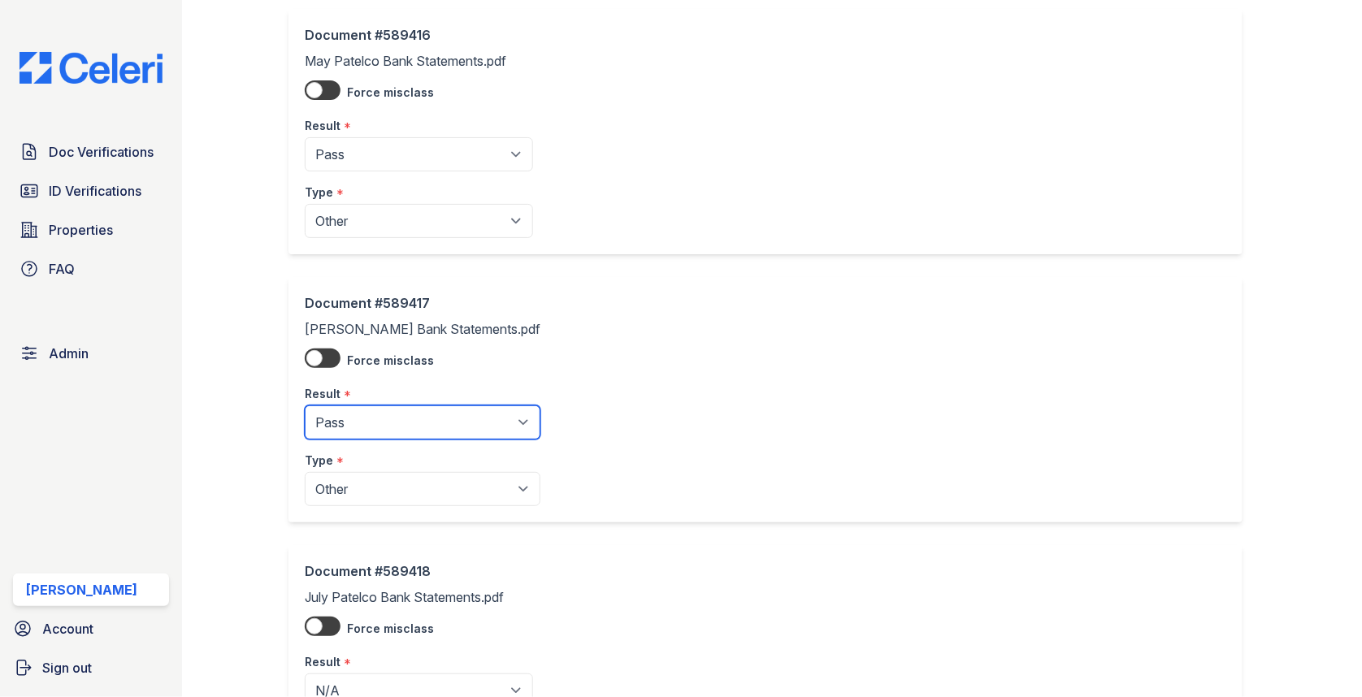
scroll to position [305, 0]
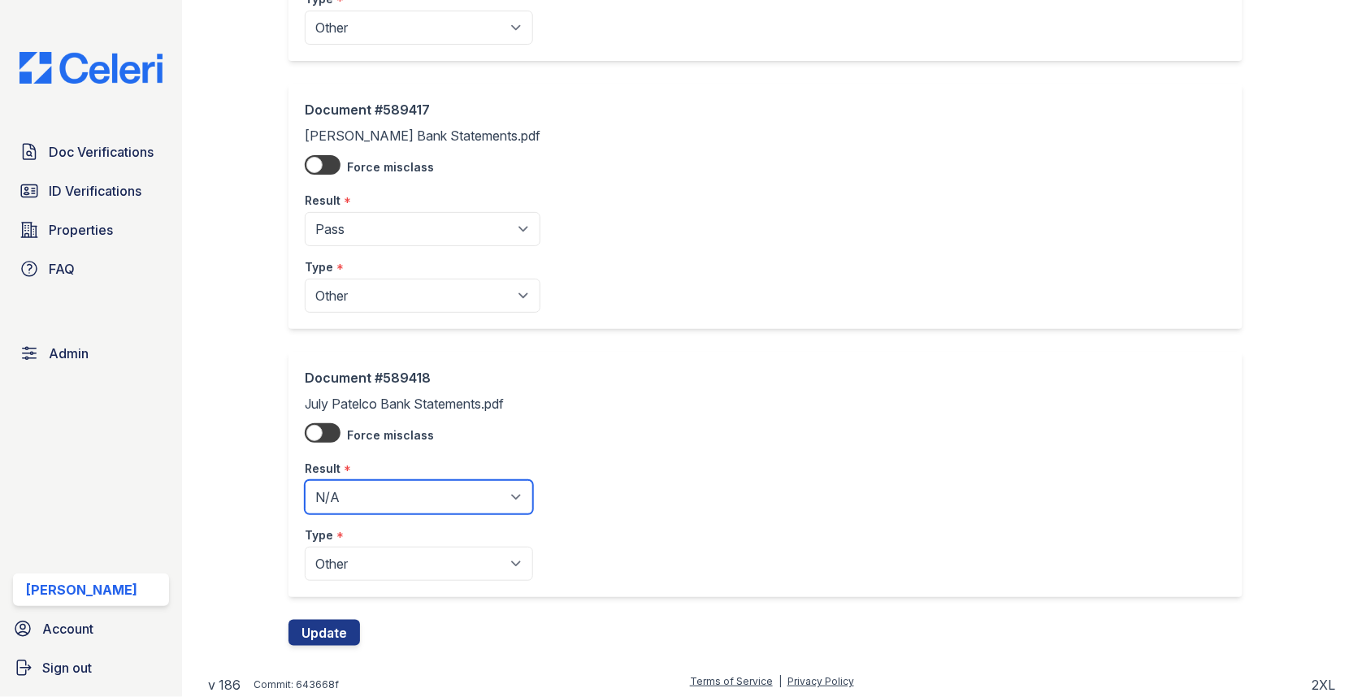
click at [380, 503] on select "Pending Sent Started Processing Pass Fail Caution Error N/A" at bounding box center [419, 497] width 228 height 34
select select "pass"
click at [328, 623] on button "Update" at bounding box center [325, 633] width 72 height 26
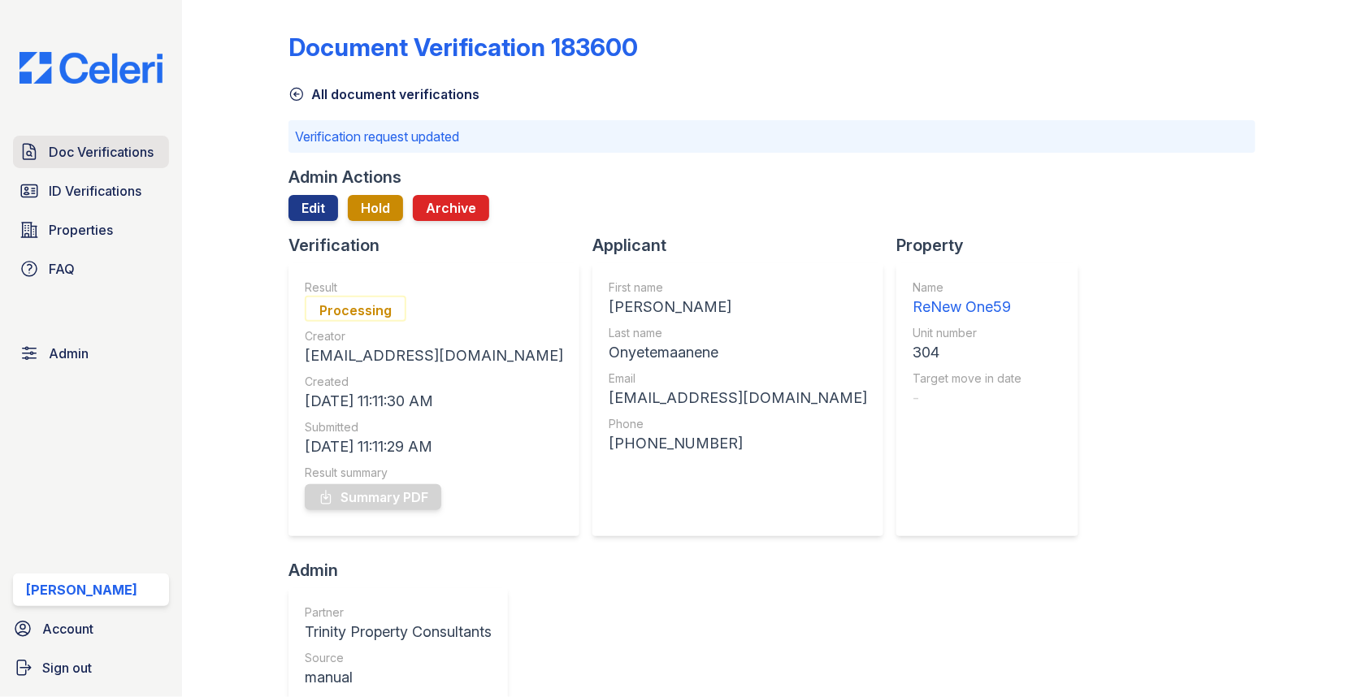
click at [126, 145] on span "Doc Verifications" at bounding box center [101, 152] width 105 height 20
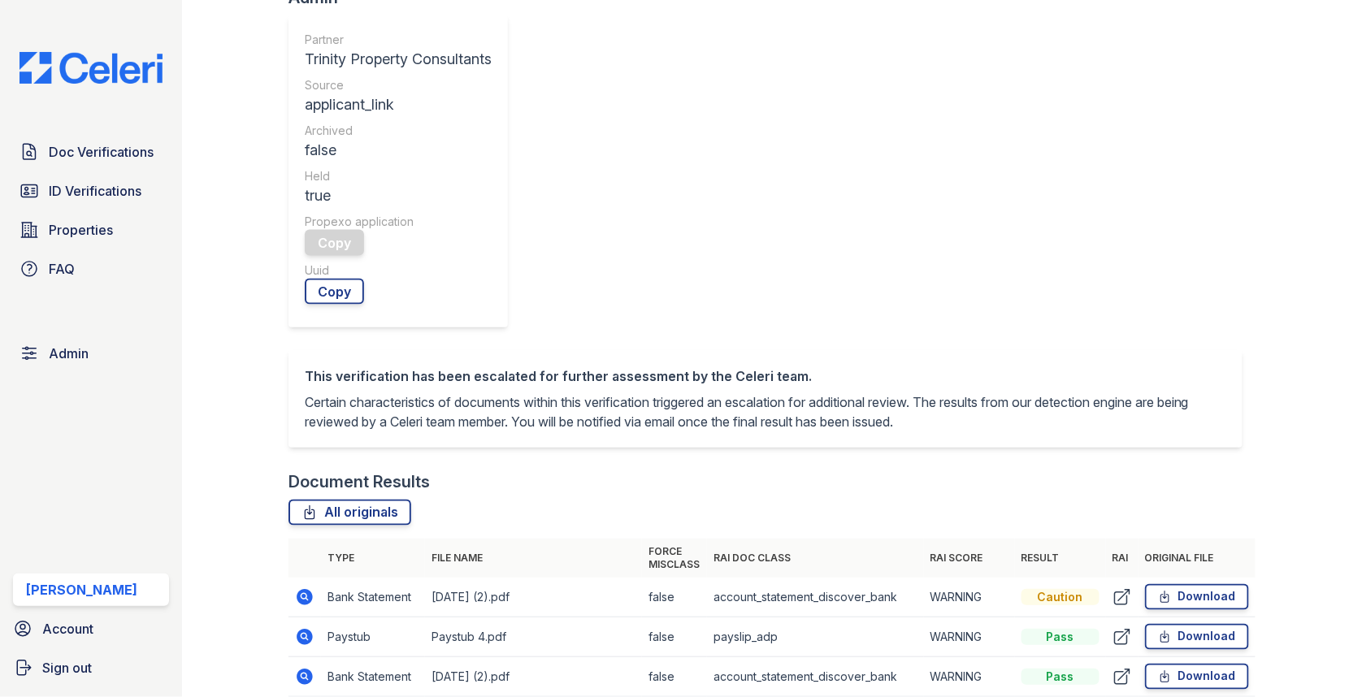
scroll to position [417, 0]
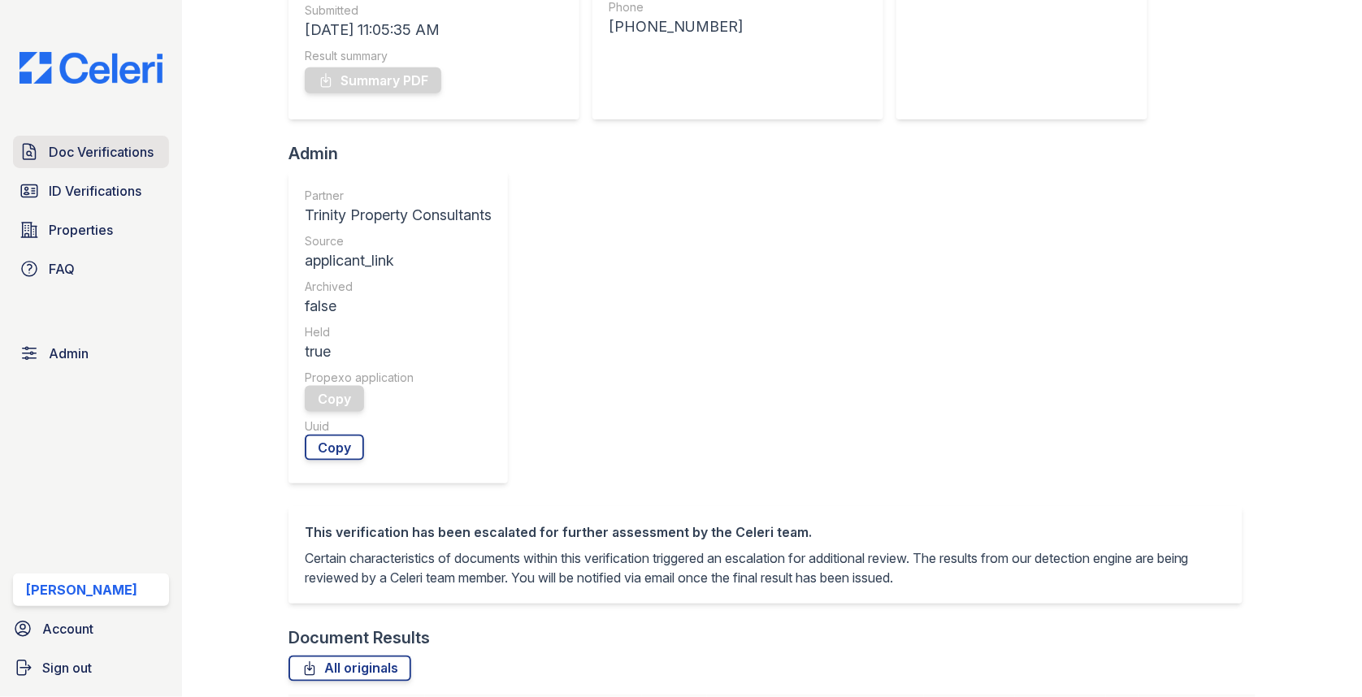
click at [144, 151] on span "Doc Verifications" at bounding box center [101, 152] width 105 height 20
